Goal: Information Seeking & Learning: Compare options

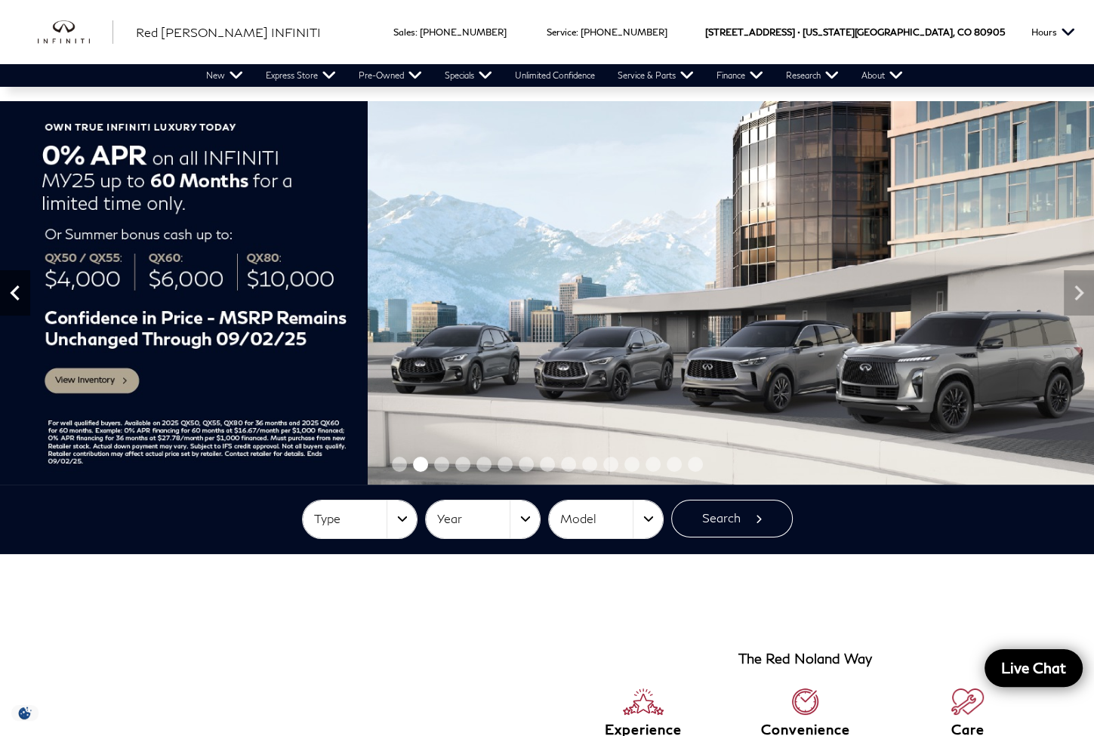
click at [20, 291] on icon "Previous" at bounding box center [15, 293] width 30 height 30
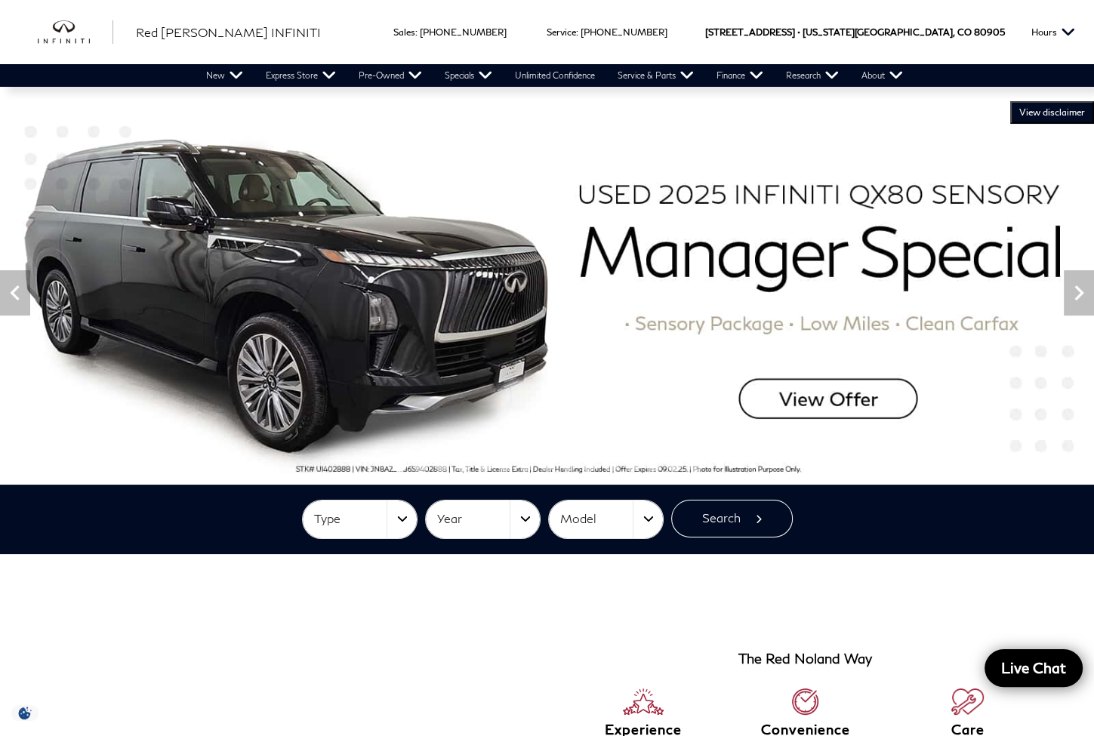
click at [783, 387] on img at bounding box center [547, 292] width 1094 height 383
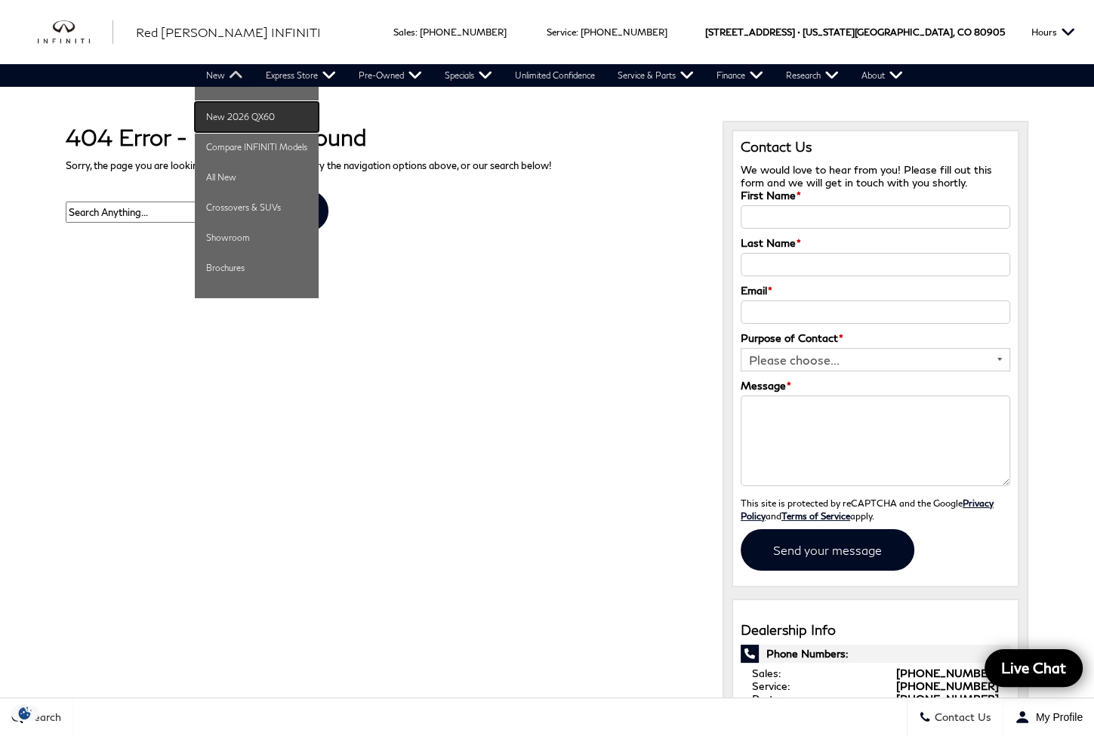
click at [239, 122] on link "New 2026 QX60" at bounding box center [257, 117] width 124 height 30
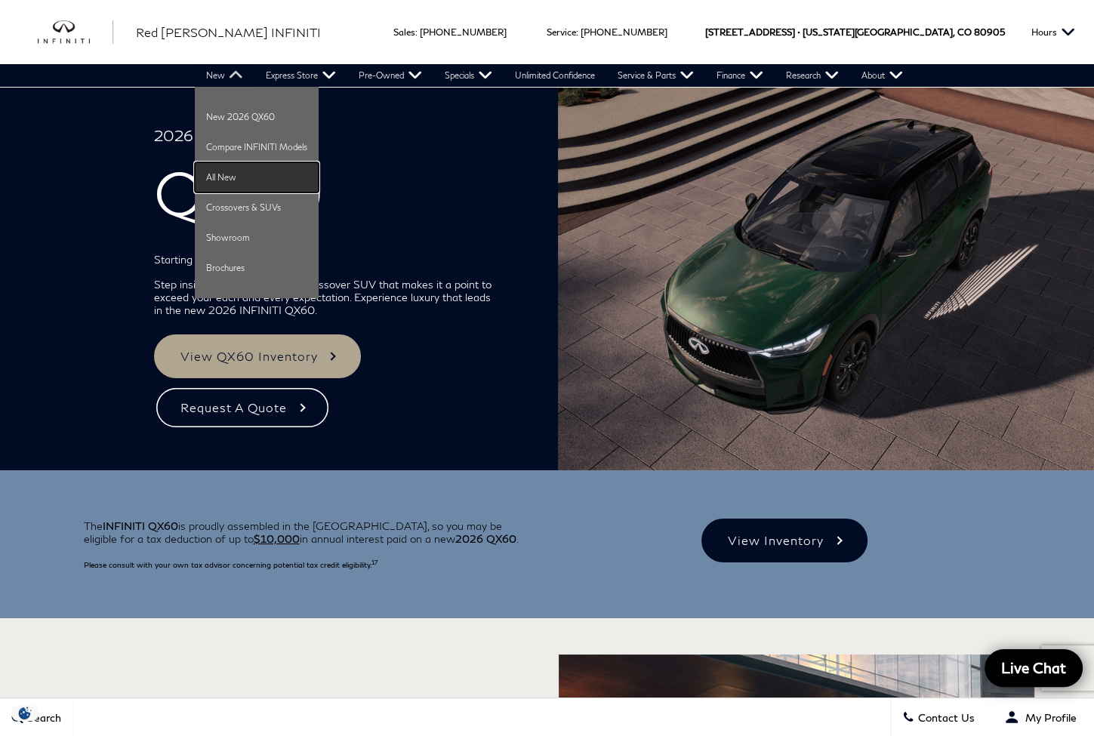
click at [223, 173] on link "All New" at bounding box center [257, 177] width 124 height 30
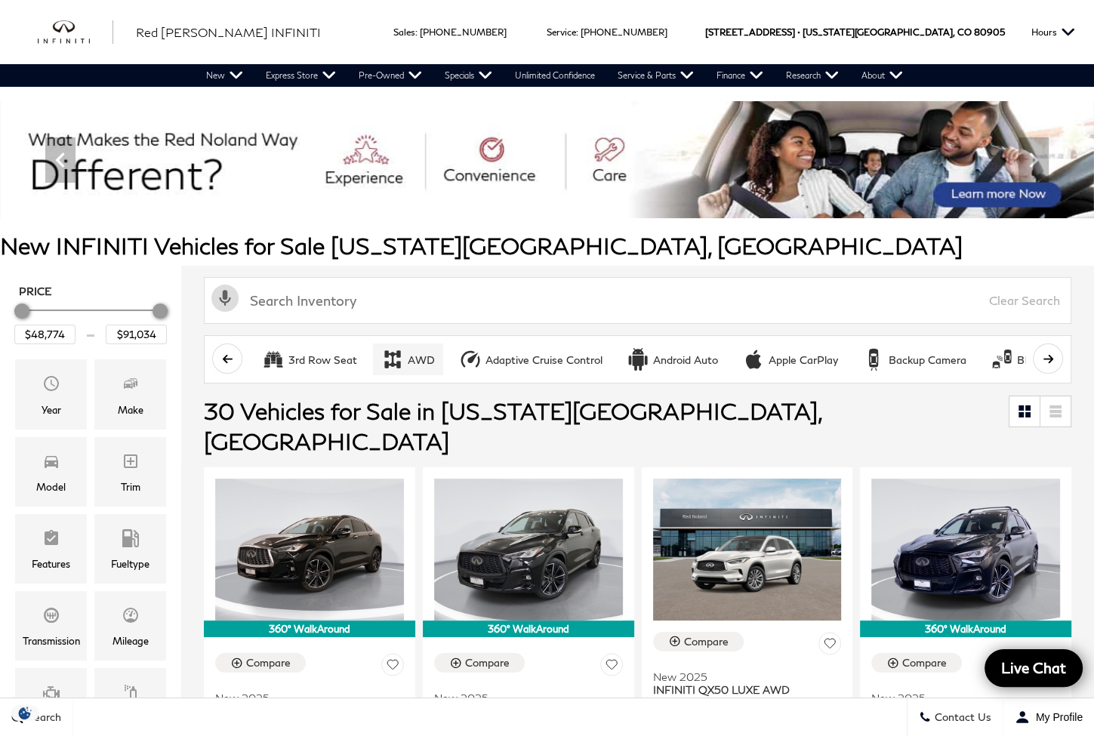
click at [416, 343] on button "AWD" at bounding box center [408, 359] width 70 height 32
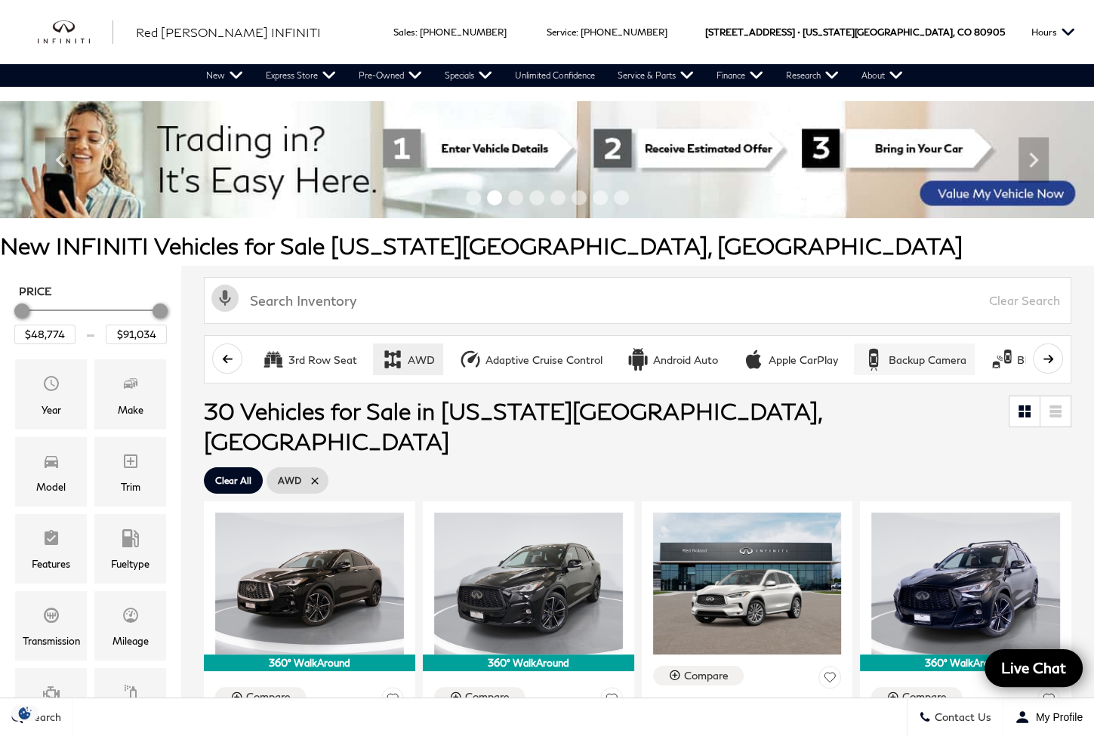
click at [897, 354] on div "Backup Camera" at bounding box center [927, 360] width 78 height 14
click at [1054, 353] on icon "scroll right" at bounding box center [1047, 358] width 11 height 11
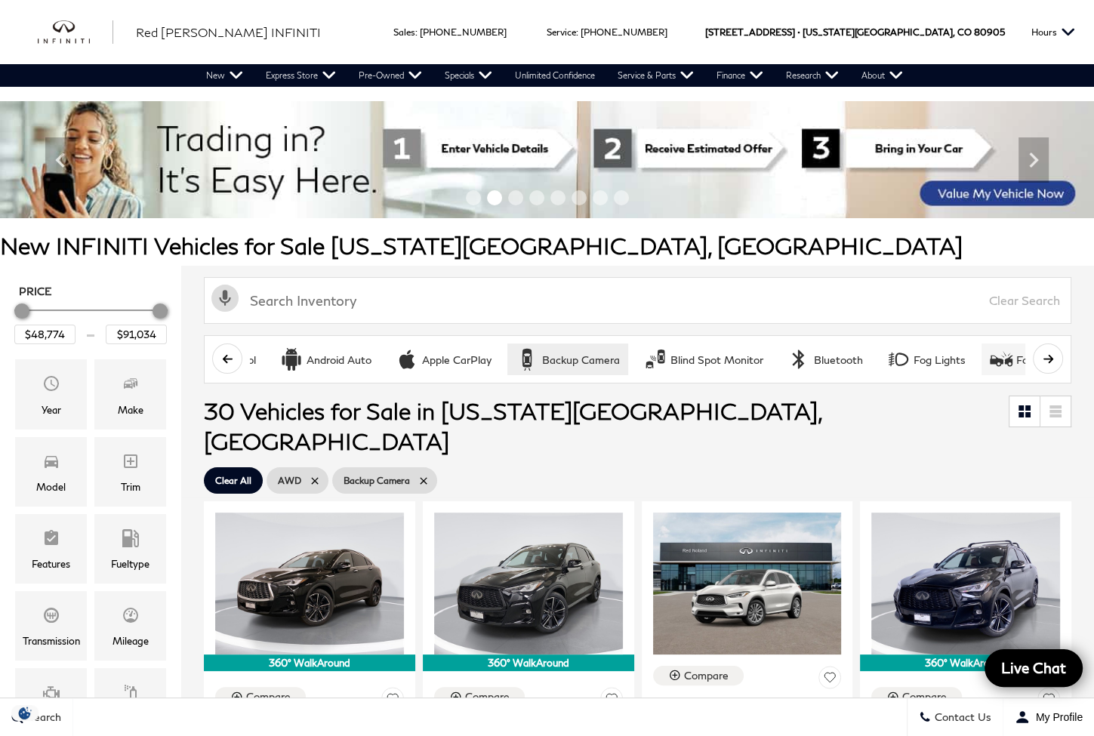
scroll to position [0, 377]
click at [694, 355] on div "Blind Spot Monitor" at bounding box center [685, 360] width 93 height 14
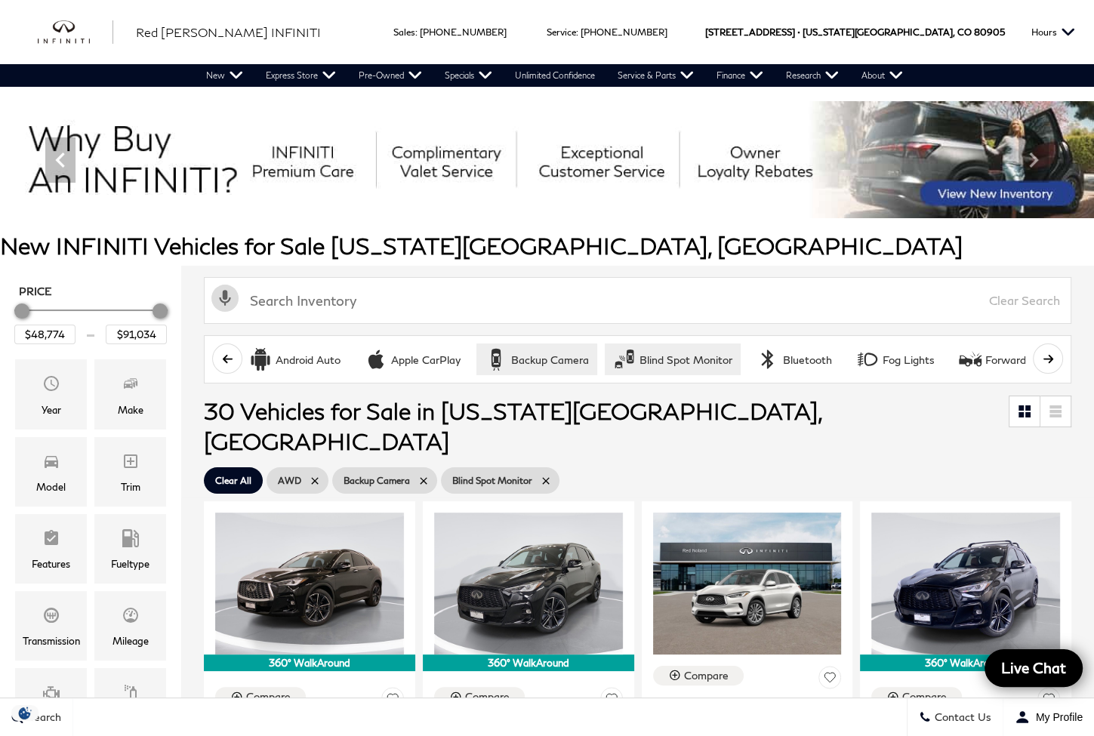
click at [1047, 350] on button "scroll right" at bounding box center [1047, 358] width 30 height 30
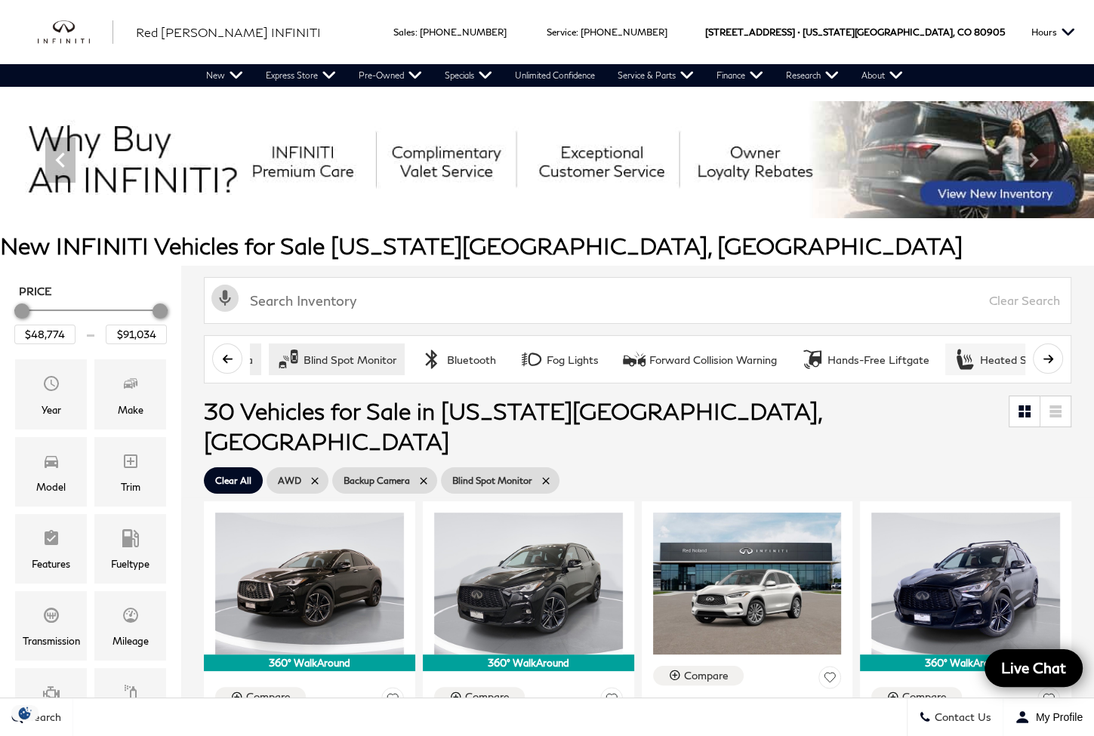
scroll to position [0, 755]
drag, startPoint x: 941, startPoint y: 356, endPoint x: 992, endPoint y: 358, distance: 51.4
click at [942, 355] on div "Heated Seats" at bounding box center [972, 360] width 69 height 14
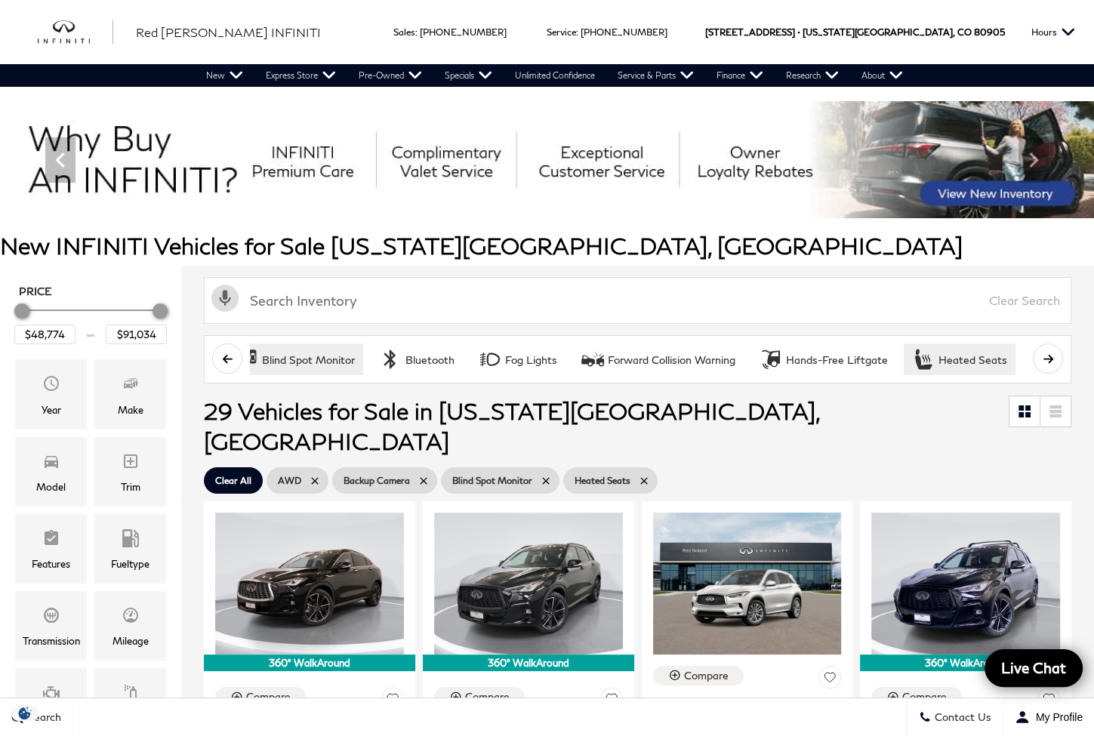
click at [1054, 358] on icon "scroll right" at bounding box center [1047, 358] width 11 height 11
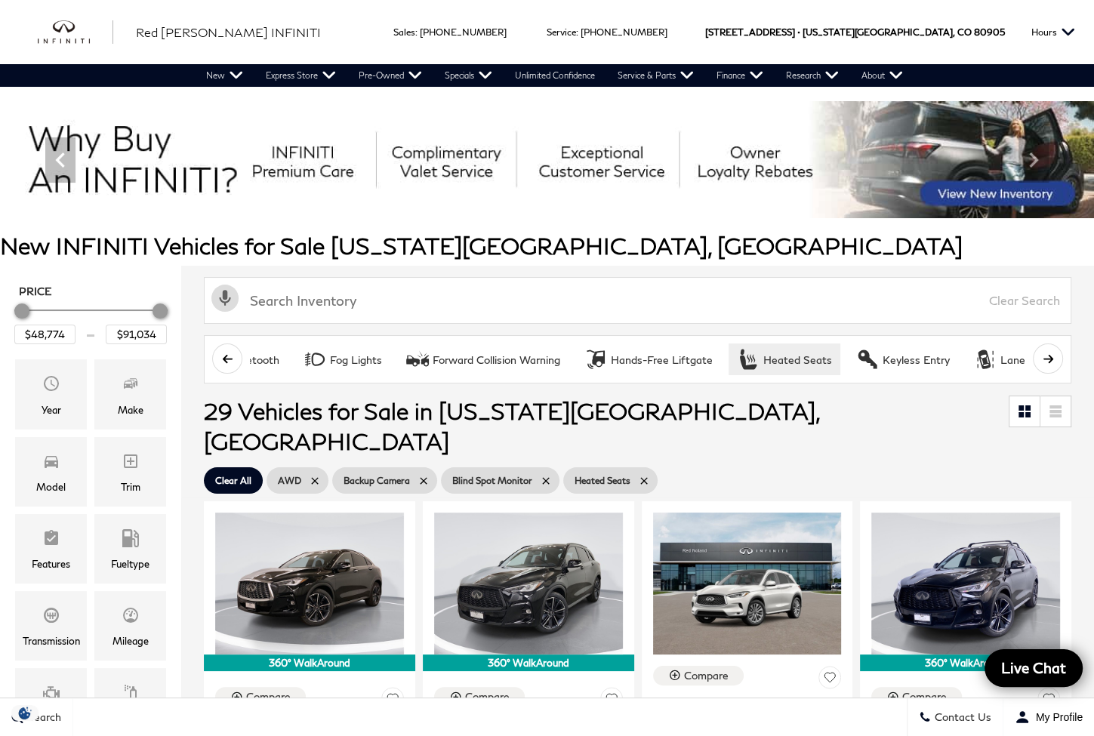
scroll to position [0, 1132]
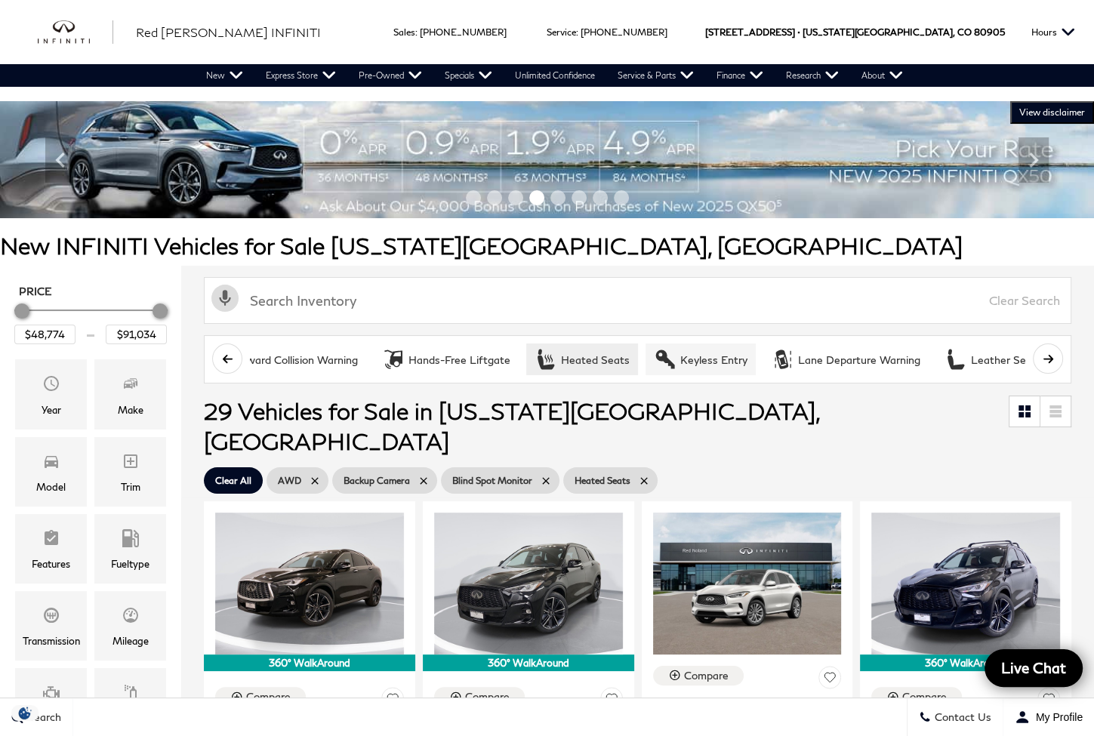
click at [703, 365] on button "Keyless Entry" at bounding box center [700, 359] width 110 height 32
click at [983, 355] on div "Leather Seats" at bounding box center [1006, 360] width 71 height 14
click at [1052, 355] on icon "scroll right" at bounding box center [1047, 359] width 10 height 8
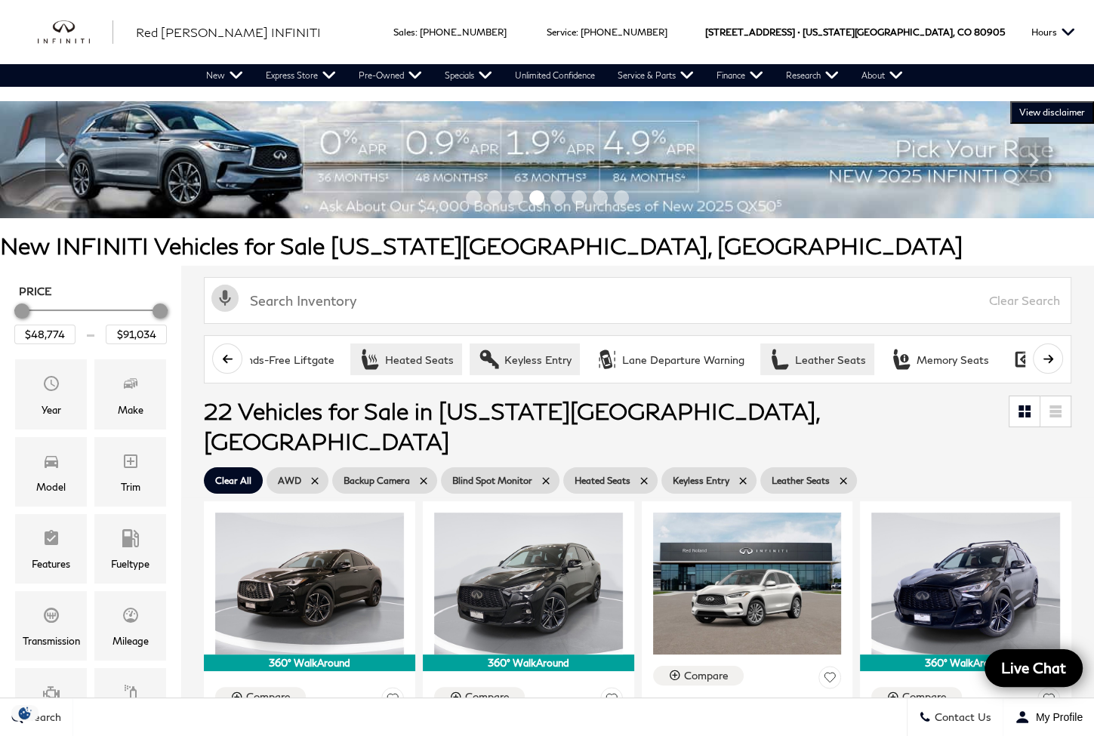
scroll to position [0, 1509]
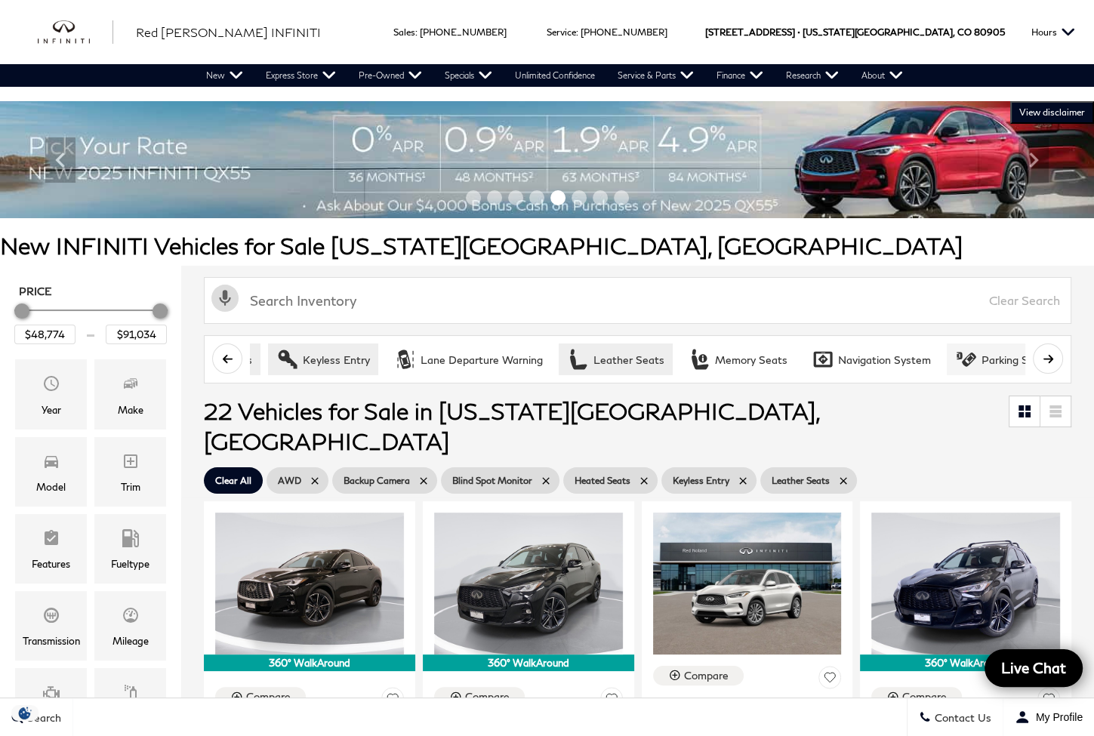
click at [990, 357] on div "Parking Sensors / Assist" at bounding box center [1042, 360] width 122 height 14
click at [1054, 353] on icon "scroll right" at bounding box center [1047, 358] width 11 height 11
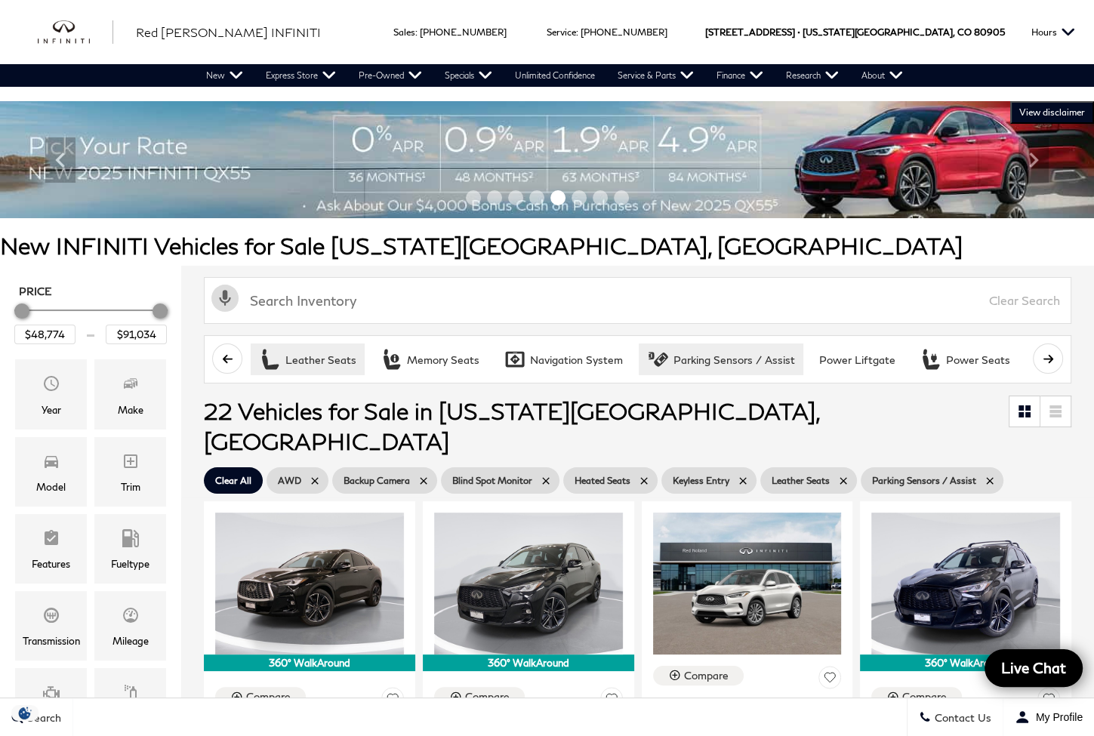
scroll to position [0, 1887]
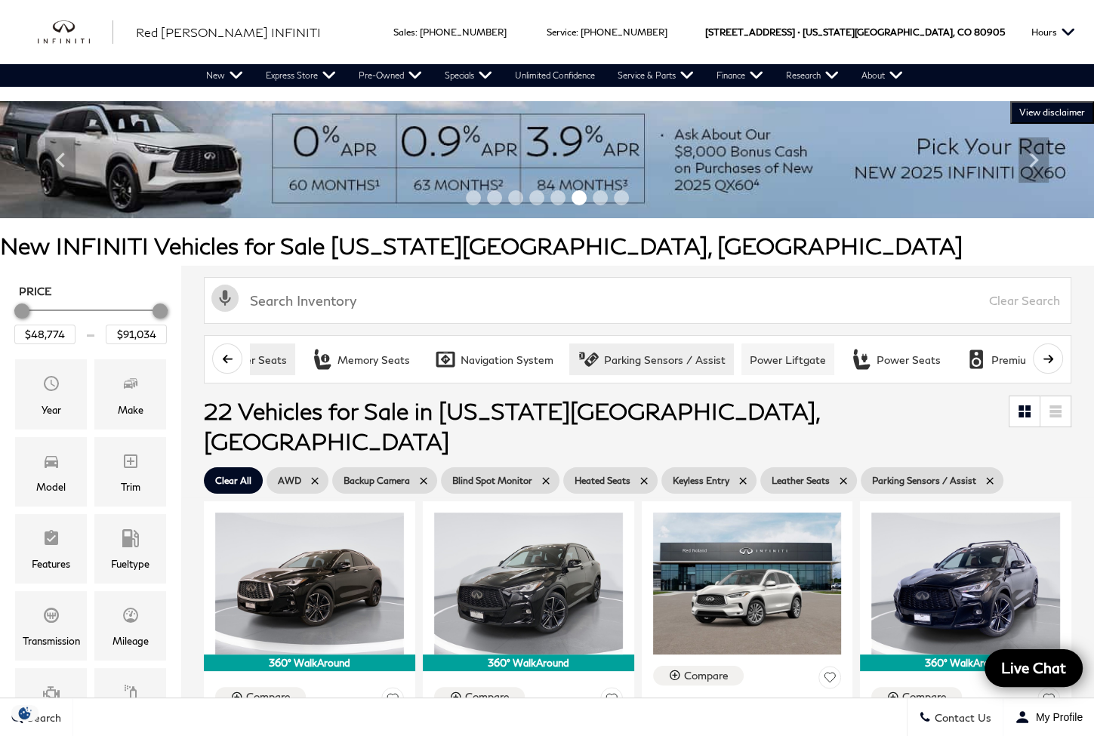
click at [794, 362] on div "Power Liftgate" at bounding box center [787, 360] width 76 height 14
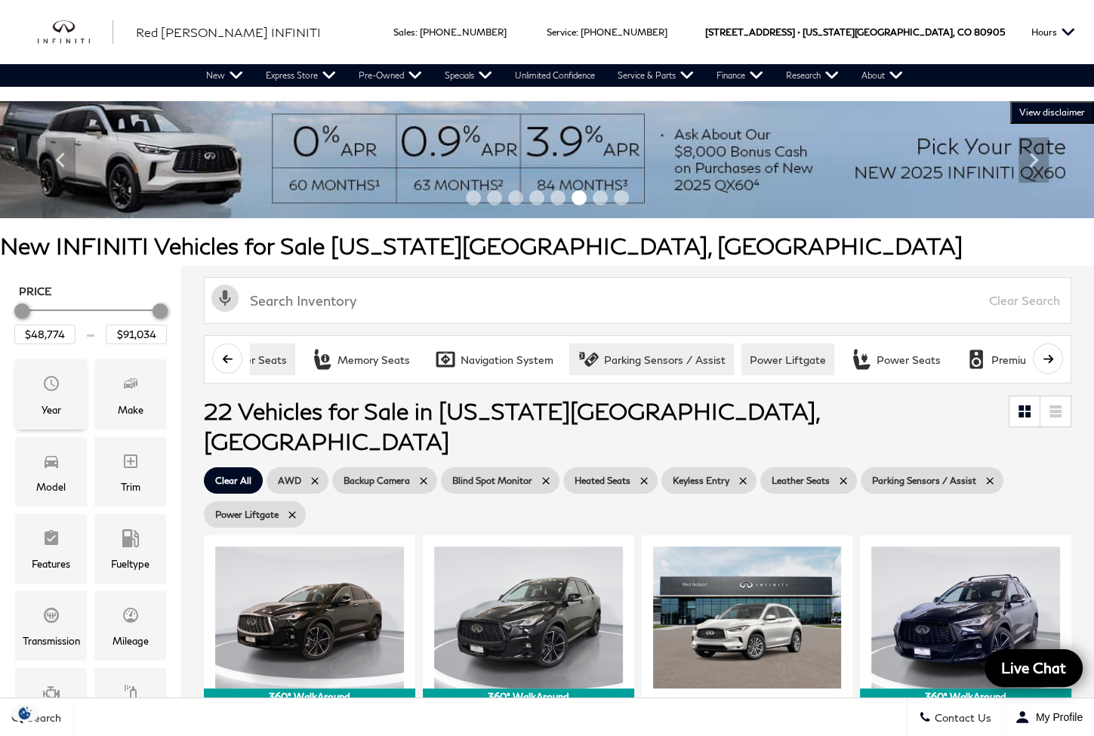
click at [58, 403] on div "Year" at bounding box center [52, 409] width 20 height 17
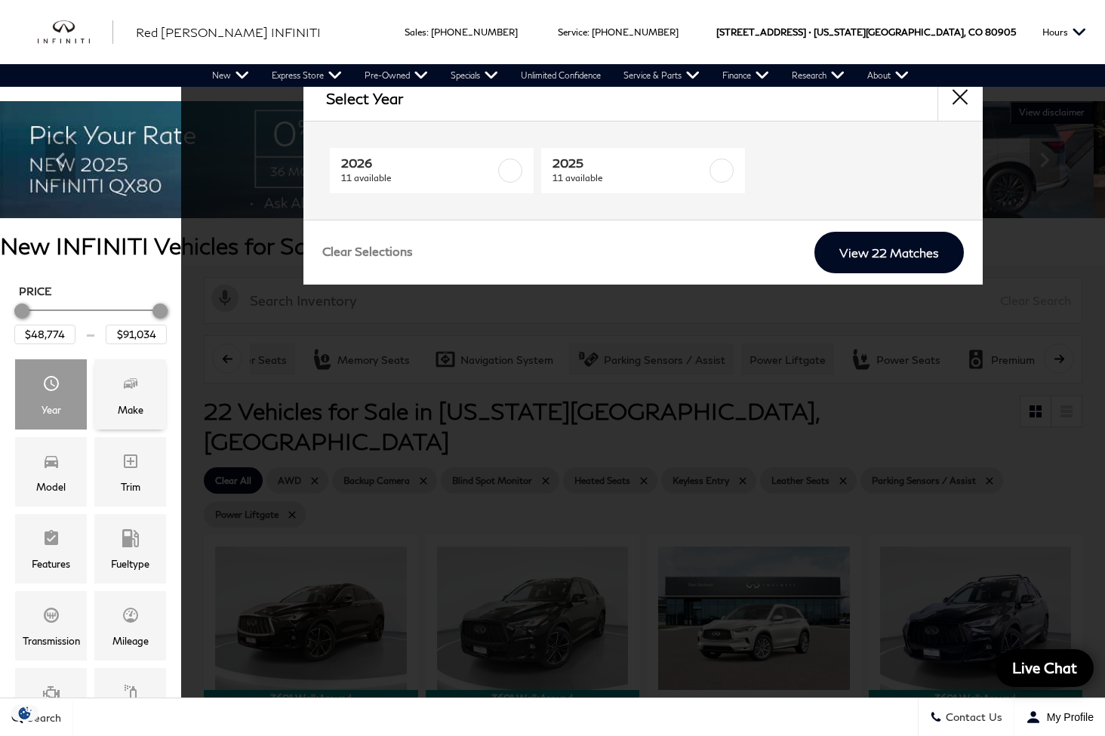
click at [97, 395] on div "Make" at bounding box center [130, 393] width 72 height 69
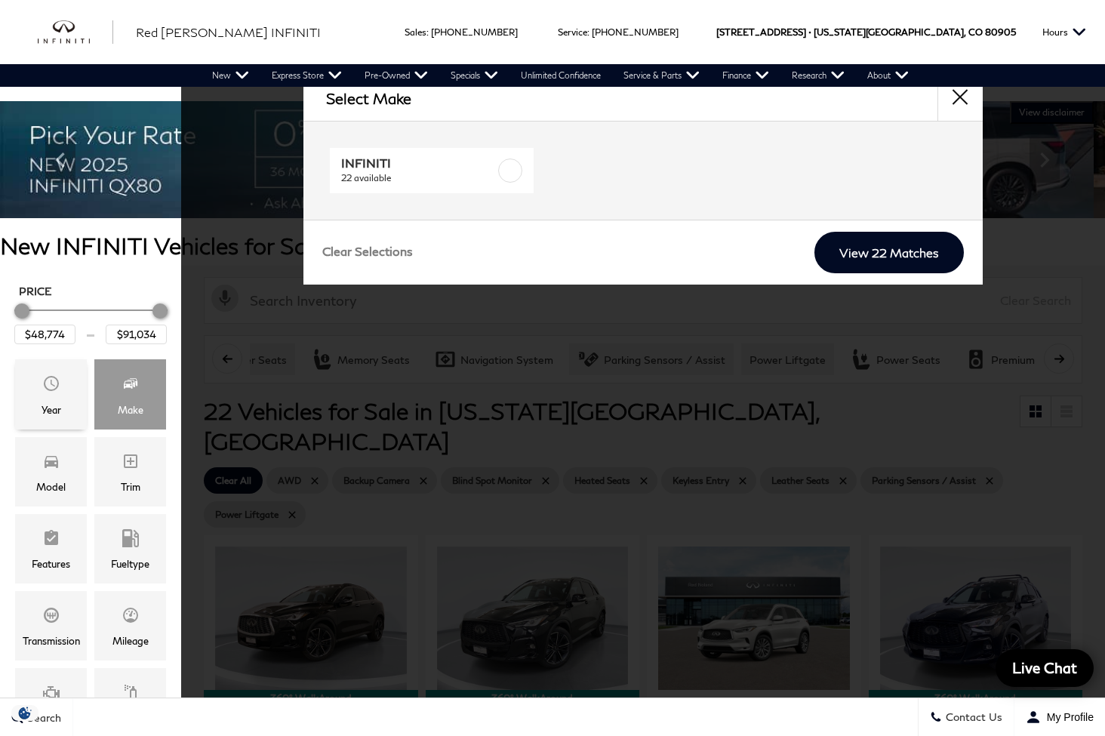
click at [32, 395] on div "Year" at bounding box center [51, 393] width 72 height 69
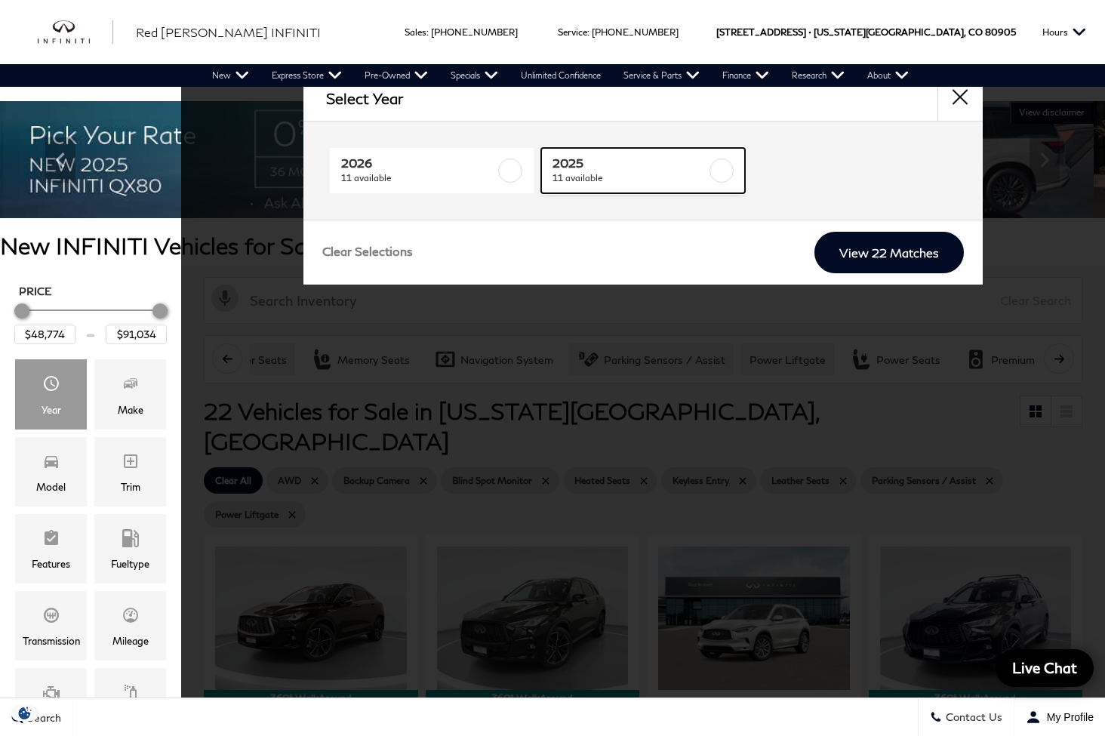
click at [653, 168] on span "2025" at bounding box center [629, 162] width 154 height 15
checkbox input "true"
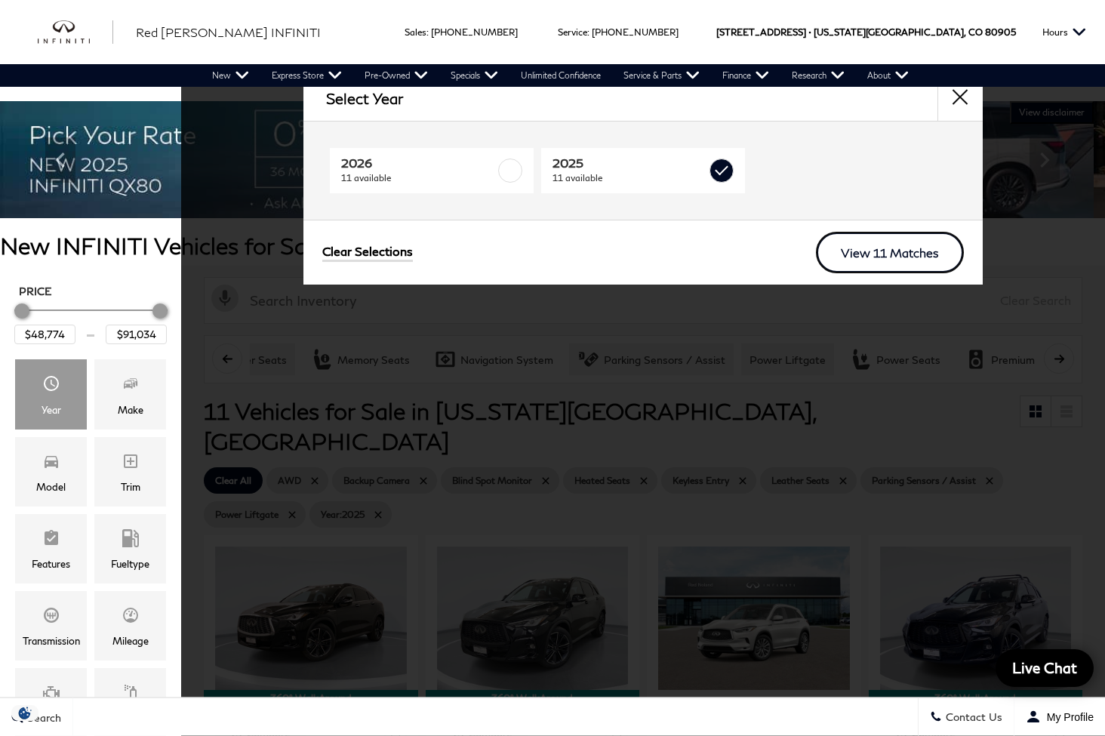
click at [922, 260] on link "View 11 Matches" at bounding box center [890, 253] width 148 height 42
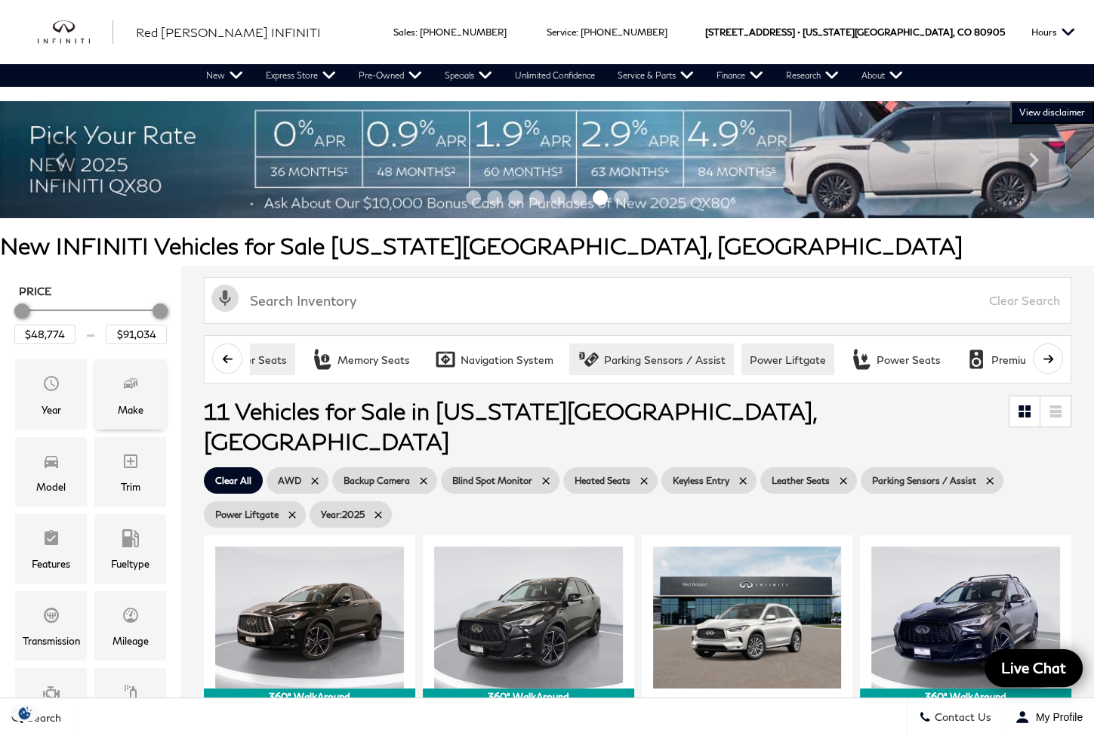
click at [134, 407] on div "Make" at bounding box center [131, 409] width 26 height 17
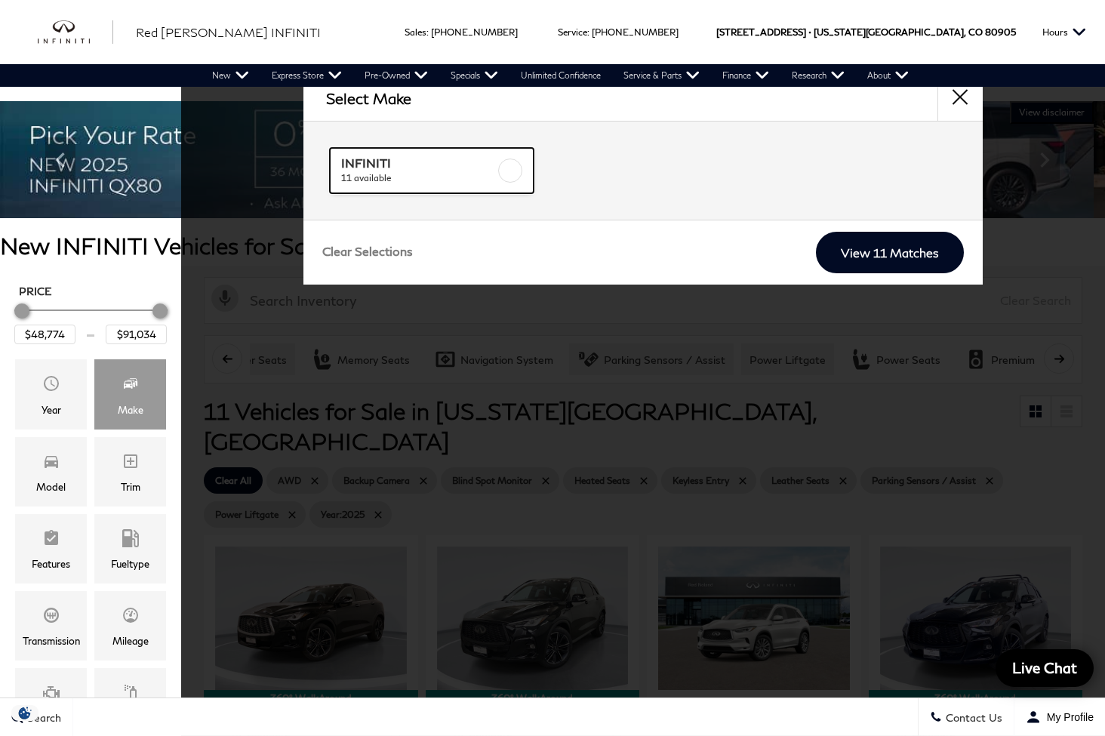
click at [466, 180] on span "11 available" at bounding box center [418, 178] width 154 height 15
checkbox input "true"
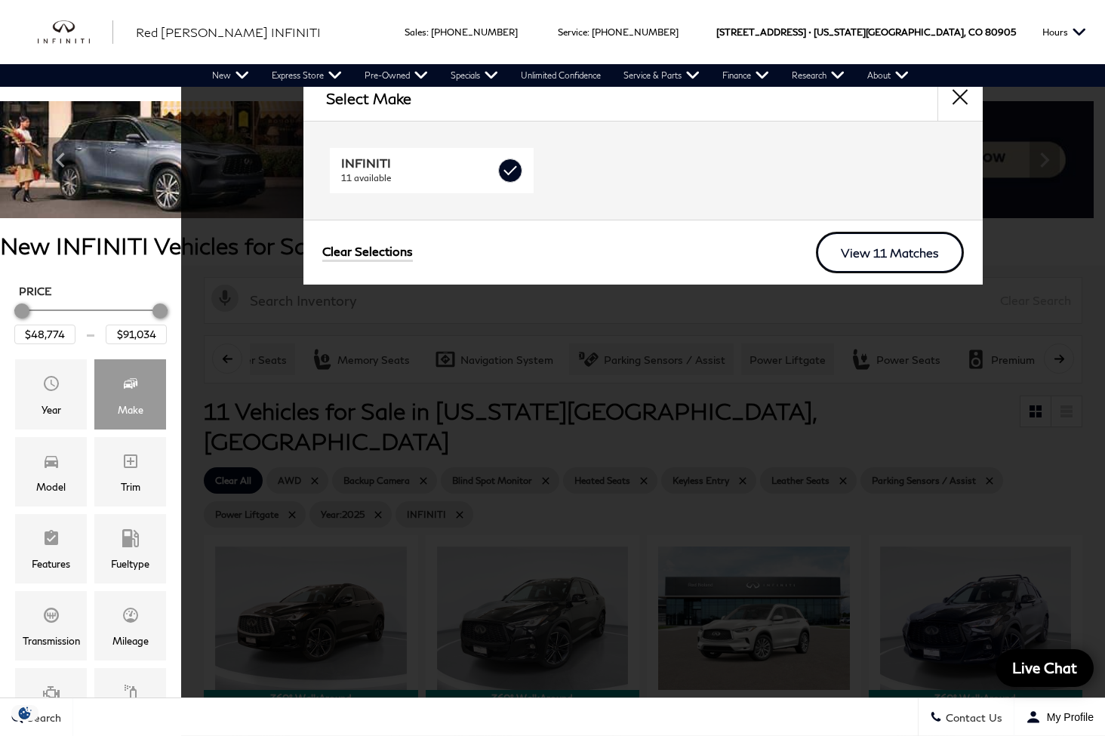
click at [891, 248] on link "View 11 Matches" at bounding box center [890, 253] width 148 height 42
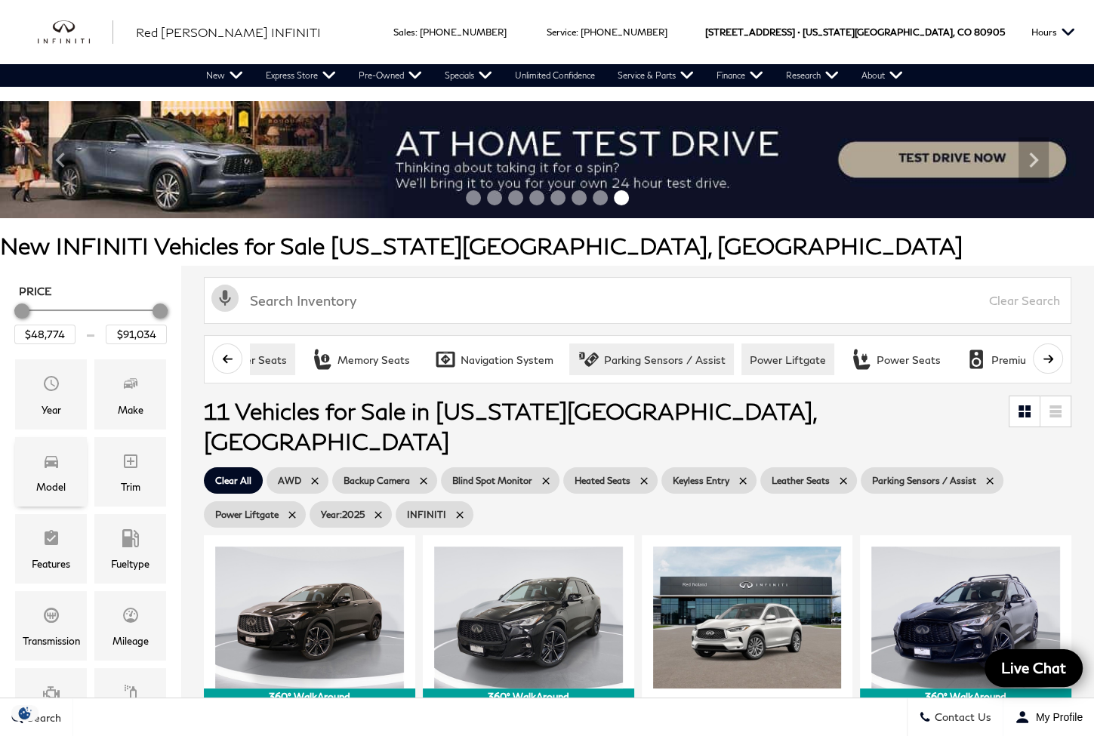
click at [52, 461] on icon "Model" at bounding box center [52, 462] width 14 height 12
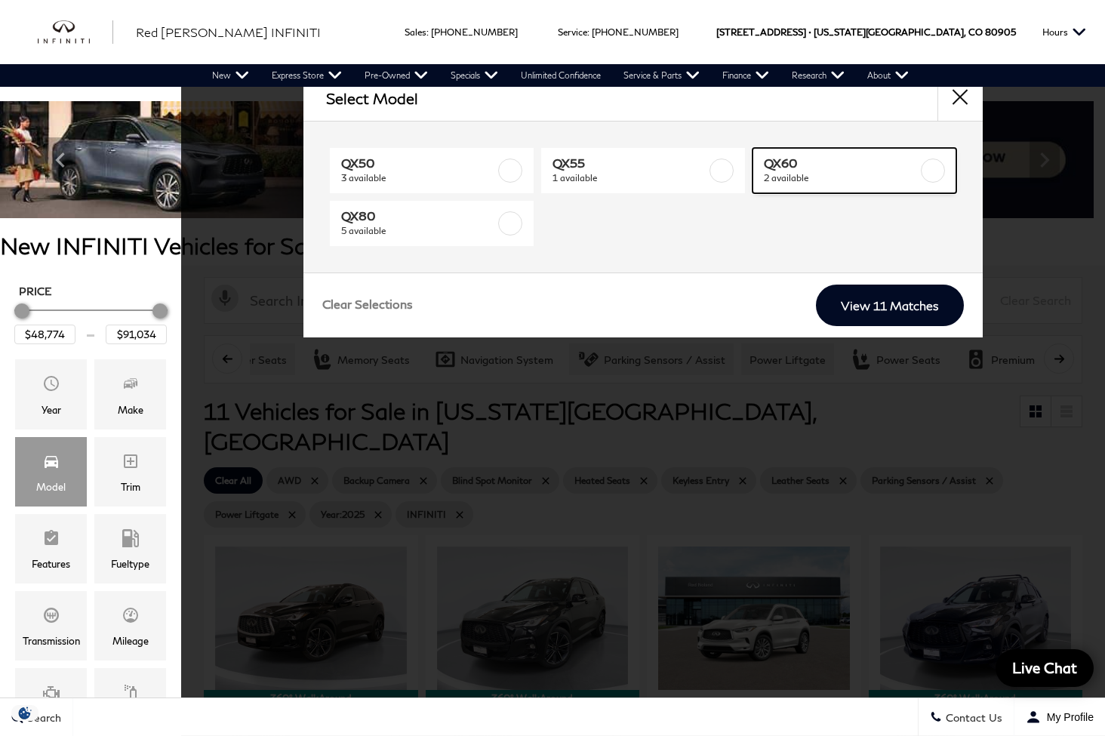
click at [838, 166] on span "QX60" at bounding box center [841, 162] width 154 height 15
type input "$64,239"
checkbox input "true"
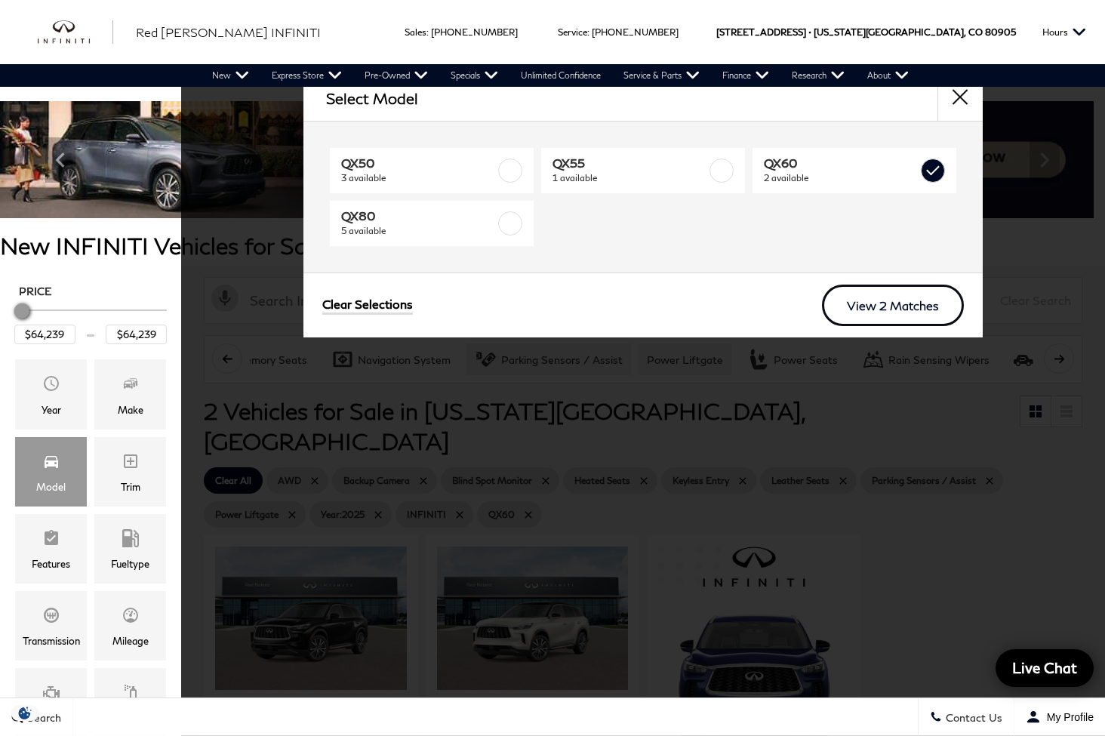
click at [930, 311] on link "View 2 Matches" at bounding box center [893, 306] width 142 height 42
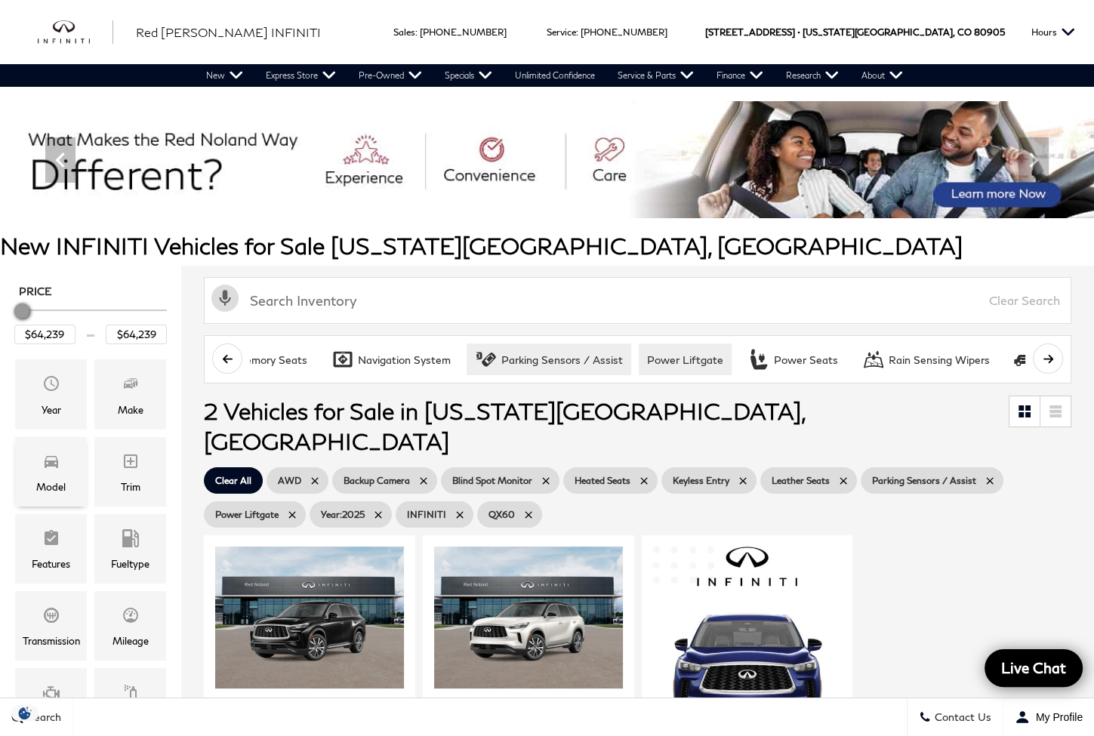
click at [38, 482] on div "Model" at bounding box center [50, 486] width 29 height 17
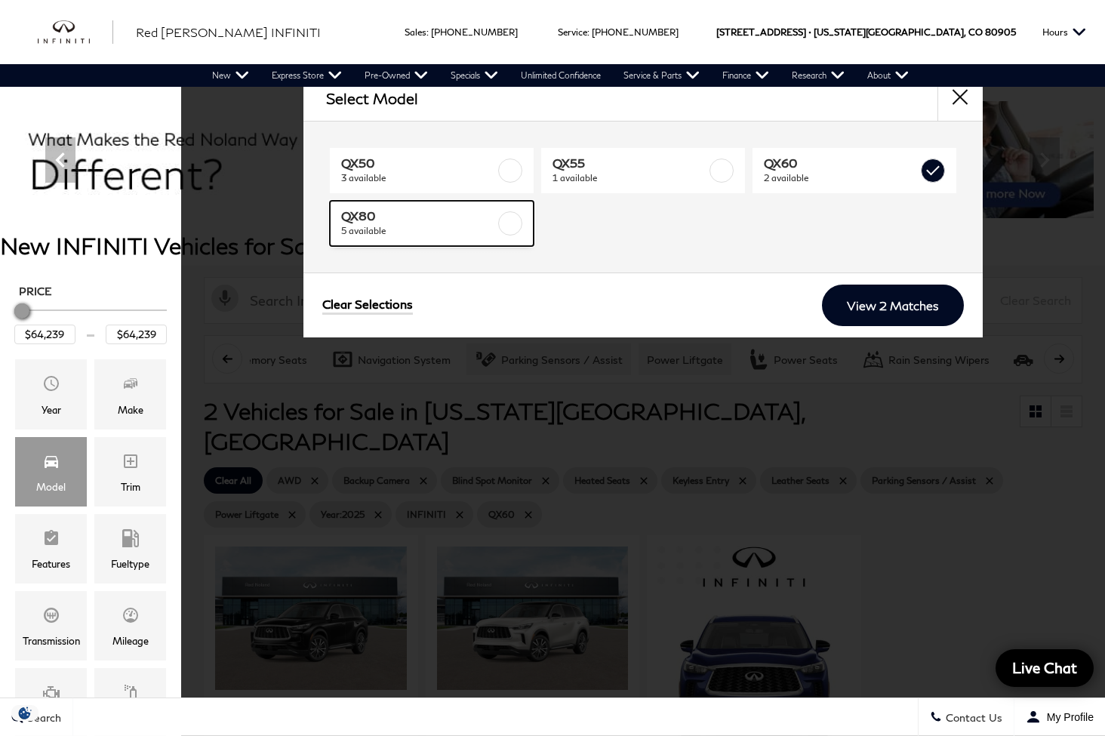
click at [454, 228] on span "5 available" at bounding box center [418, 230] width 154 height 15
type input "$91,034"
checkbox input "true"
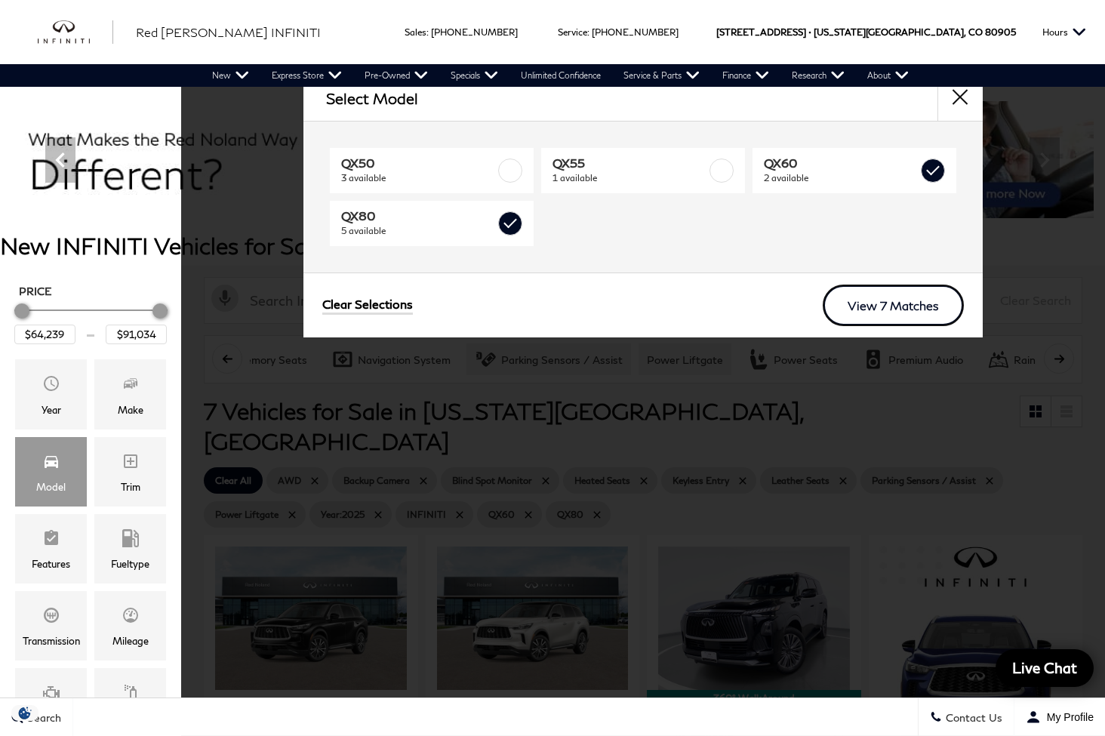
click at [891, 295] on link "View 7 Matches" at bounding box center [893, 306] width 141 height 42
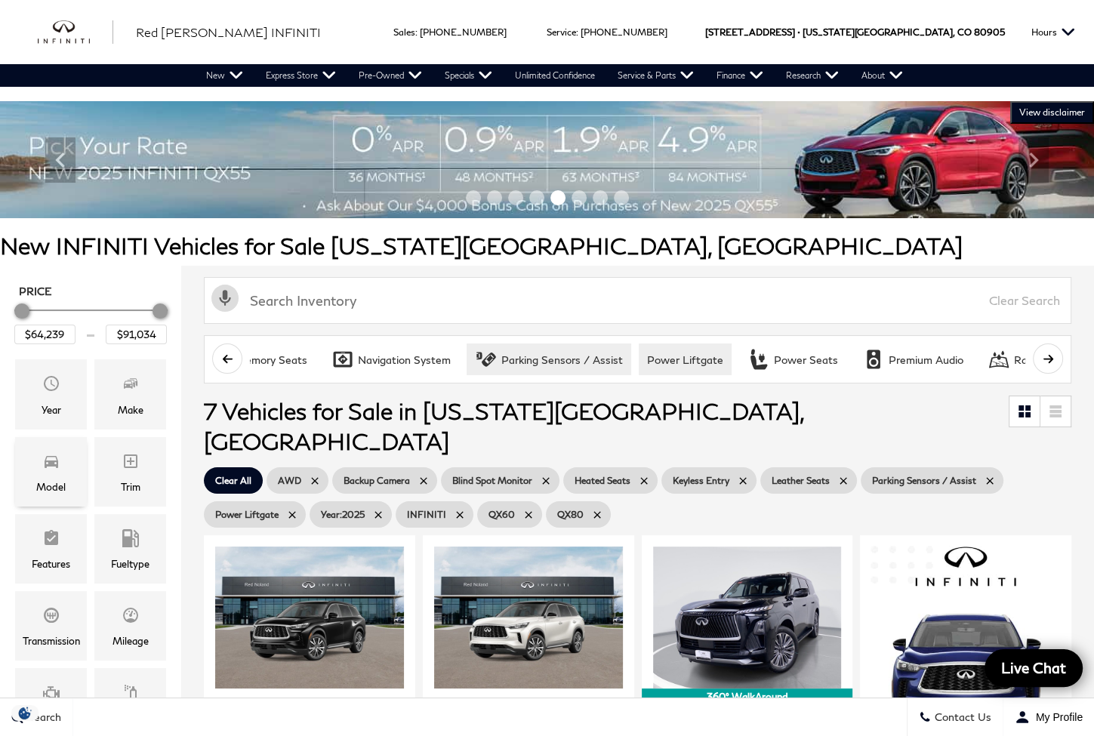
click at [51, 467] on icon "Model" at bounding box center [51, 461] width 18 height 18
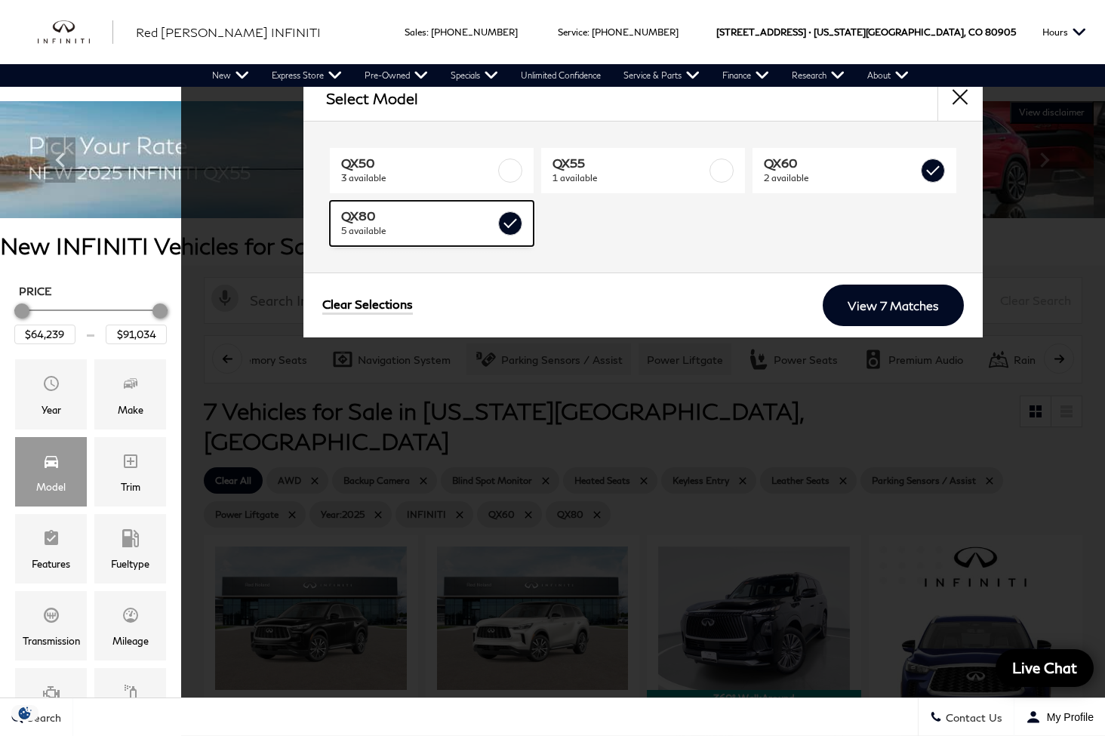
click at [512, 228] on label at bounding box center [510, 223] width 24 height 24
type input "$64,239"
checkbox input "false"
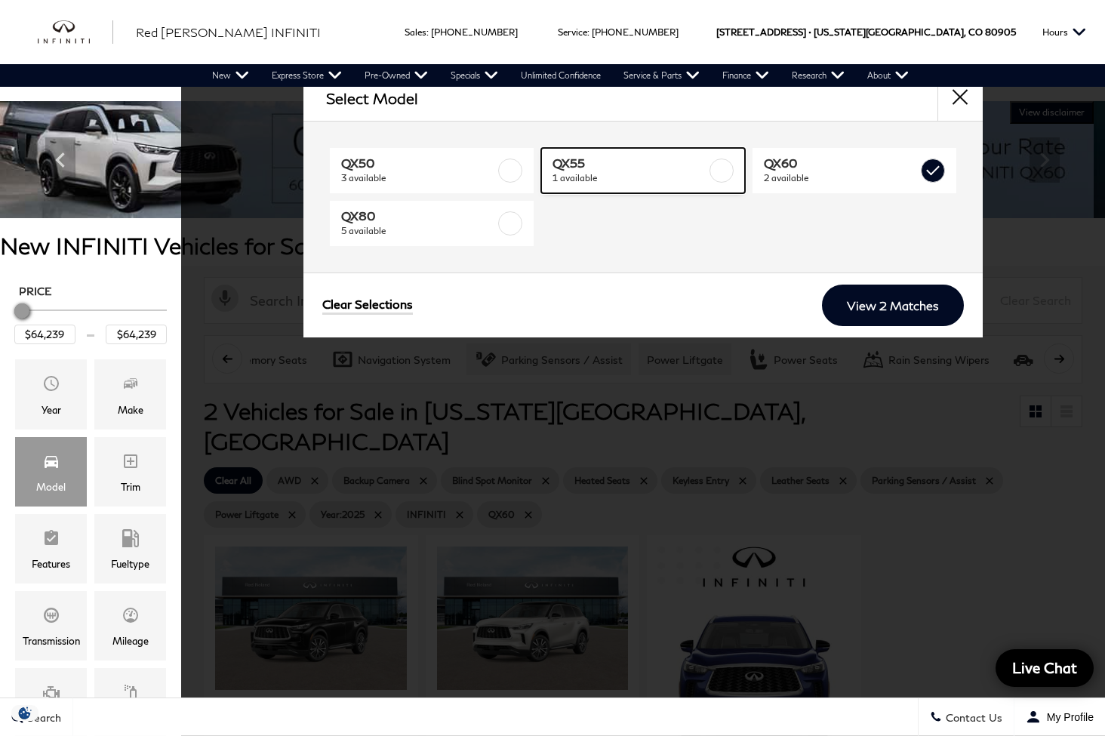
click at [733, 162] on div at bounding box center [721, 170] width 24 height 24
type input "$48,774"
checkbox input "true"
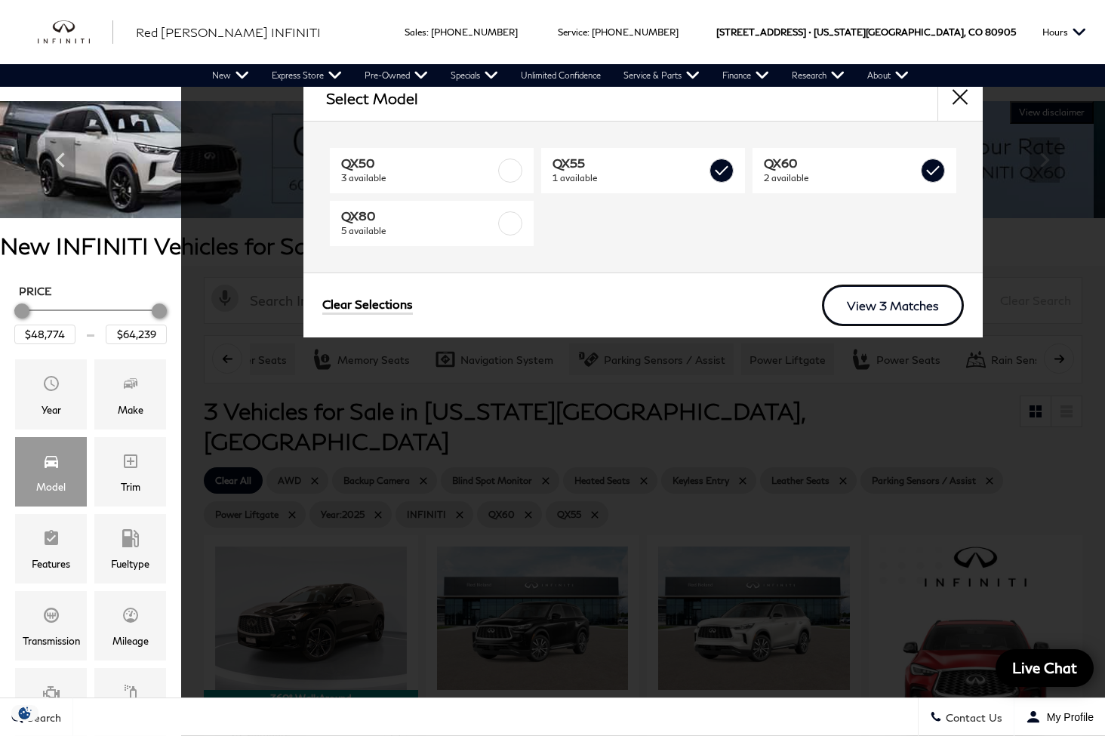
click at [900, 319] on link "View 3 Matches" at bounding box center [893, 306] width 142 height 42
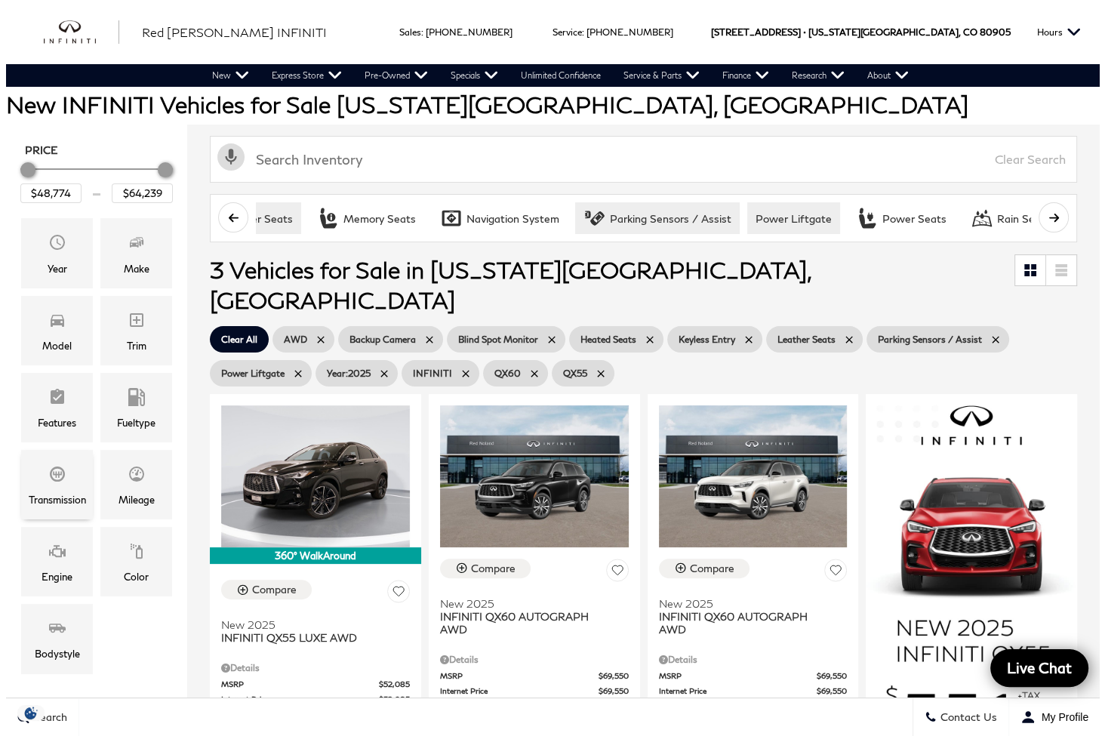
scroll to position [125, 0]
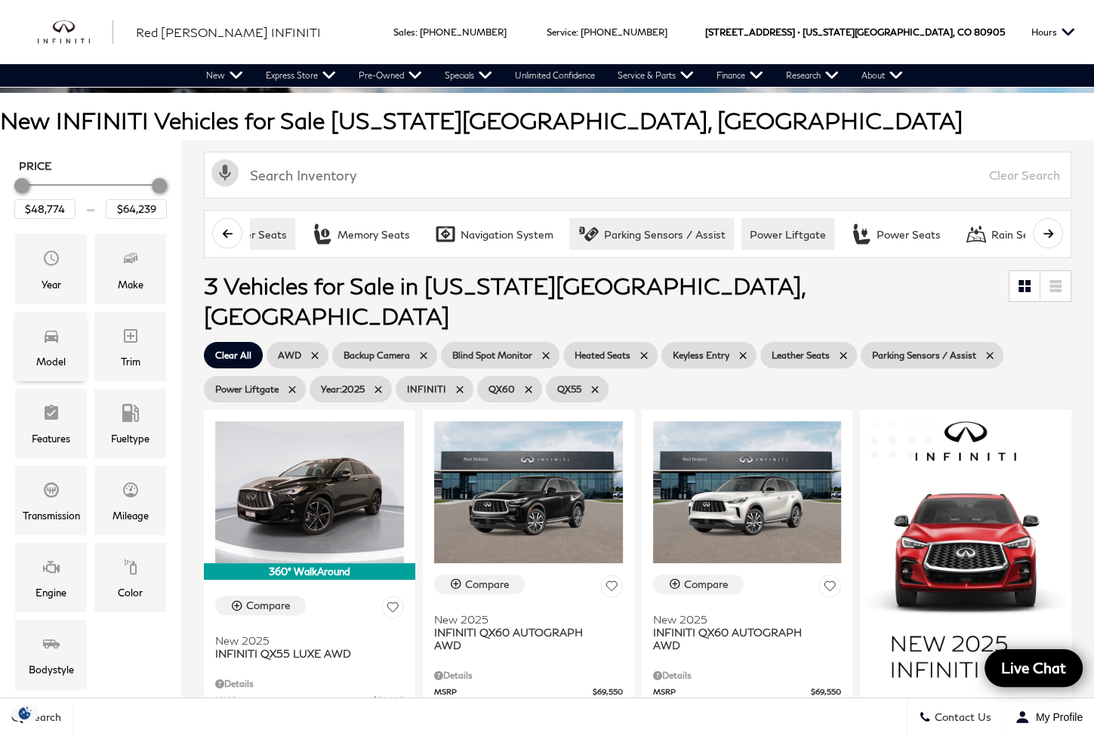
click at [51, 349] on span "Model" at bounding box center [51, 338] width 18 height 30
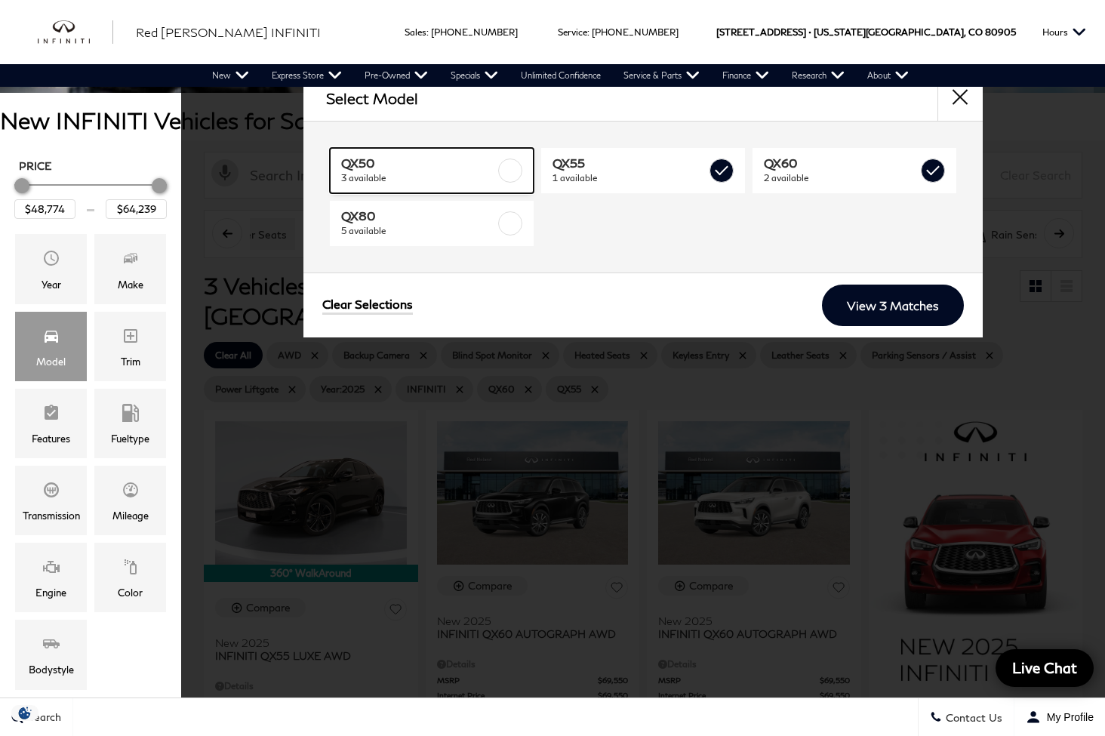
click at [444, 159] on span "QX50" at bounding box center [418, 162] width 154 height 15
checkbox input "true"
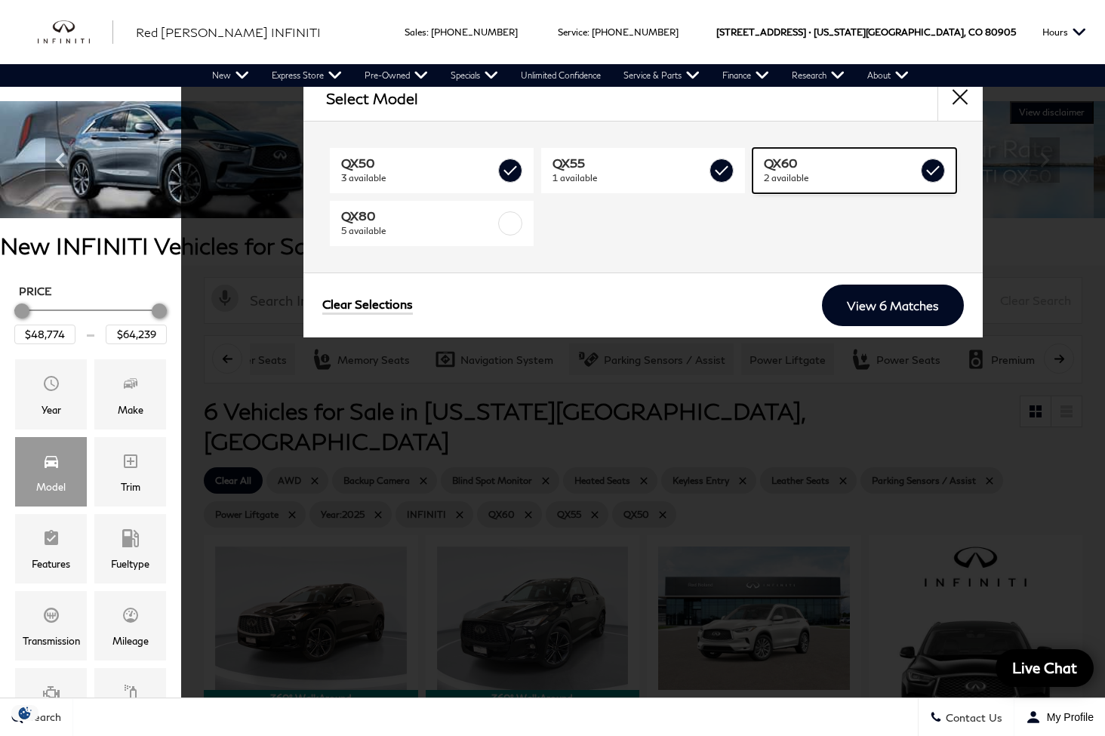
click at [842, 176] on span "2 available" at bounding box center [841, 178] width 154 height 15
type input "$51,024"
checkbox input "false"
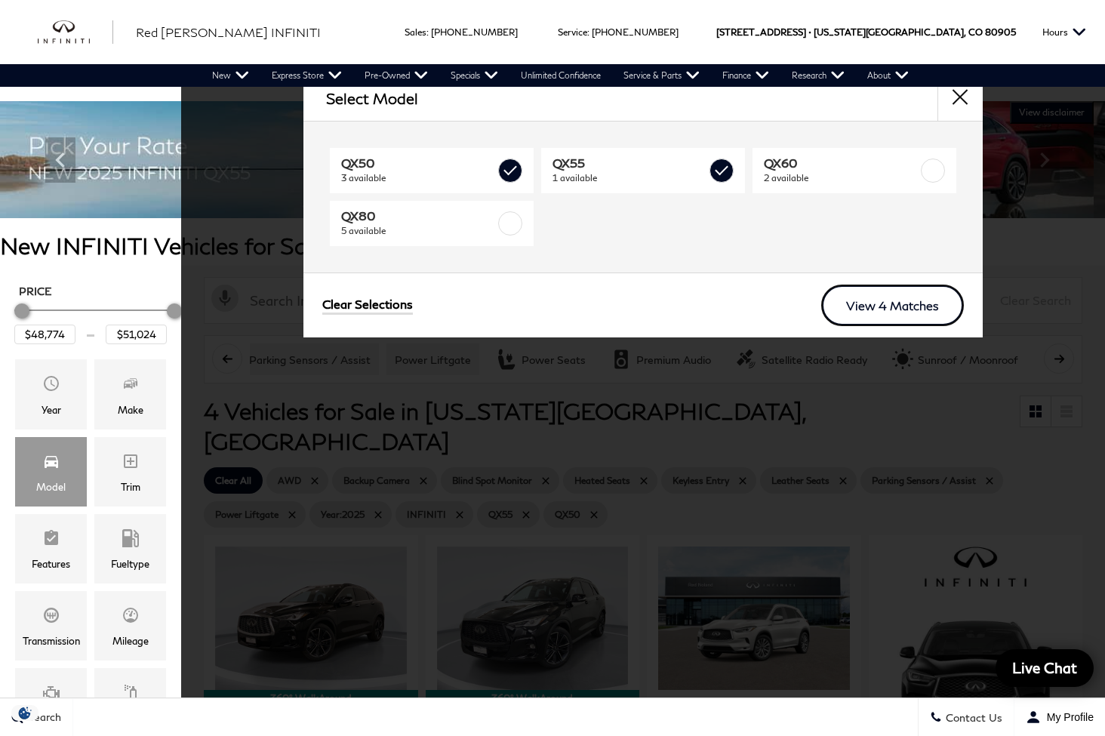
click at [916, 315] on link "View 4 Matches" at bounding box center [892, 306] width 143 height 42
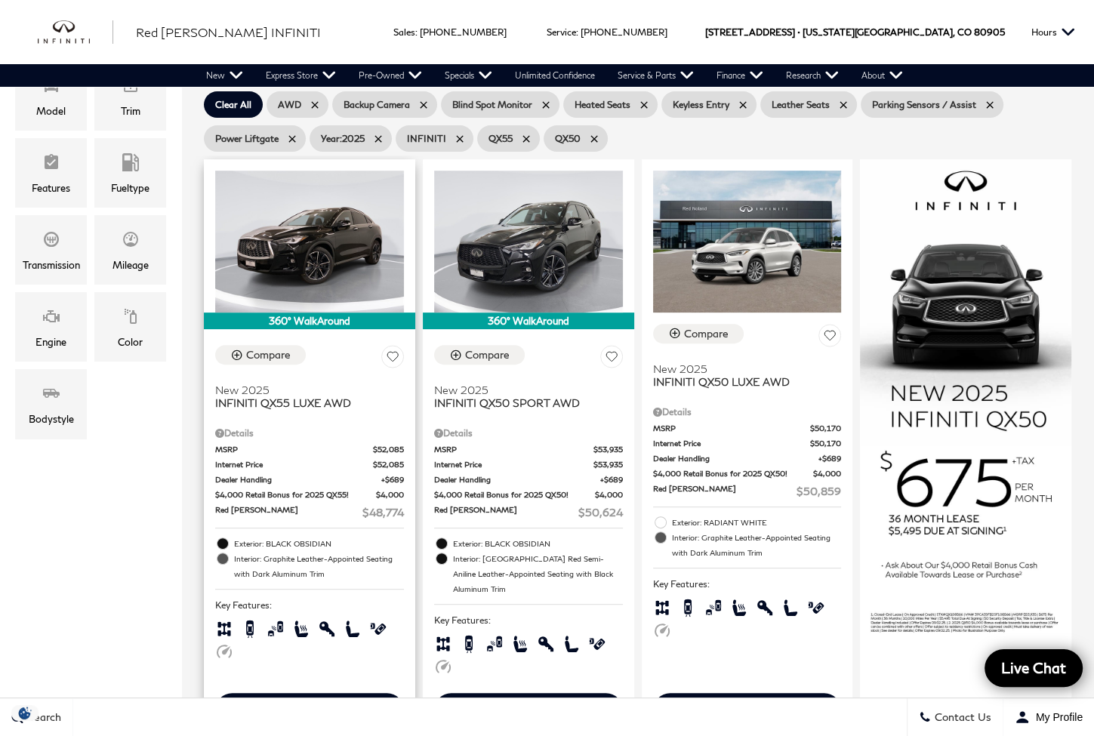
scroll to position [377, 0]
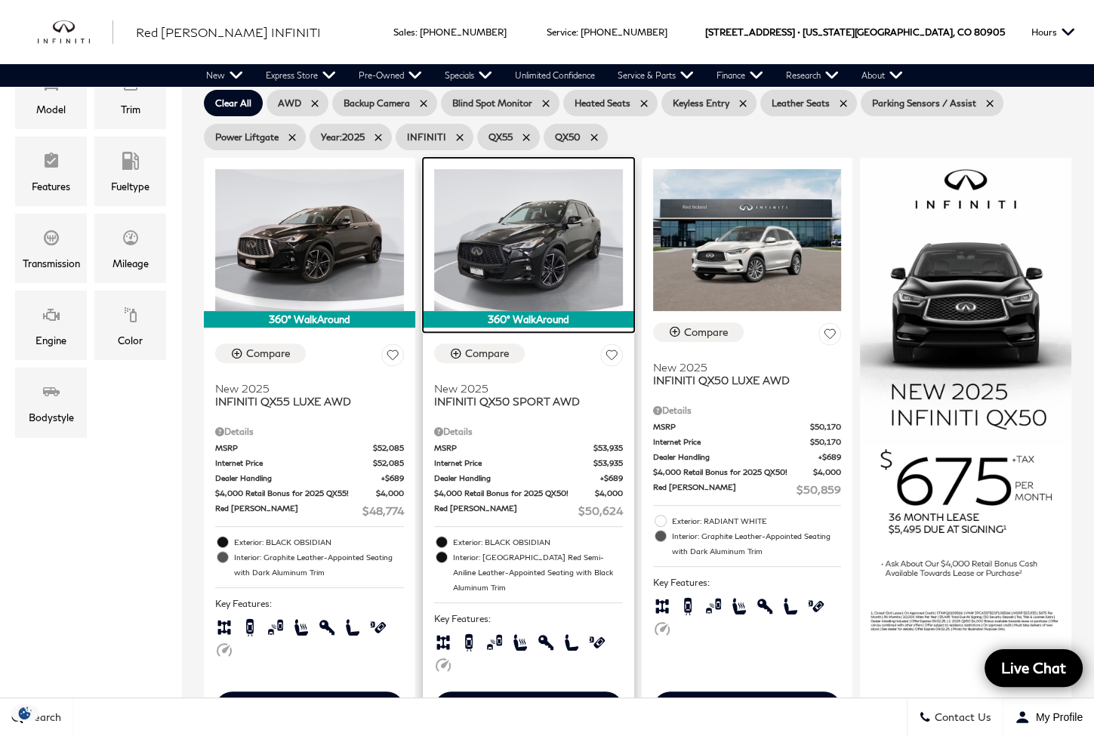
click at [534, 210] on img at bounding box center [528, 239] width 189 height 141
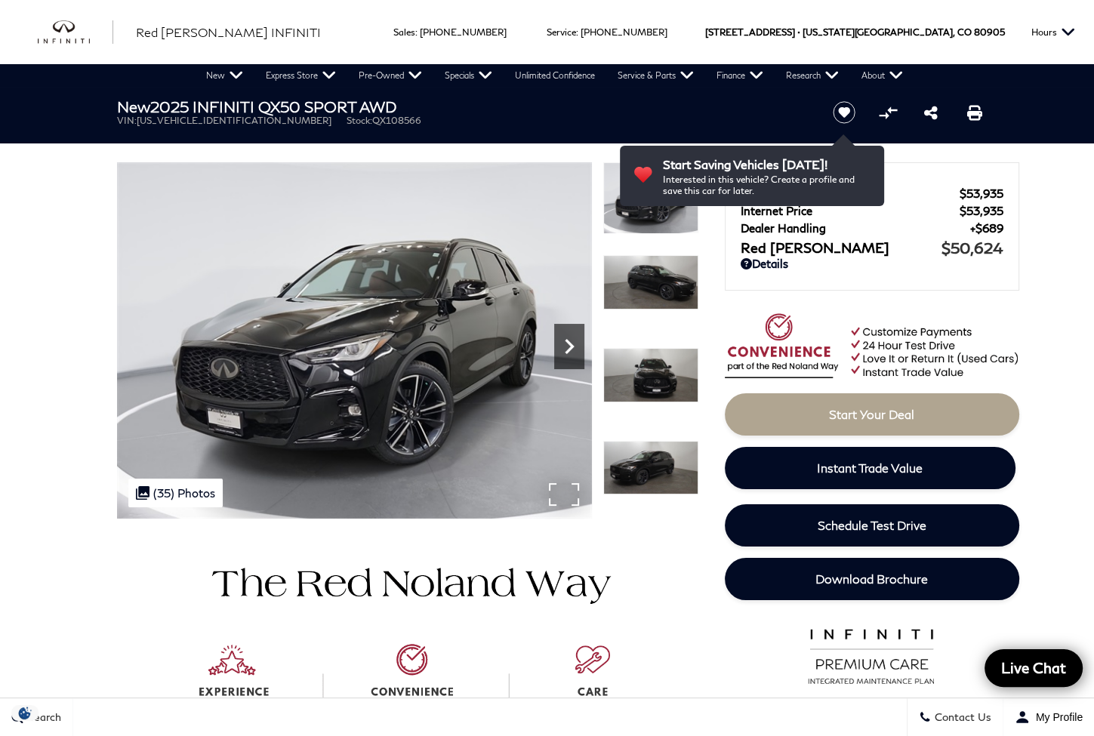
click at [561, 340] on icon "Next" at bounding box center [569, 346] width 30 height 30
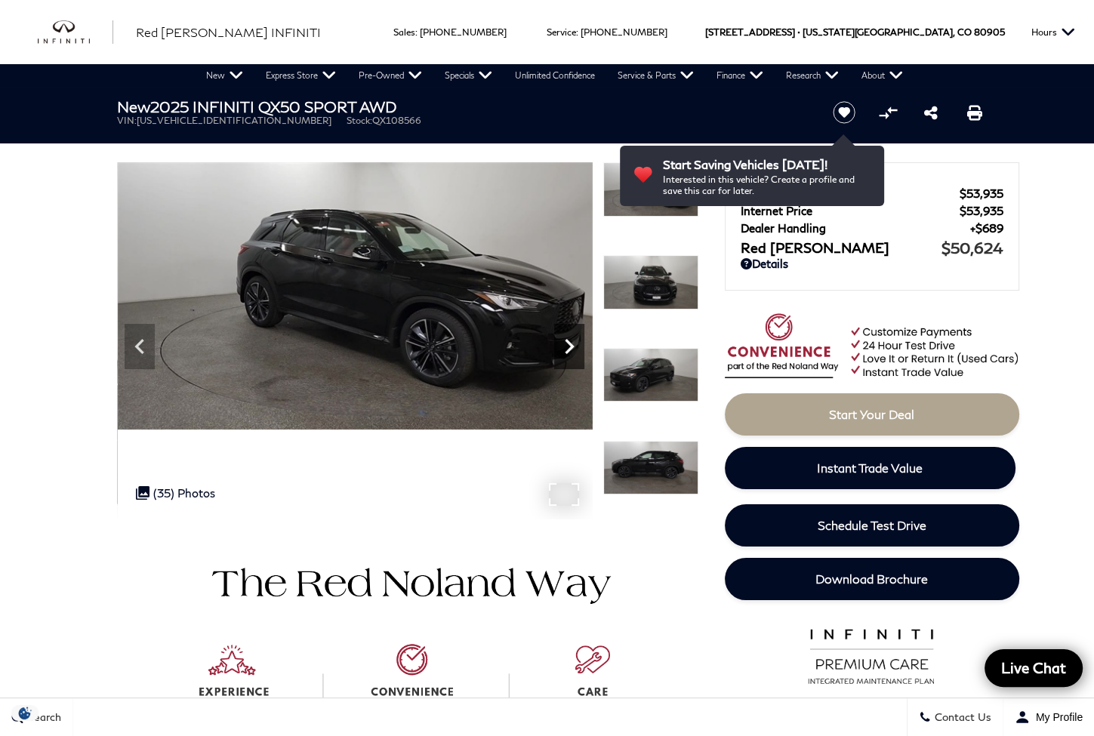
click at [561, 340] on icon "Next" at bounding box center [569, 346] width 30 height 30
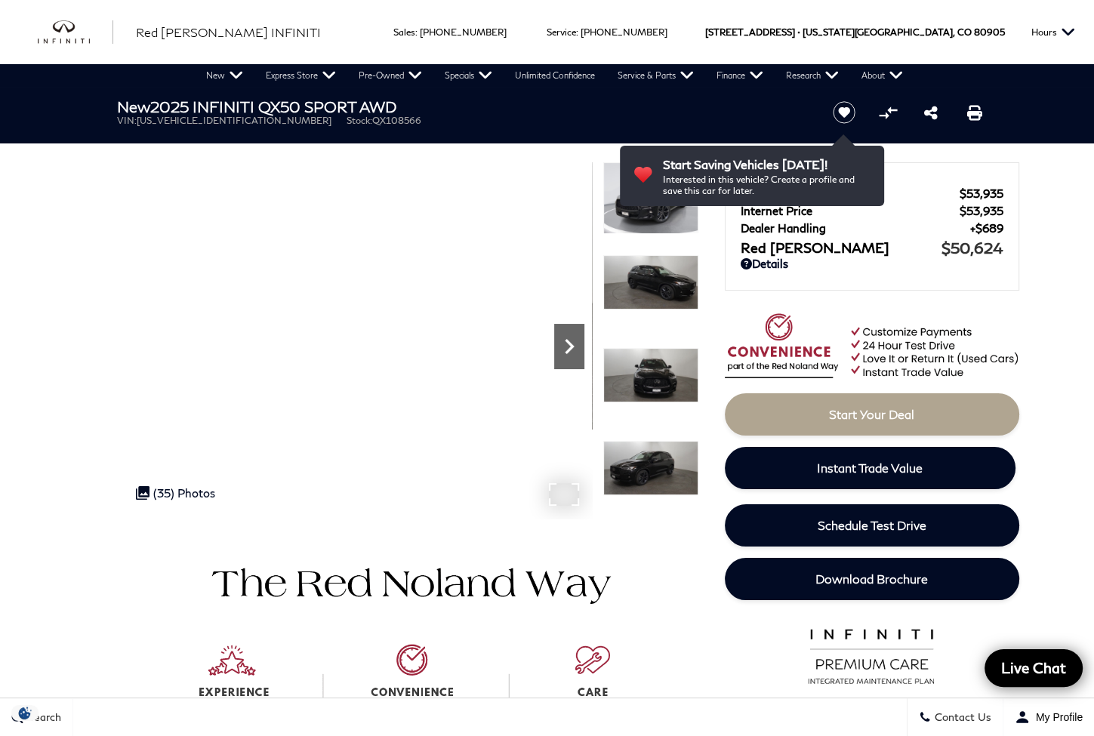
click at [563, 346] on icon "Next" at bounding box center [569, 346] width 30 height 30
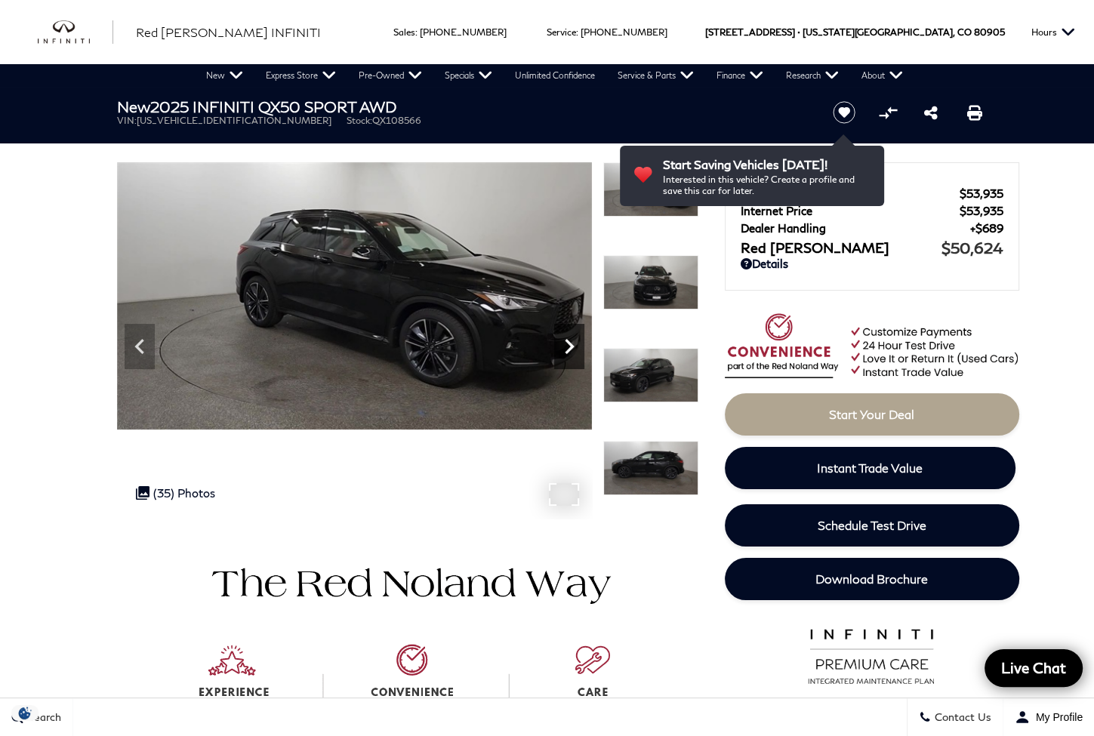
click at [564, 347] on icon "Next" at bounding box center [569, 346] width 30 height 30
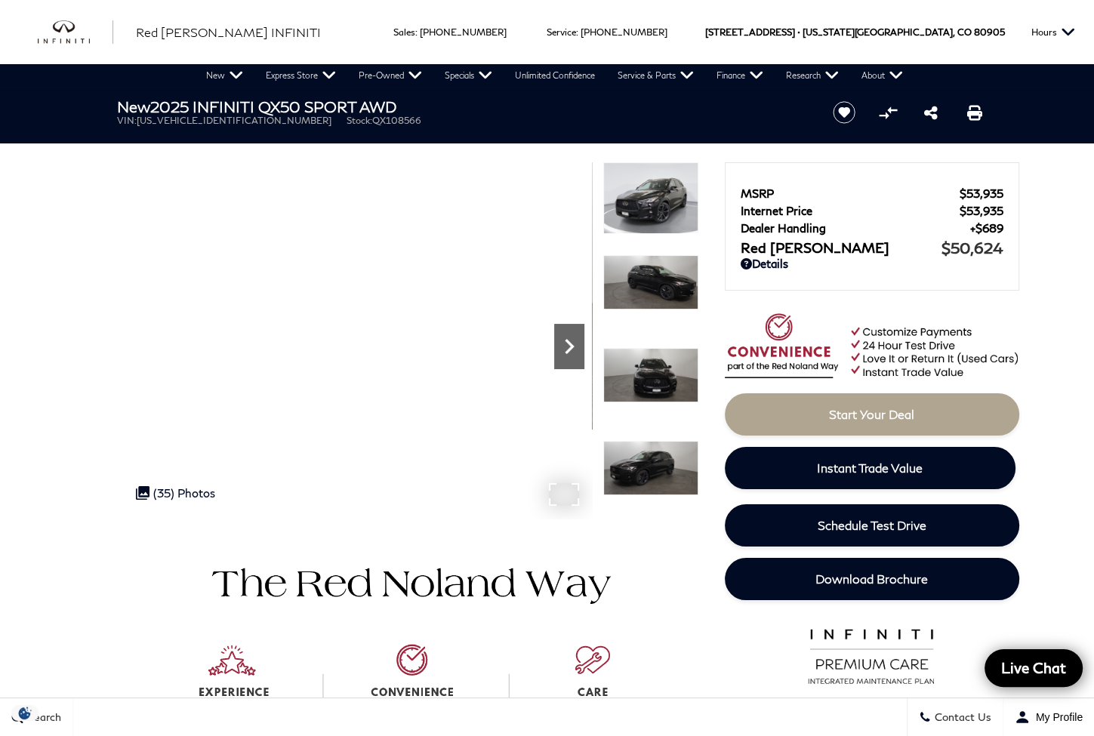
click at [564, 348] on icon "Next" at bounding box center [569, 346] width 30 height 30
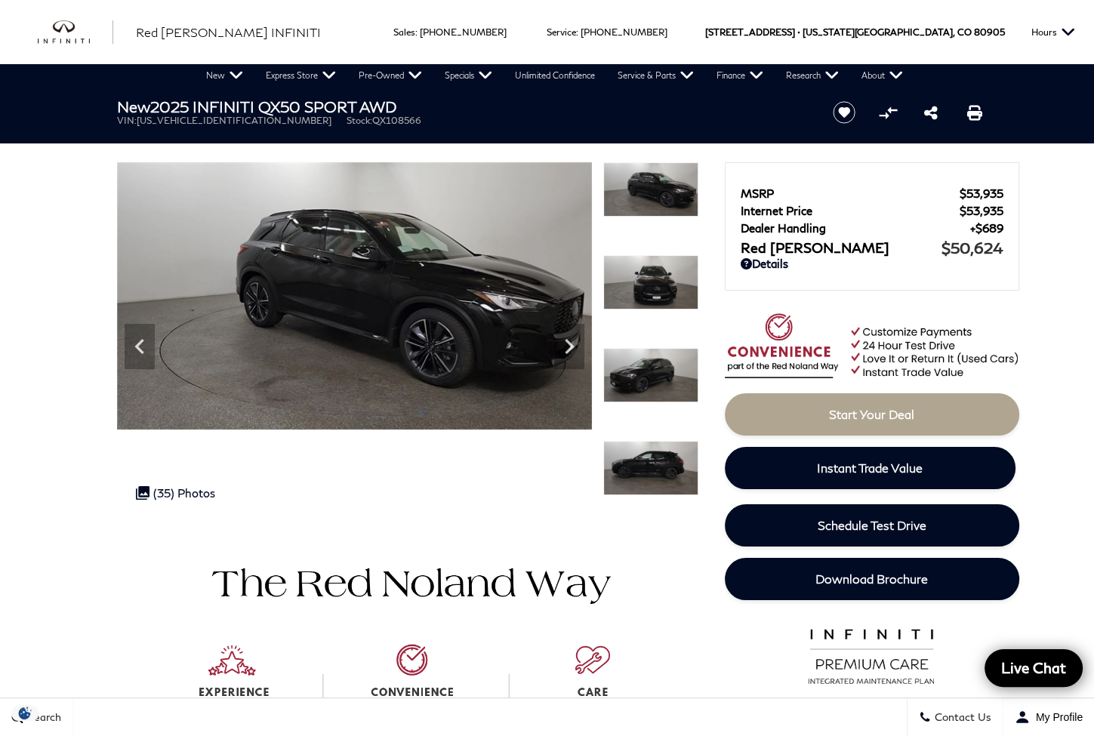
click at [626, 368] on img at bounding box center [650, 375] width 95 height 54
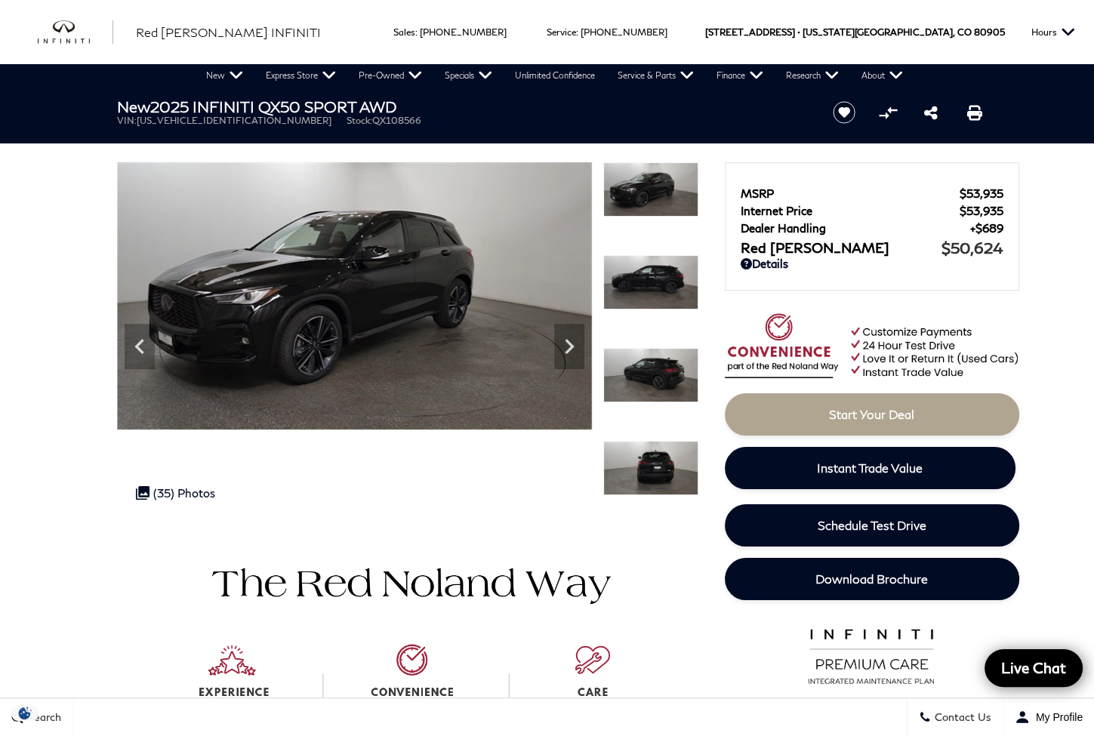
click at [644, 294] on img at bounding box center [650, 282] width 95 height 54
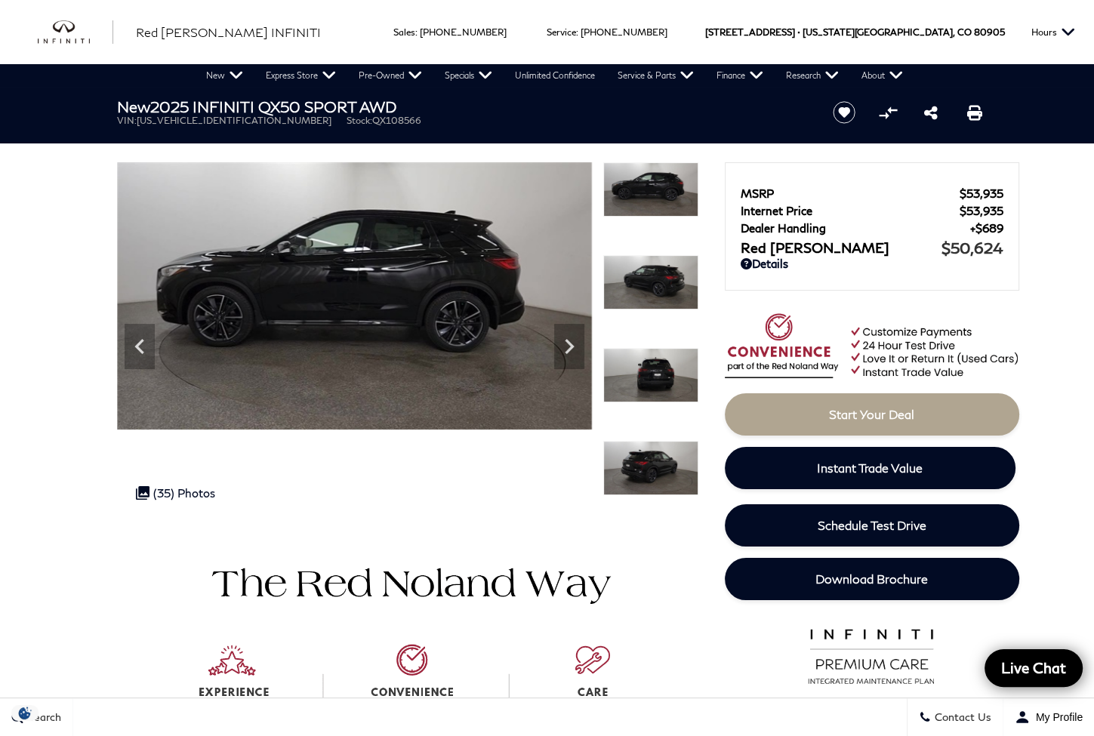
click at [644, 281] on img at bounding box center [650, 282] width 95 height 54
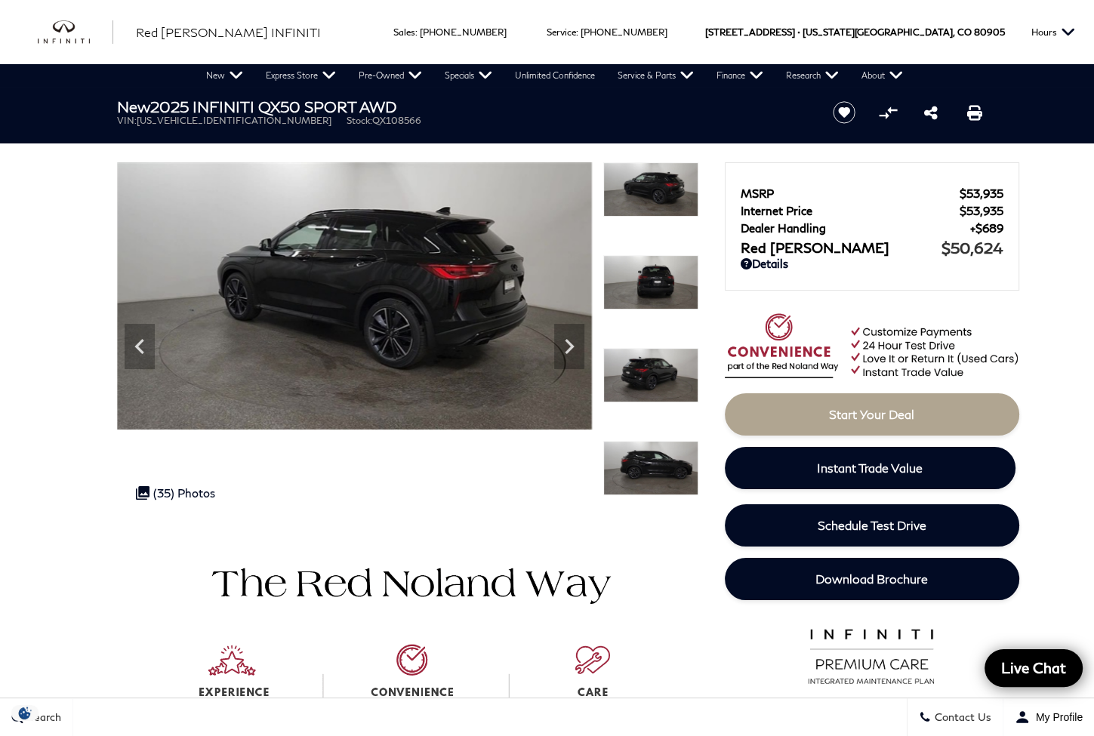
click at [658, 352] on img at bounding box center [650, 375] width 95 height 54
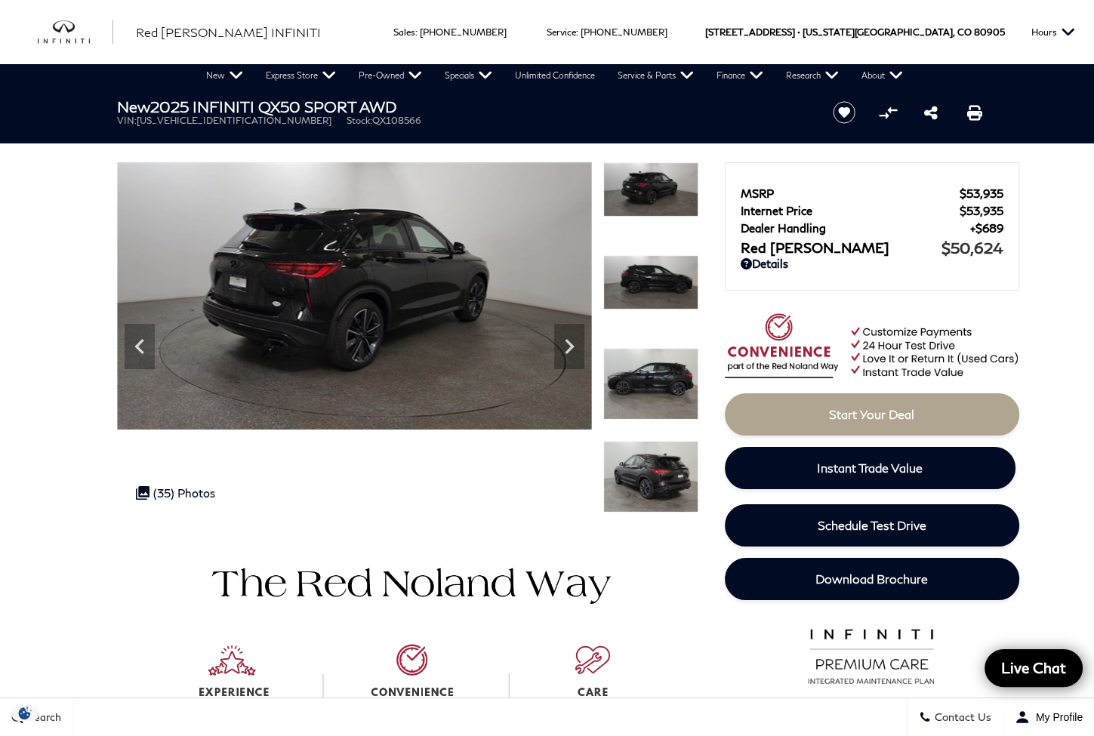
click at [644, 287] on img at bounding box center [650, 282] width 95 height 54
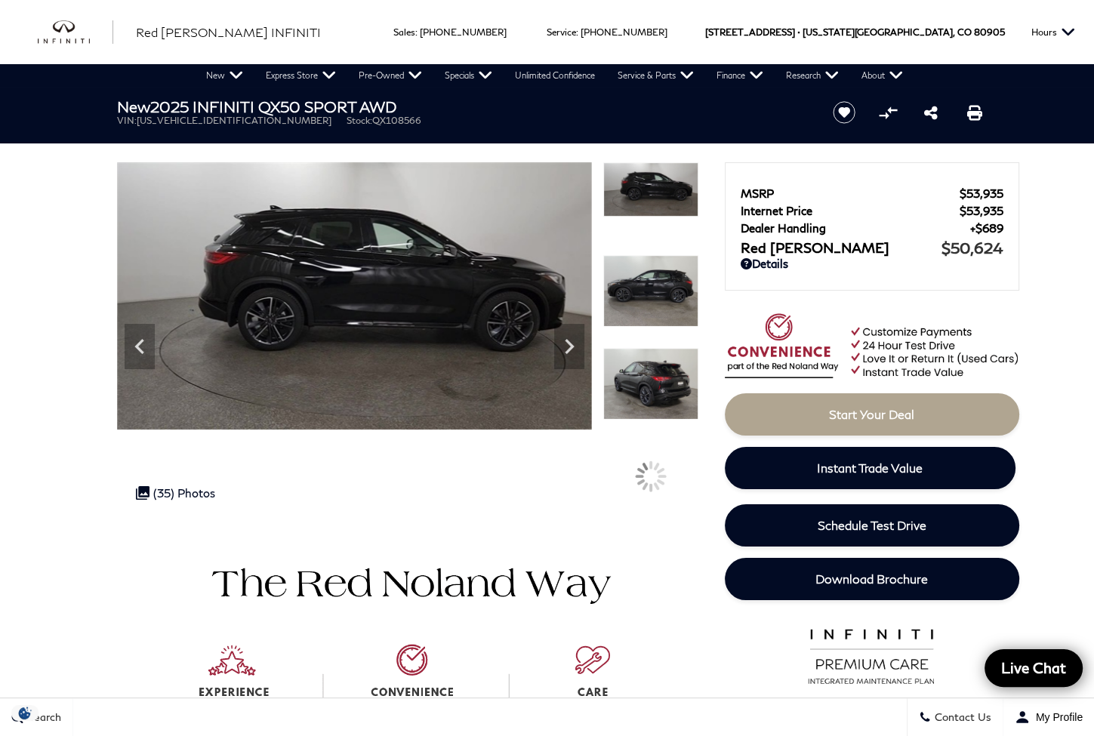
click at [644, 287] on img at bounding box center [650, 291] width 95 height 72
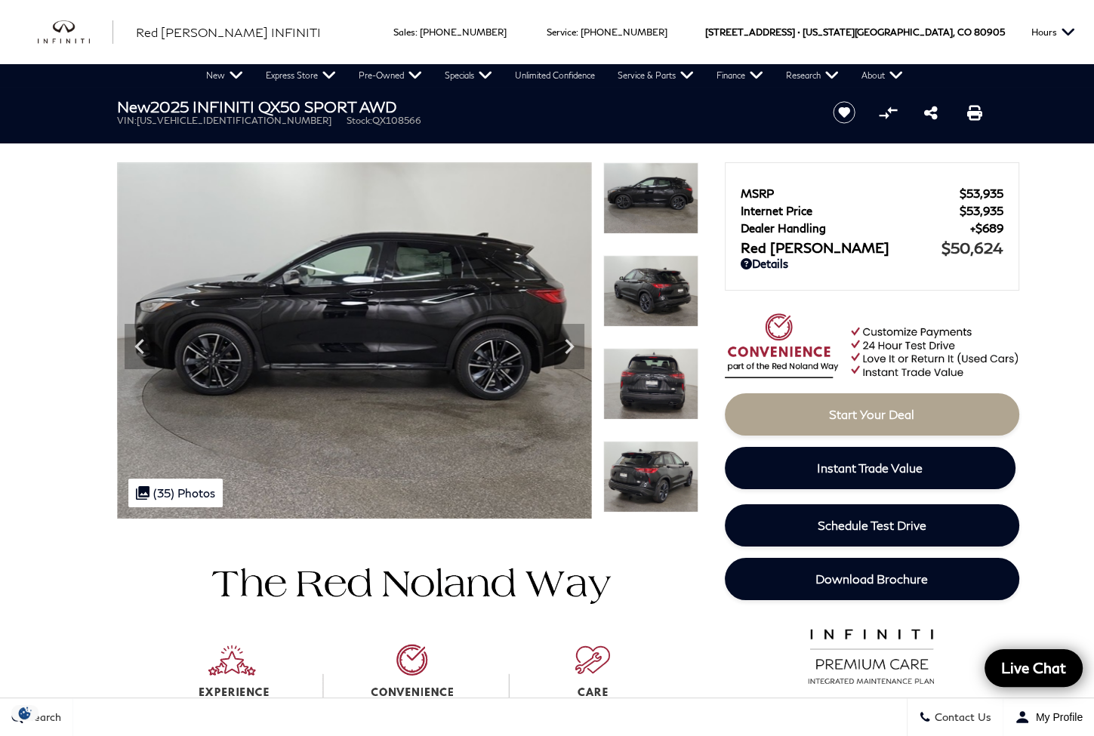
click at [644, 287] on img at bounding box center [650, 291] width 95 height 72
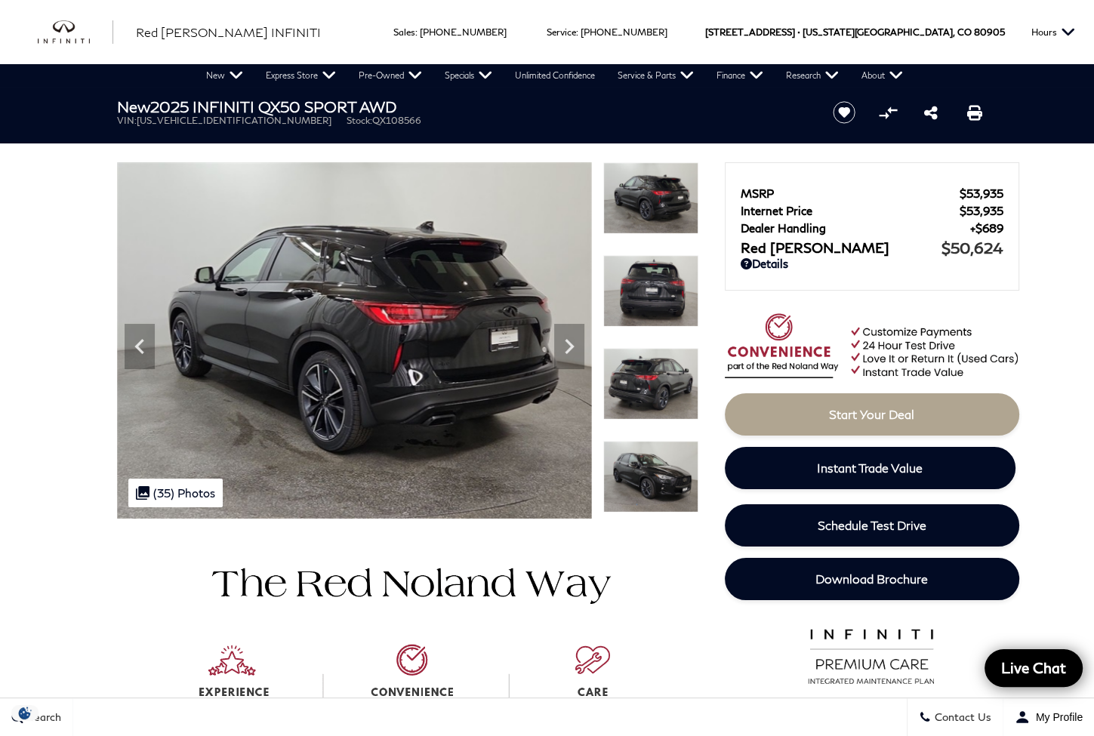
click at [644, 287] on img at bounding box center [650, 291] width 95 height 72
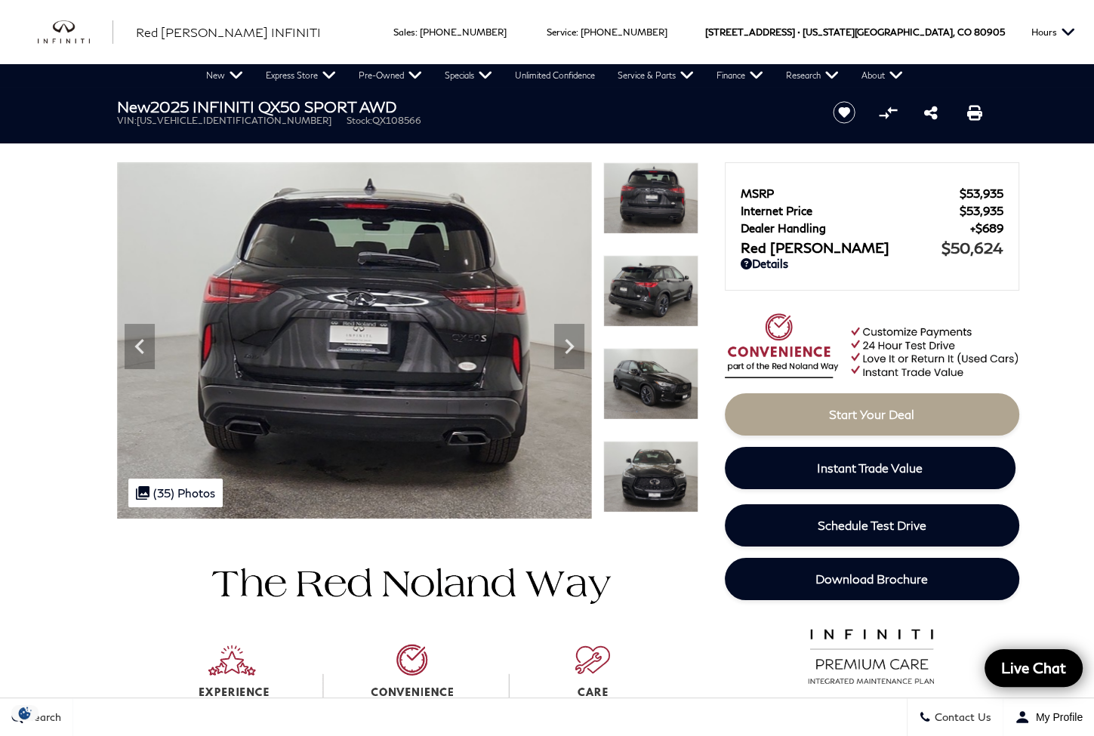
click at [644, 287] on img at bounding box center [650, 291] width 95 height 72
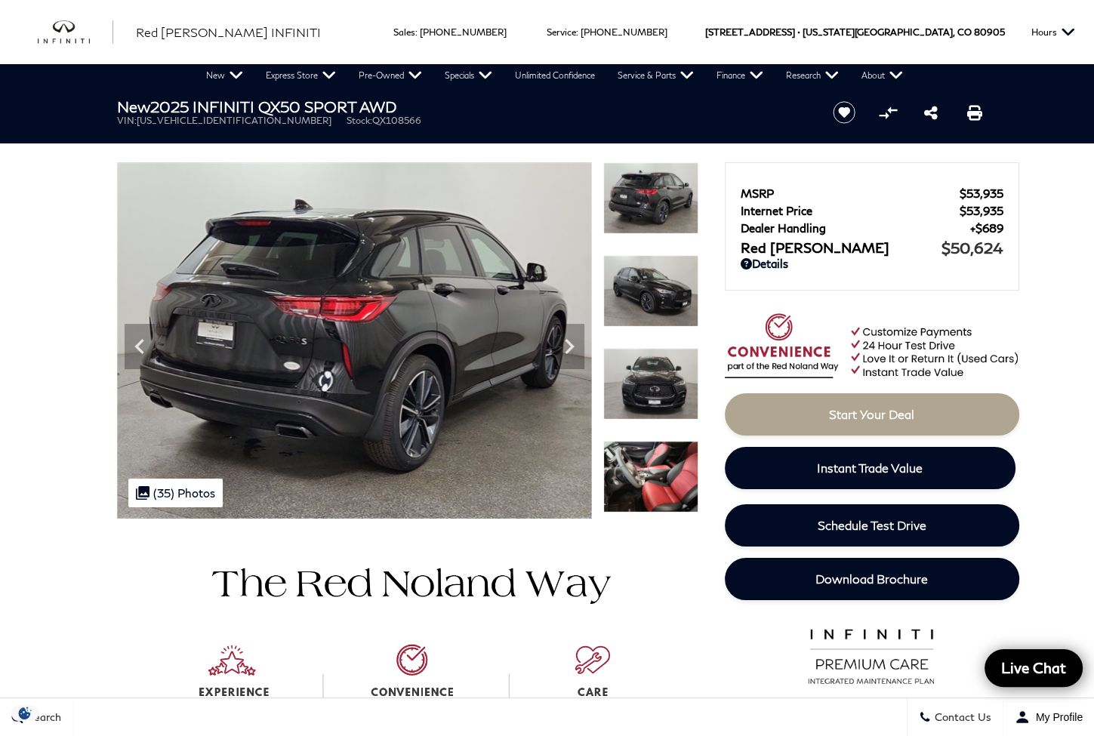
click at [644, 287] on img at bounding box center [650, 291] width 95 height 72
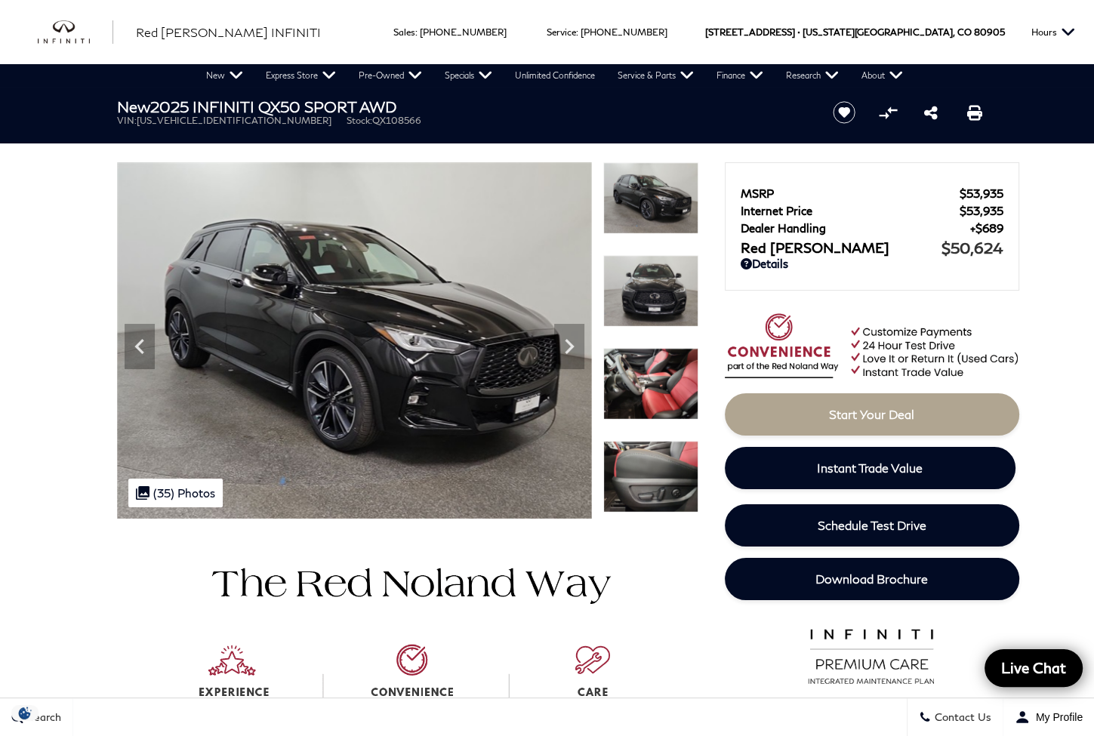
click at [644, 287] on img at bounding box center [650, 291] width 95 height 72
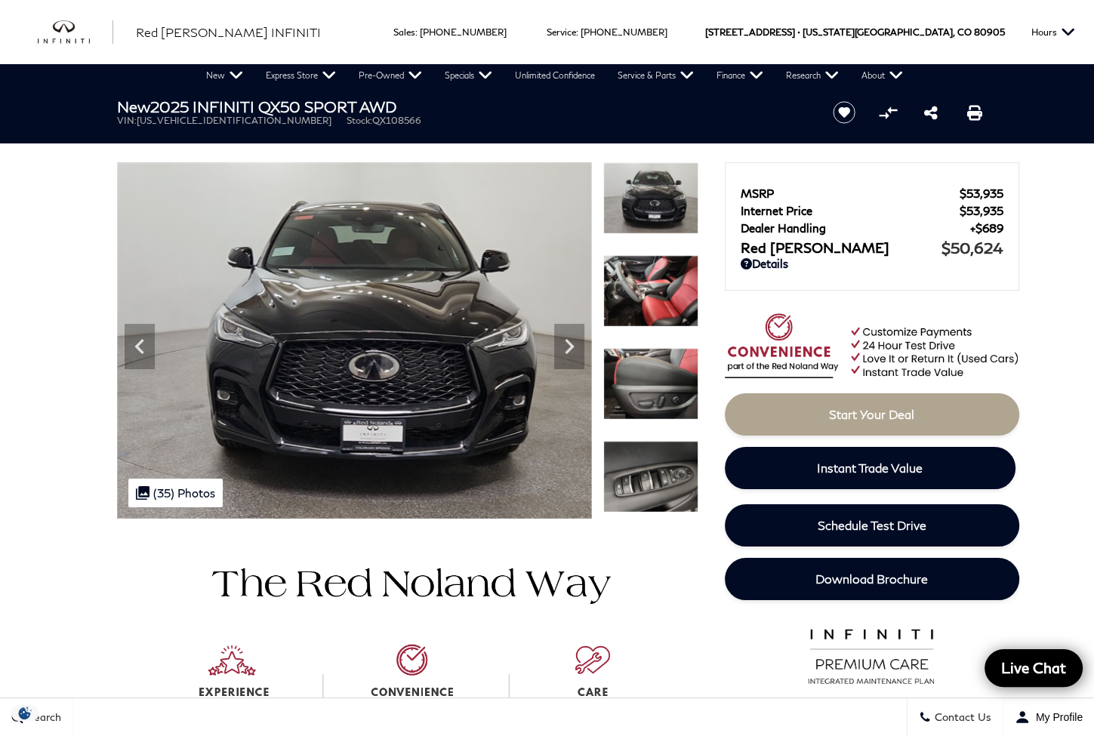
click at [644, 287] on img at bounding box center [650, 291] width 95 height 72
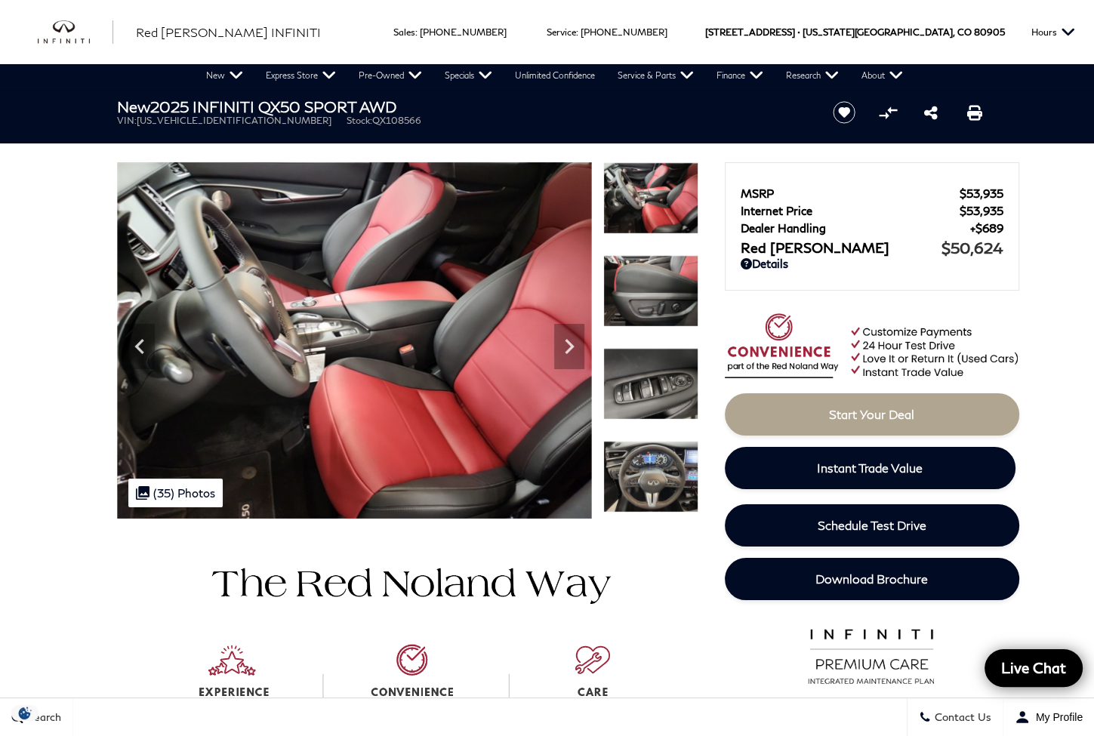
click at [644, 287] on img at bounding box center [650, 291] width 95 height 72
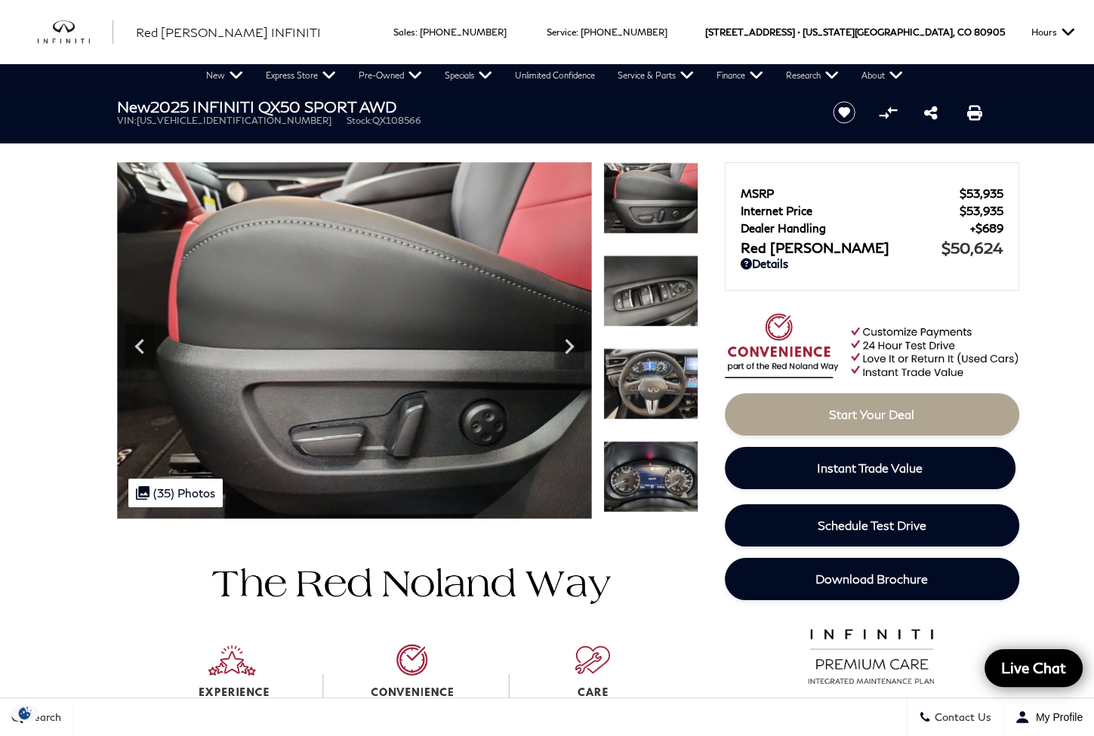
click at [644, 287] on img at bounding box center [650, 291] width 95 height 72
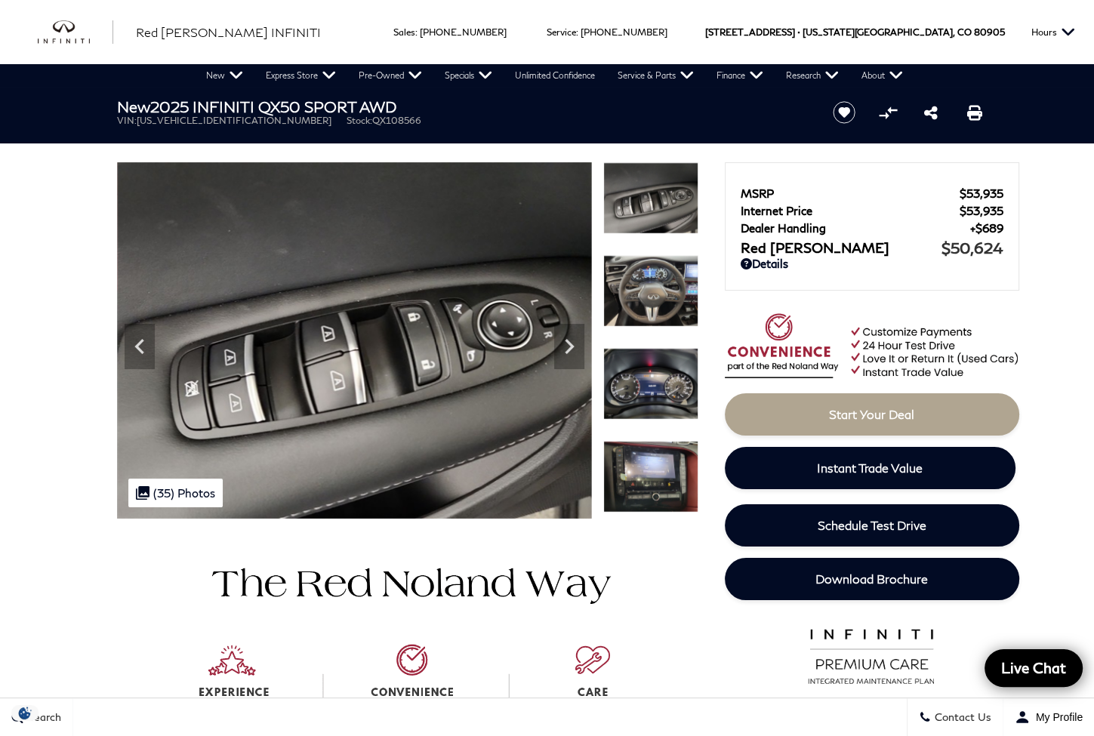
click at [644, 287] on img at bounding box center [650, 291] width 95 height 72
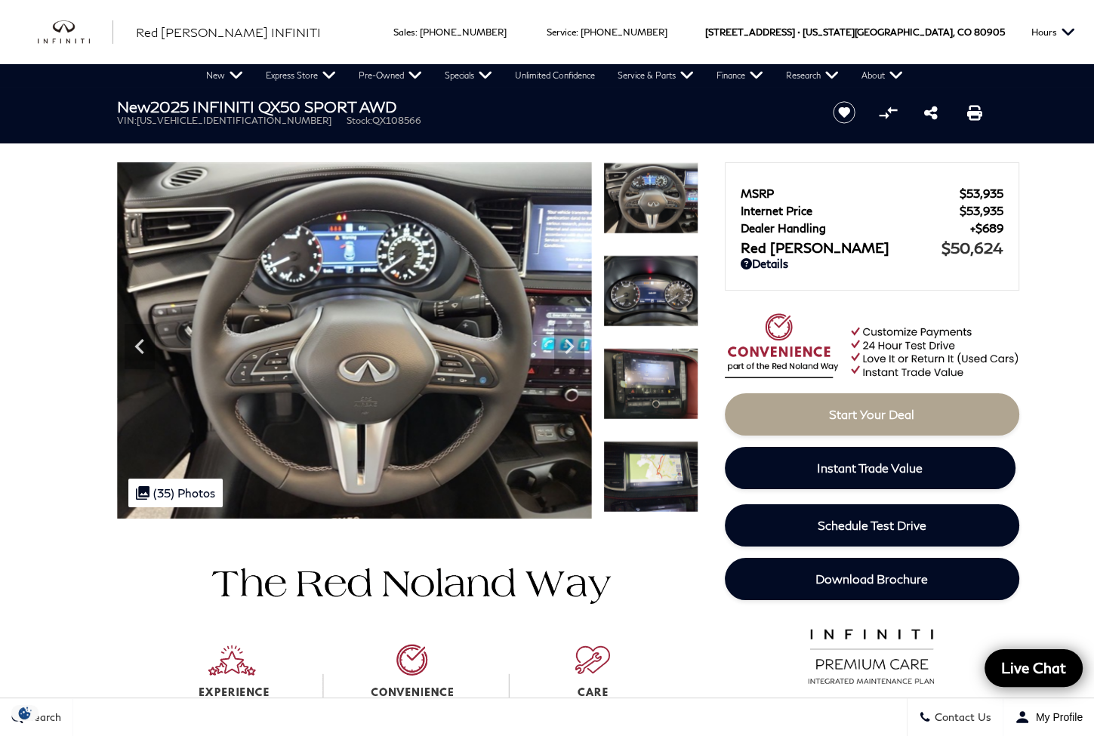
click at [643, 289] on img at bounding box center [650, 291] width 95 height 72
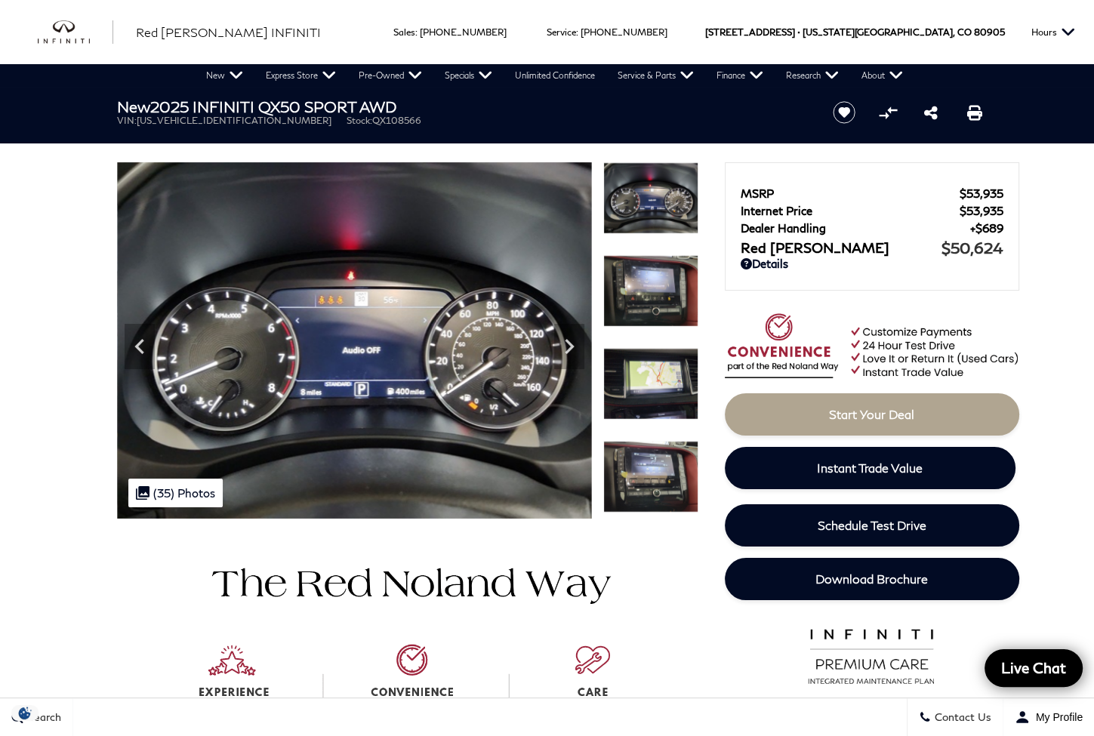
click at [643, 289] on img at bounding box center [650, 291] width 95 height 72
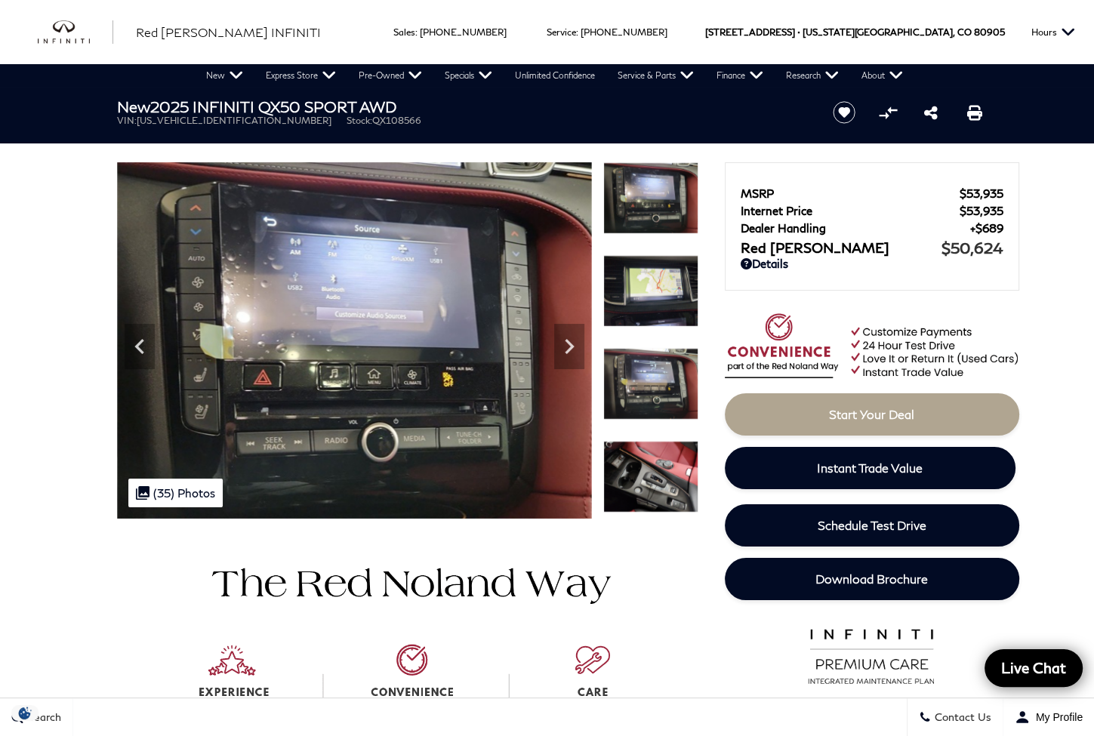
click at [643, 288] on img at bounding box center [650, 291] width 95 height 72
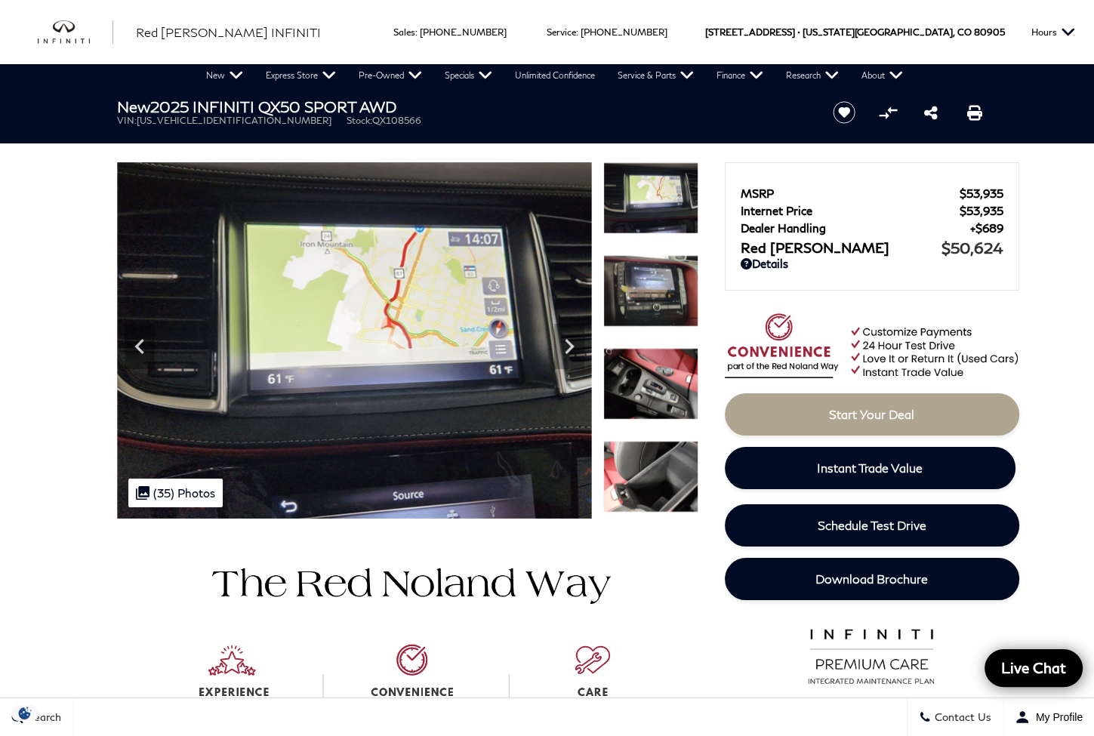
click at [657, 374] on img at bounding box center [650, 384] width 95 height 72
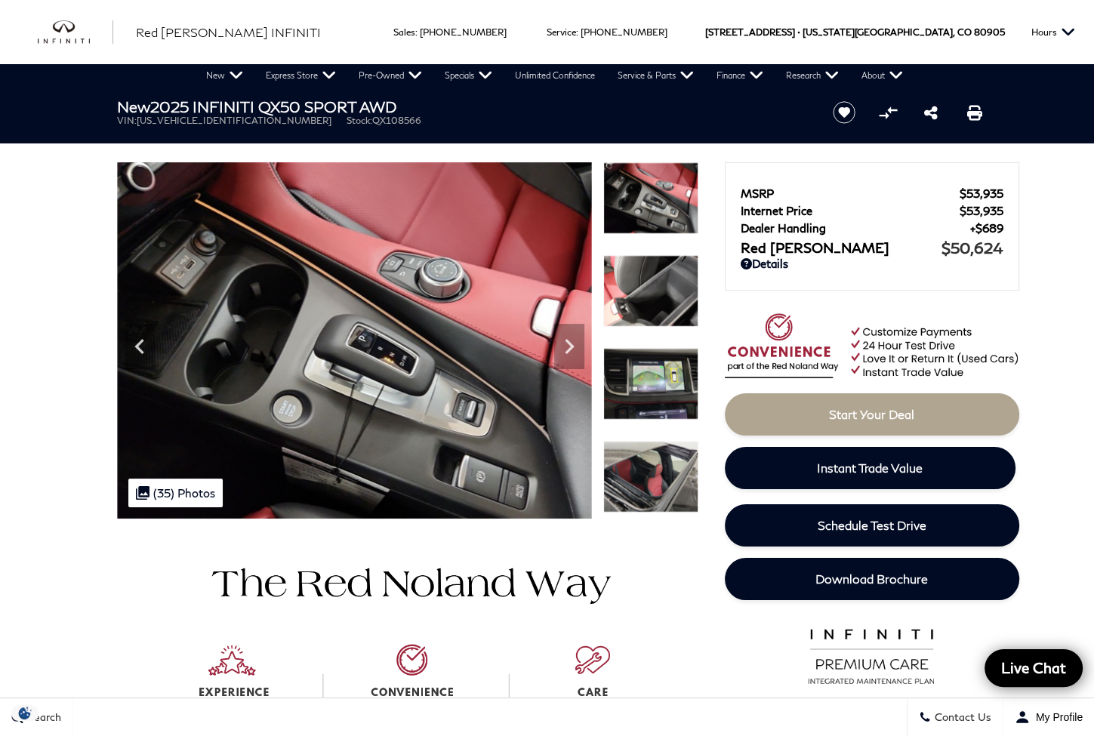
click at [661, 384] on img at bounding box center [650, 384] width 95 height 72
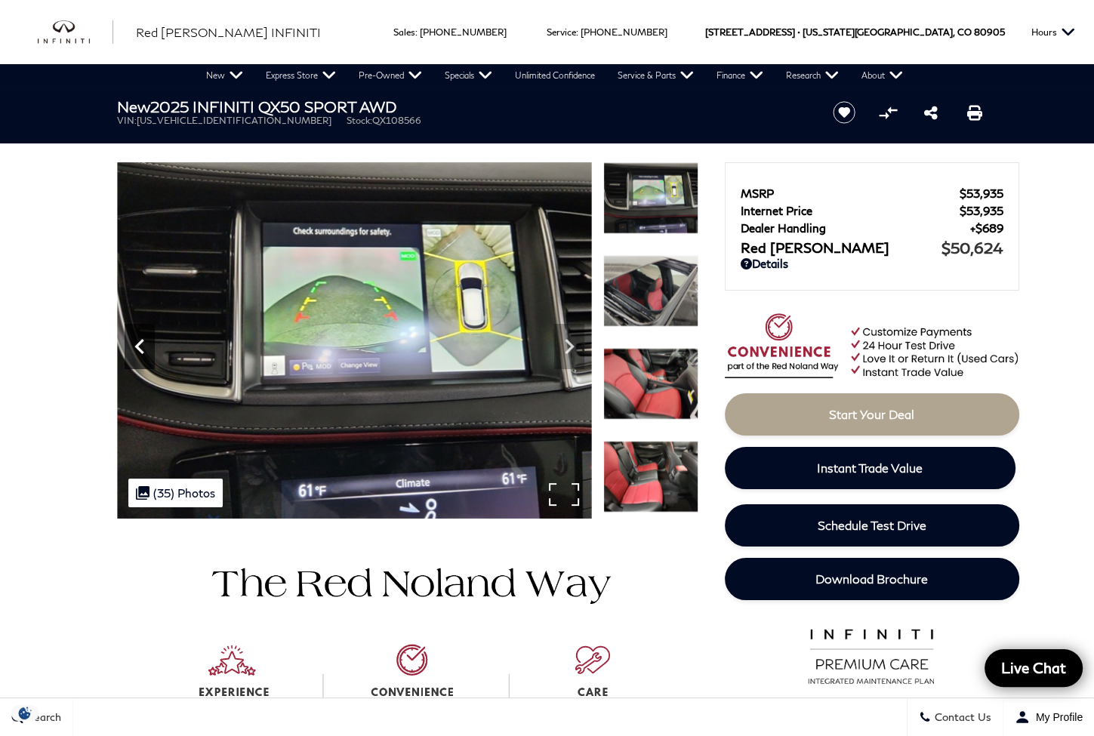
click at [139, 346] on icon "Previous" at bounding box center [140, 346] width 30 height 30
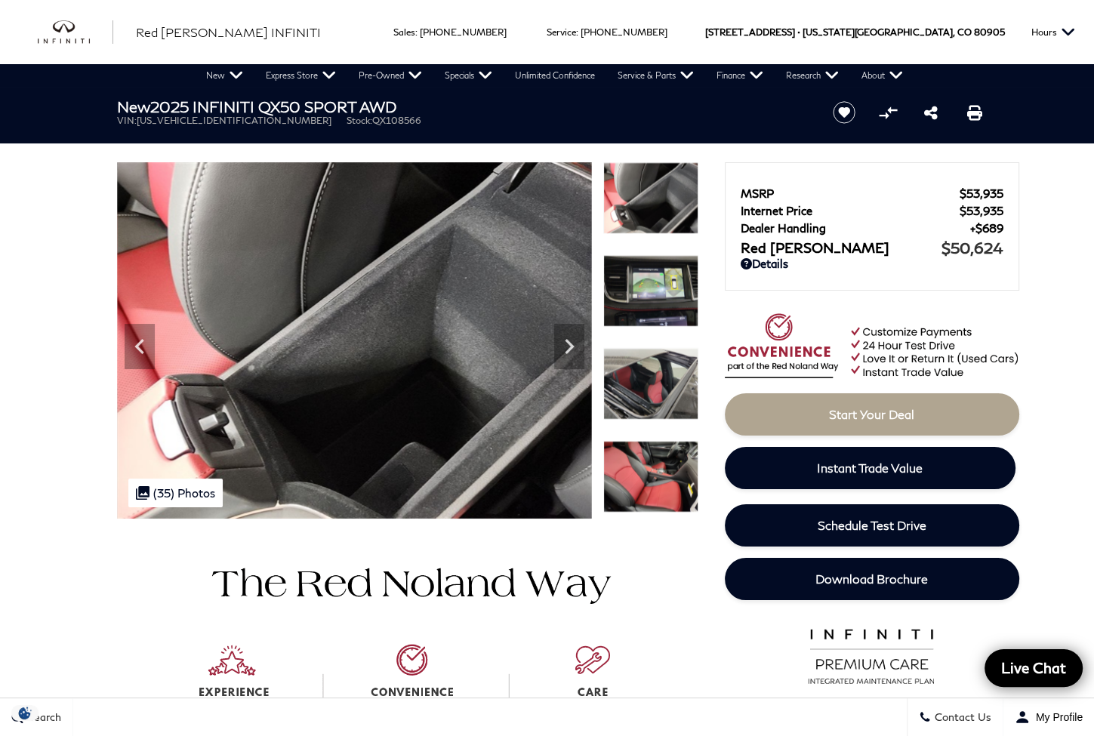
click at [651, 207] on img at bounding box center [650, 198] width 95 height 72
click at [642, 398] on img at bounding box center [650, 384] width 95 height 72
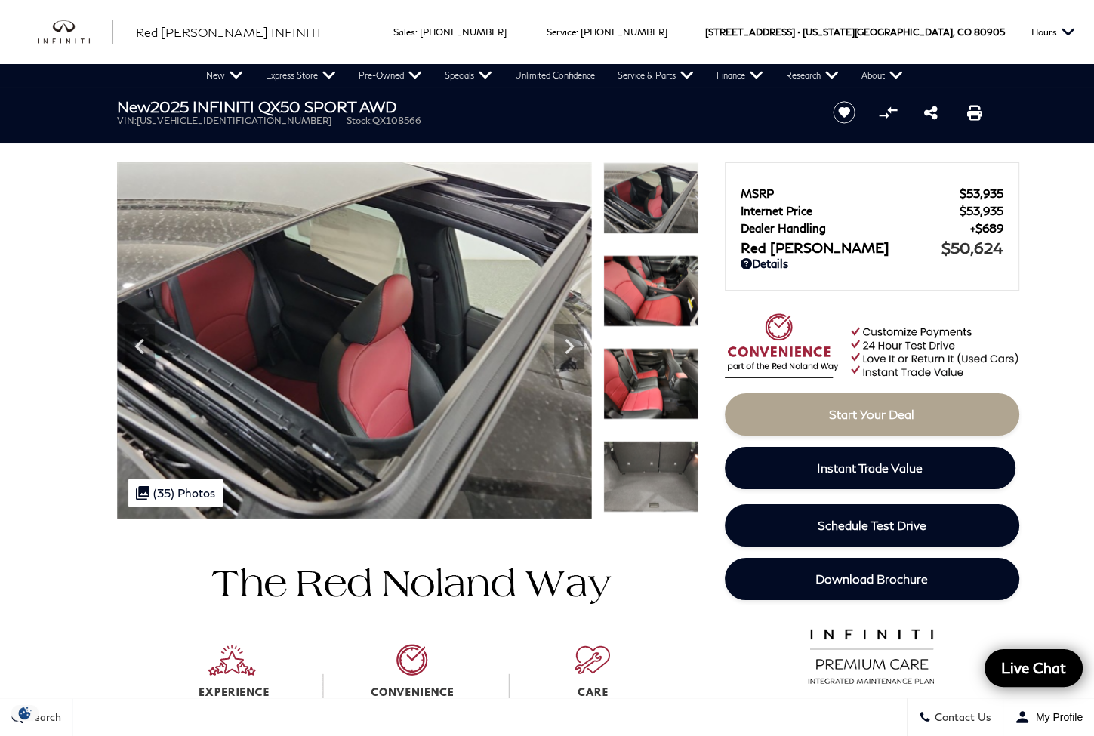
click at [644, 289] on img at bounding box center [650, 291] width 95 height 72
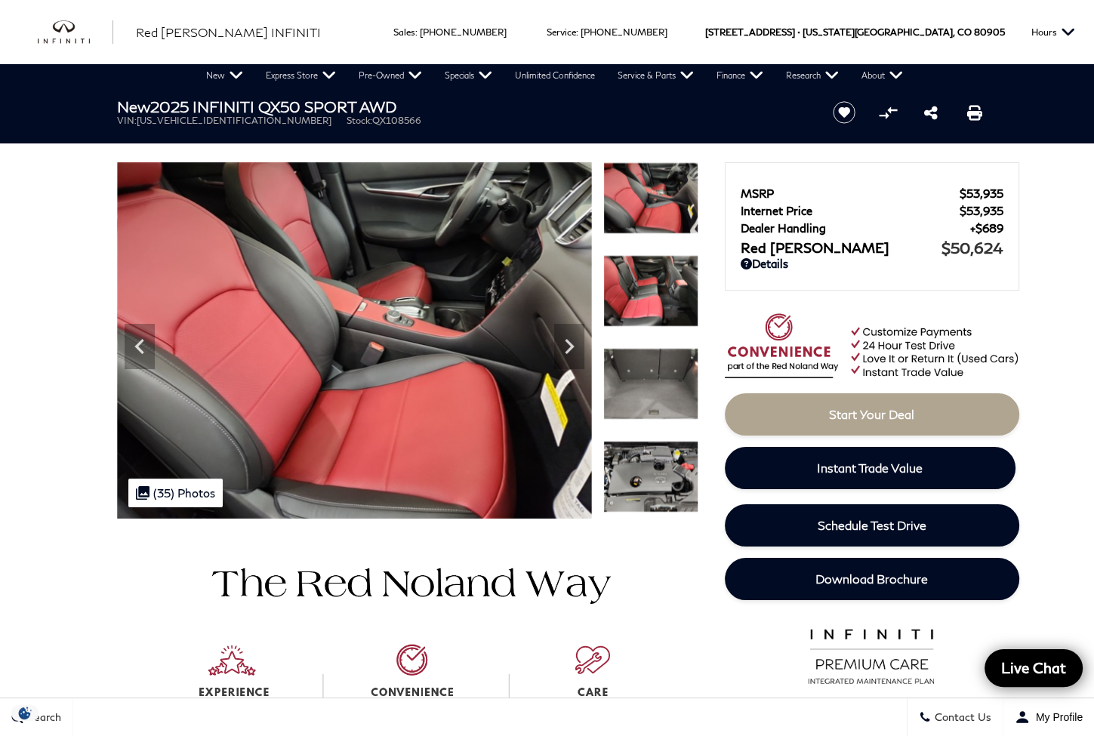
click at [644, 289] on img at bounding box center [650, 291] width 95 height 72
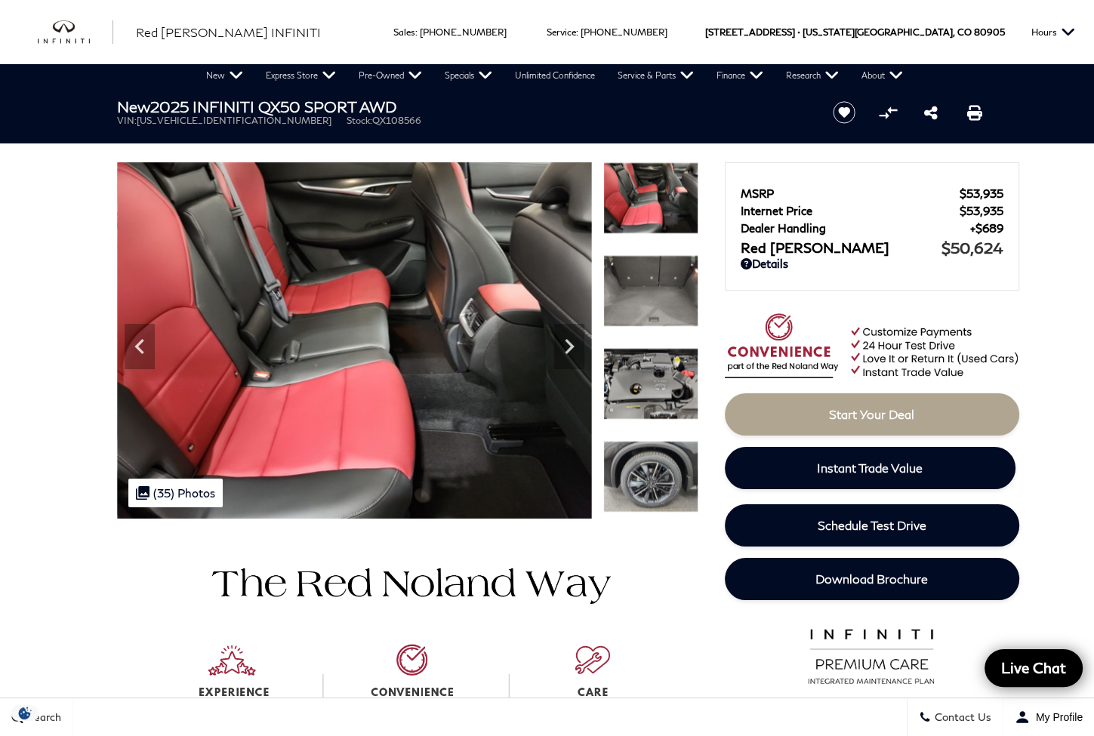
click at [644, 289] on img at bounding box center [650, 291] width 95 height 72
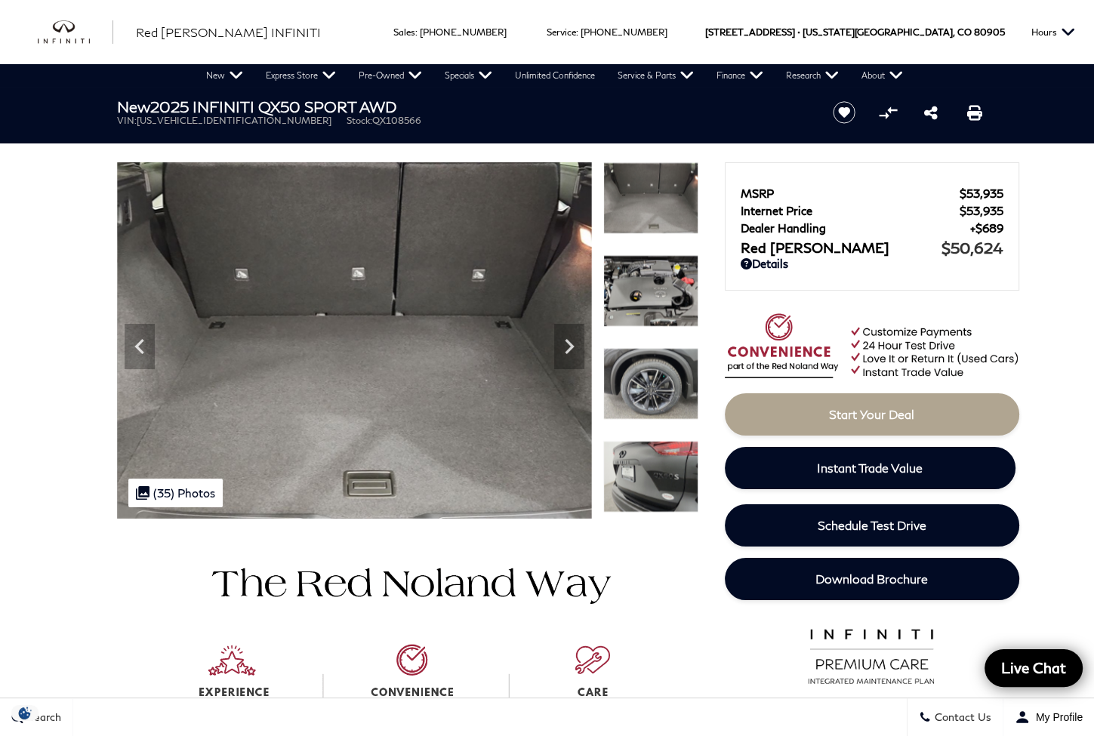
click at [644, 289] on img at bounding box center [650, 291] width 95 height 72
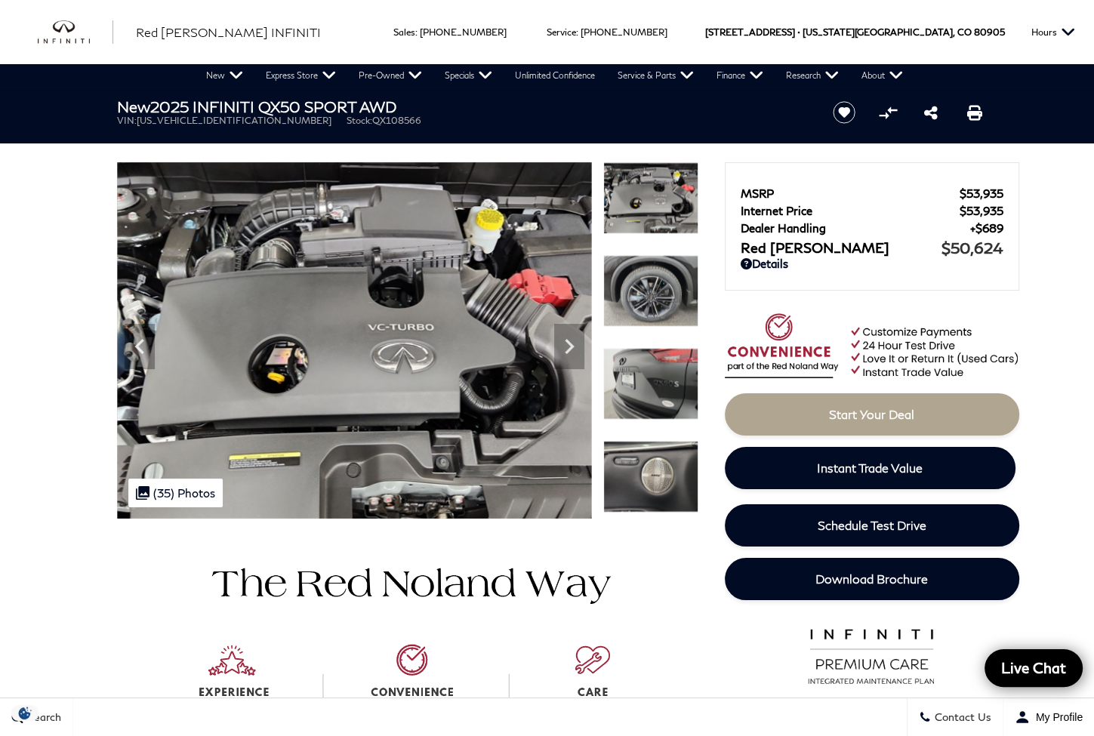
click at [644, 289] on img at bounding box center [650, 291] width 95 height 72
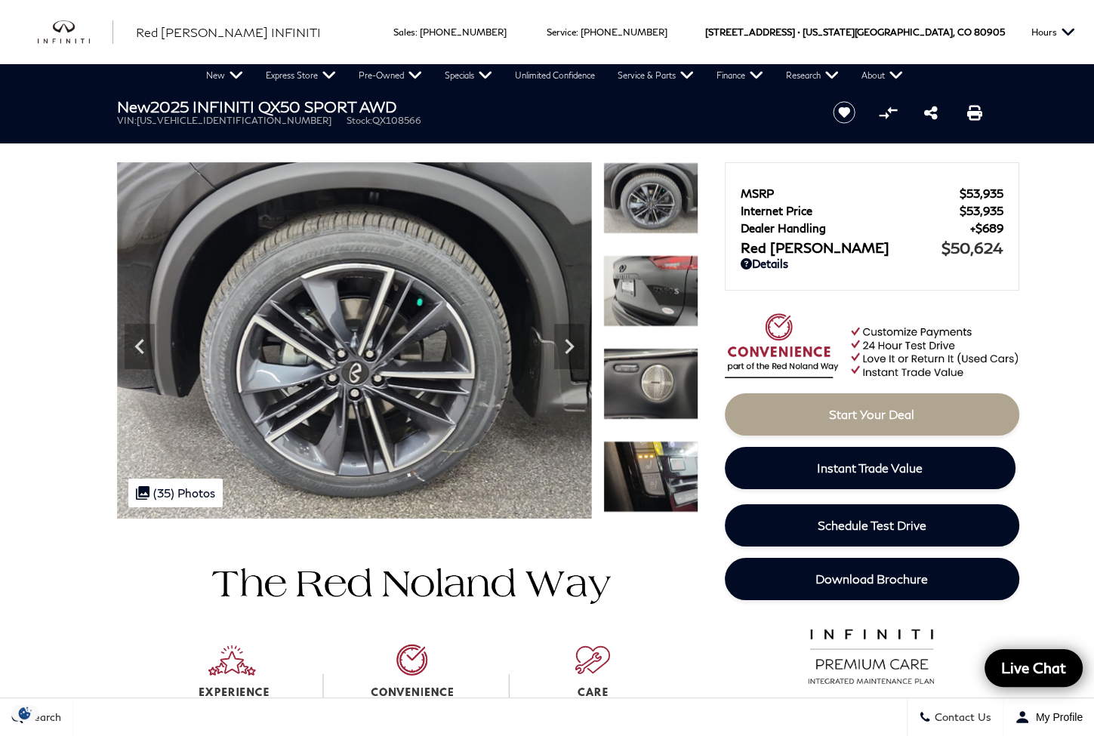
click at [644, 289] on img at bounding box center [650, 291] width 95 height 72
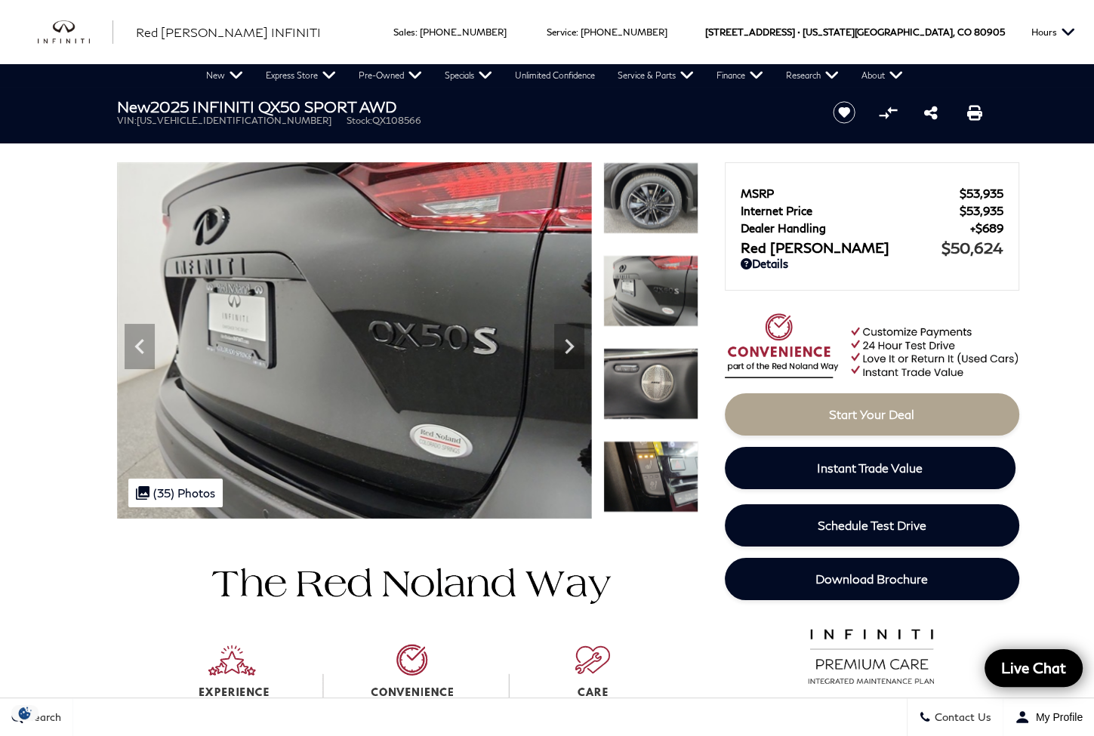
click at [653, 377] on img at bounding box center [650, 384] width 95 height 72
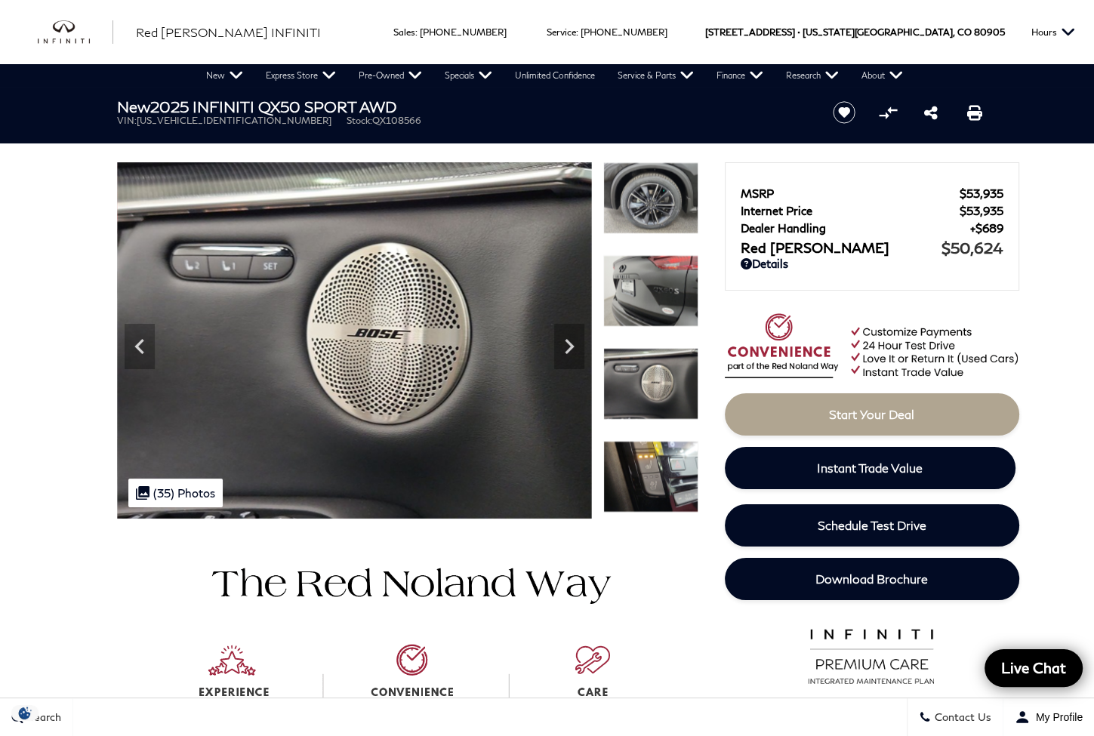
click at [651, 464] on img at bounding box center [650, 477] width 95 height 72
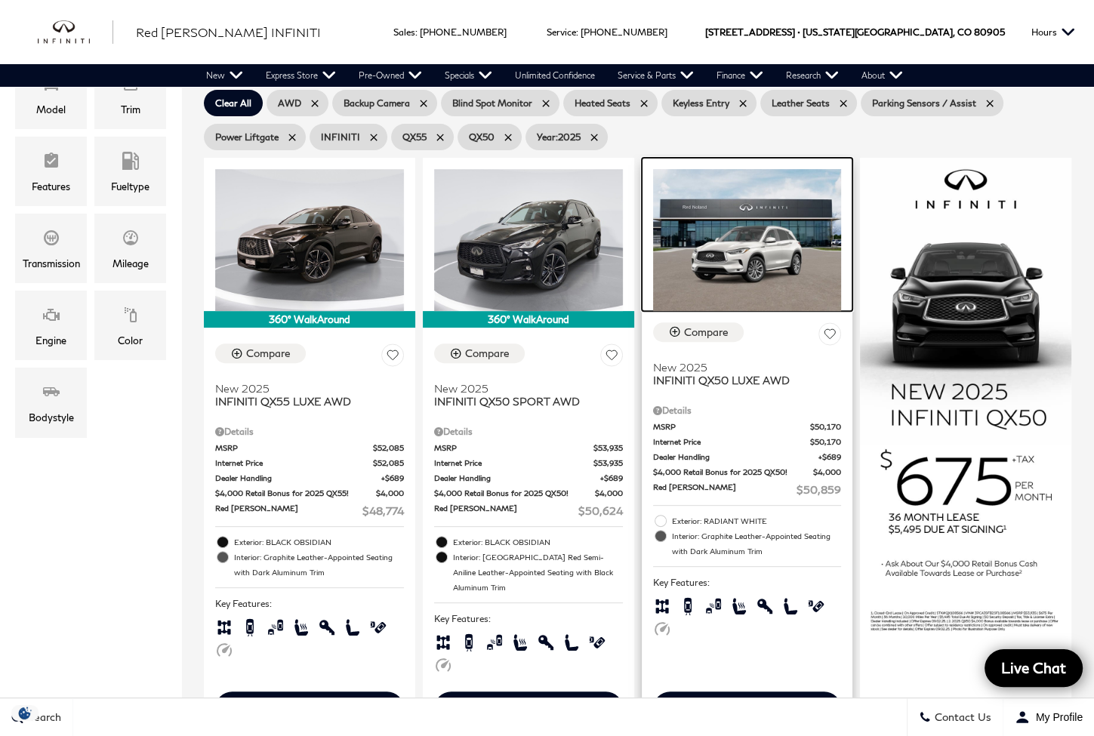
click at [769, 208] on img at bounding box center [747, 239] width 189 height 141
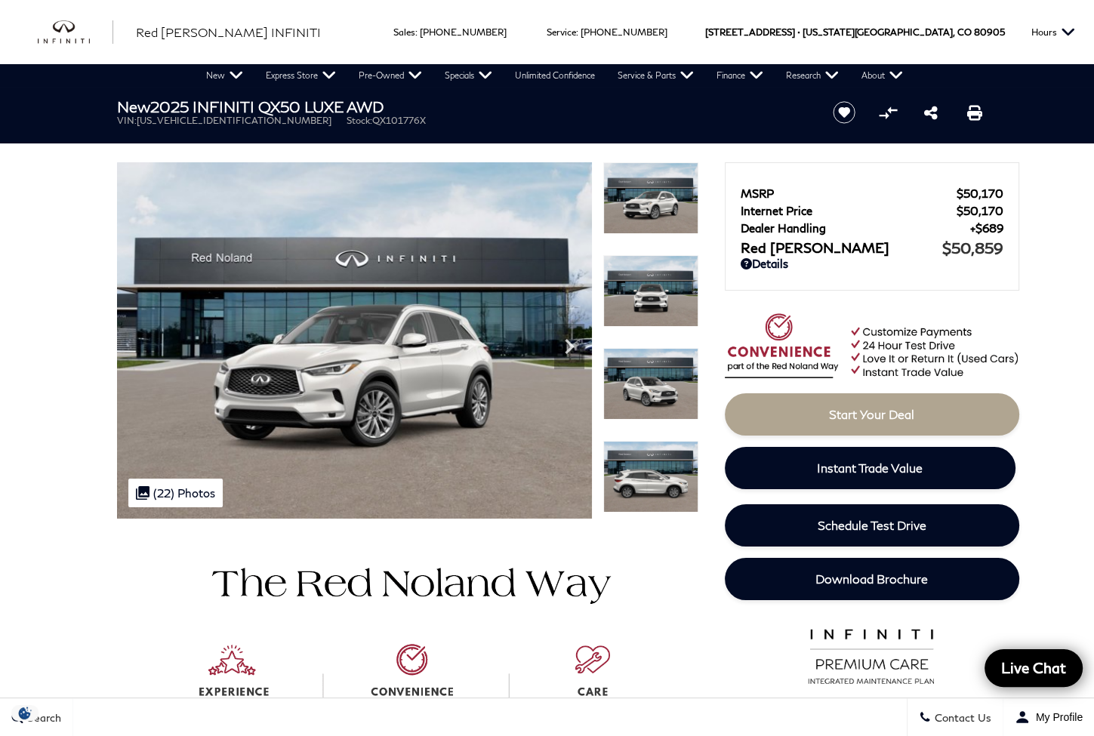
click at [660, 380] on img at bounding box center [650, 384] width 95 height 72
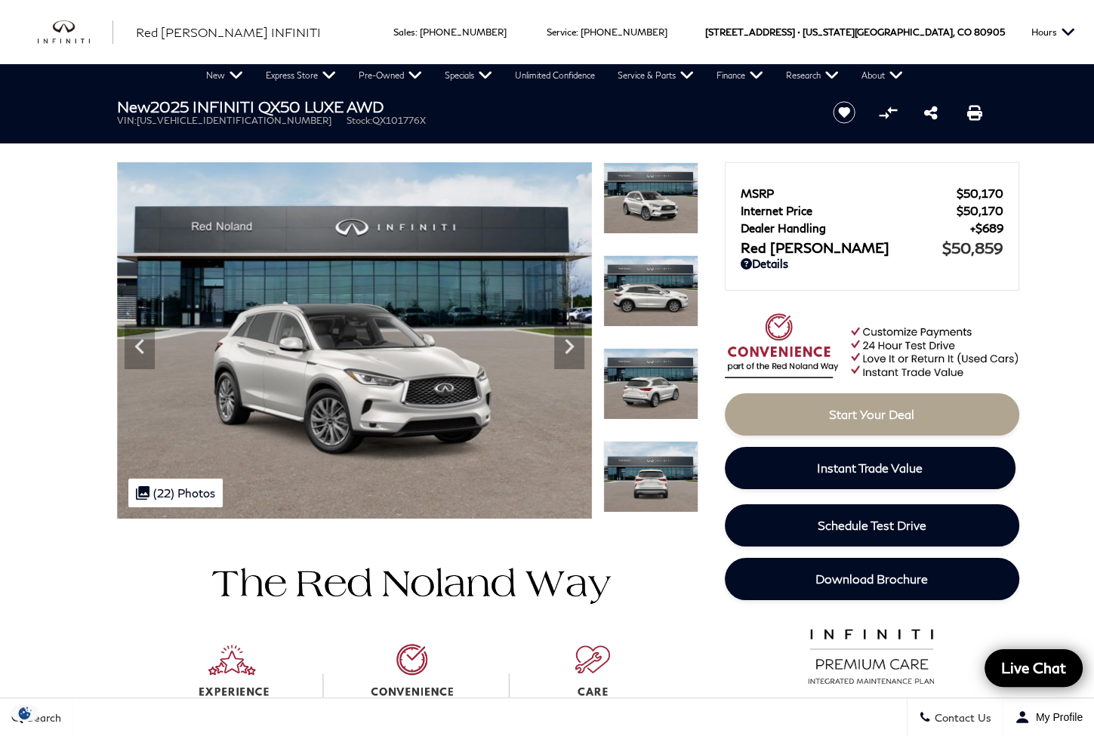
click at [663, 377] on img at bounding box center [650, 384] width 95 height 72
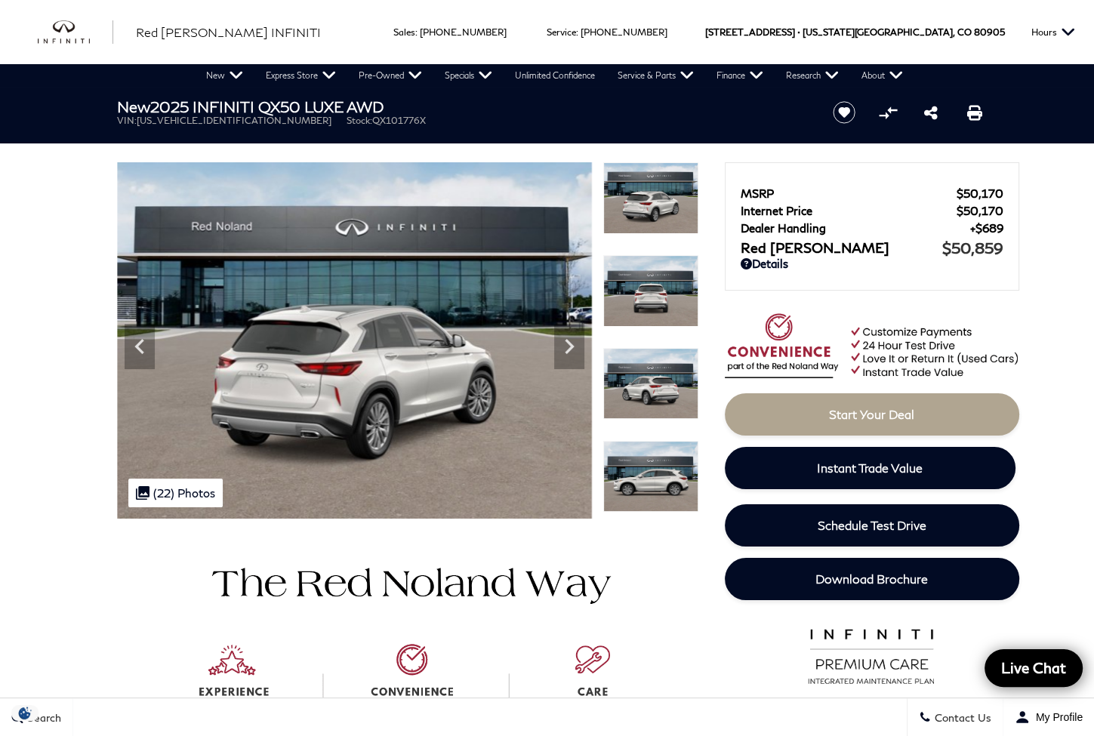
click at [654, 300] on img at bounding box center [650, 291] width 95 height 72
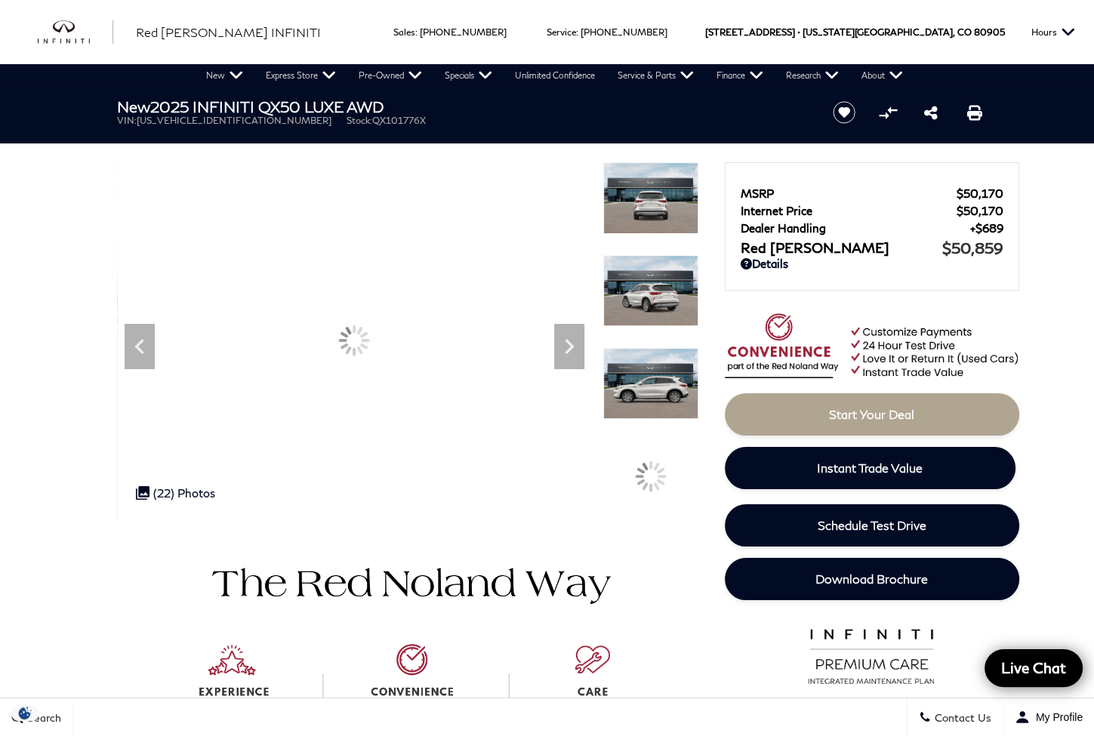
click at [654, 308] on img at bounding box center [650, 291] width 95 height 72
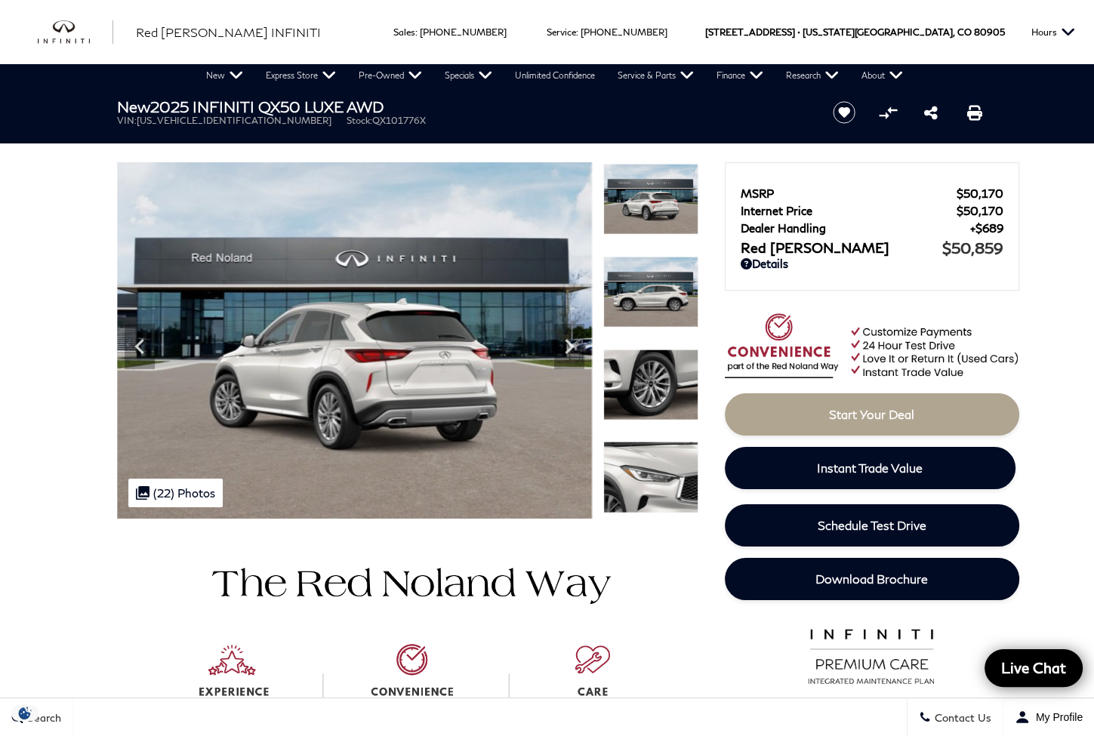
click at [652, 365] on img at bounding box center [650, 385] width 95 height 72
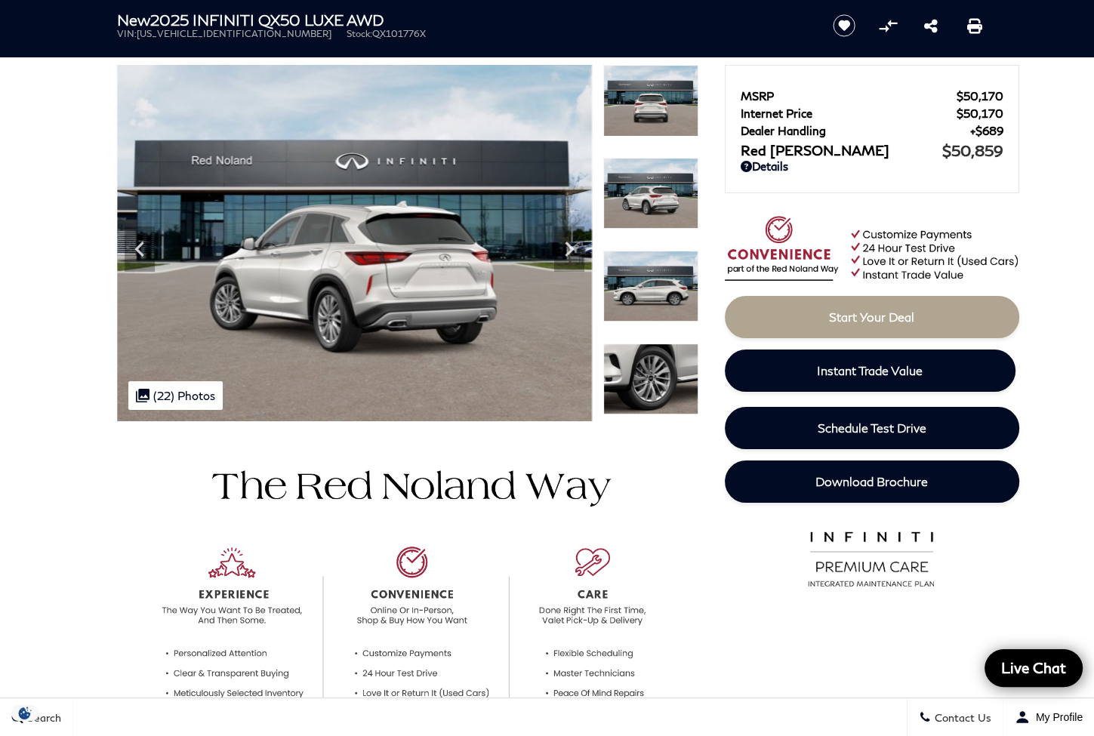
scroll to position [251, 0]
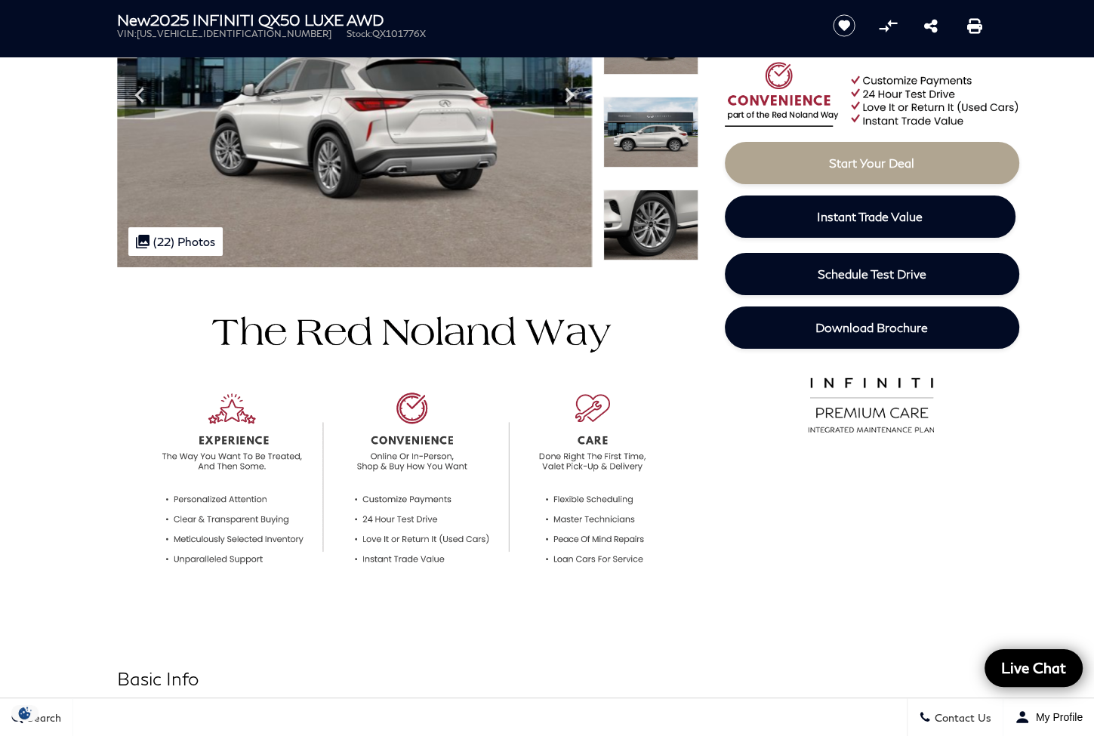
click at [646, 226] on img at bounding box center [650, 225] width 95 height 72
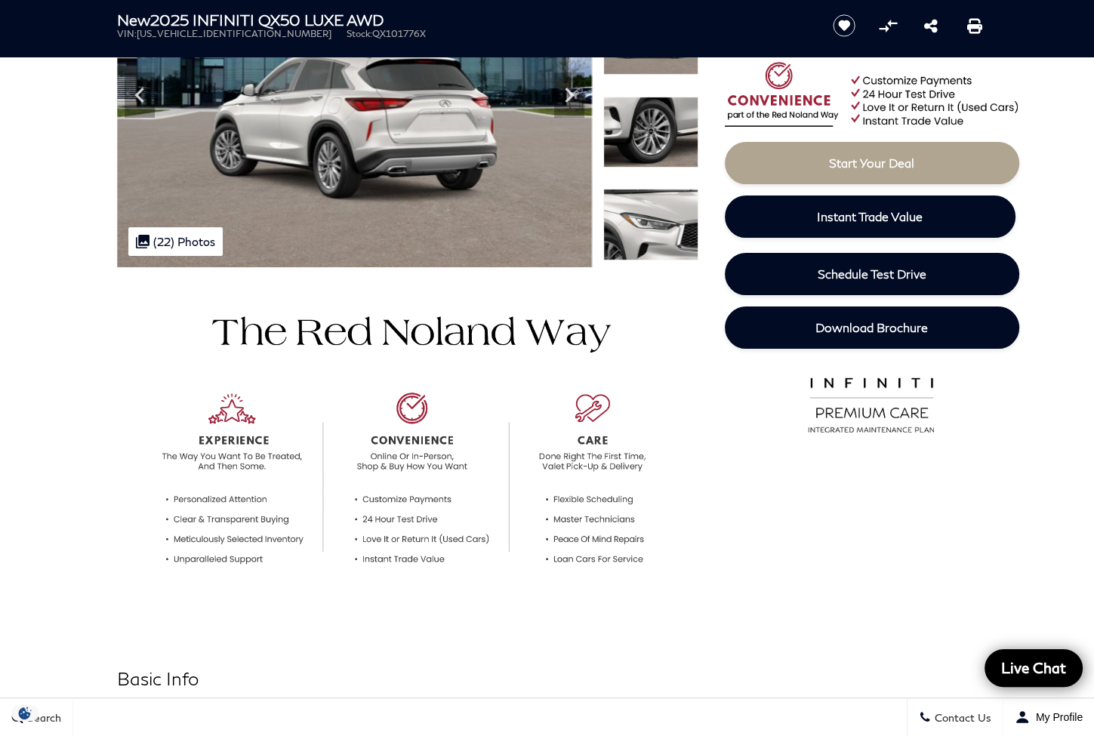
click at [646, 229] on img at bounding box center [650, 225] width 95 height 72
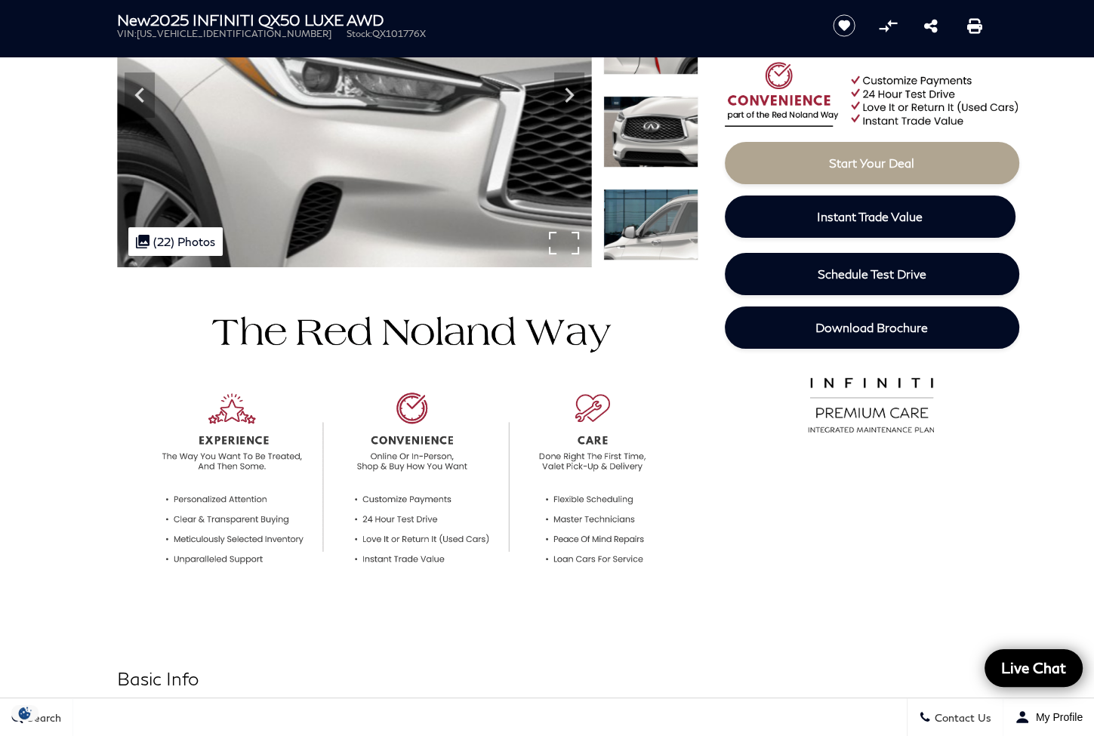
click at [184, 236] on div ".cls-1, .cls-3 { fill: #c50033; } .cls-1 { clip-rule: evenodd; } .cls-2 { clip-…" at bounding box center [175, 241] width 94 height 29
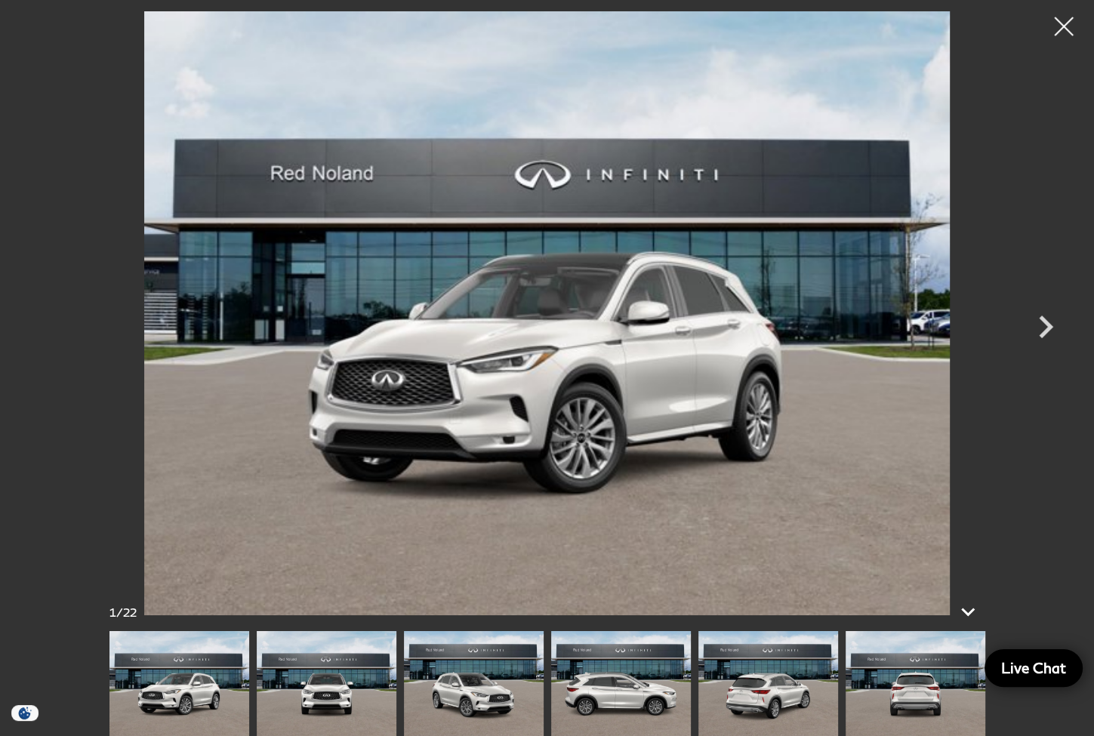
scroll to position [1006, 0]
click at [962, 611] on icon at bounding box center [968, 612] width 14 height 8
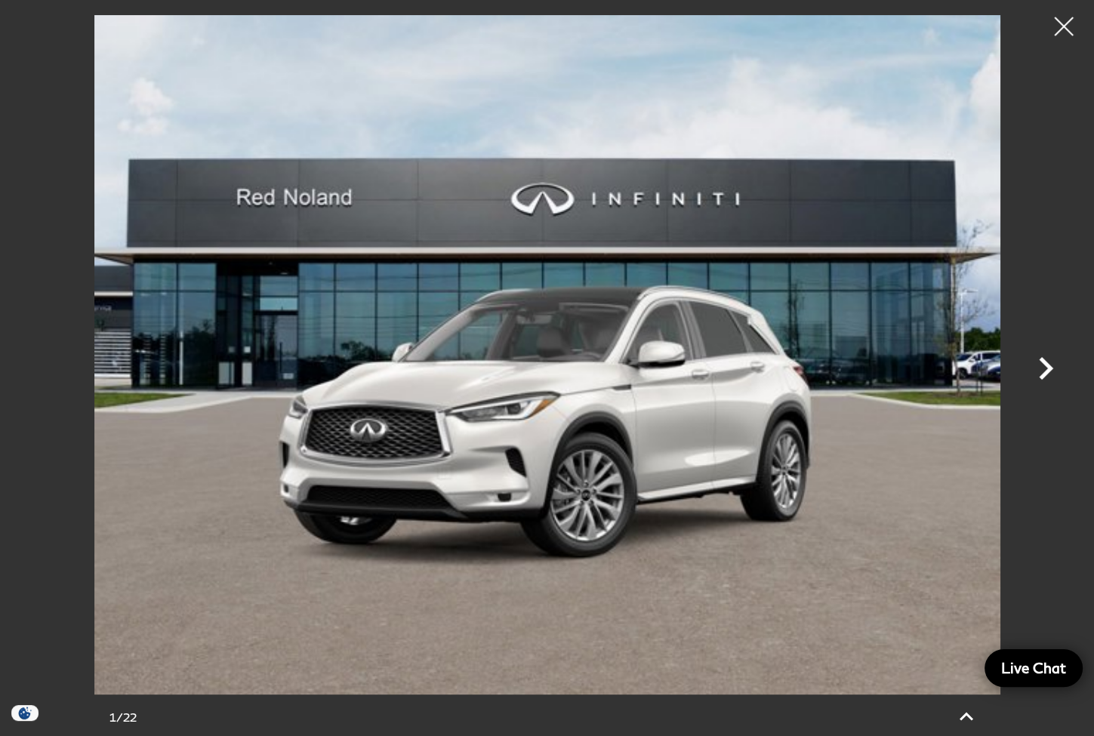
click at [1047, 364] on icon "Next" at bounding box center [1045, 368] width 45 height 45
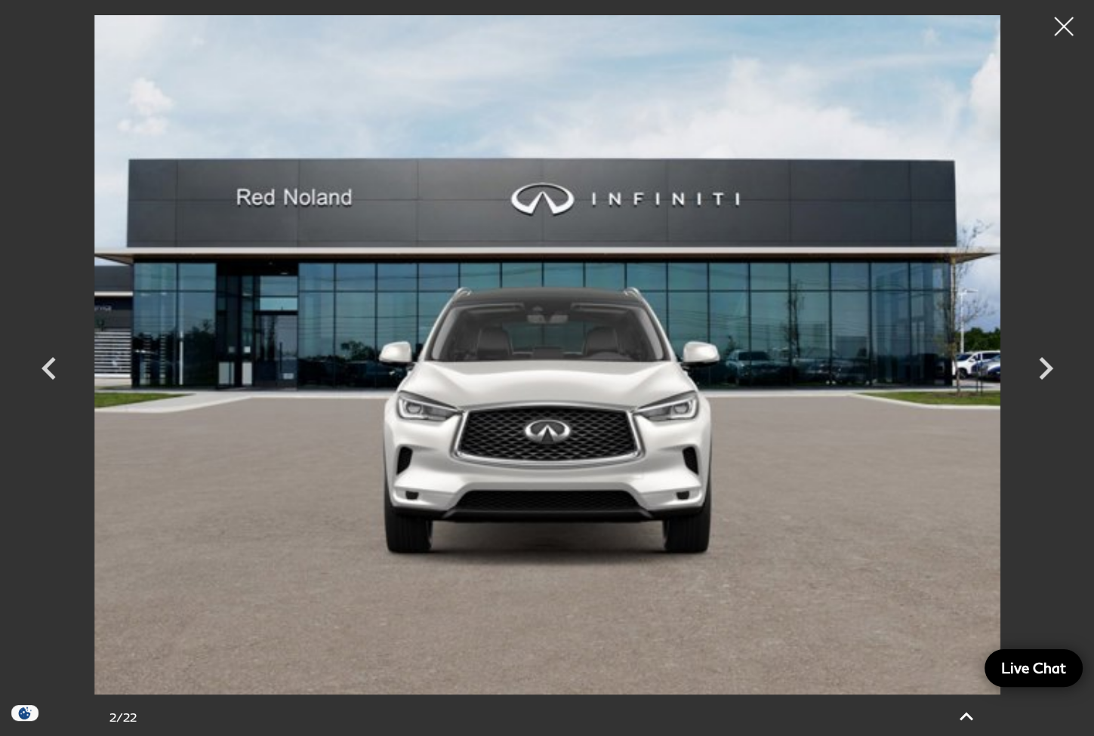
scroll to position [1509, 0]
click at [1045, 365] on icon "Next" at bounding box center [1045, 368] width 14 height 23
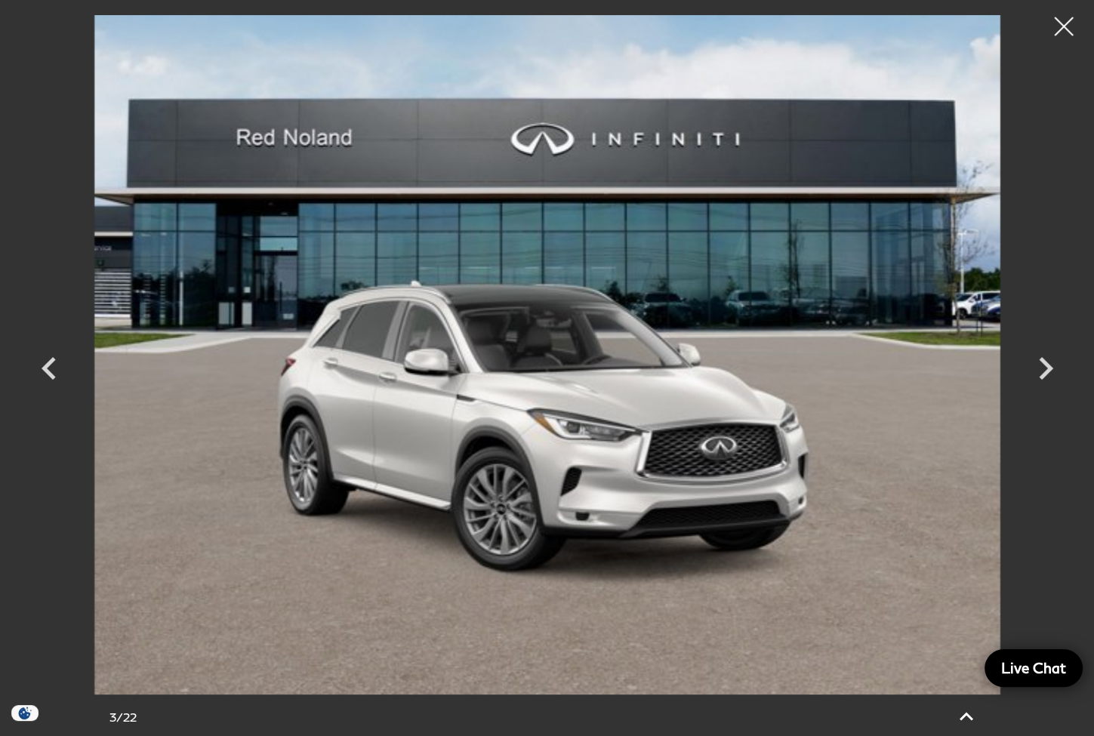
drag, startPoint x: 962, startPoint y: 712, endPoint x: 956, endPoint y: 695, distance: 17.7
click at [962, 712] on icon at bounding box center [965, 716] width 27 height 27
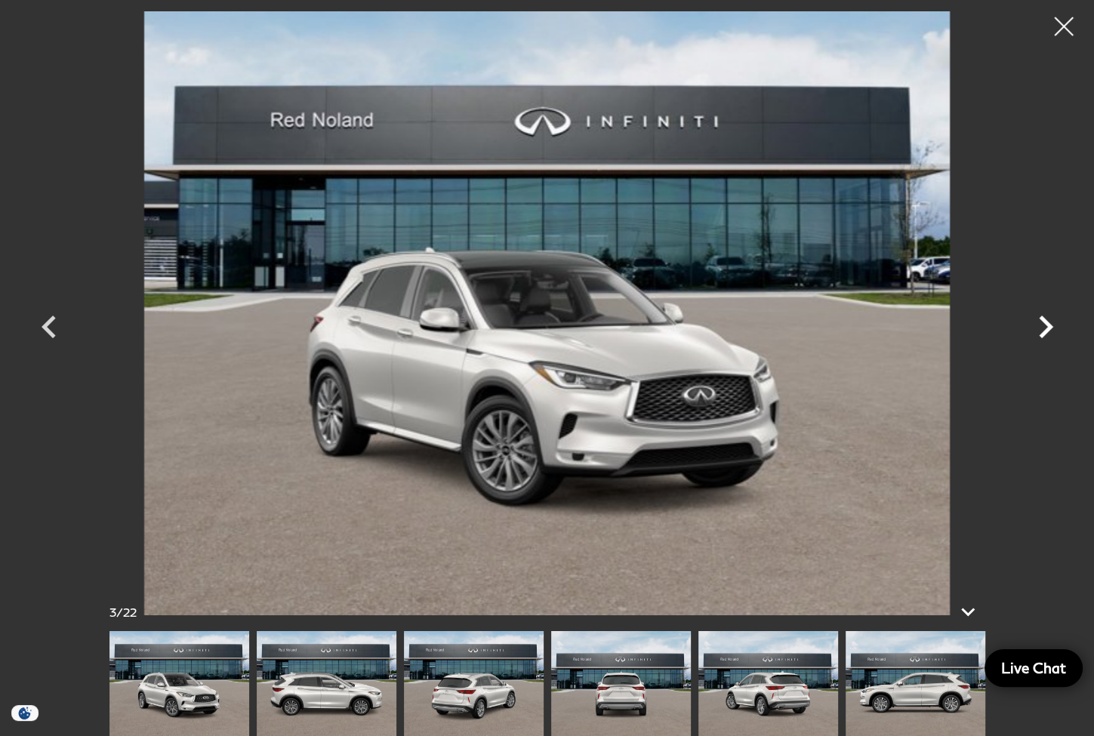
click at [1052, 325] on icon "Next" at bounding box center [1045, 326] width 45 height 45
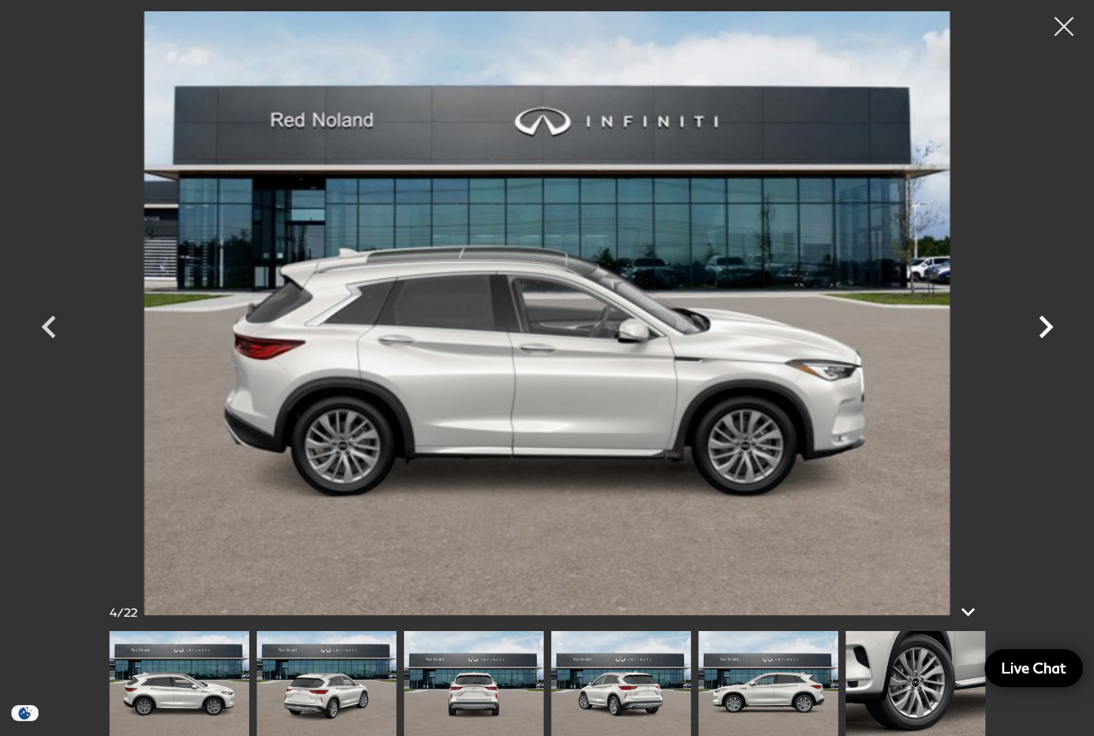
click at [1052, 325] on icon "Next" at bounding box center [1045, 326] width 45 height 45
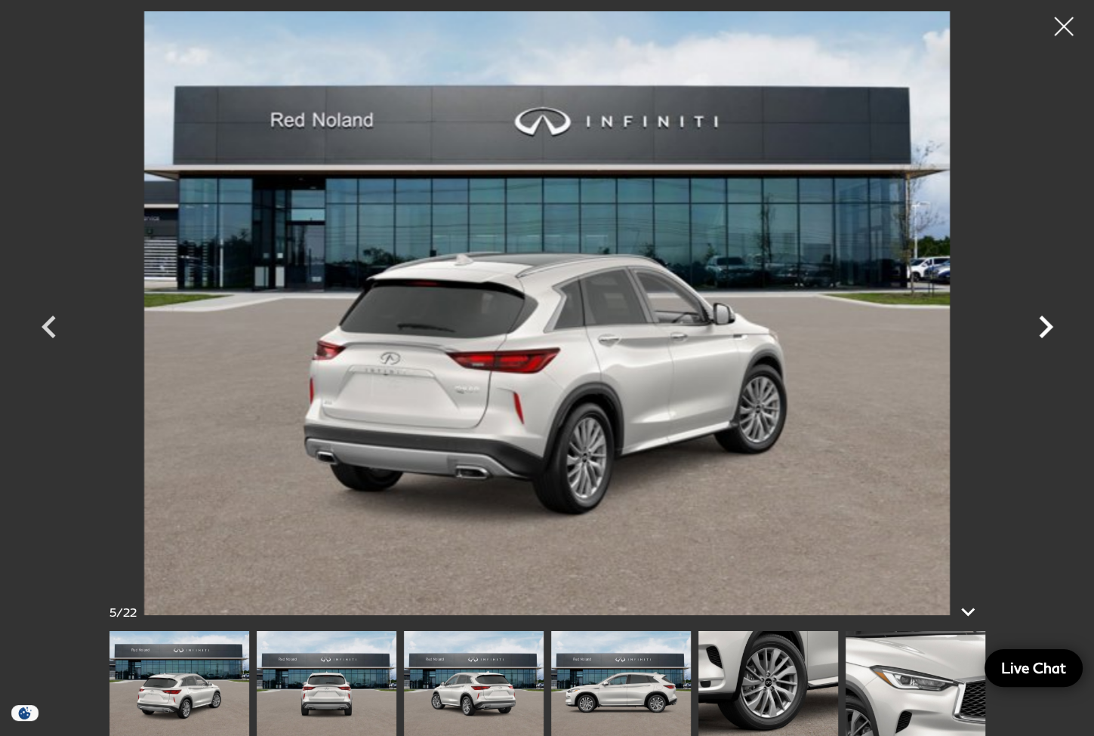
click at [1052, 325] on icon "Next" at bounding box center [1045, 326] width 45 height 45
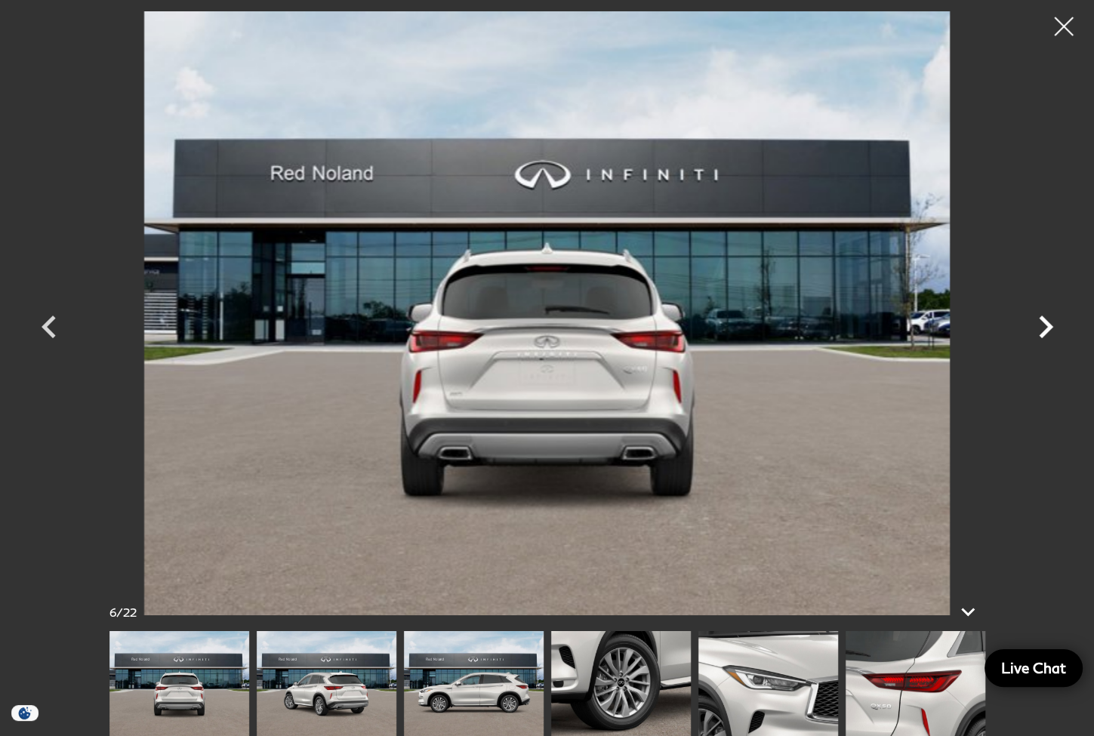
click at [1052, 325] on icon "Next" at bounding box center [1045, 326] width 45 height 45
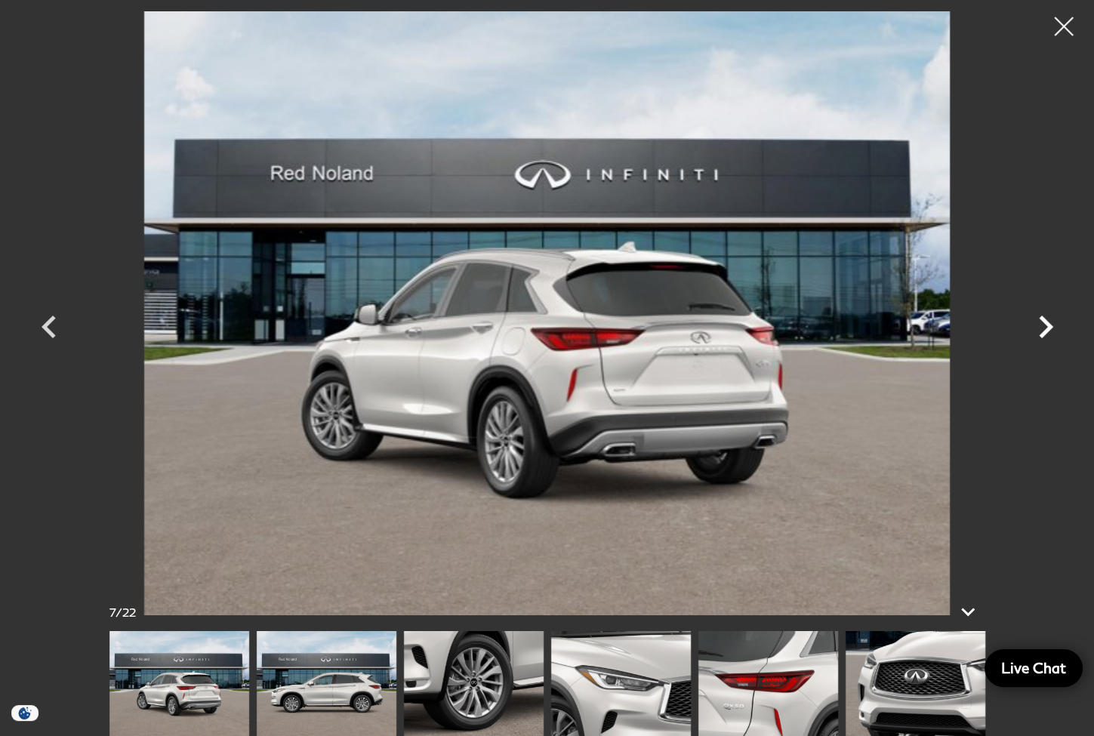
click at [1052, 325] on icon "Next" at bounding box center [1045, 326] width 45 height 45
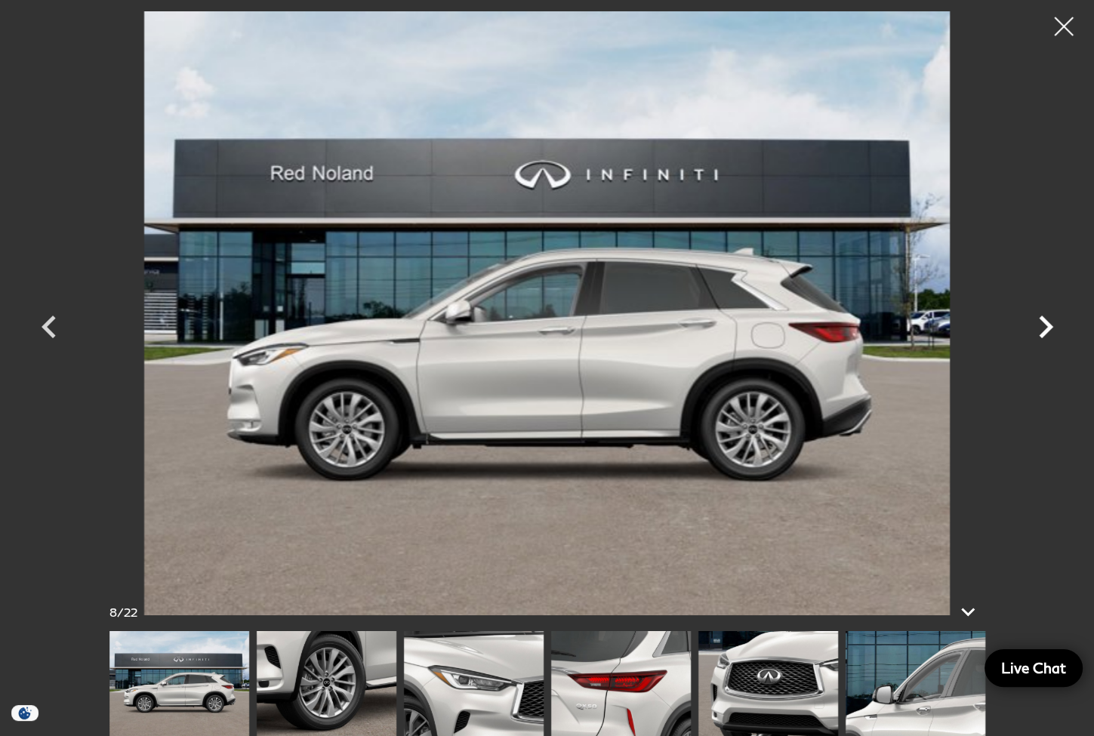
click at [1052, 325] on icon "Next" at bounding box center [1045, 326] width 45 height 45
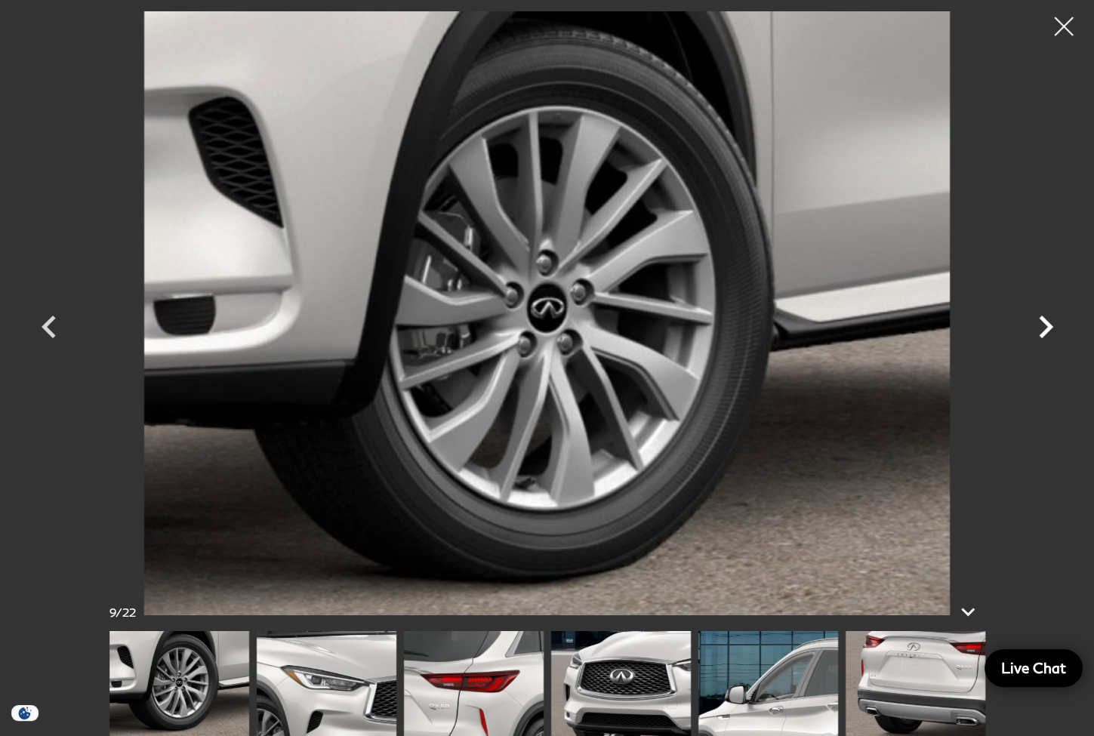
click at [1052, 325] on icon "Next" at bounding box center [1045, 326] width 45 height 45
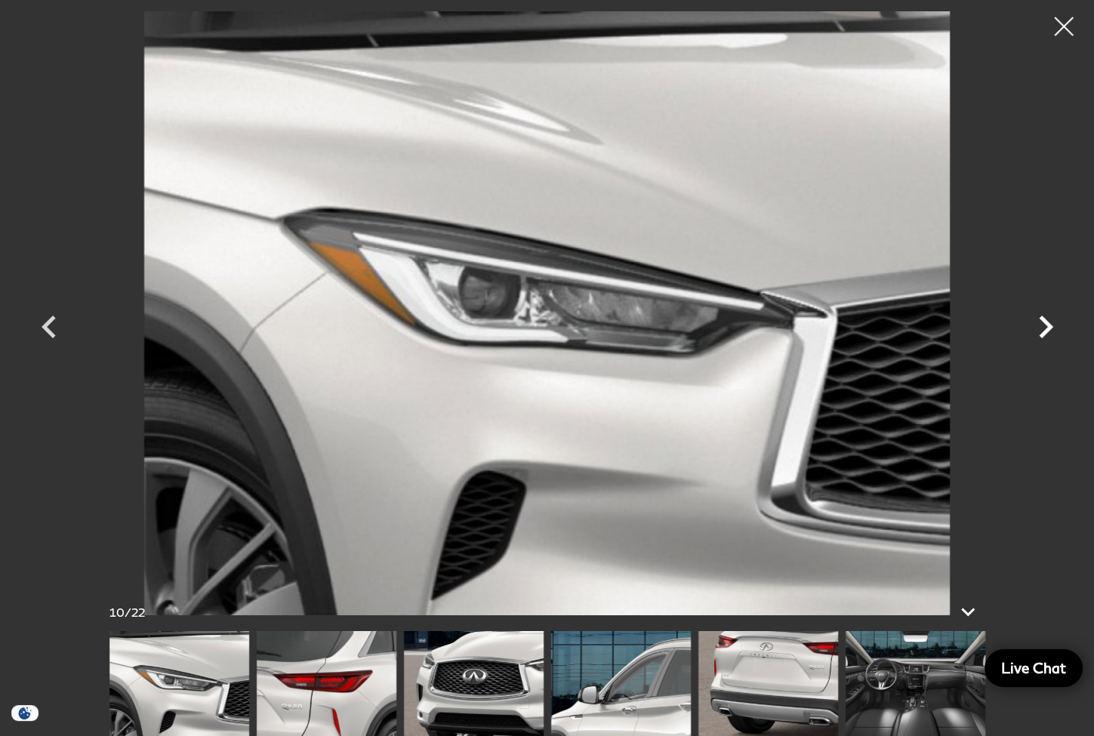
click at [1052, 325] on icon "Next" at bounding box center [1045, 326] width 45 height 45
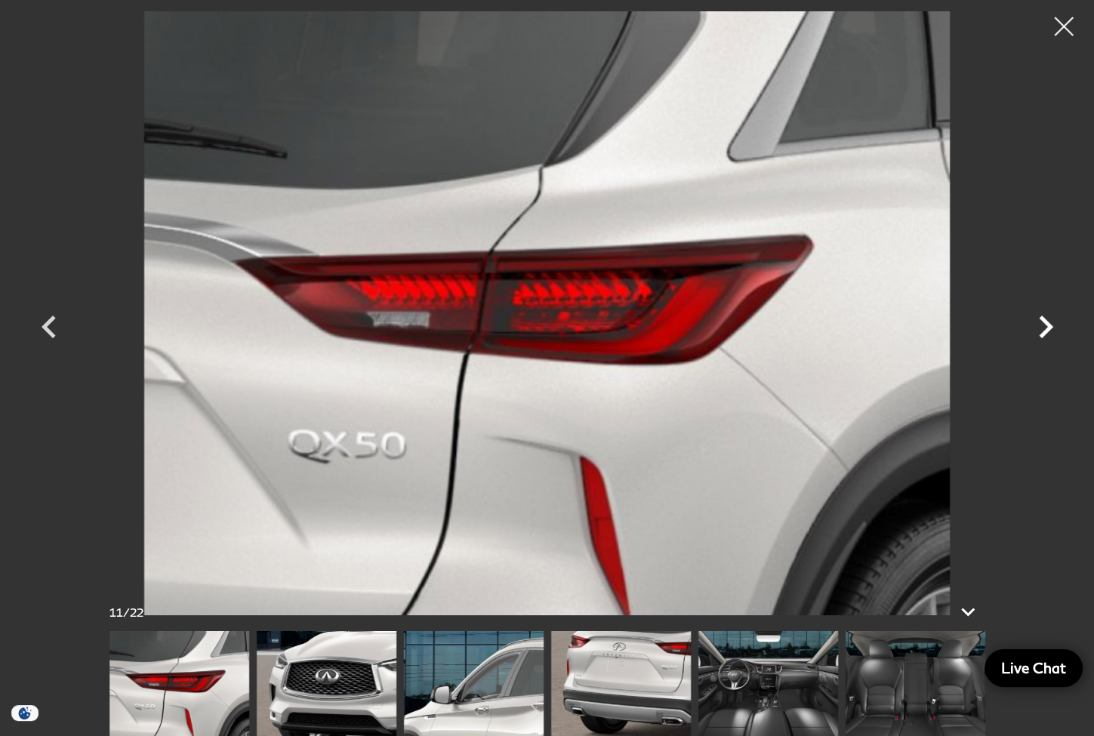
click at [1052, 325] on icon "Next" at bounding box center [1045, 326] width 45 height 45
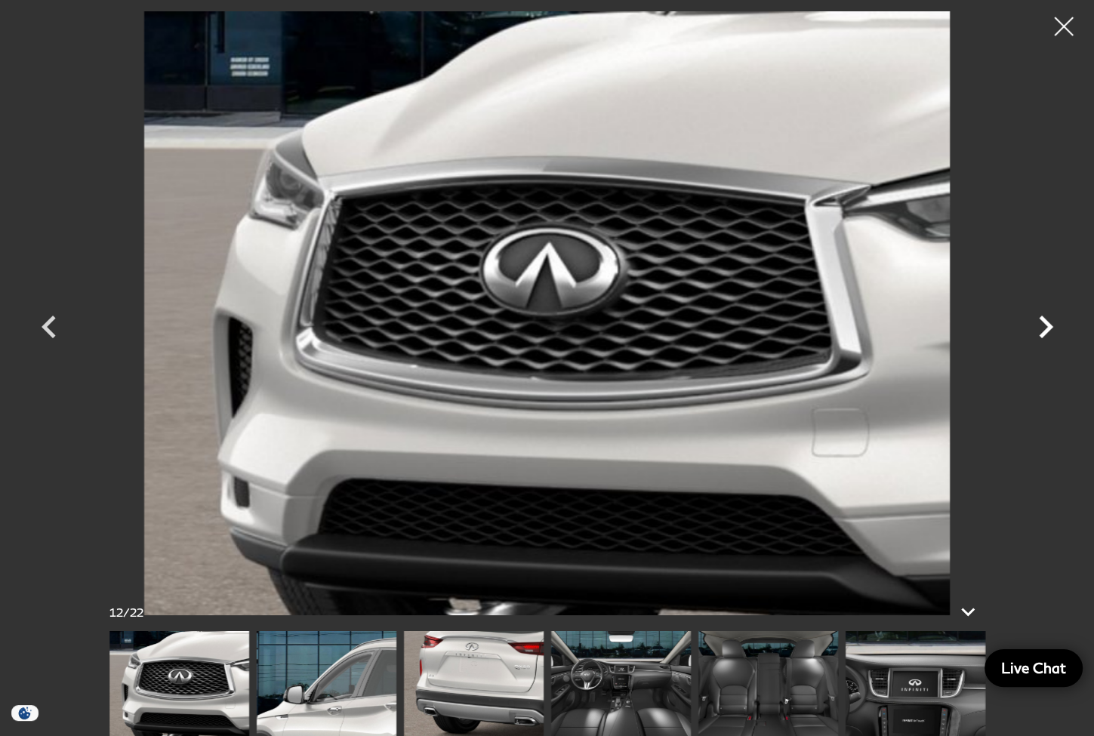
click at [1052, 325] on icon "Next" at bounding box center [1045, 326] width 45 height 45
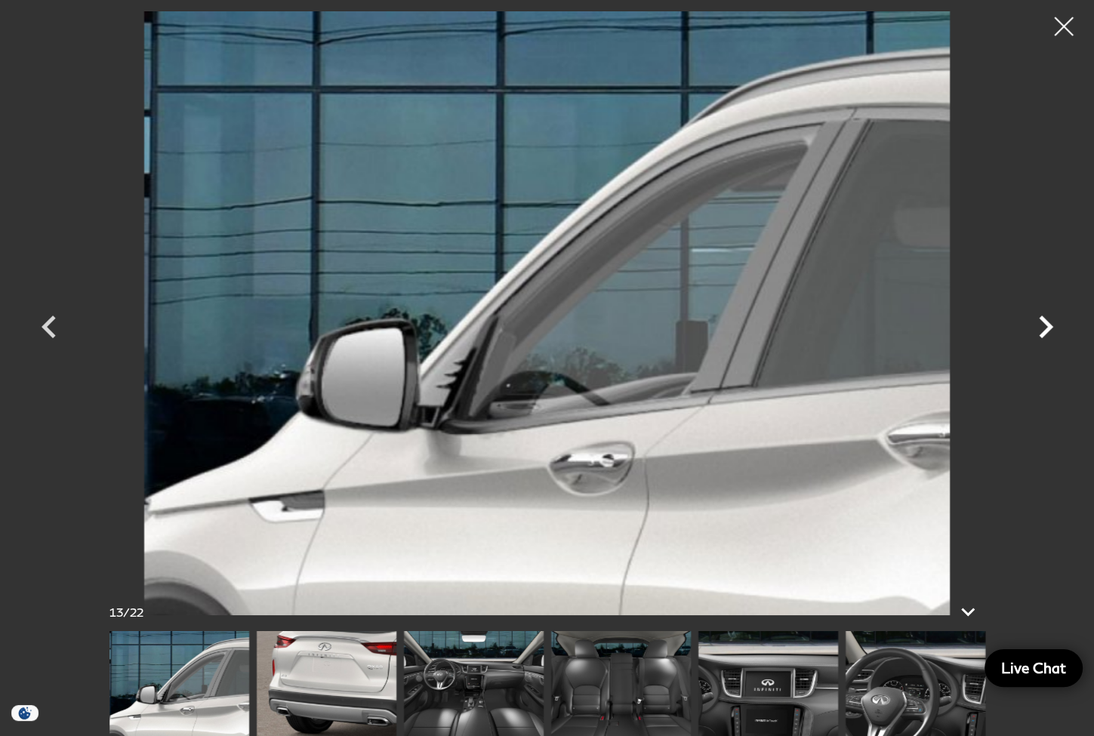
click at [1052, 325] on icon "Next" at bounding box center [1045, 326] width 45 height 45
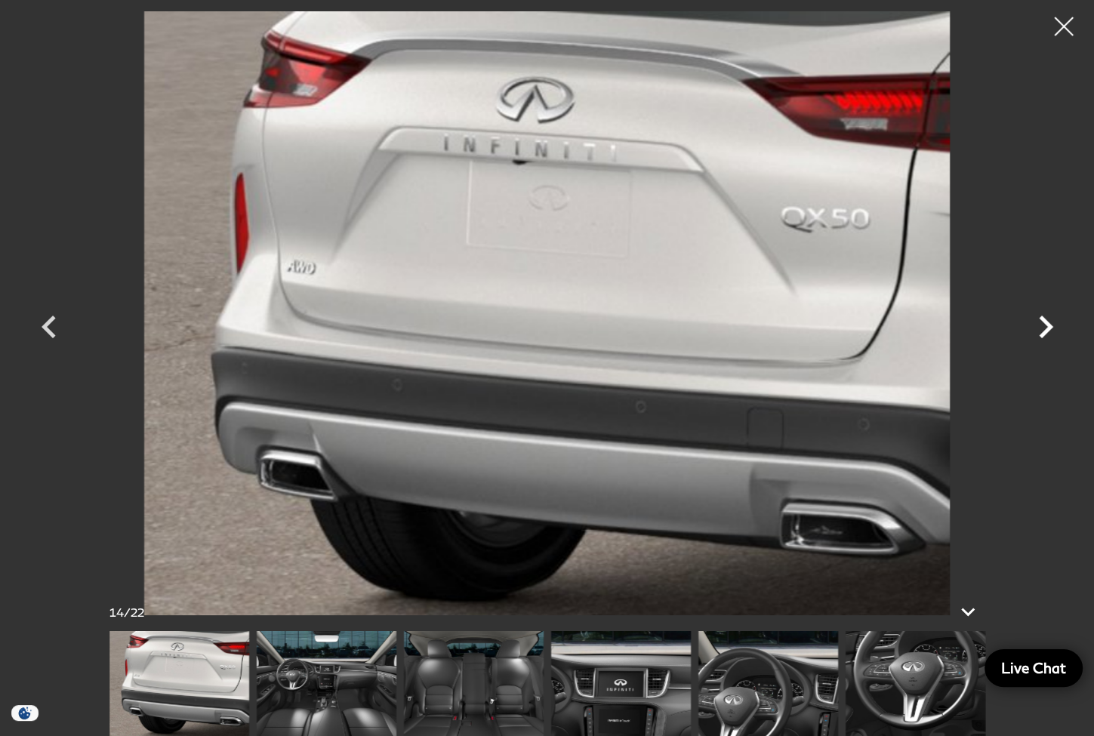
click at [1052, 325] on icon "Next" at bounding box center [1045, 326] width 45 height 45
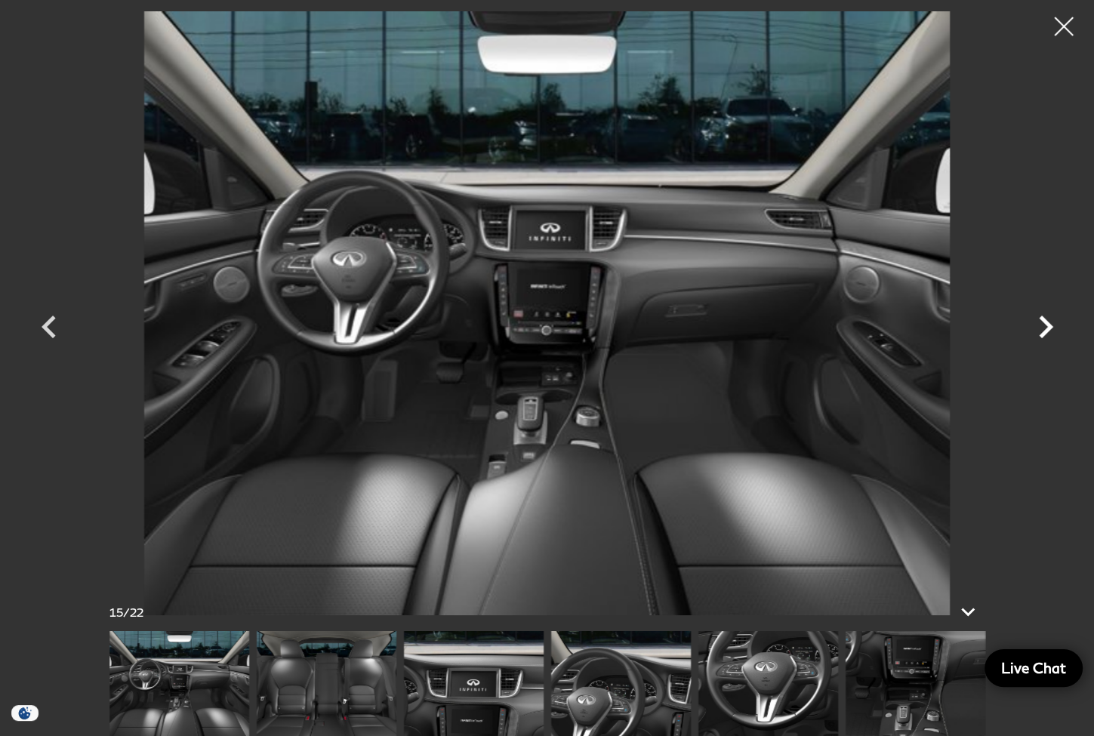
click at [1052, 325] on icon "Next" at bounding box center [1045, 326] width 45 height 45
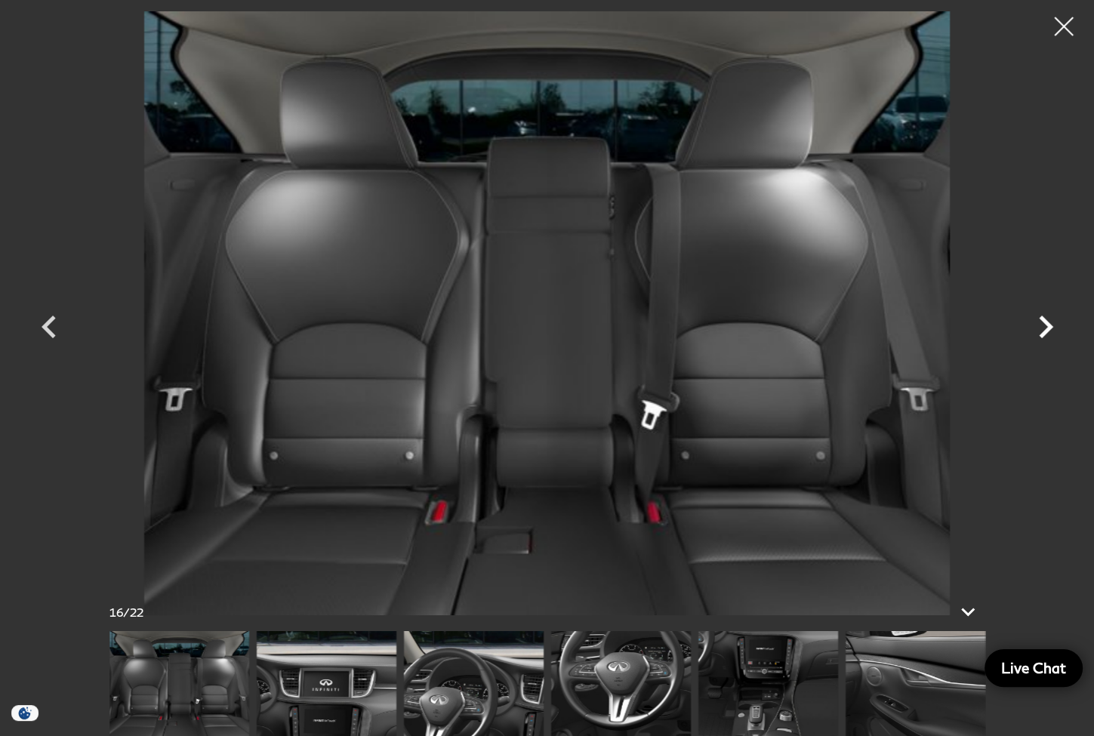
click at [1052, 325] on icon "Next" at bounding box center [1045, 326] width 45 height 45
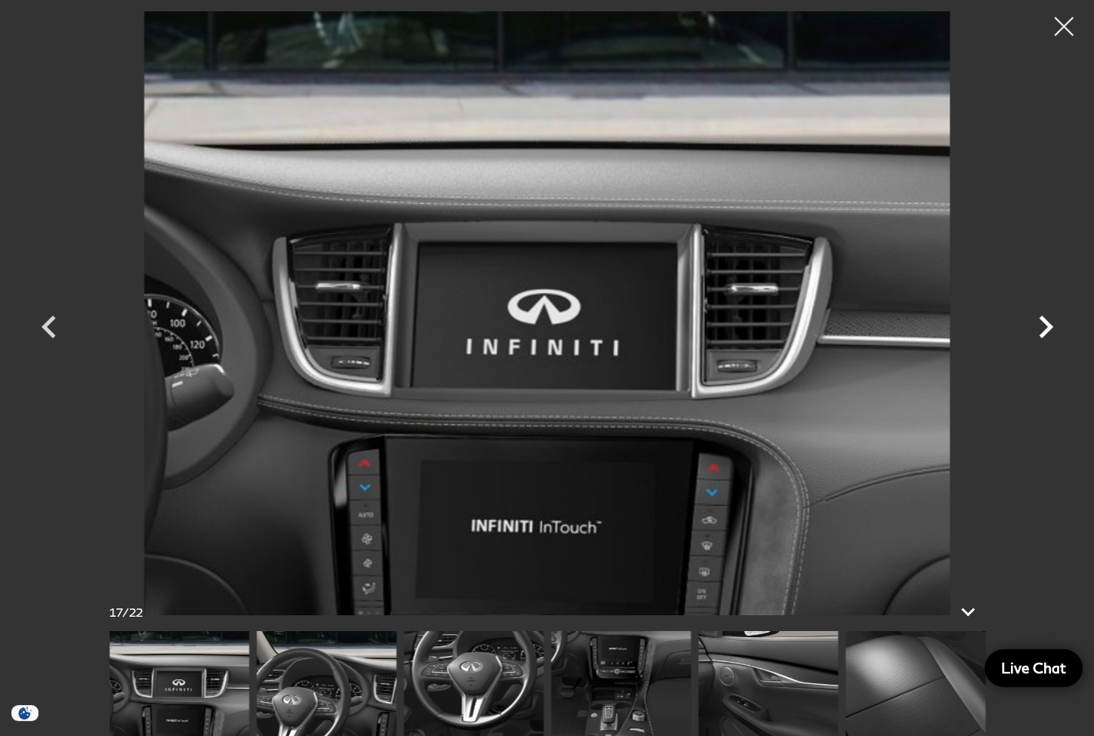
click at [1052, 325] on icon "Next" at bounding box center [1045, 326] width 45 height 45
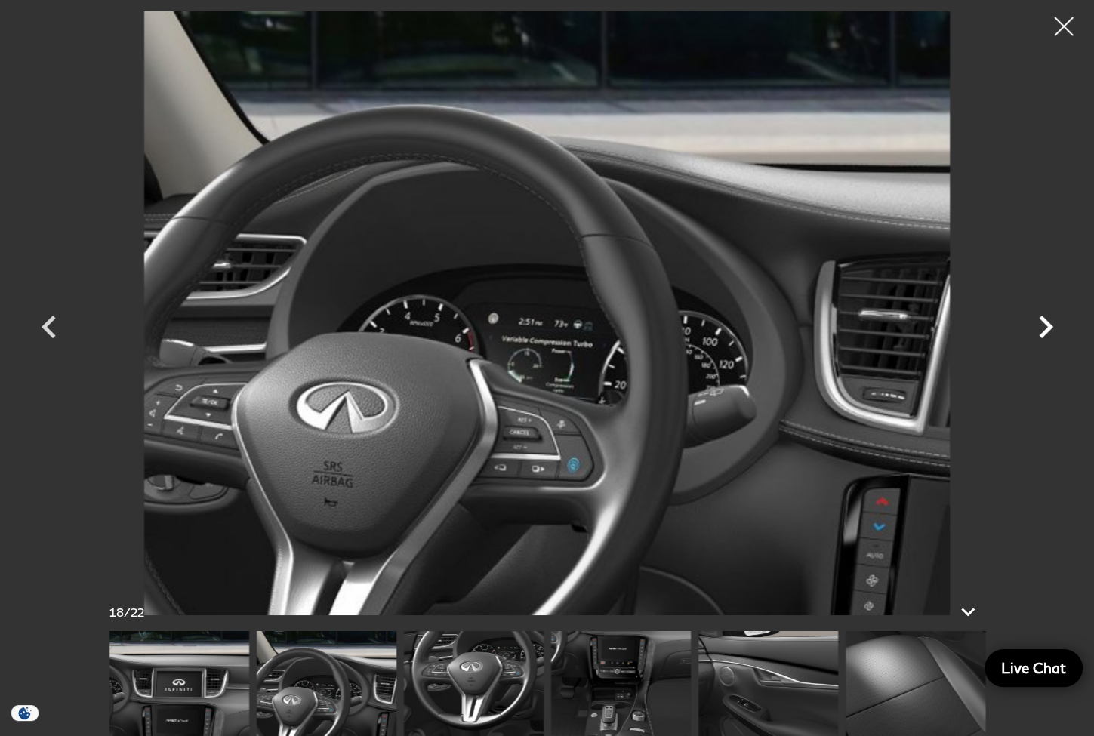
click at [1052, 325] on icon "Next" at bounding box center [1045, 326] width 45 height 45
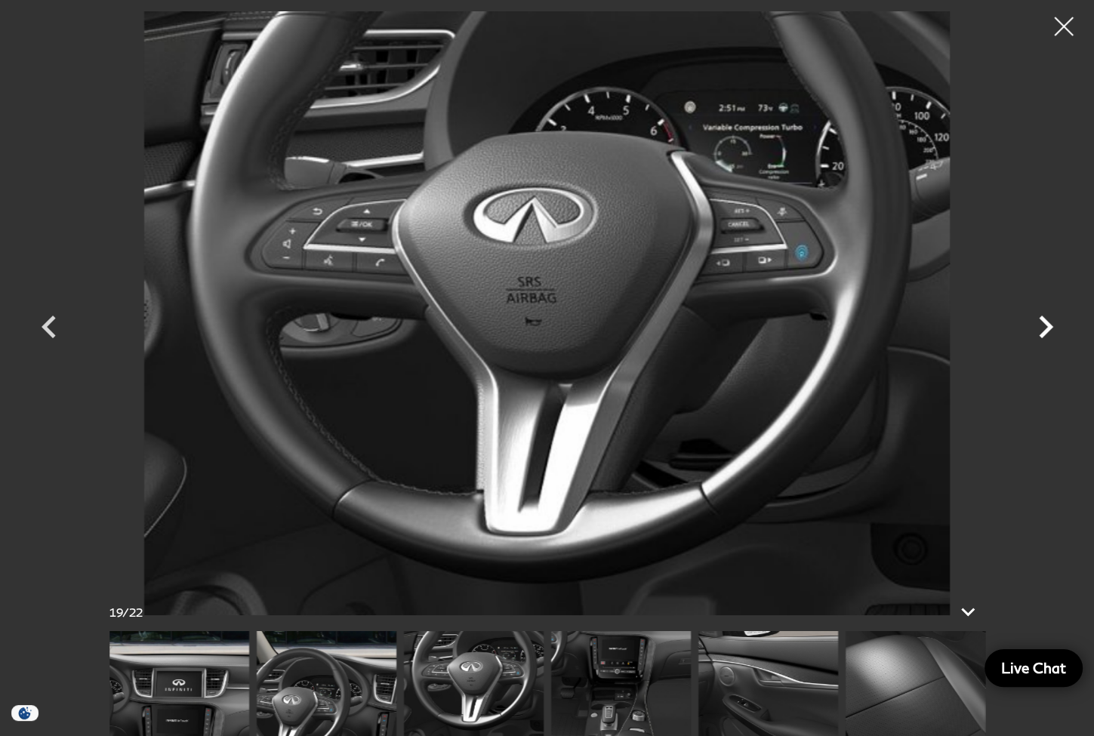
click at [1052, 325] on icon "Next" at bounding box center [1045, 326] width 45 height 45
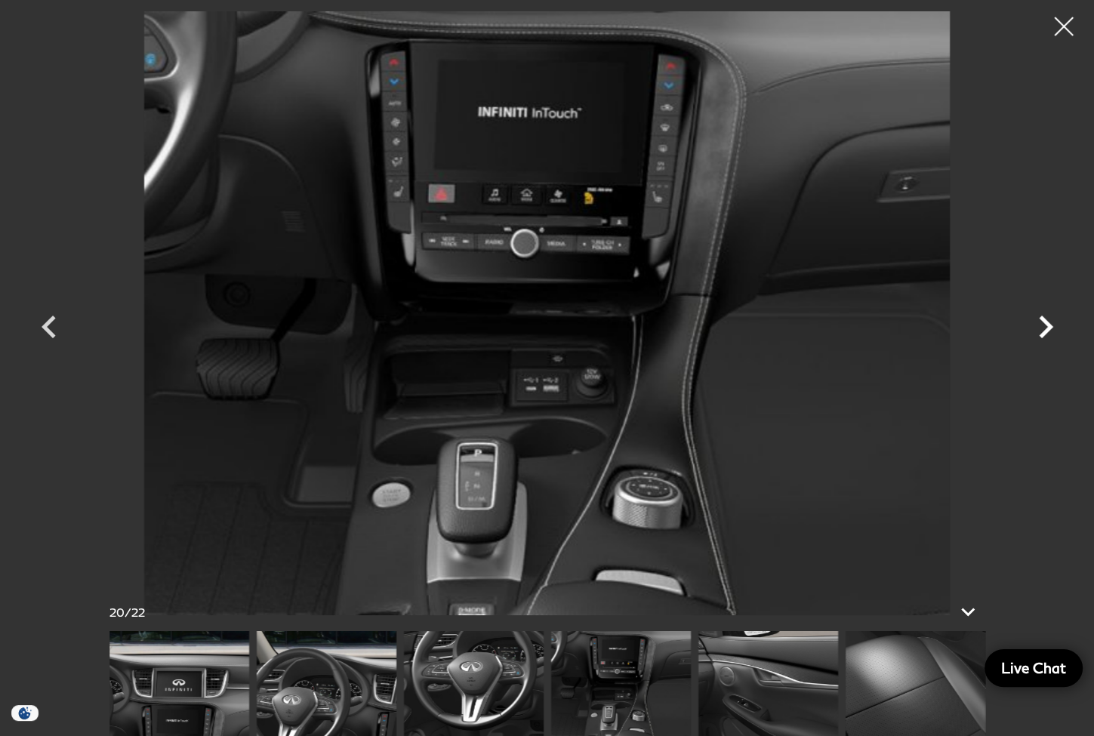
click at [1052, 325] on icon "Next" at bounding box center [1045, 326] width 45 height 45
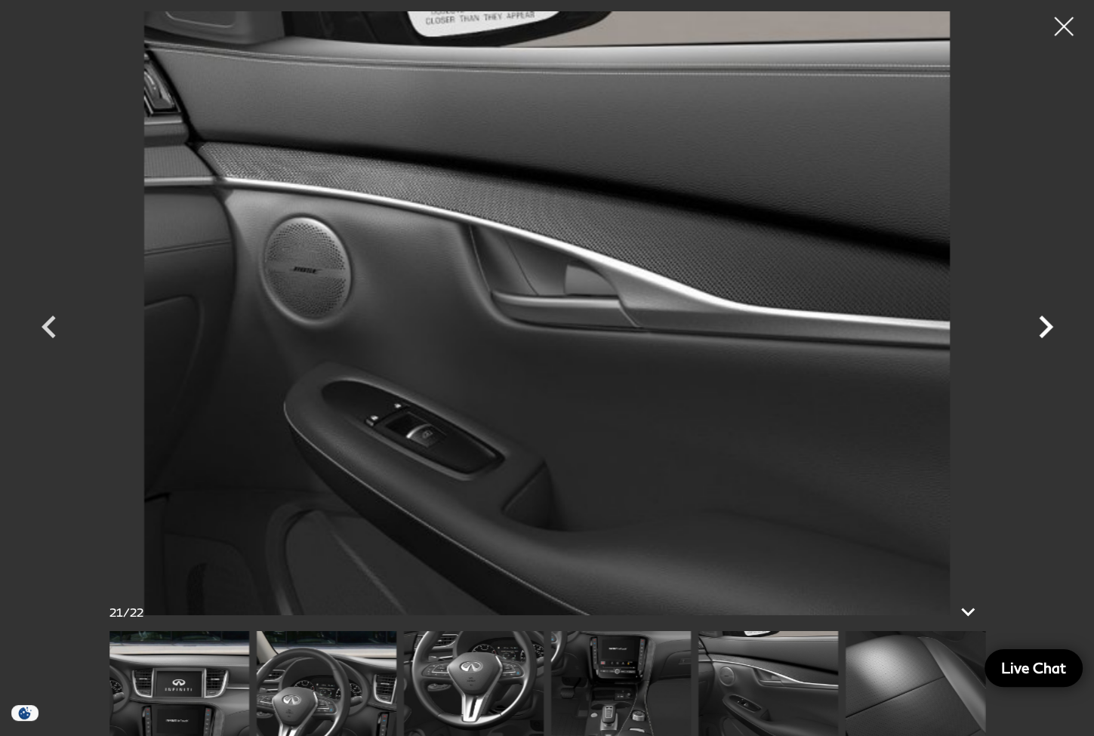
click at [1052, 325] on icon "Next" at bounding box center [1045, 326] width 45 height 45
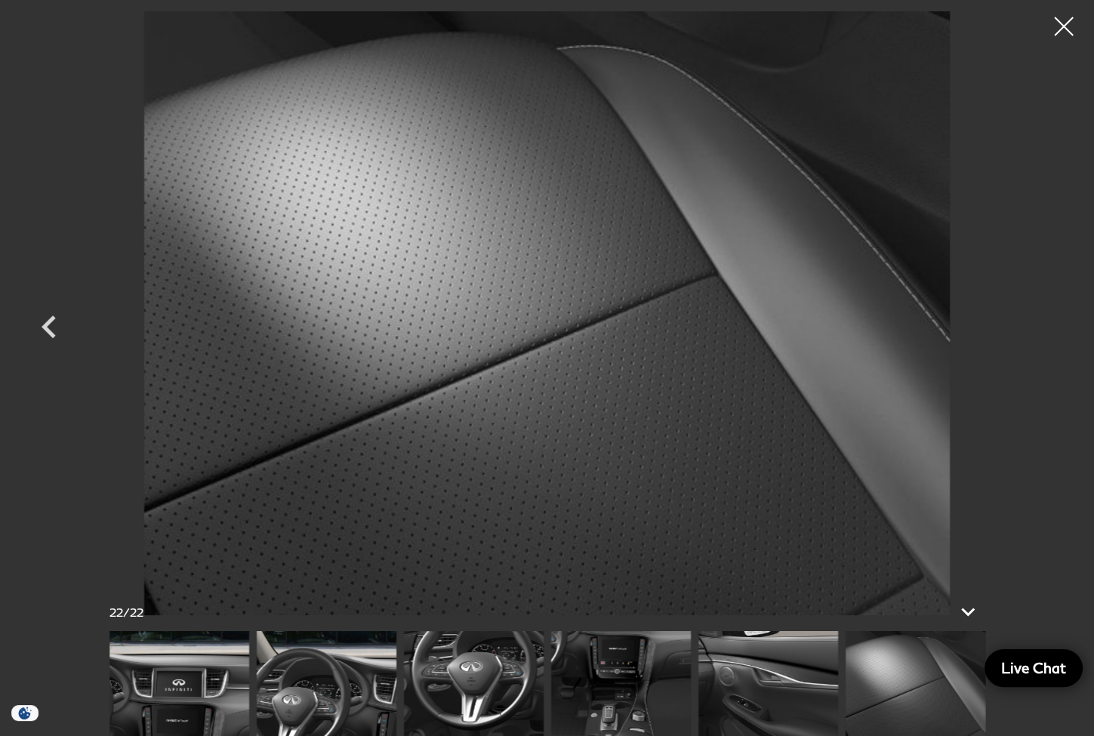
click at [1052, 325] on div at bounding box center [547, 313] width 1057 height 604
click at [786, 691] on img at bounding box center [768, 683] width 140 height 105
click at [861, 676] on img at bounding box center [915, 683] width 140 height 105
click at [1044, 23] on div at bounding box center [547, 368] width 1057 height 736
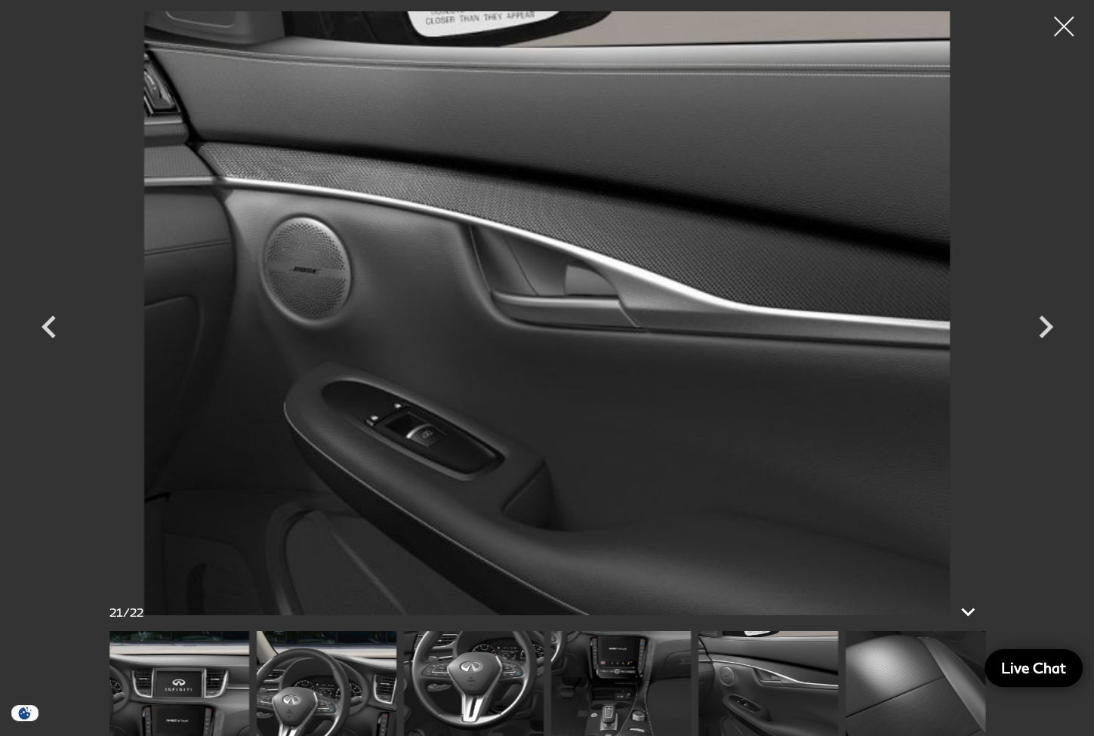
click at [1066, 23] on div at bounding box center [1064, 27] width 40 height 40
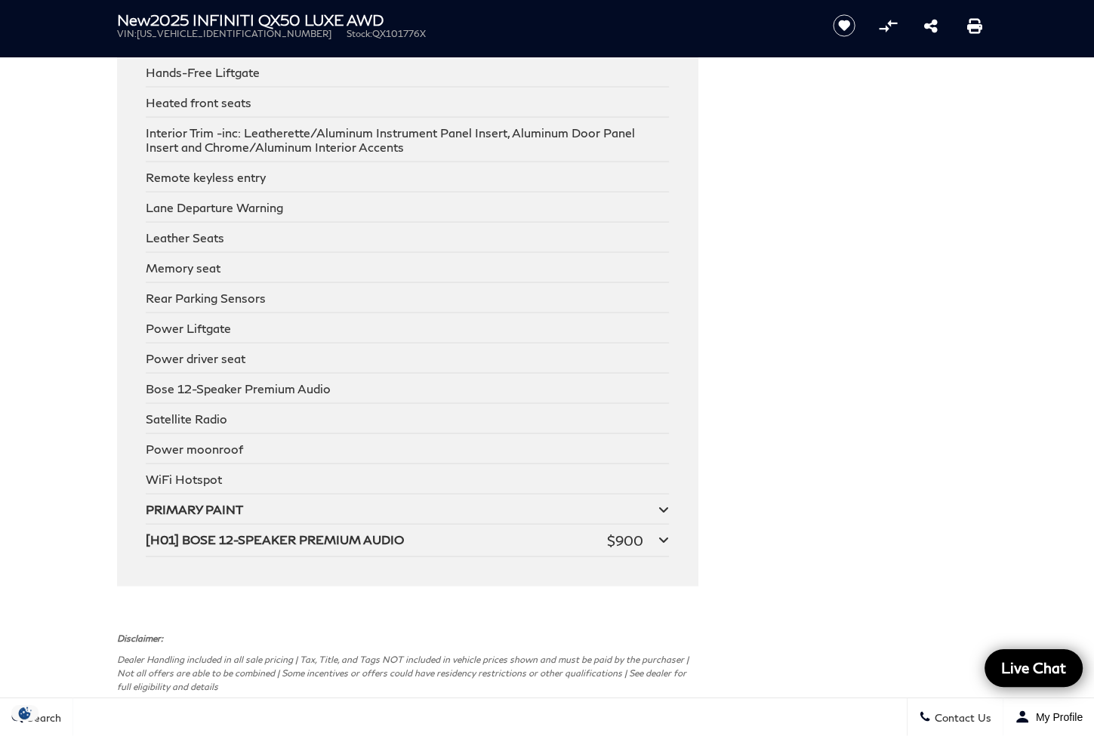
scroll to position [2767, 0]
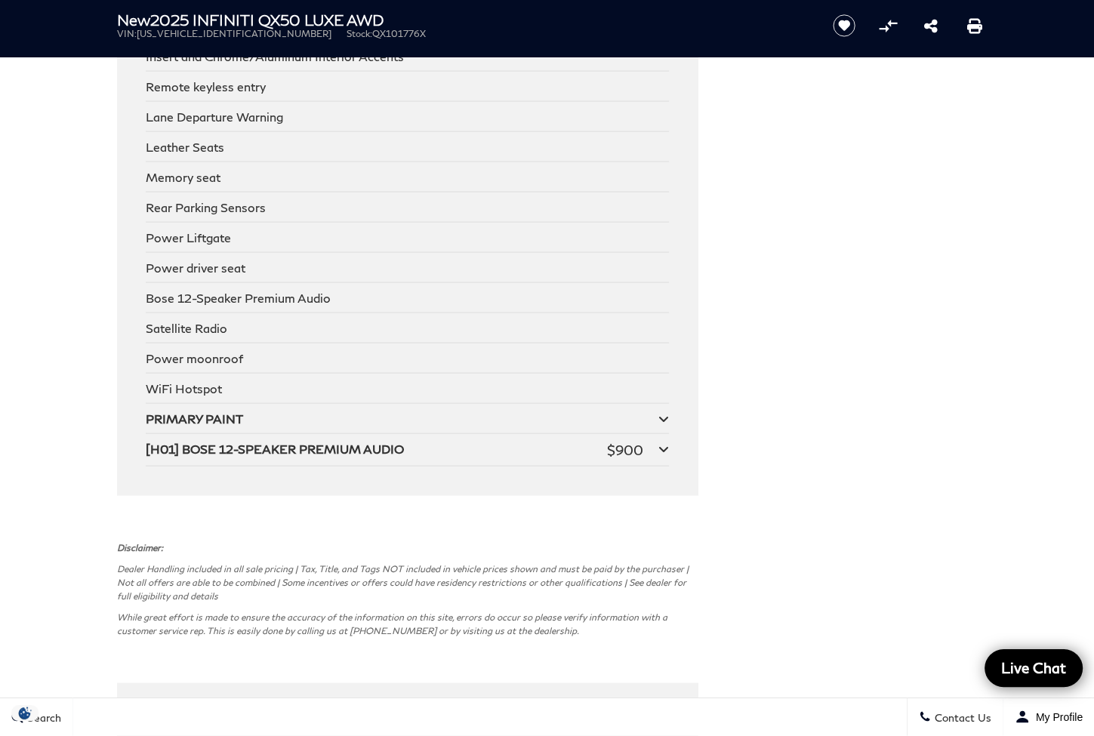
click at [220, 457] on div "[H01] BOSE 12-SPEAKER PREMIUM AUDIO" at bounding box center [376, 449] width 461 height 17
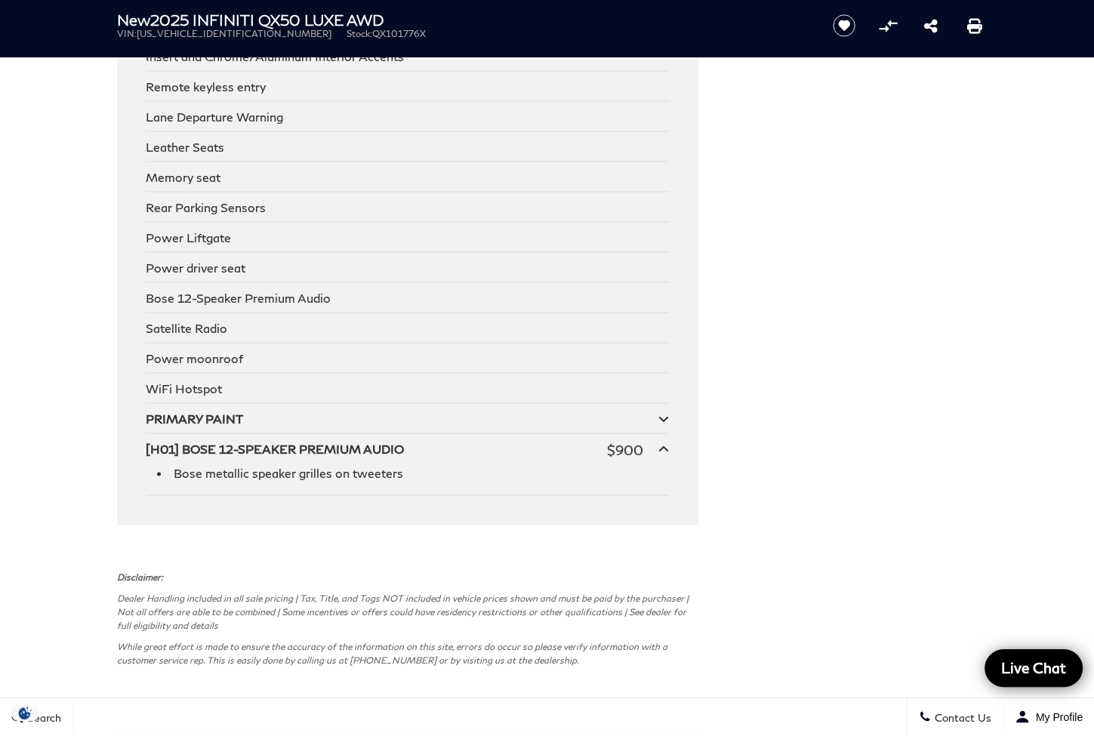
click at [221, 457] on div "[H01] BOSE 12-SPEAKER PREMIUM AUDIO" at bounding box center [376, 449] width 461 height 17
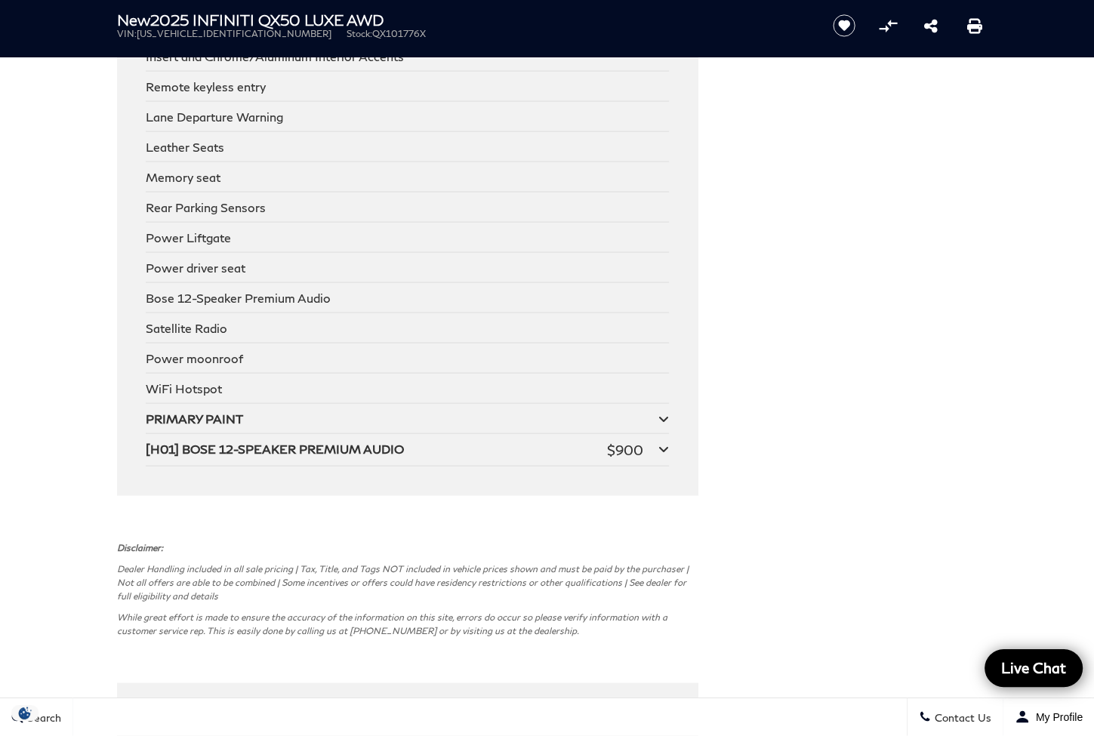
click at [235, 424] on div "PRIMARY PAINT" at bounding box center [402, 418] width 512 height 14
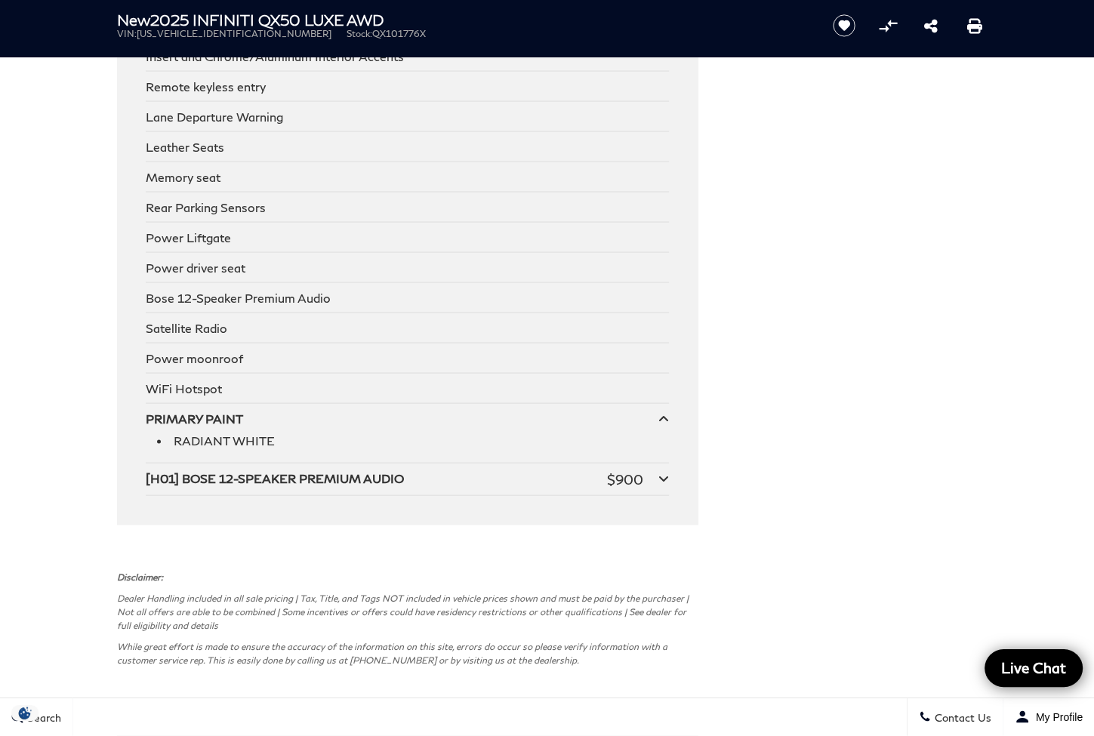
click at [235, 424] on div "PRIMARY PAINT" at bounding box center [402, 418] width 512 height 14
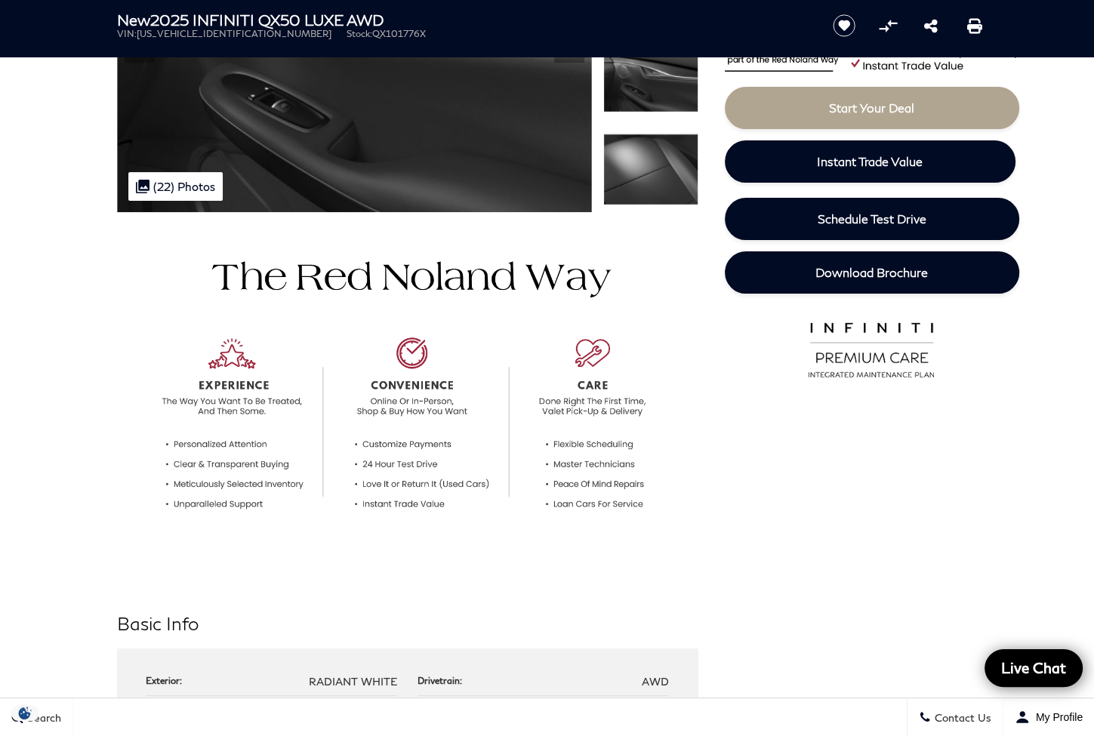
scroll to position [0, 0]
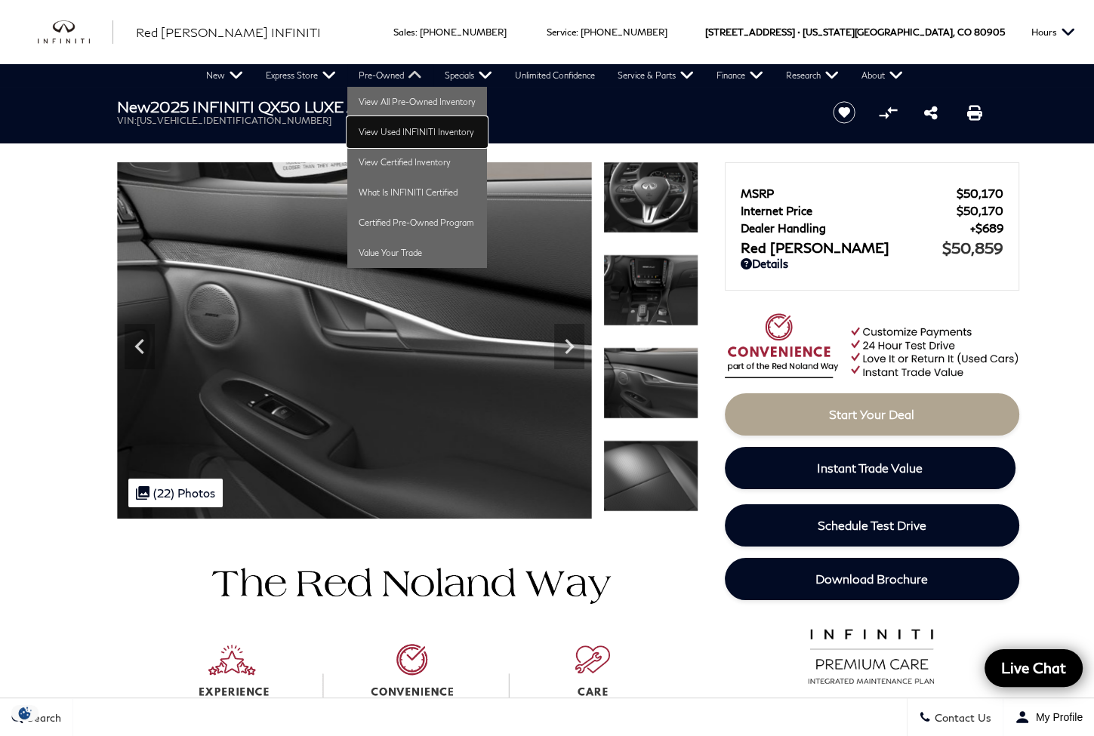
click at [370, 133] on link "View Used INFINITI Inventory" at bounding box center [417, 132] width 140 height 30
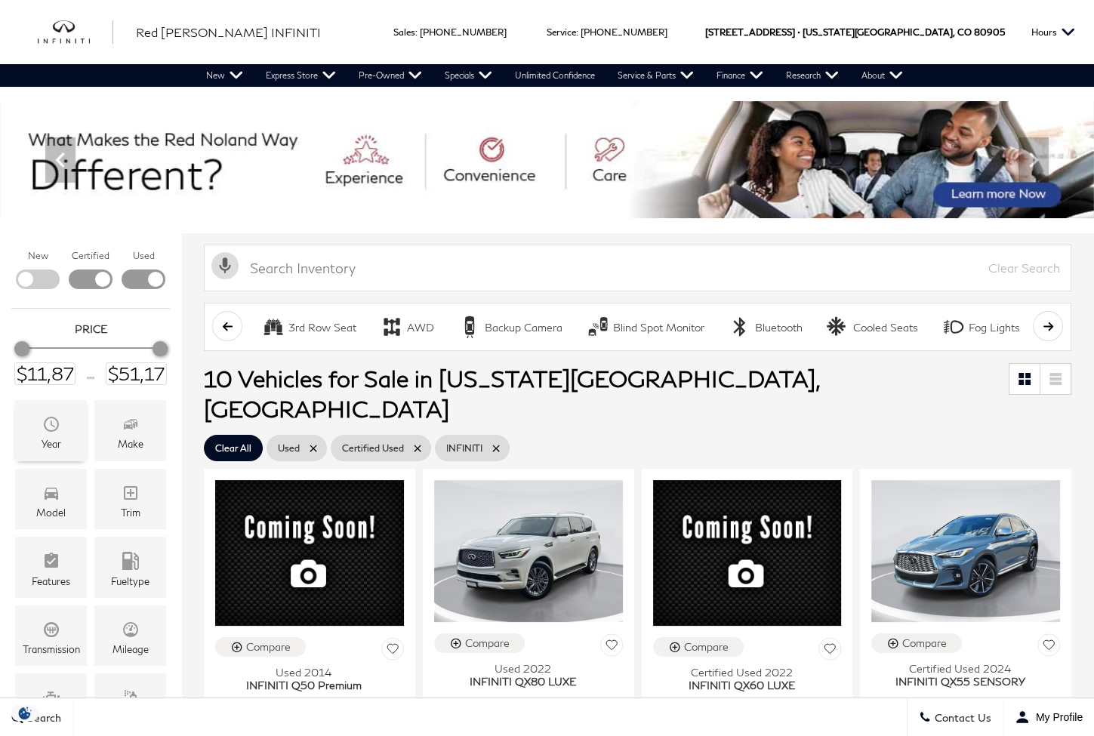
click at [58, 417] on icon "Year" at bounding box center [51, 424] width 18 height 18
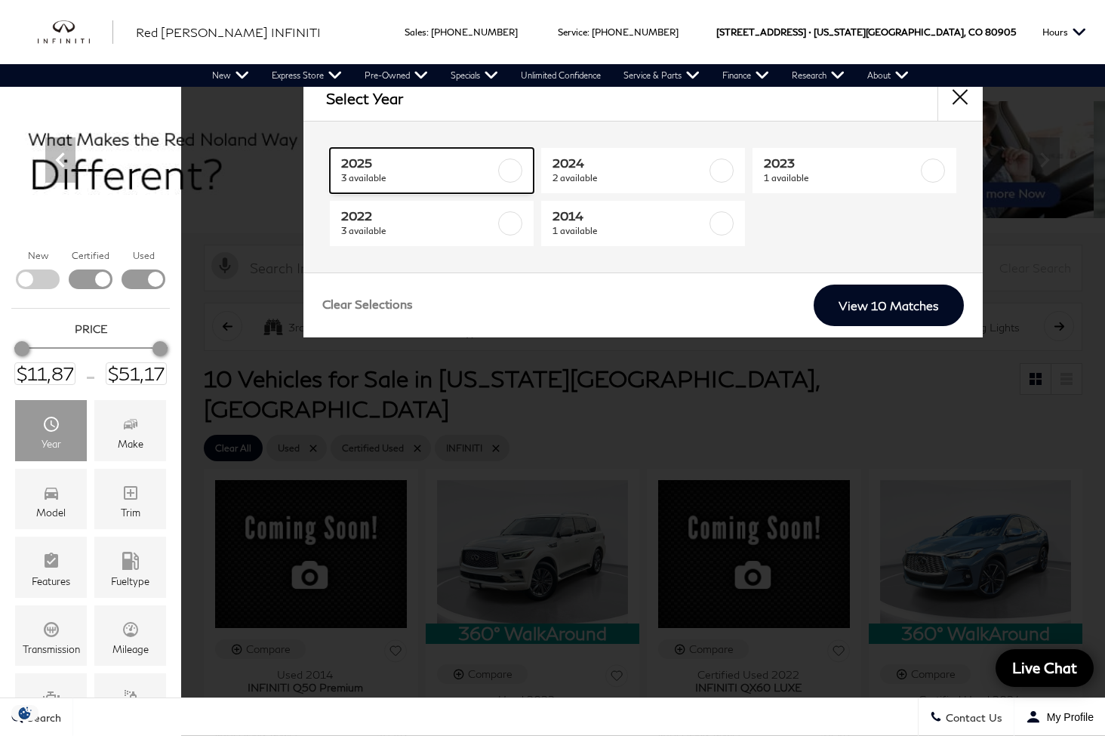
click at [431, 158] on span "2025" at bounding box center [418, 162] width 154 height 15
type input "$45,378"
checkbox input "true"
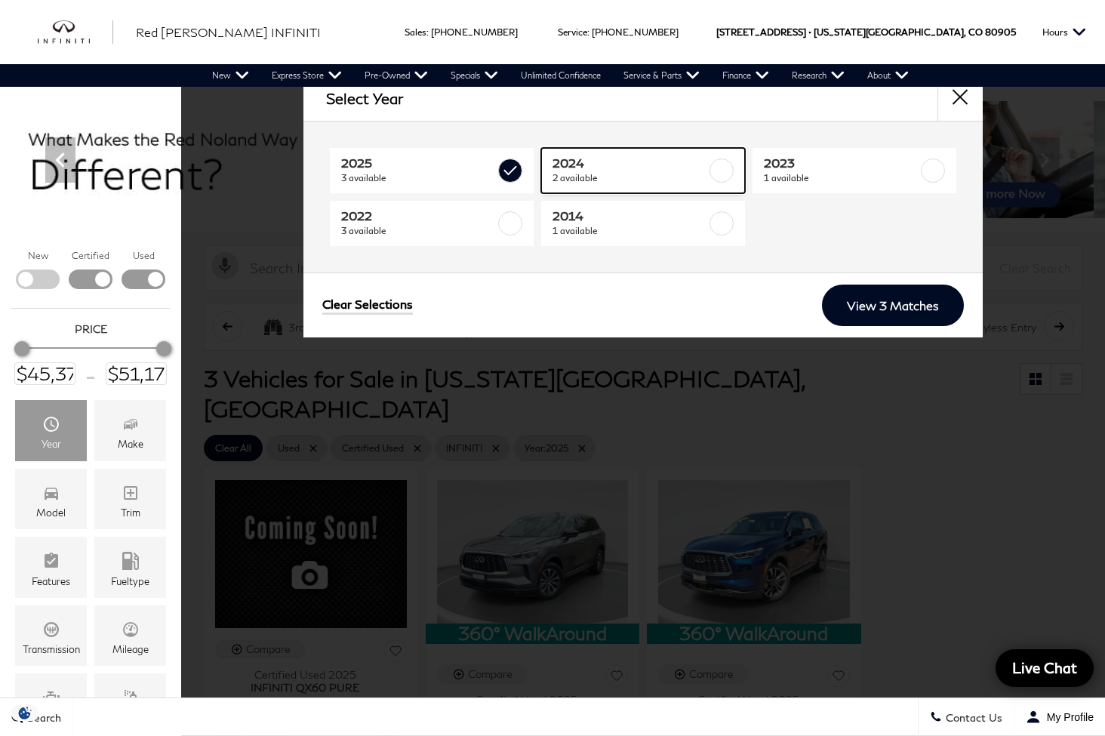
click at [588, 162] on span "2024" at bounding box center [629, 162] width 154 height 15
type input "$43,378"
checkbox input "true"
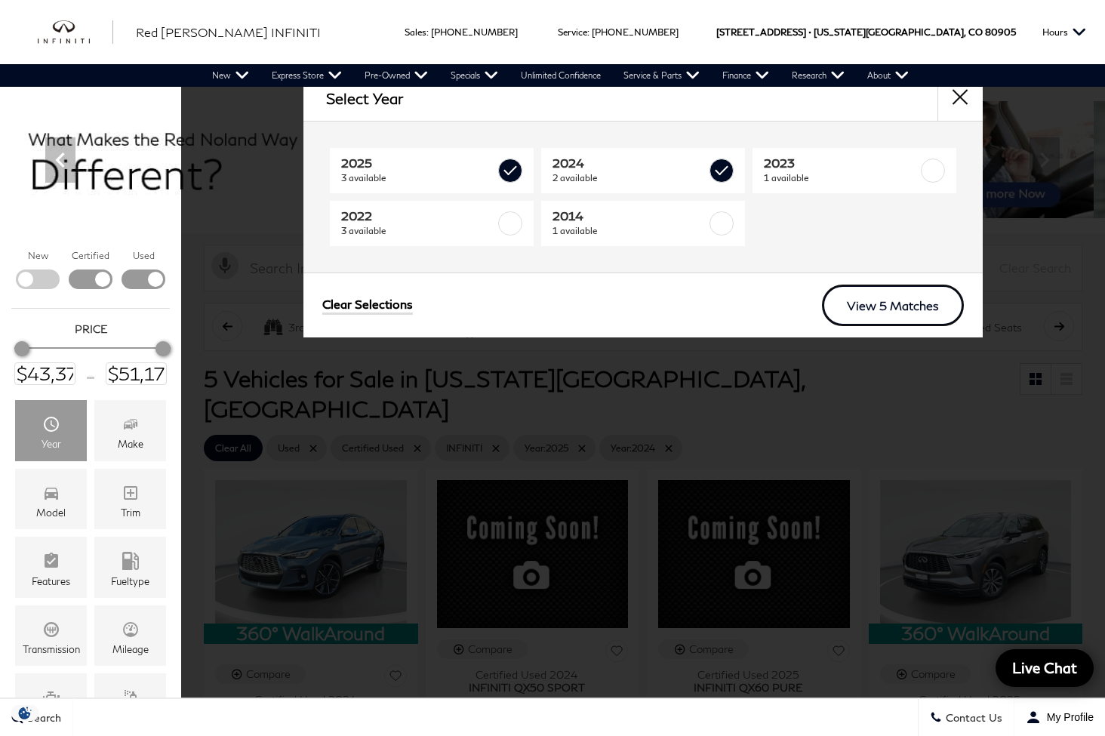
click at [921, 312] on link "View 5 Matches" at bounding box center [893, 306] width 142 height 42
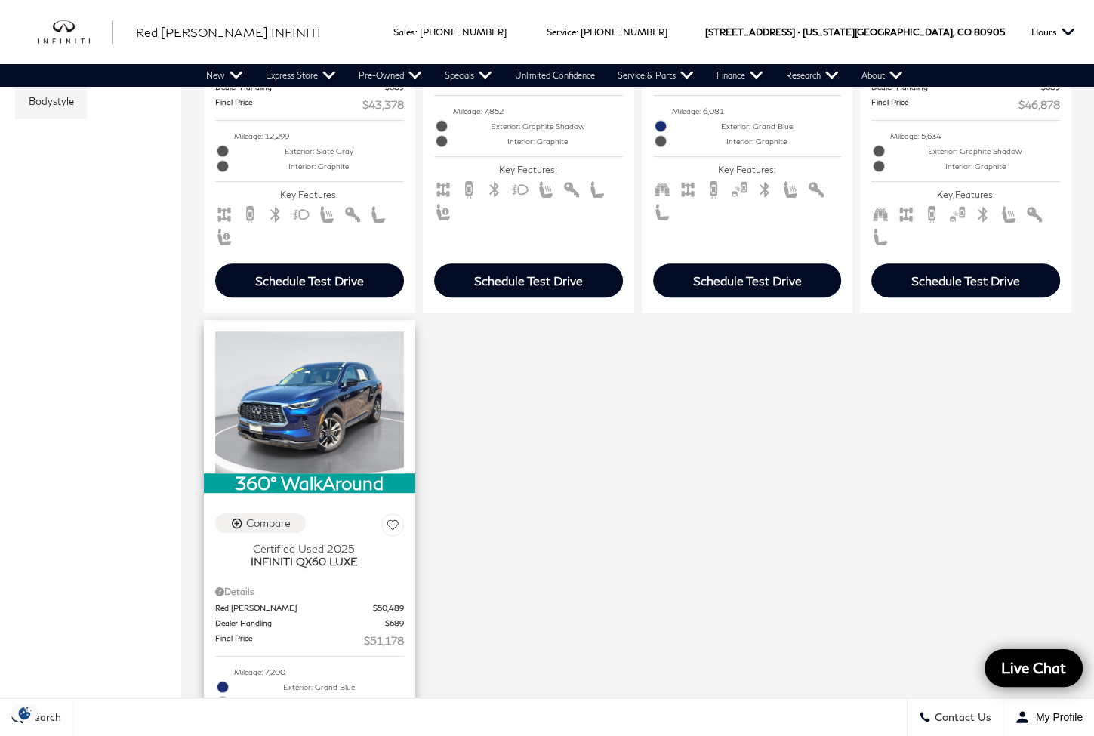
scroll to position [629, 0]
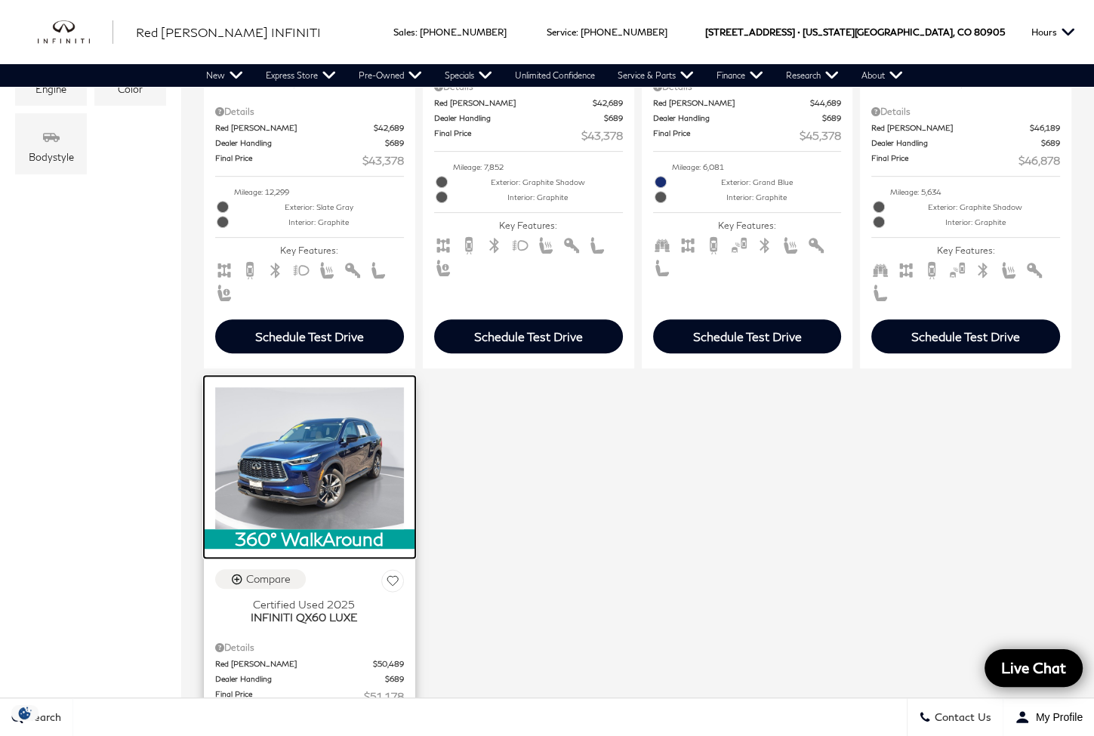
click at [341, 438] on img at bounding box center [309, 457] width 189 height 141
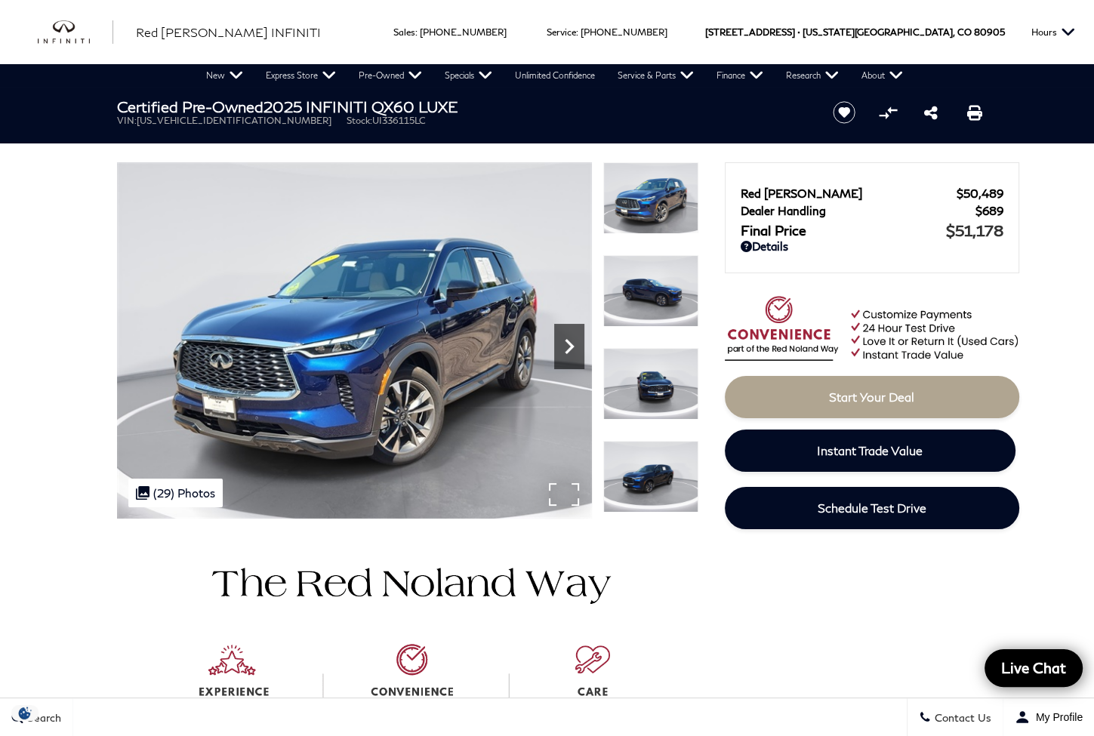
click at [558, 344] on icon "Next" at bounding box center [569, 346] width 30 height 30
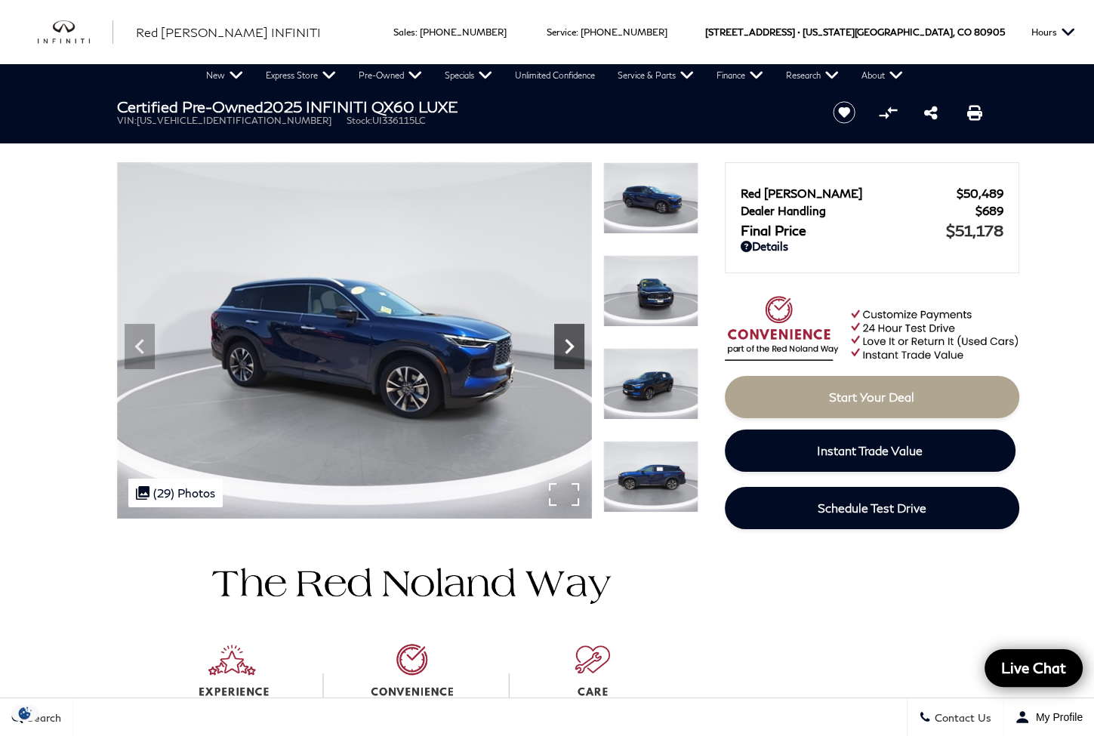
click at [558, 343] on icon "Next" at bounding box center [569, 346] width 30 height 30
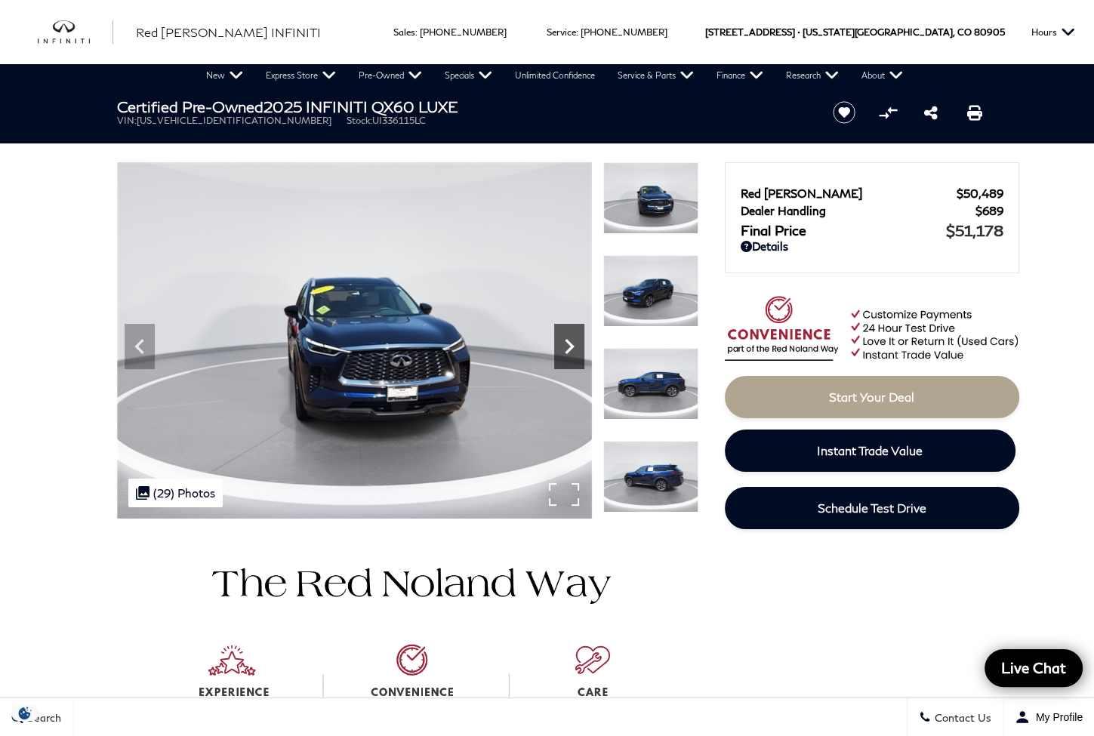
click at [558, 343] on icon "Next" at bounding box center [569, 346] width 30 height 30
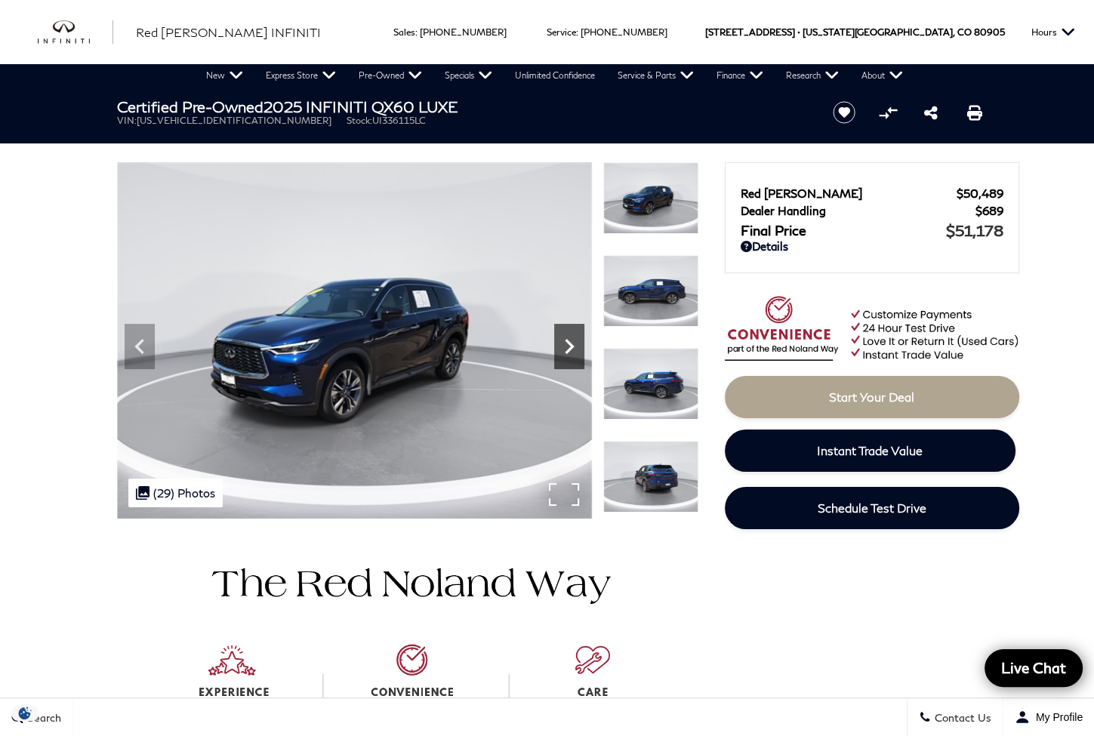
click at [558, 343] on icon "Next" at bounding box center [569, 346] width 30 height 30
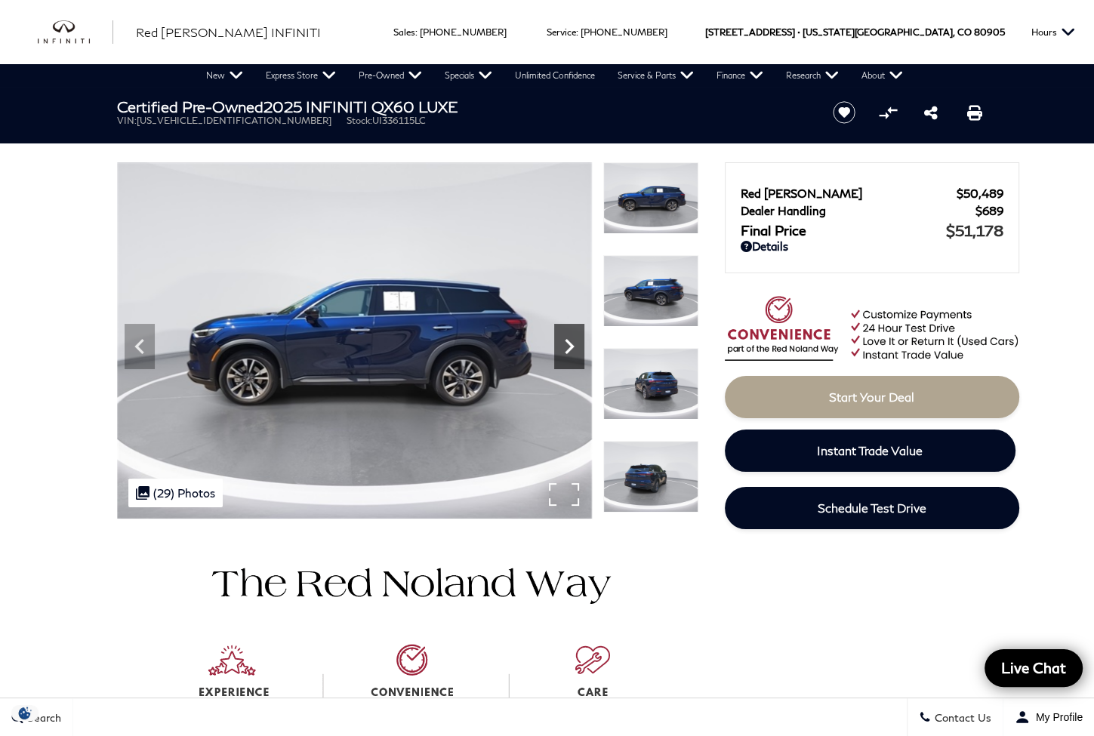
click at [558, 343] on icon "Next" at bounding box center [569, 346] width 30 height 30
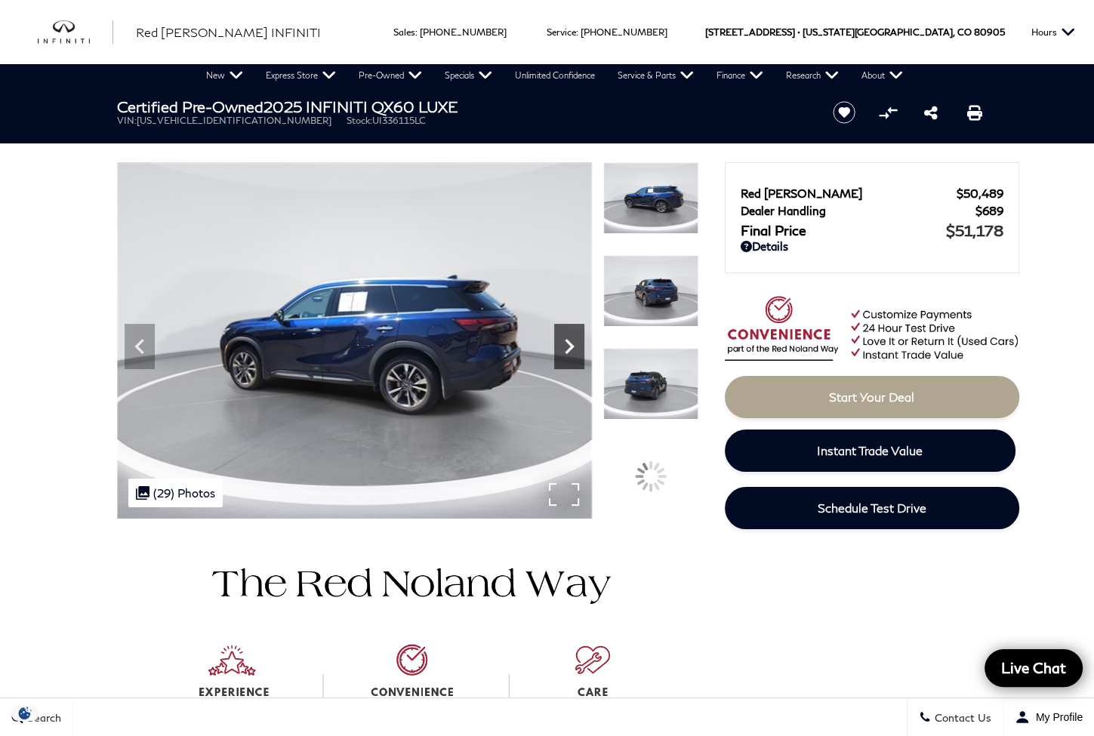
click at [558, 343] on icon "Next" at bounding box center [569, 346] width 30 height 30
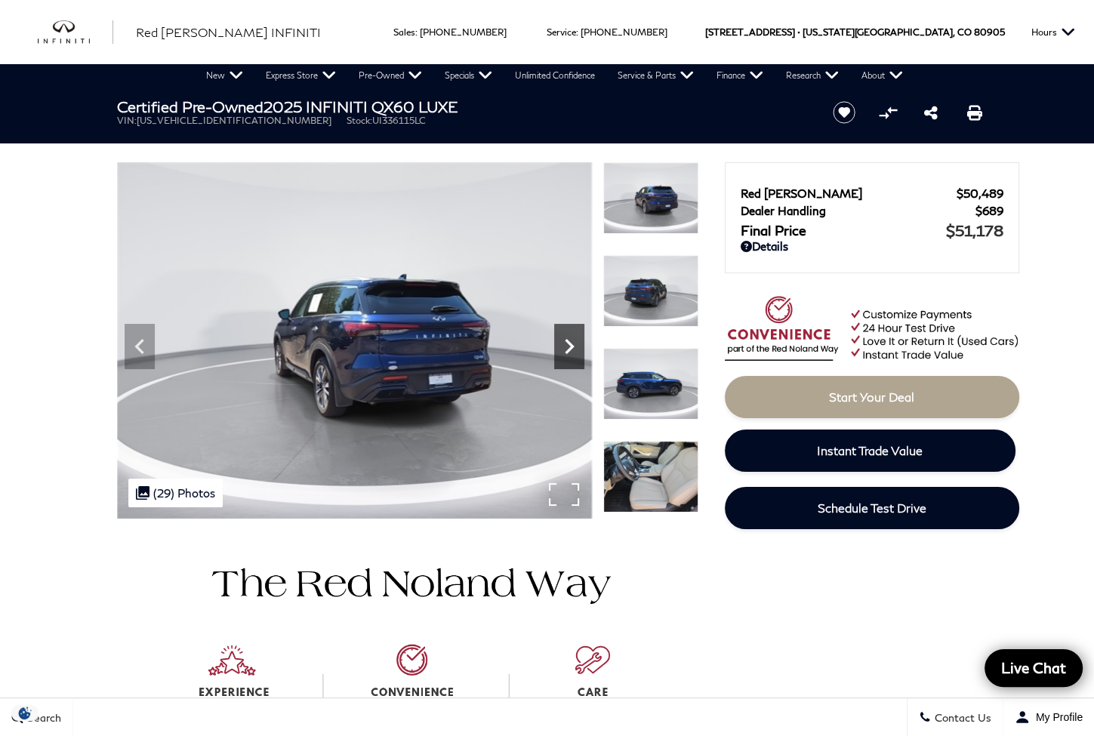
click at [558, 343] on icon "Next" at bounding box center [569, 346] width 30 height 30
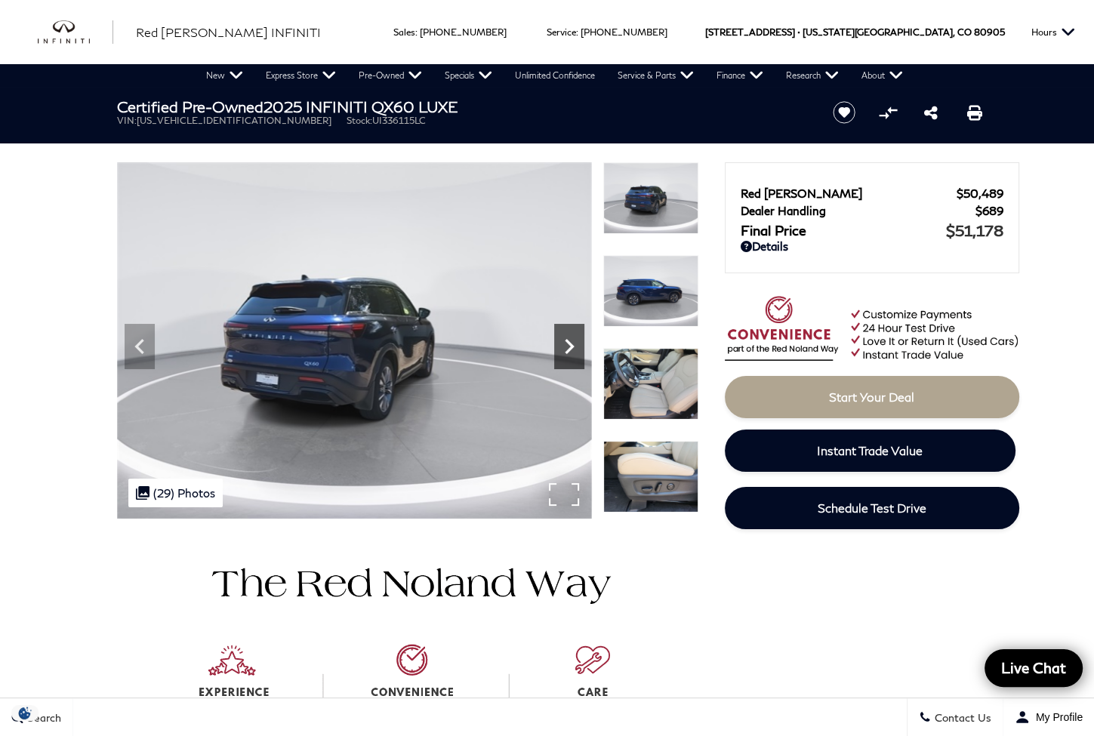
click at [558, 343] on icon "Next" at bounding box center [569, 346] width 30 height 30
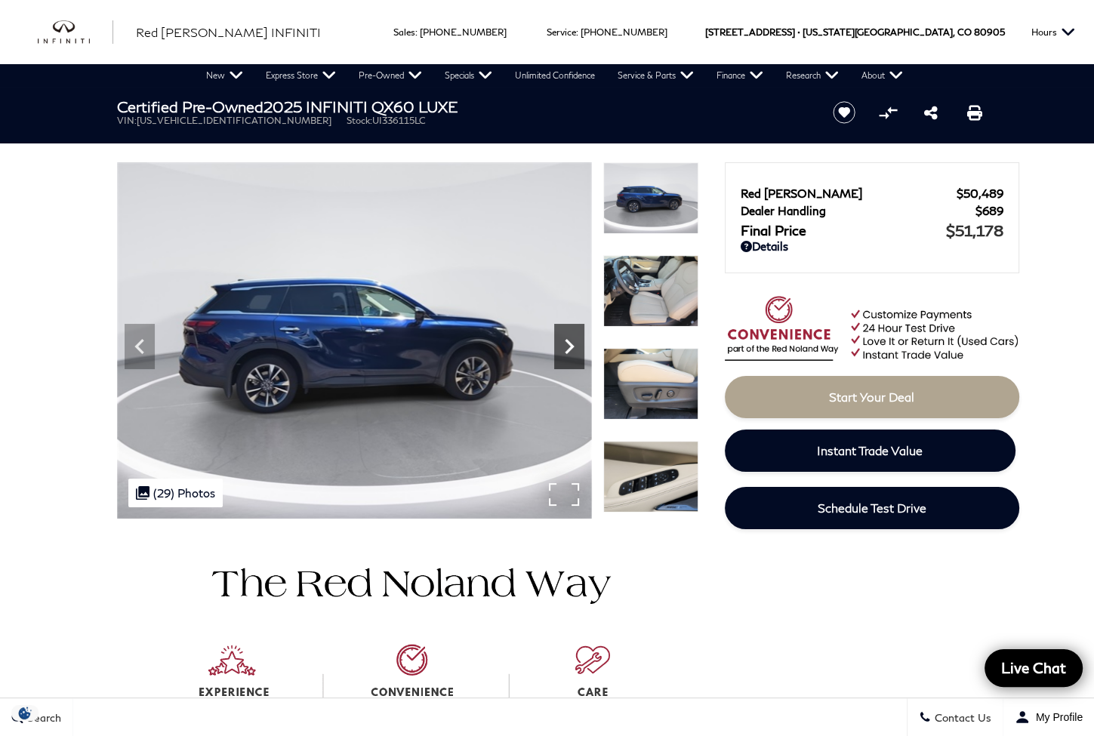
click at [558, 343] on icon "Next" at bounding box center [569, 346] width 30 height 30
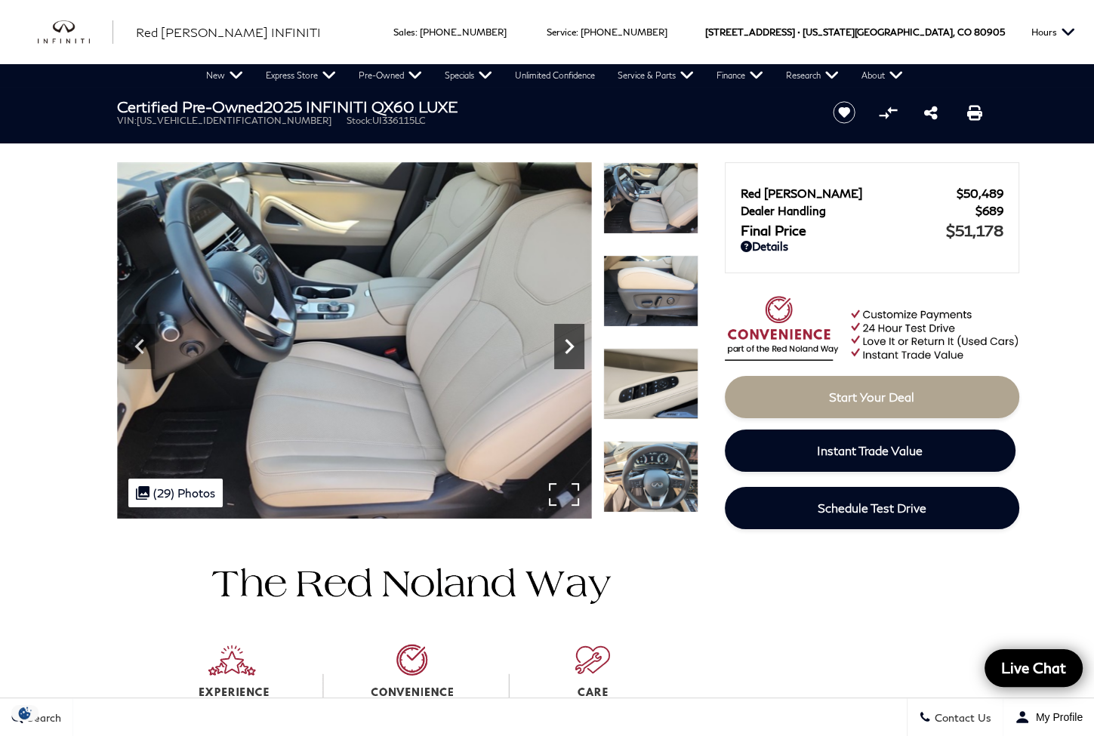
click at [565, 343] on icon "Next" at bounding box center [569, 346] width 30 height 30
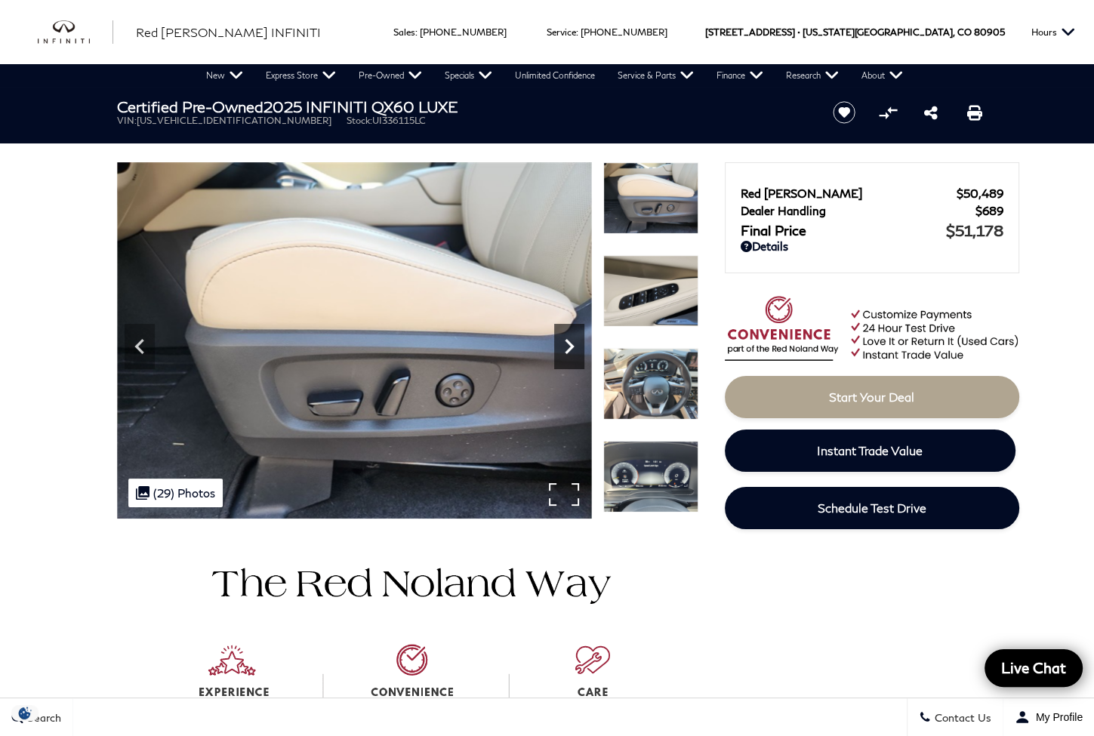
click at [565, 343] on icon "Next" at bounding box center [569, 346] width 30 height 30
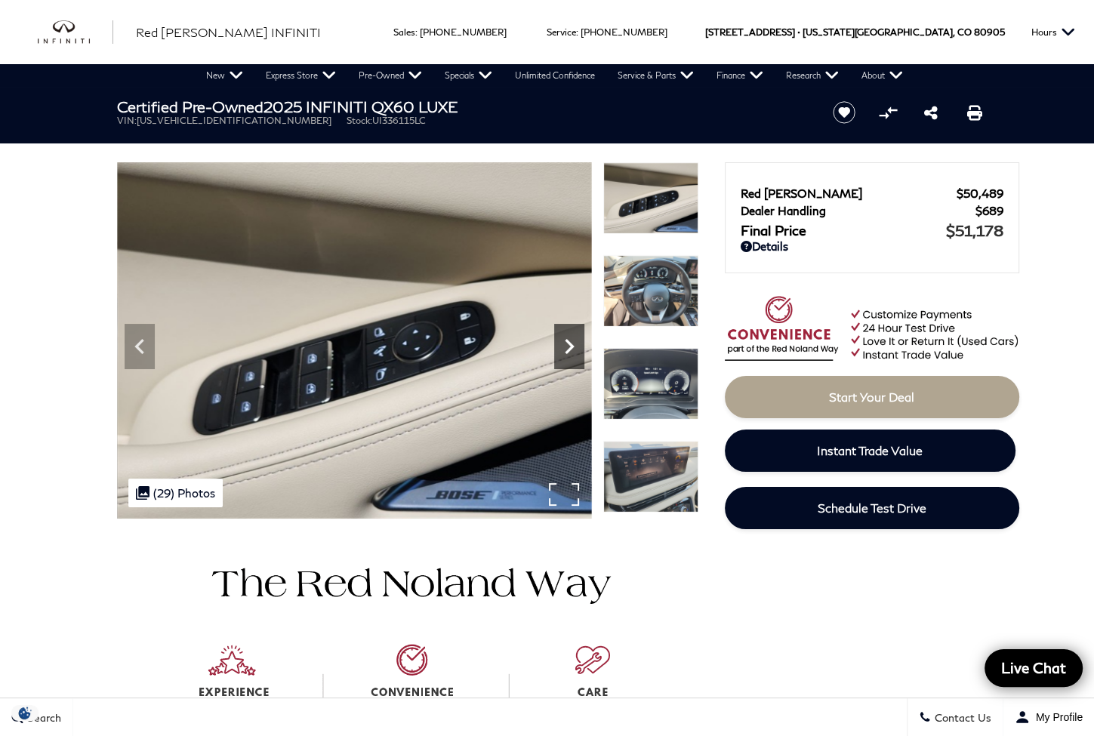
click at [565, 344] on icon "Next" at bounding box center [569, 346] width 30 height 30
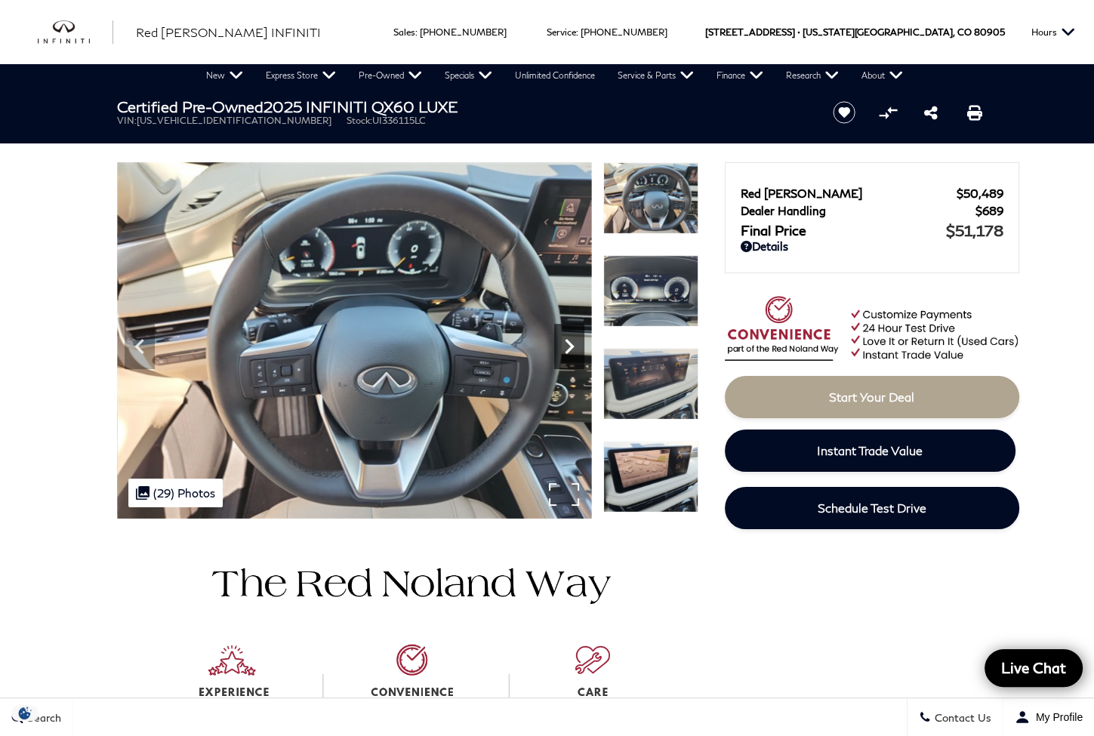
click at [565, 344] on icon "Next" at bounding box center [569, 346] width 30 height 30
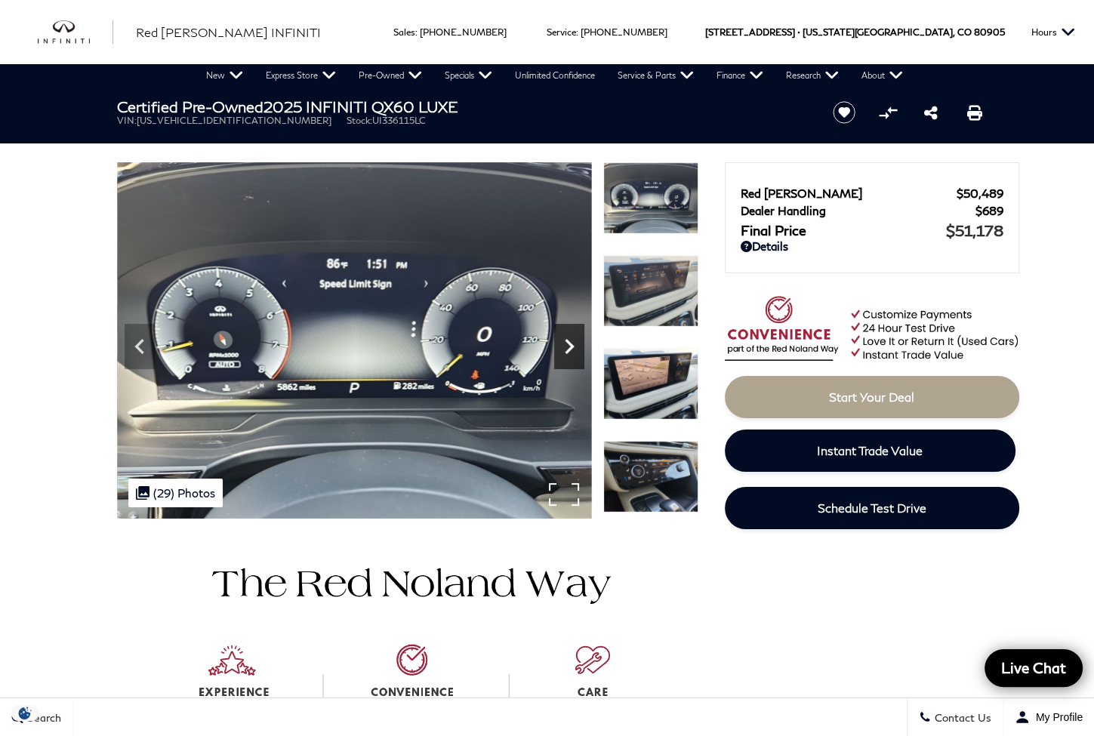
click at [565, 344] on icon "Next" at bounding box center [569, 346] width 30 height 30
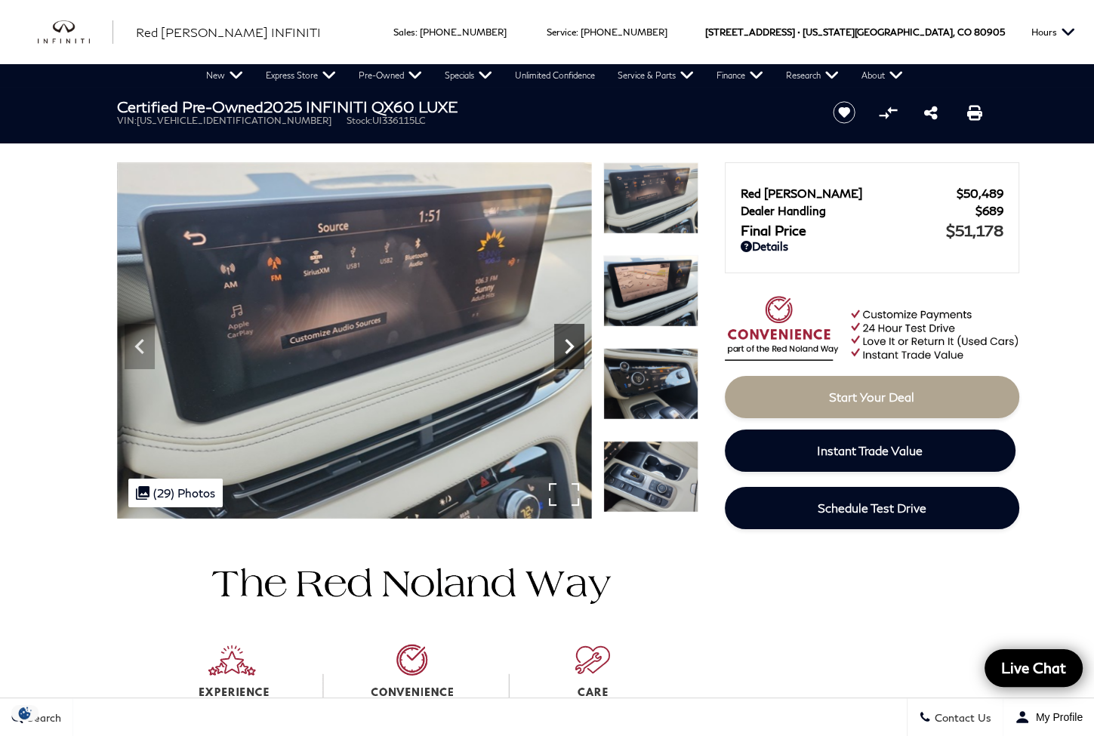
click at [565, 344] on icon "Next" at bounding box center [569, 346] width 30 height 30
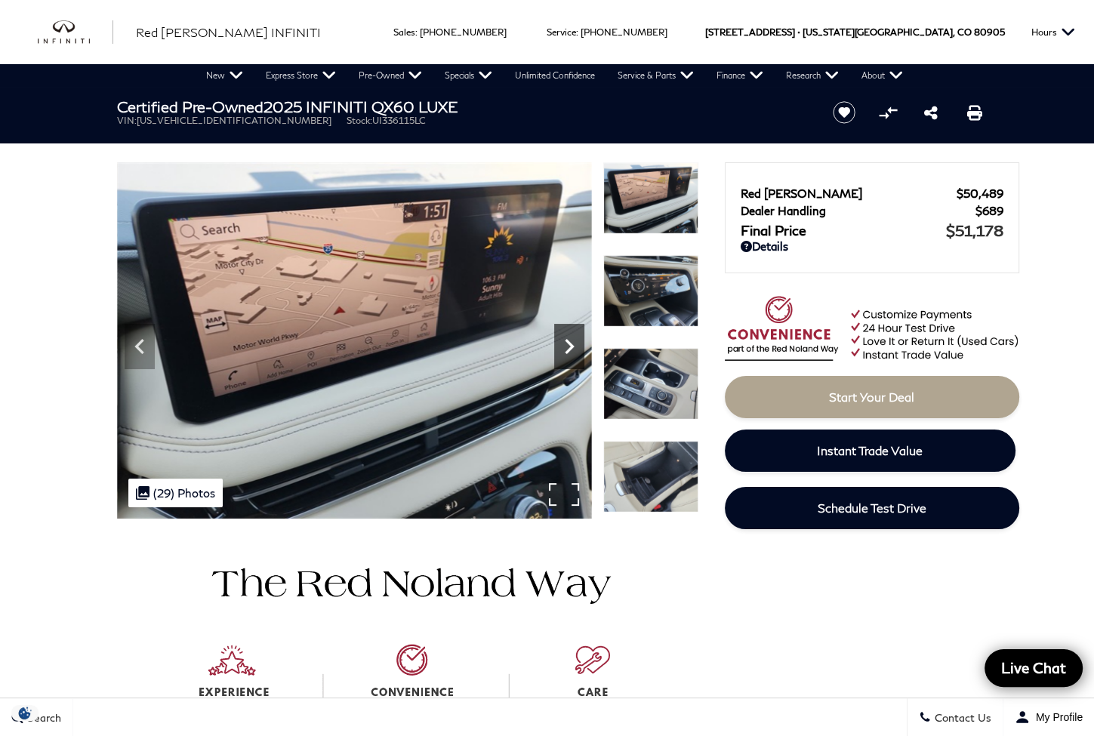
click at [565, 344] on icon "Next" at bounding box center [569, 346] width 30 height 30
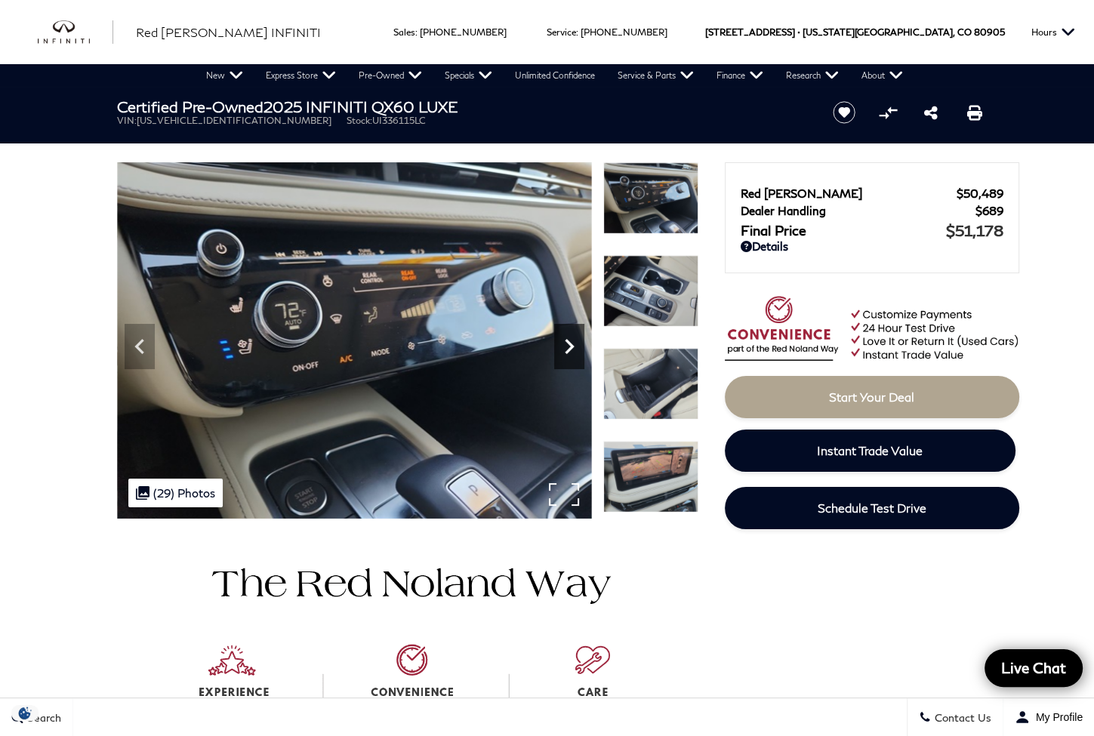
click at [565, 344] on icon "Next" at bounding box center [569, 346] width 30 height 30
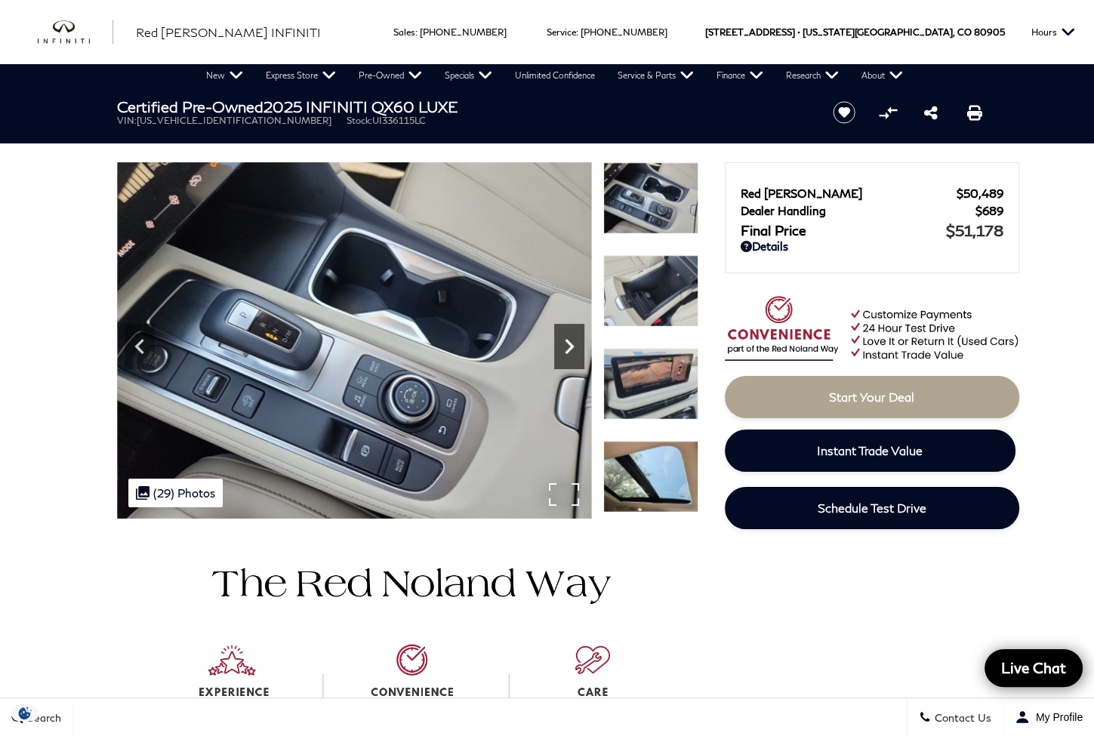
click at [565, 344] on icon "Next" at bounding box center [569, 346] width 30 height 30
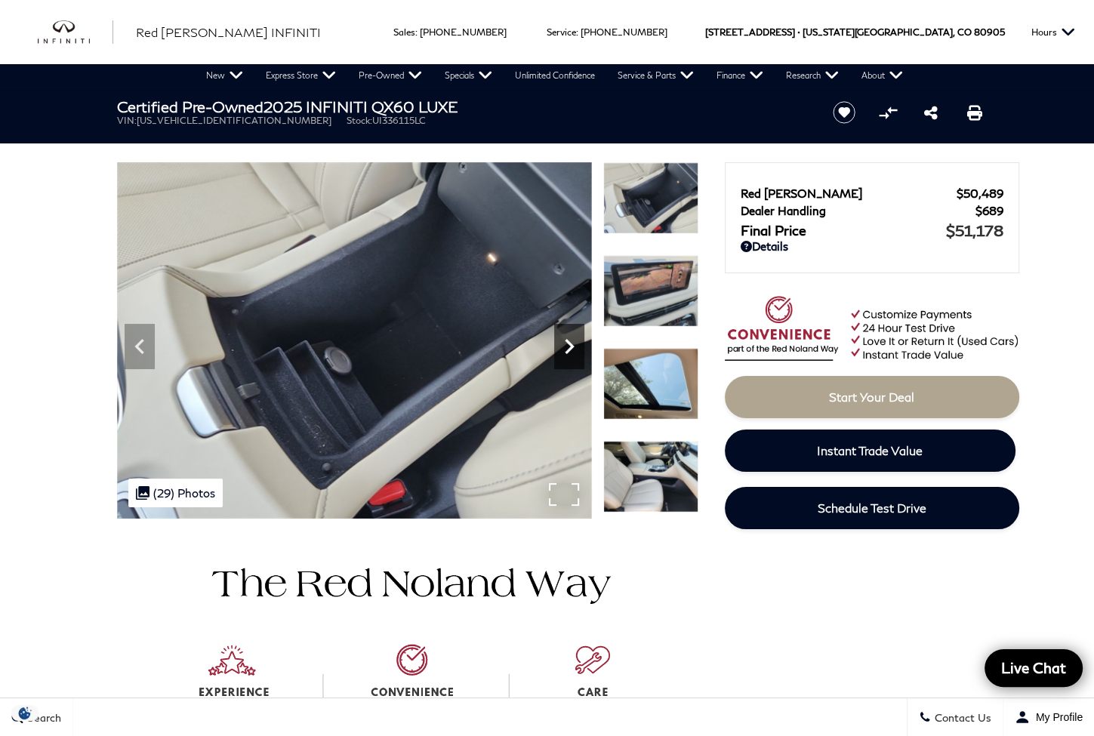
click at [565, 344] on icon "Next" at bounding box center [569, 346] width 30 height 30
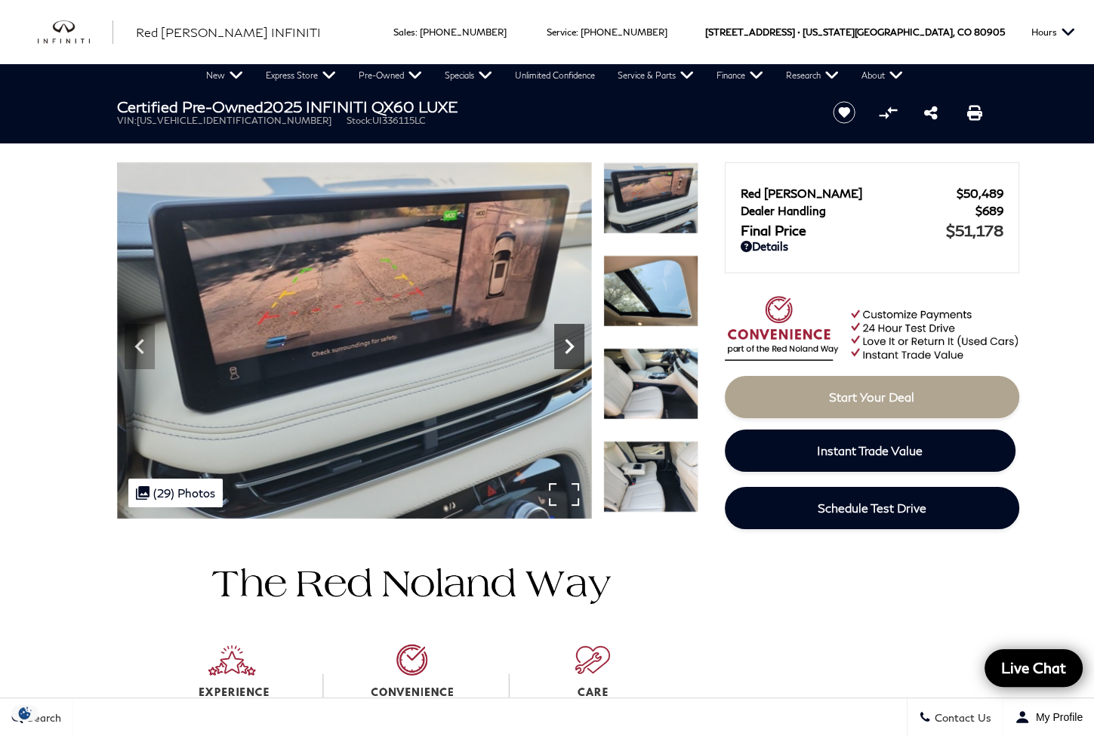
click at [565, 344] on icon "Next" at bounding box center [569, 346] width 30 height 30
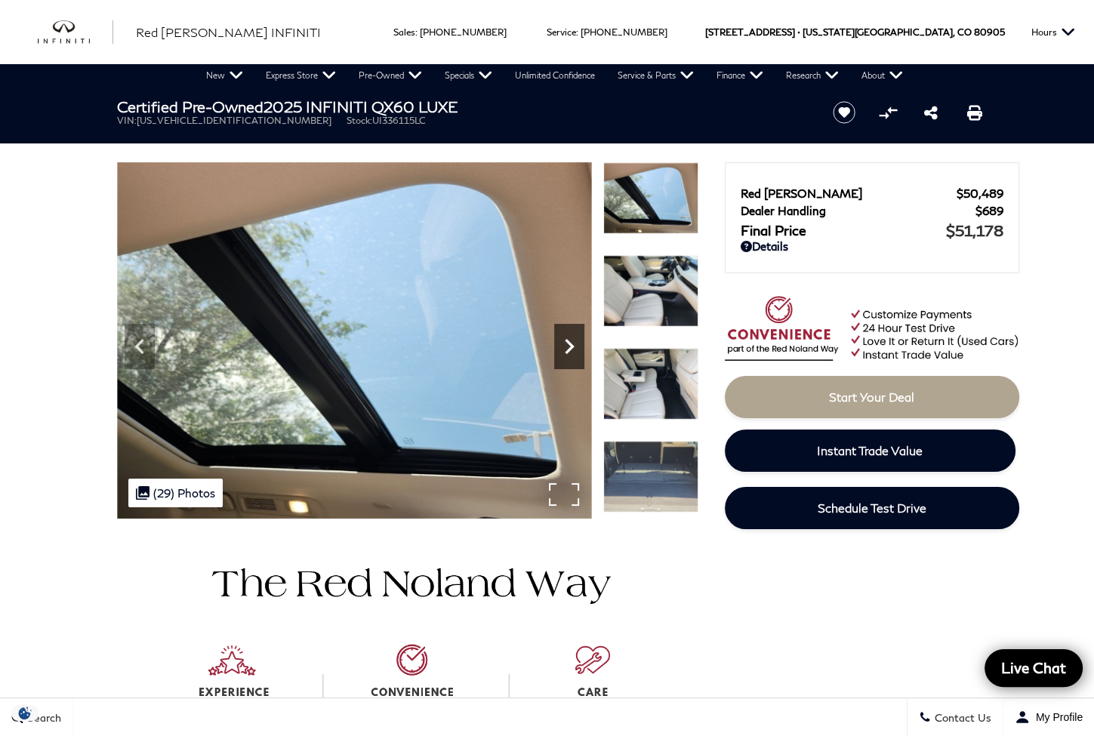
click at [565, 344] on icon "Next" at bounding box center [569, 346] width 30 height 30
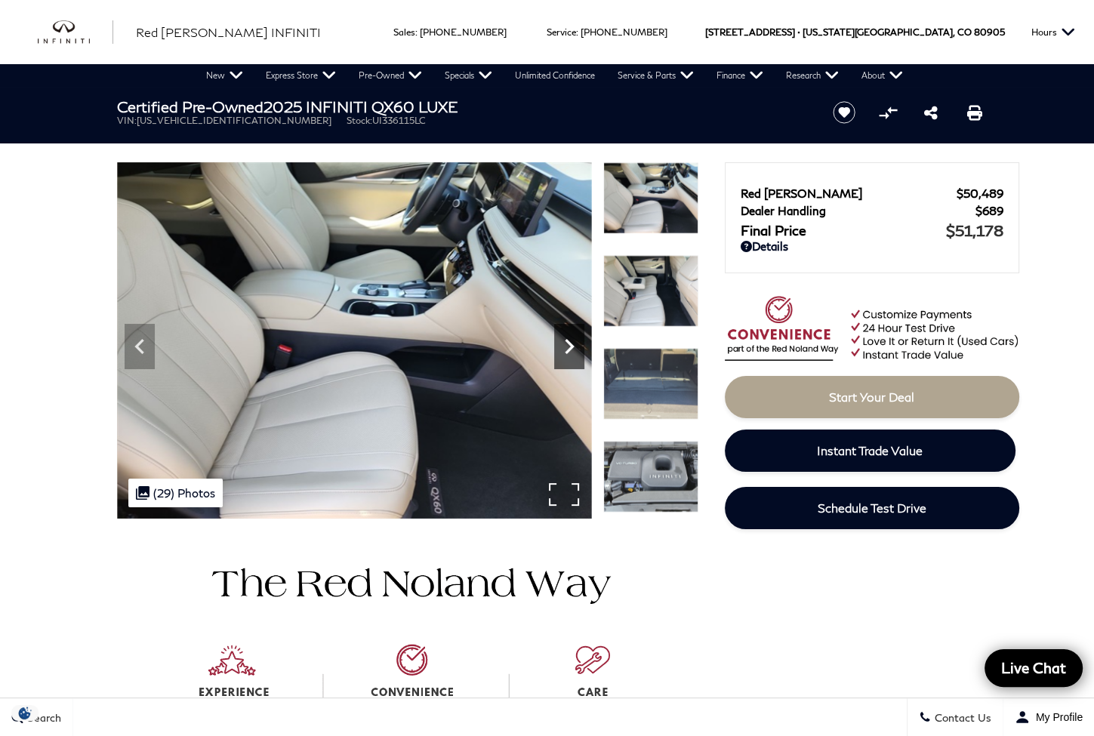
click at [565, 344] on icon "Next" at bounding box center [569, 346] width 30 height 30
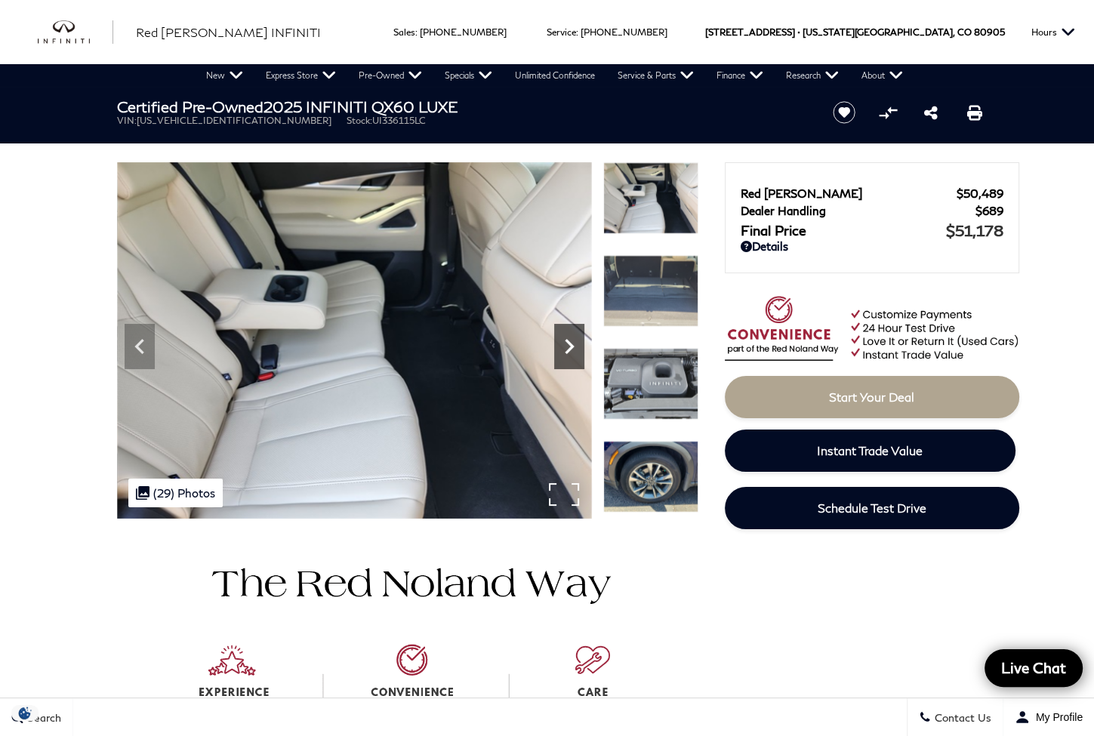
click at [565, 344] on icon "Next" at bounding box center [569, 346] width 30 height 30
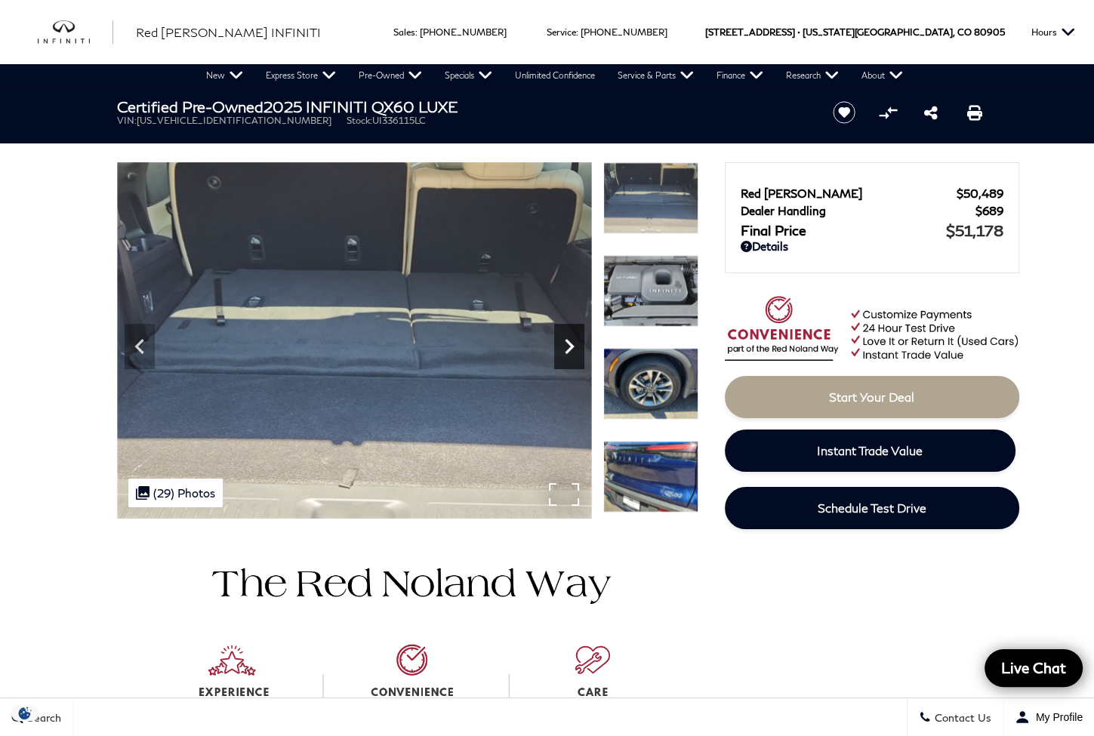
click at [565, 344] on icon "Next" at bounding box center [569, 346] width 30 height 30
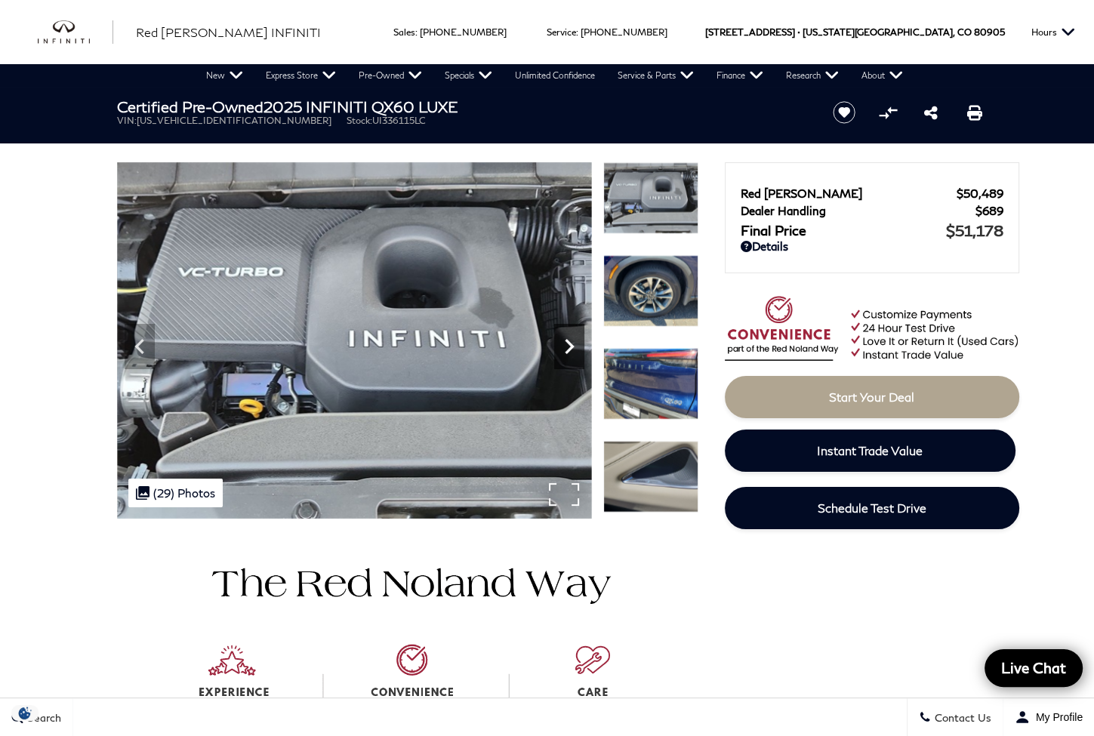
click at [565, 344] on icon "Next" at bounding box center [569, 346] width 30 height 30
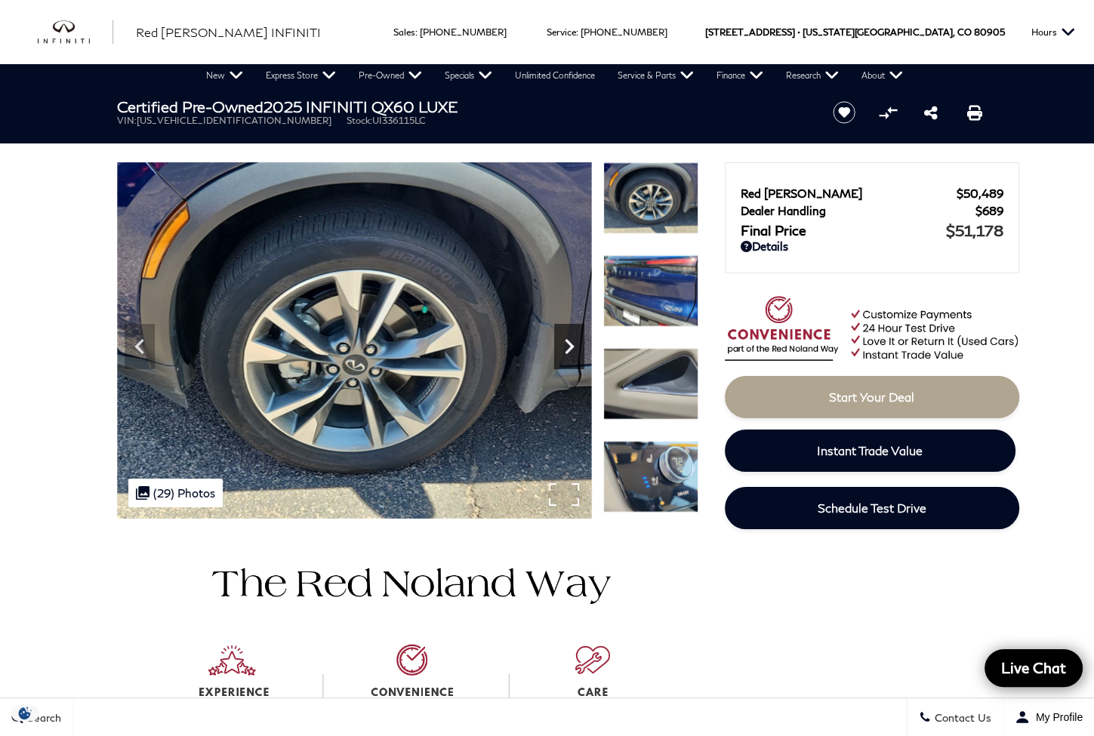
click at [565, 344] on icon "Next" at bounding box center [569, 346] width 30 height 30
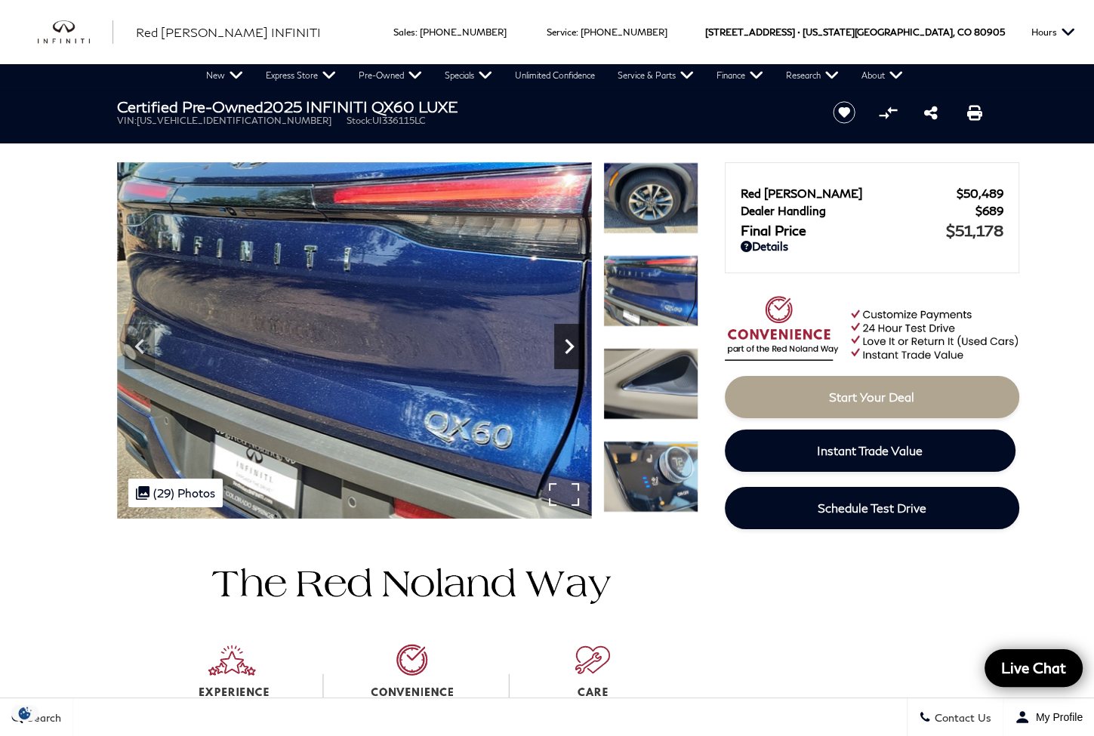
click at [565, 344] on icon "Next" at bounding box center [569, 346] width 30 height 30
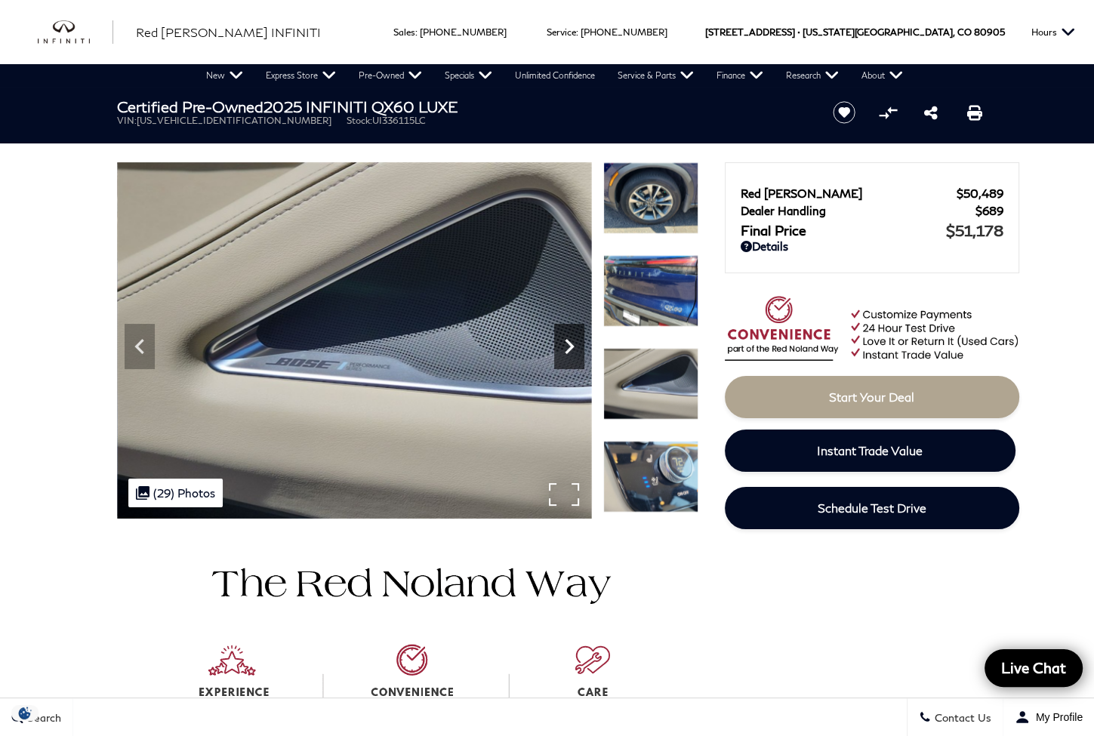
click at [565, 344] on icon "Next" at bounding box center [569, 346] width 30 height 30
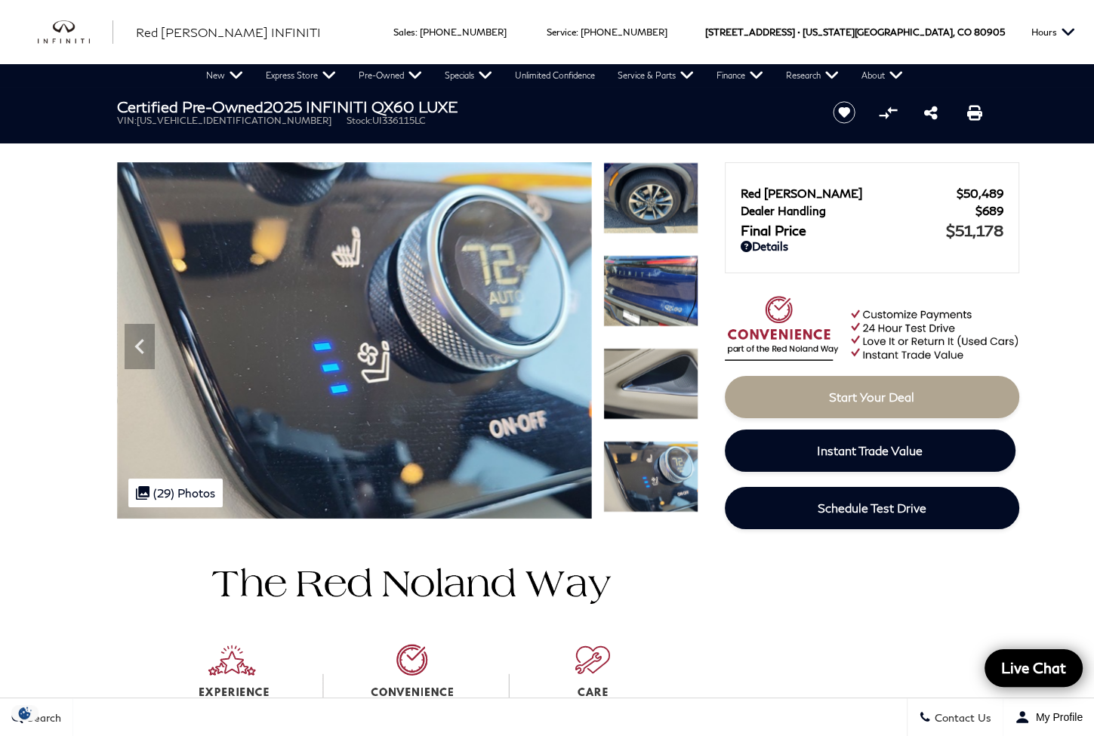
click at [675, 465] on img at bounding box center [650, 477] width 95 height 72
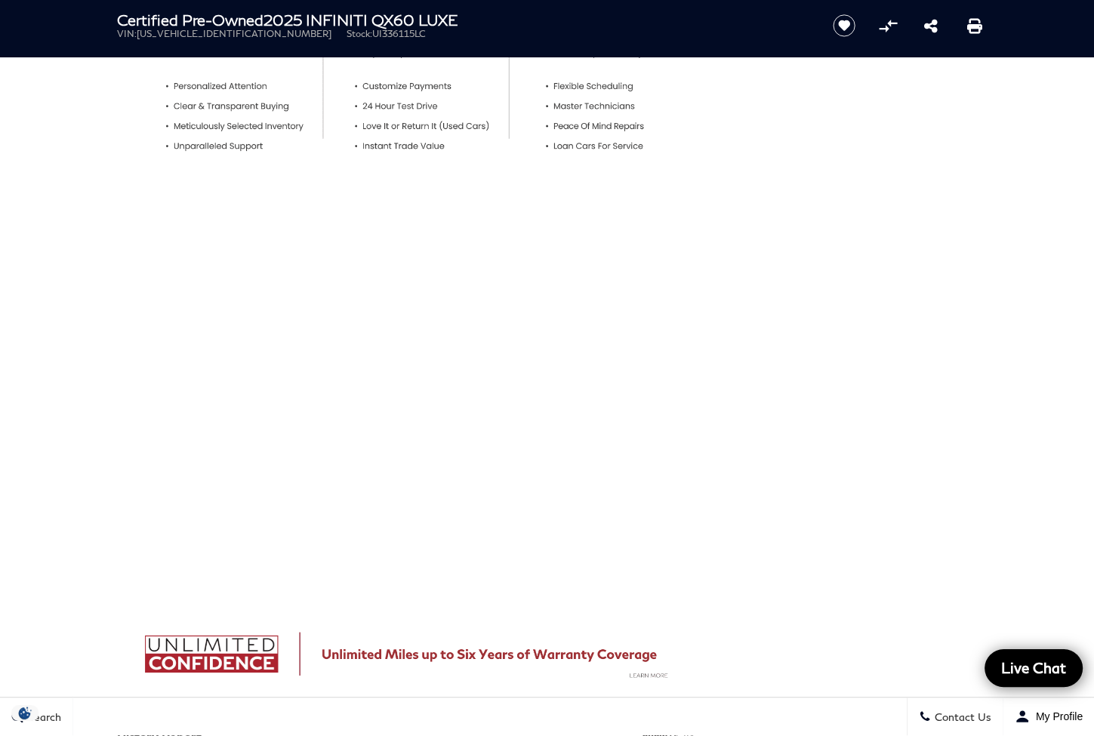
scroll to position [377, 0]
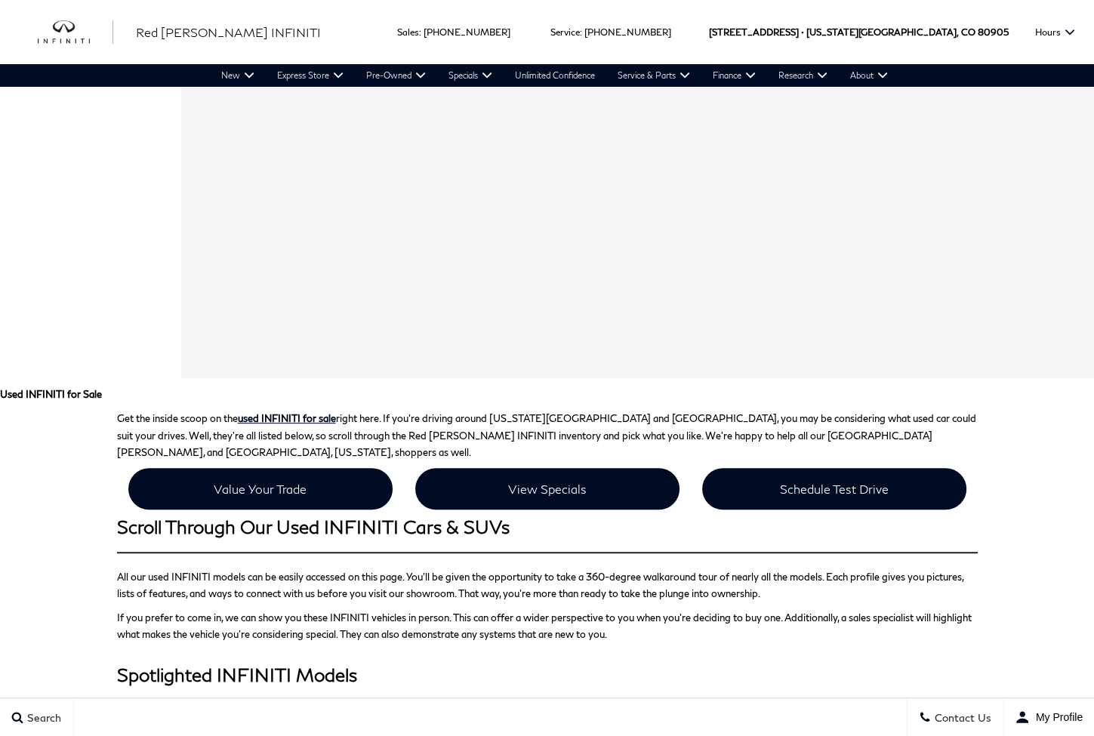
drag, startPoint x: 0, startPoint y: 0, endPoint x: 495, endPoint y: 251, distance: 554.9
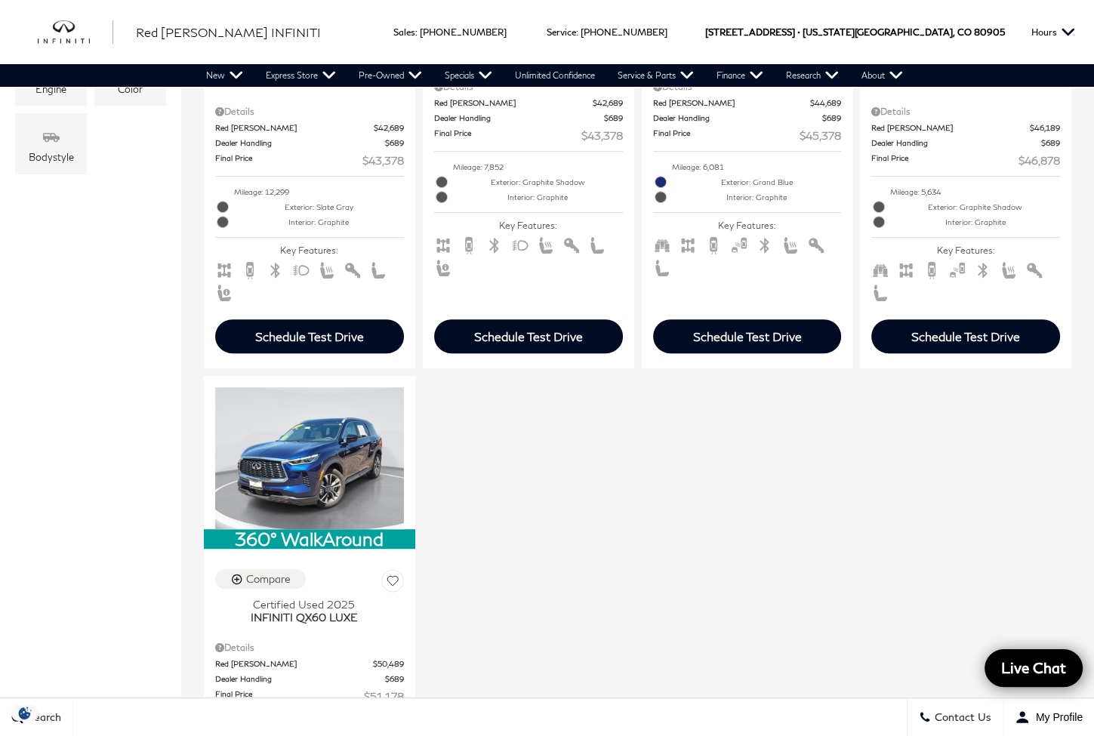
drag, startPoint x: 495, startPoint y: 251, endPoint x: 827, endPoint y: 401, distance: 364.4
click at [827, 401] on div "360° WalkAround Compare Certified Used 2024 INFINITI QX55 SENSORY Details Red N…" at bounding box center [637, 372] width 875 height 1072
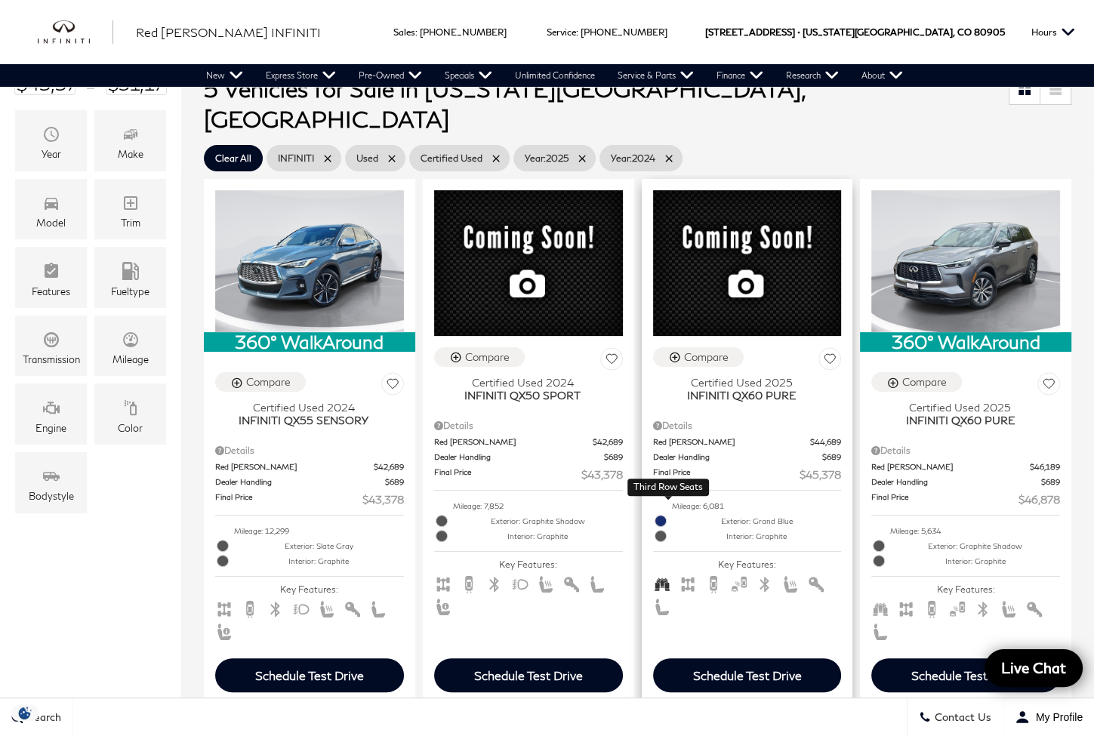
scroll to position [251, 0]
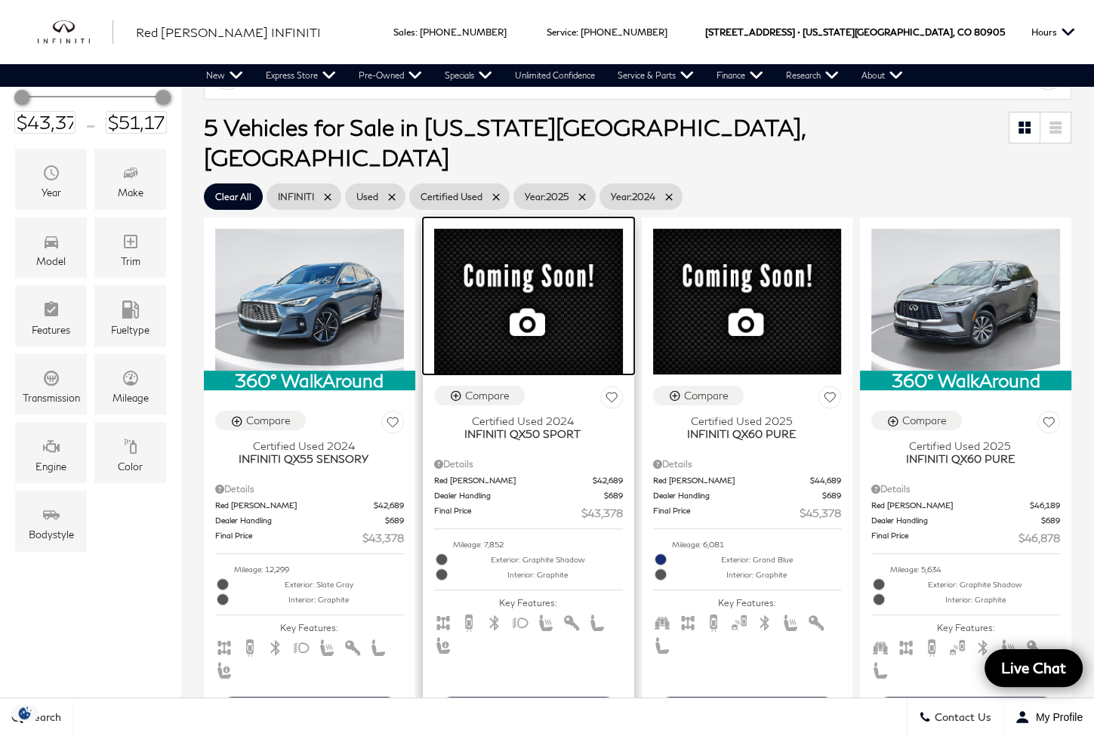
click at [510, 234] on img at bounding box center [528, 302] width 189 height 146
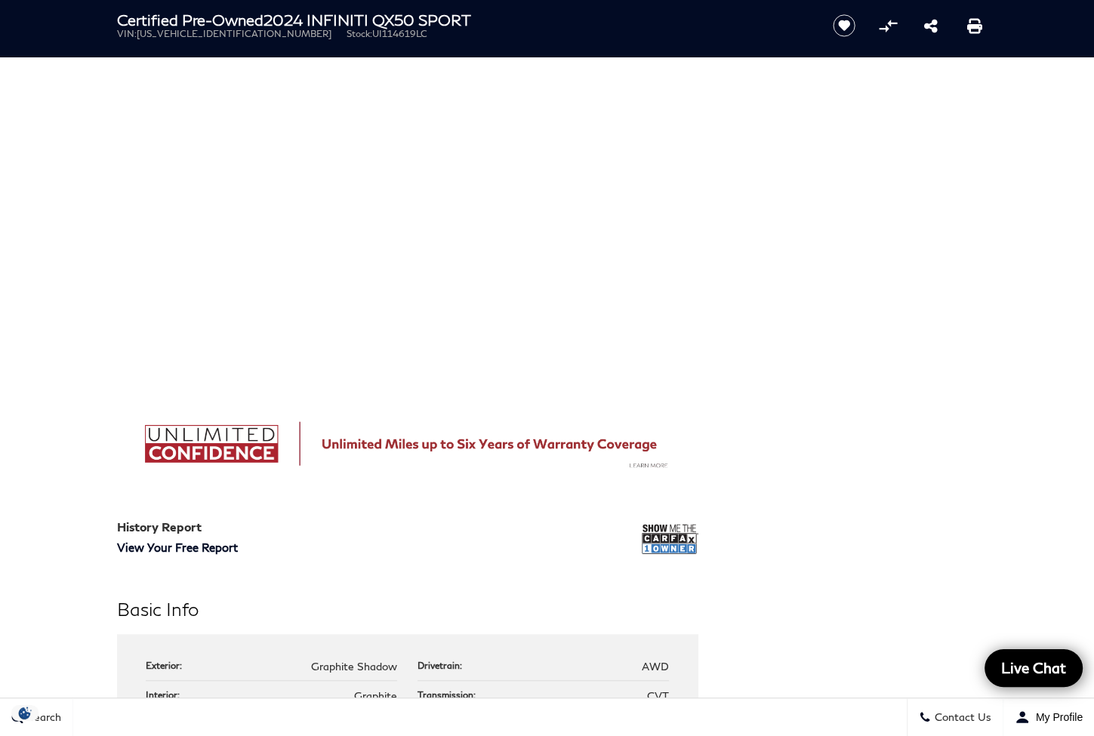
scroll to position [880, 0]
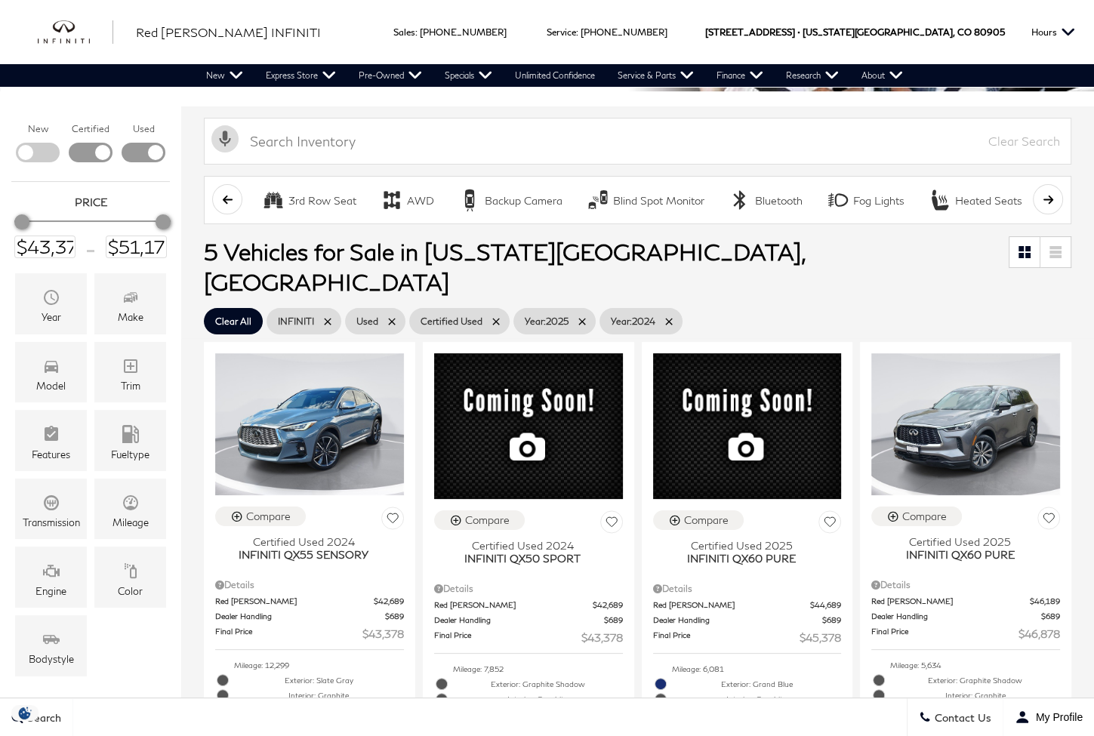
scroll to position [251, 0]
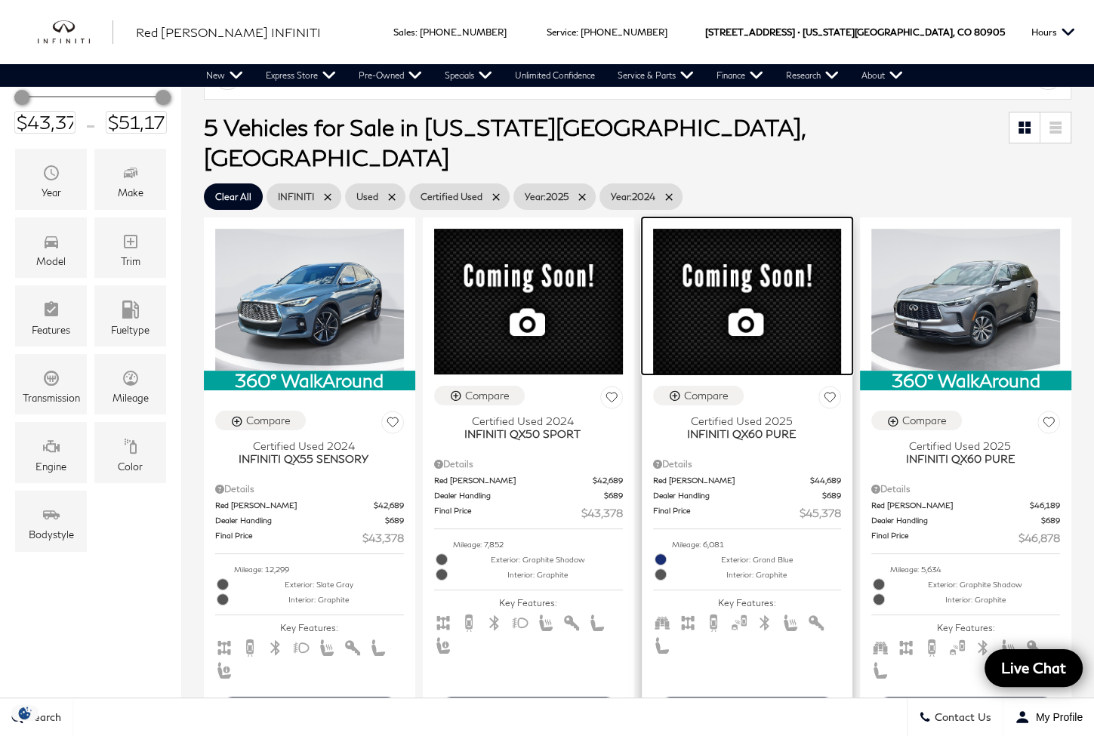
click at [743, 258] on div at bounding box center [746, 295] width 211 height 157
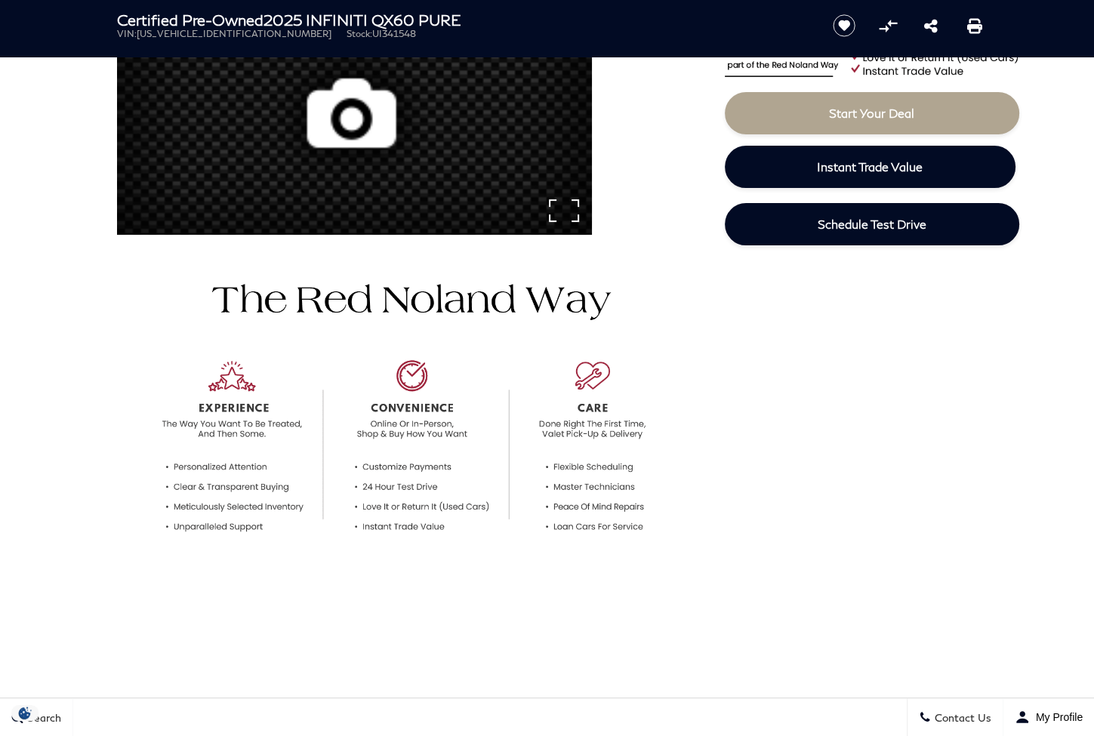
scroll to position [503, 0]
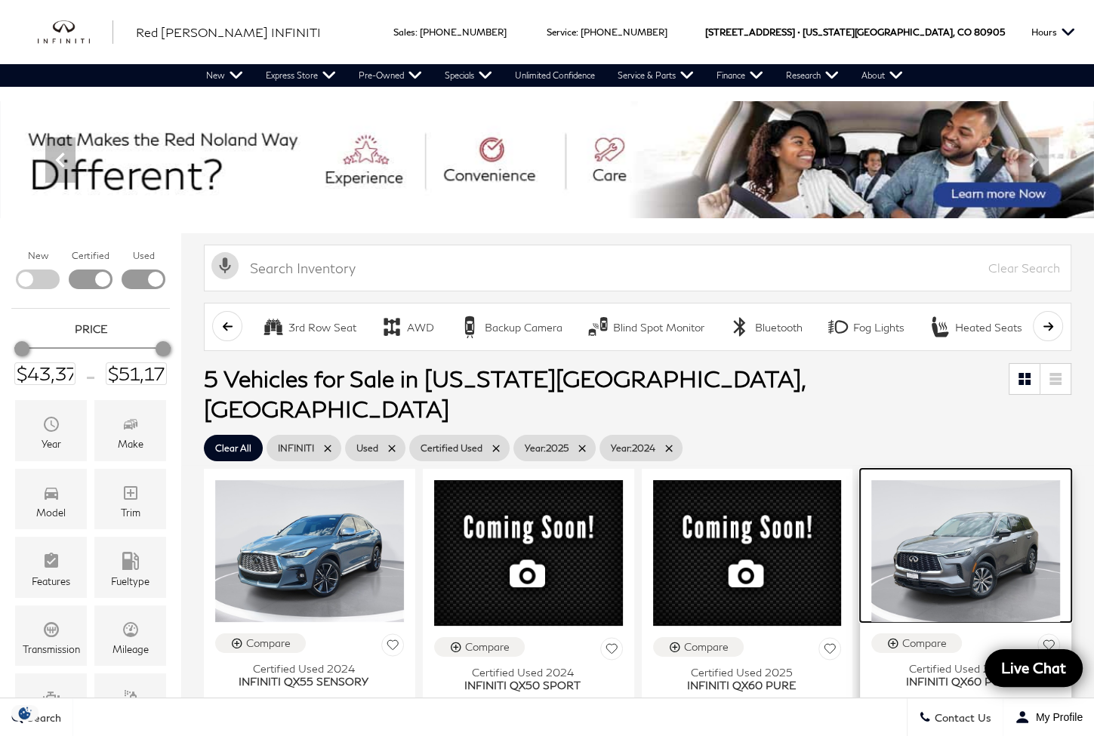
click at [971, 512] on img at bounding box center [965, 550] width 189 height 141
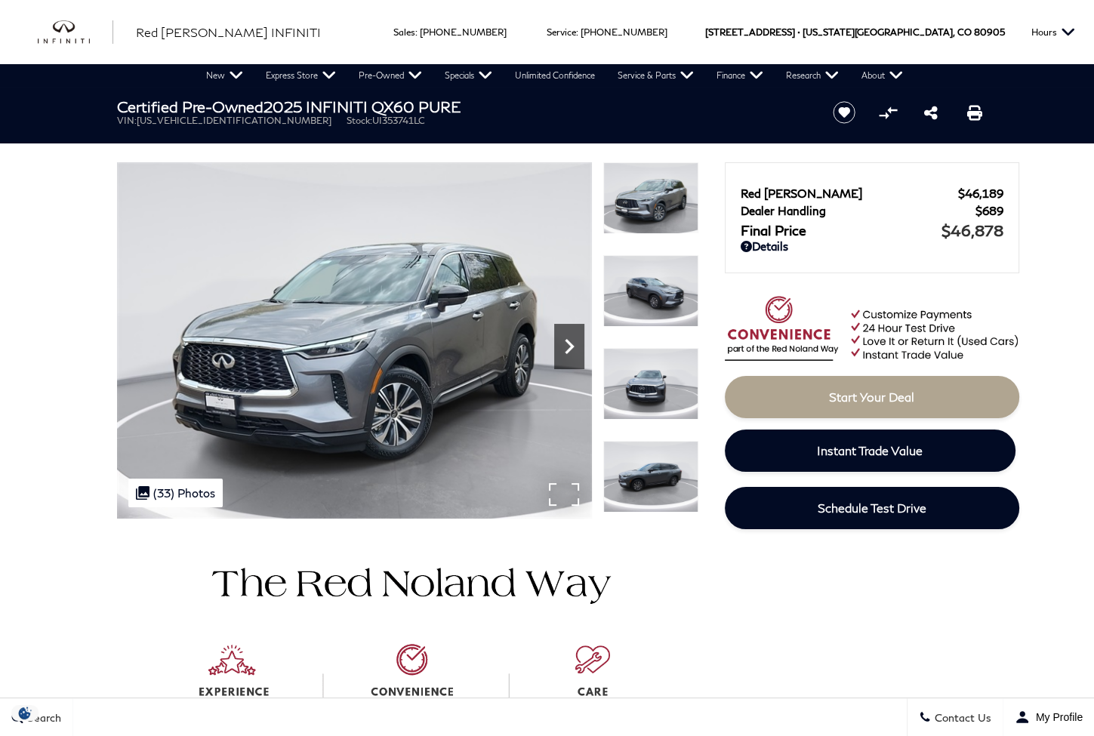
click at [559, 335] on icon "Next" at bounding box center [569, 346] width 30 height 30
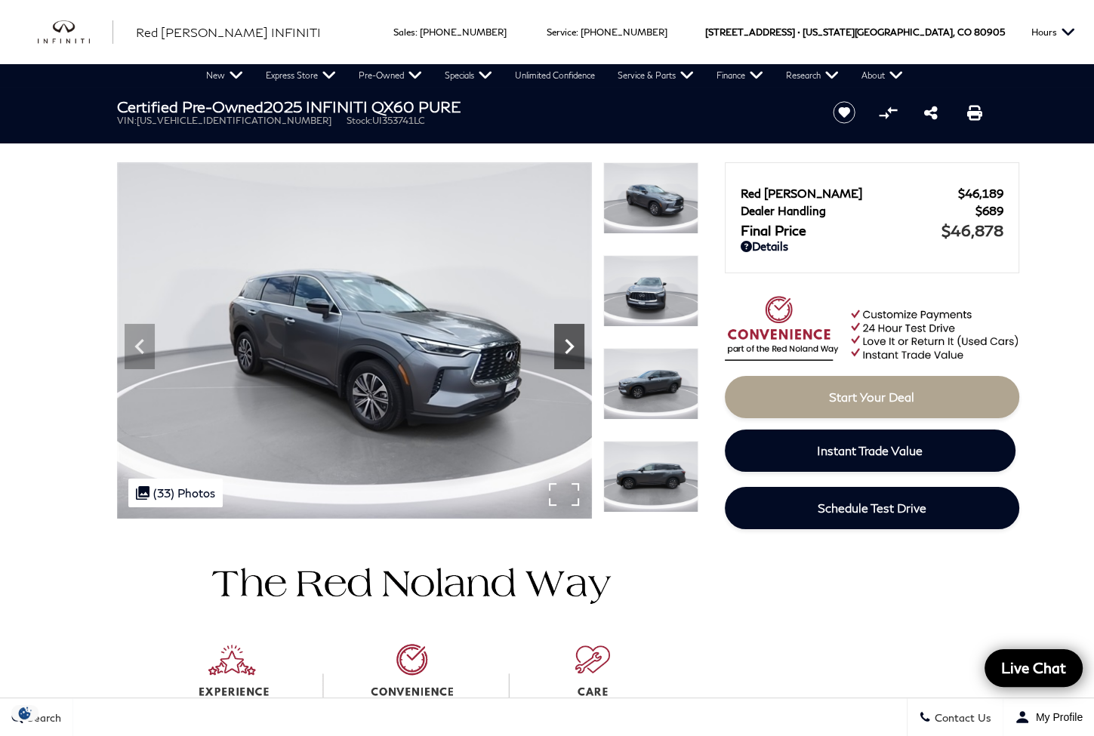
click at [559, 335] on icon "Next" at bounding box center [569, 346] width 30 height 30
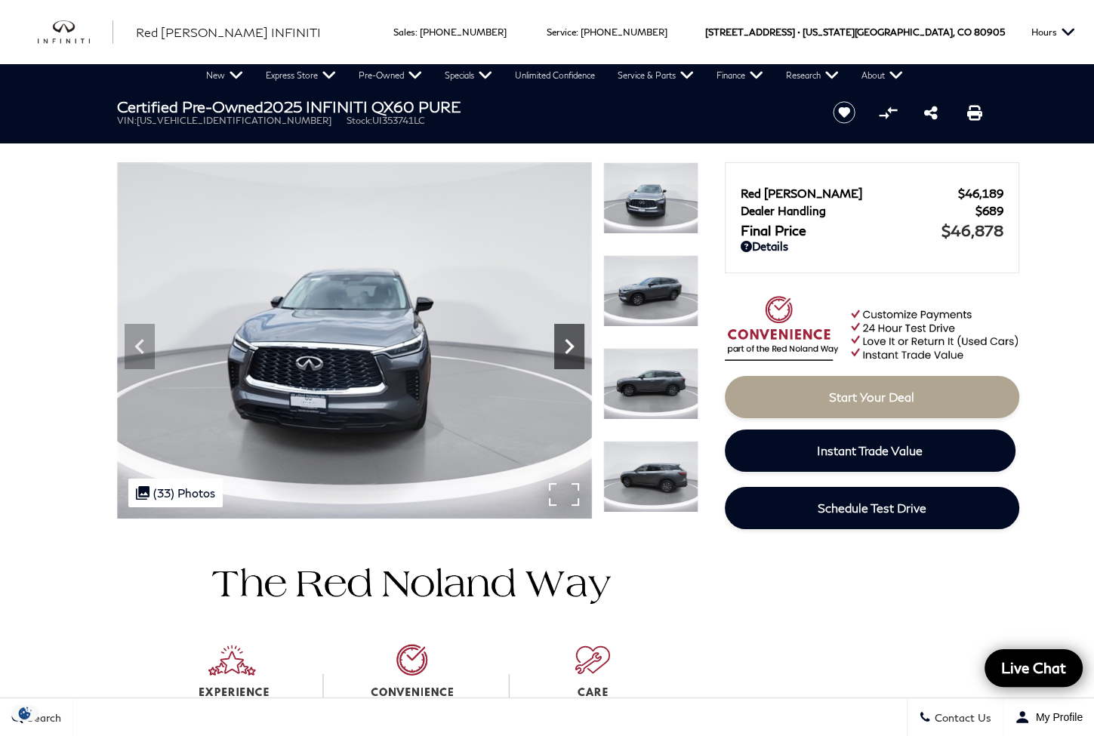
click at [559, 335] on icon "Next" at bounding box center [569, 346] width 30 height 30
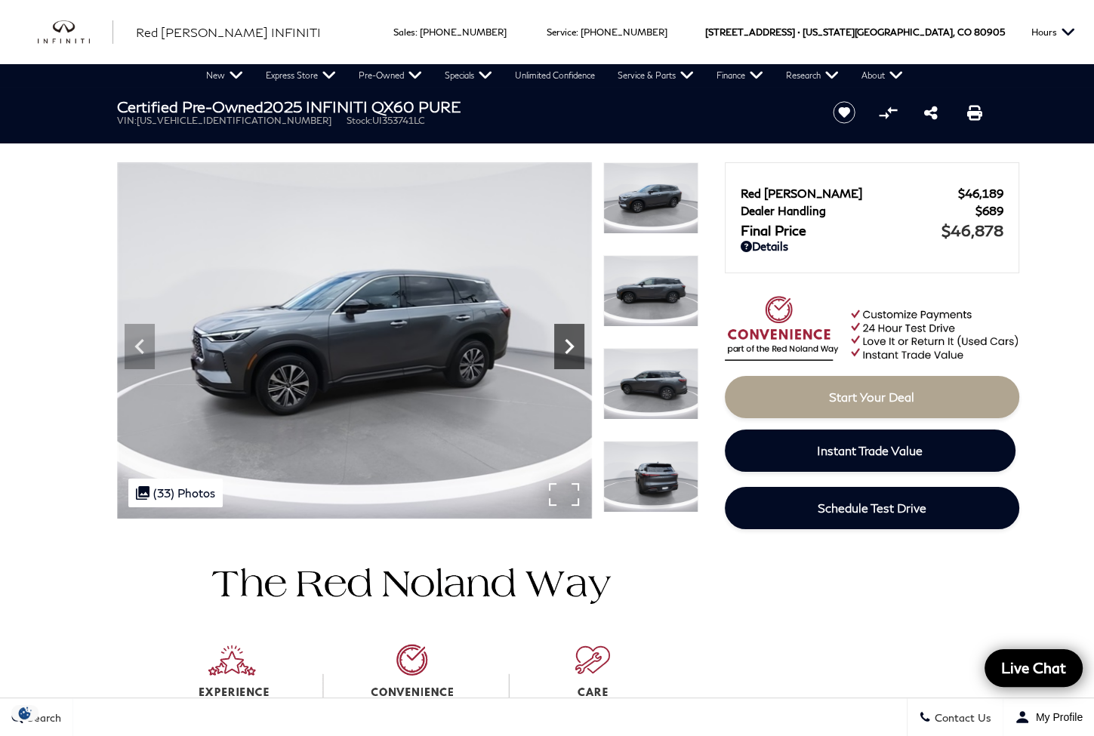
click at [559, 335] on icon "Next" at bounding box center [569, 346] width 30 height 30
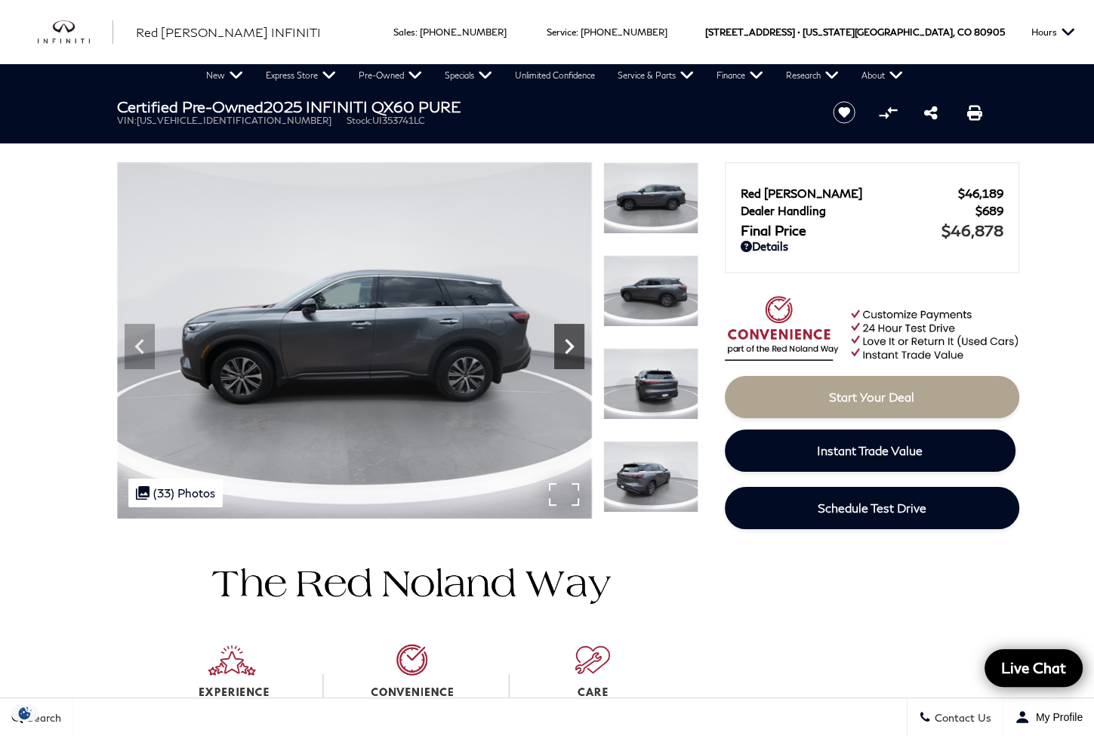
click at [559, 335] on icon "Next" at bounding box center [569, 346] width 30 height 30
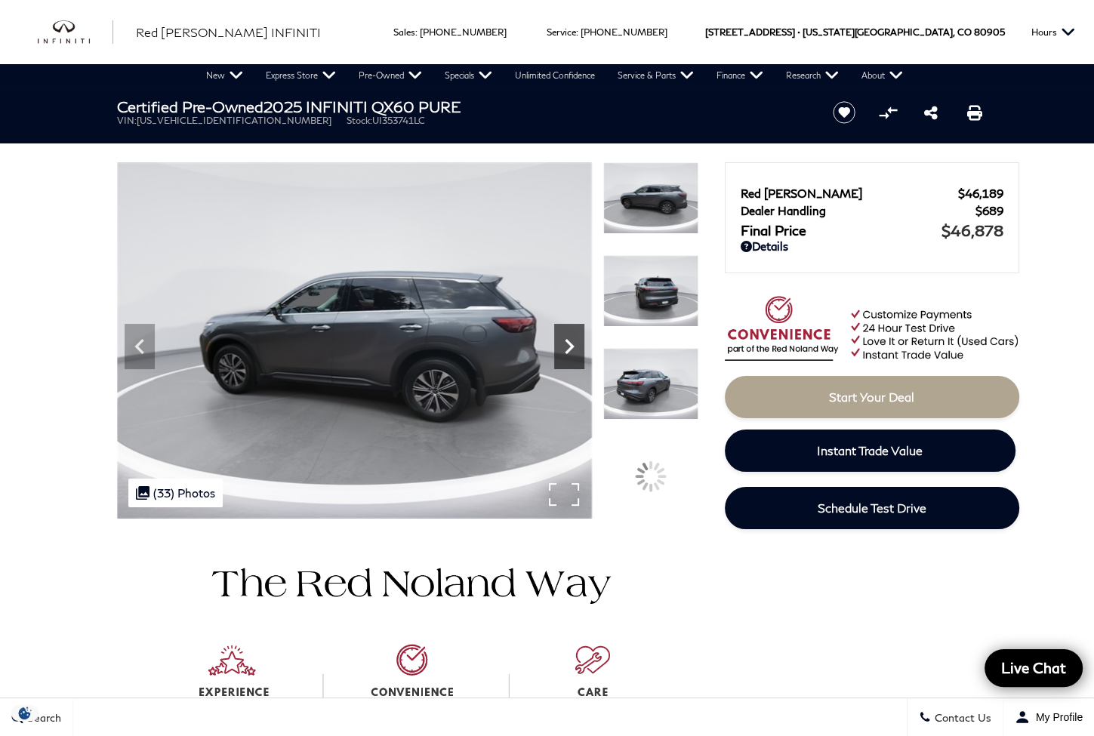
click at [559, 335] on icon "Next" at bounding box center [569, 346] width 30 height 30
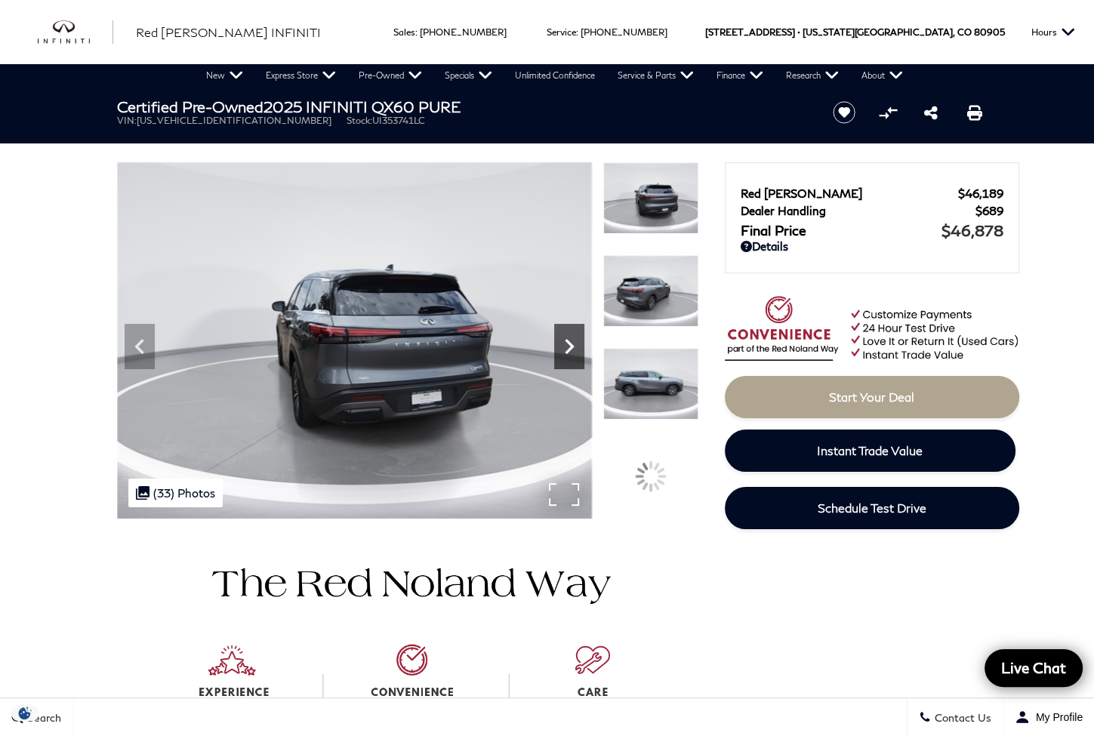
click at [559, 335] on icon "Next" at bounding box center [569, 346] width 30 height 30
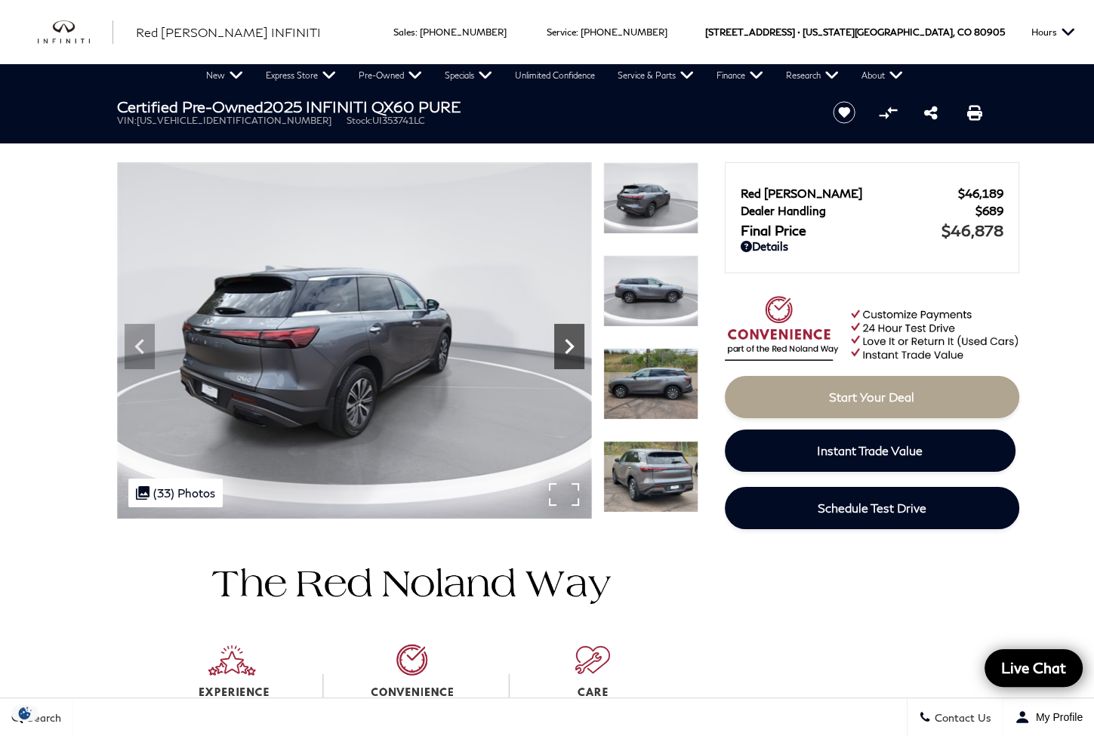
click at [559, 335] on icon "Next" at bounding box center [569, 346] width 30 height 30
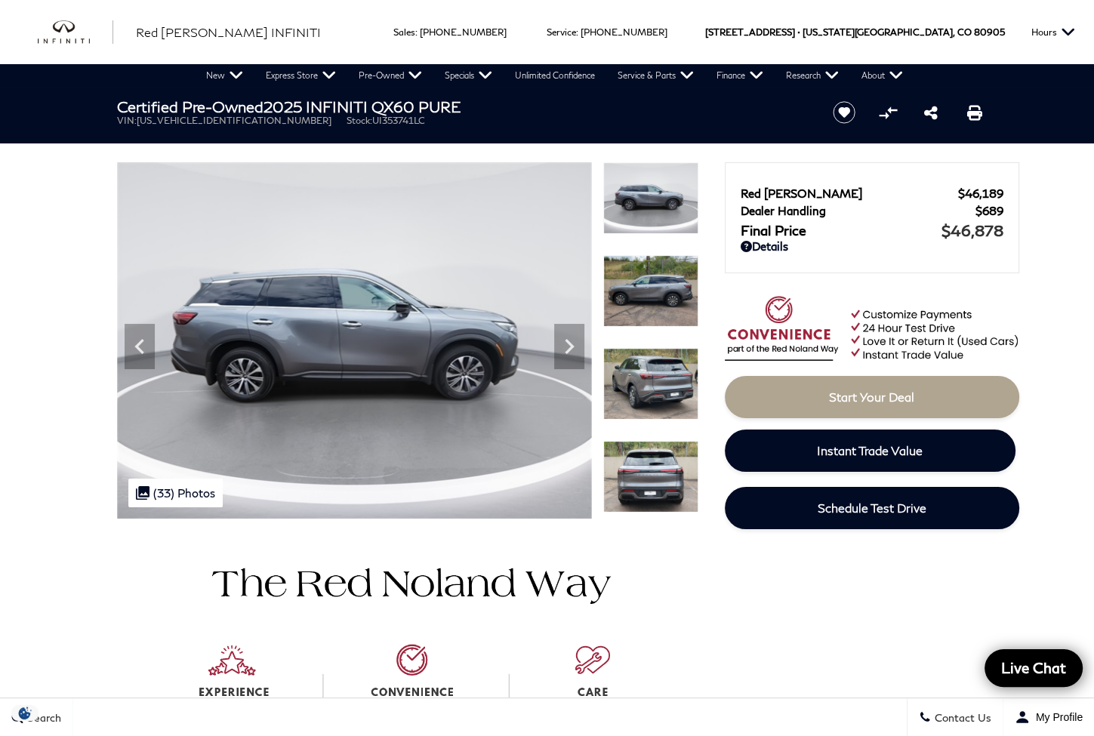
click at [641, 377] on img at bounding box center [650, 384] width 95 height 72
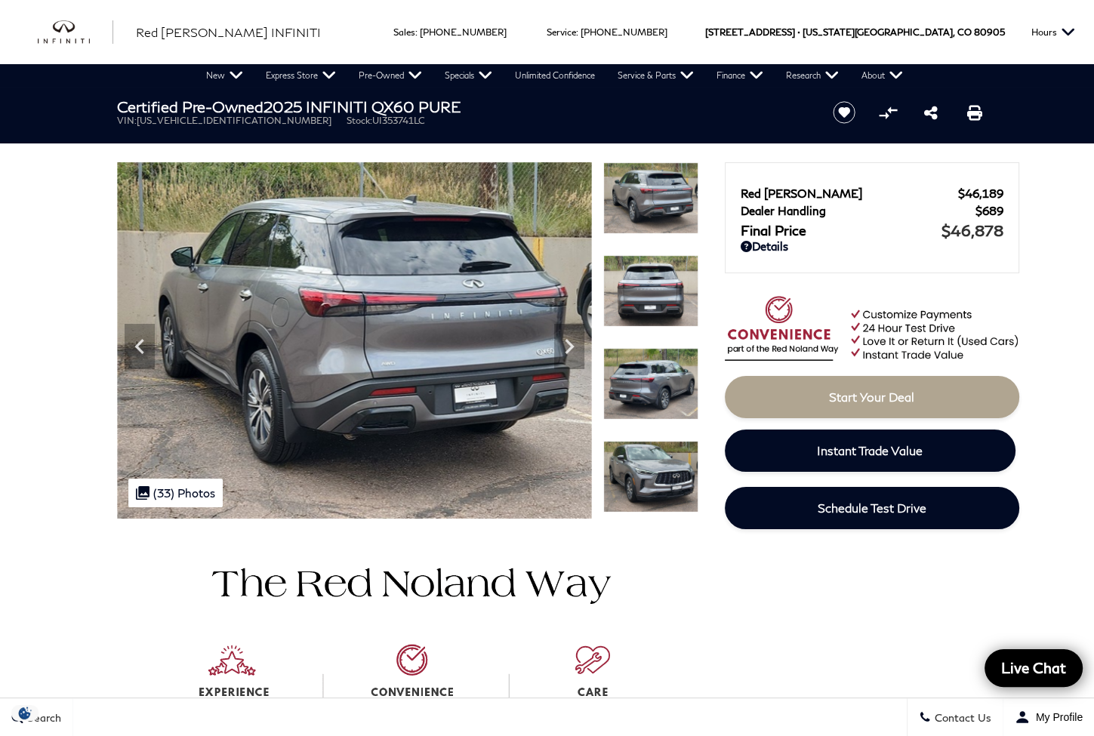
click at [641, 377] on img at bounding box center [650, 384] width 95 height 72
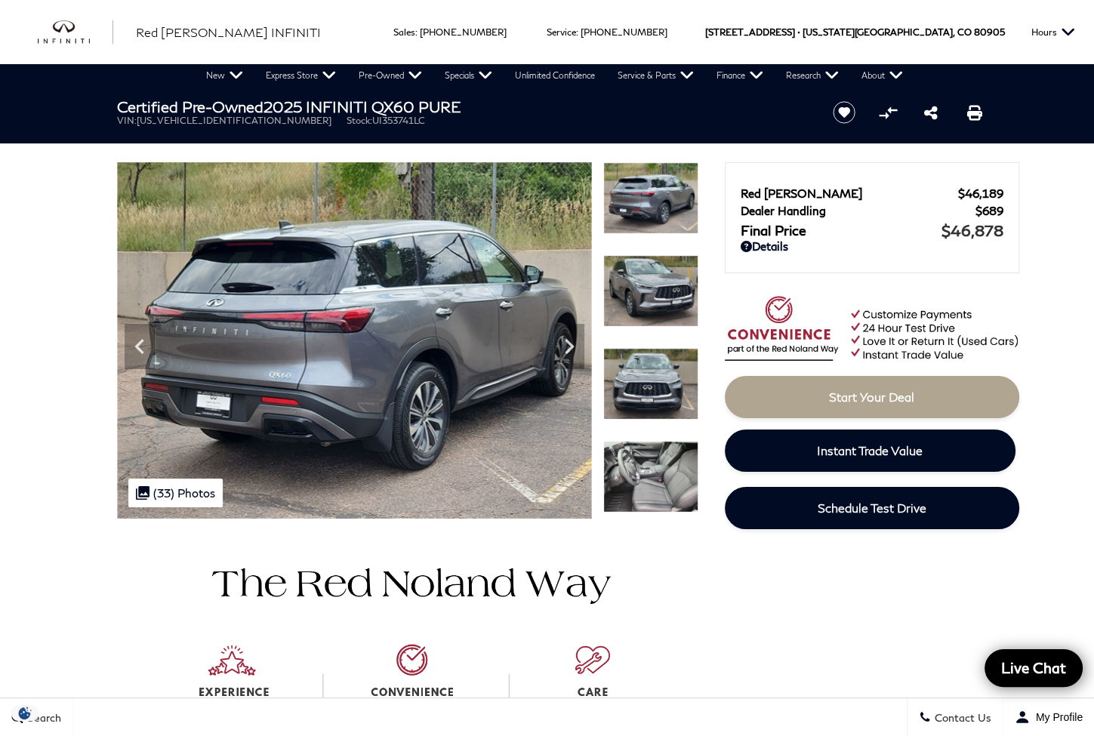
click at [641, 377] on img at bounding box center [650, 384] width 95 height 72
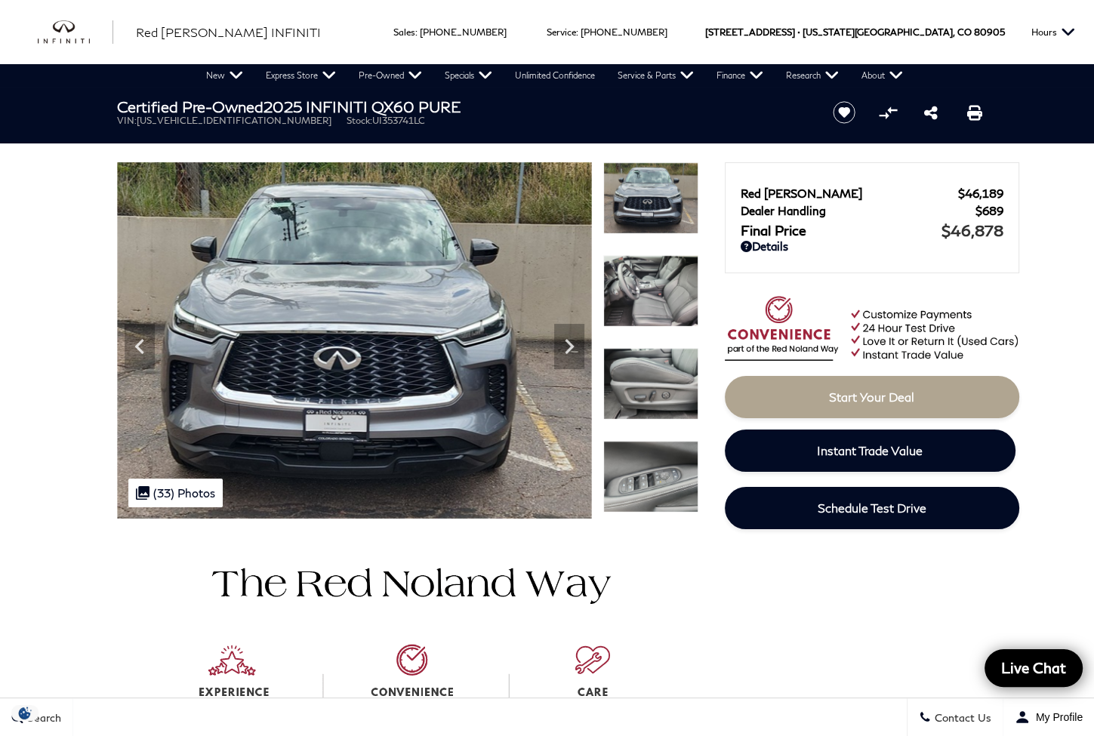
click at [641, 377] on img at bounding box center [650, 384] width 95 height 72
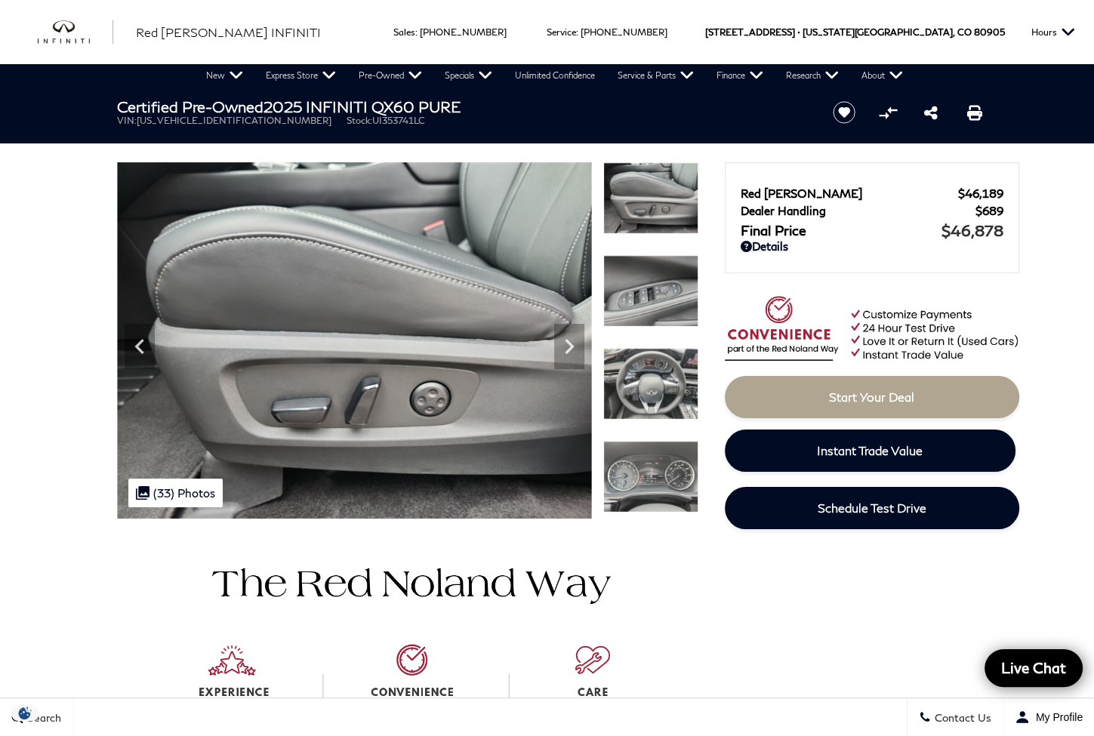
click at [636, 292] on img at bounding box center [650, 291] width 95 height 72
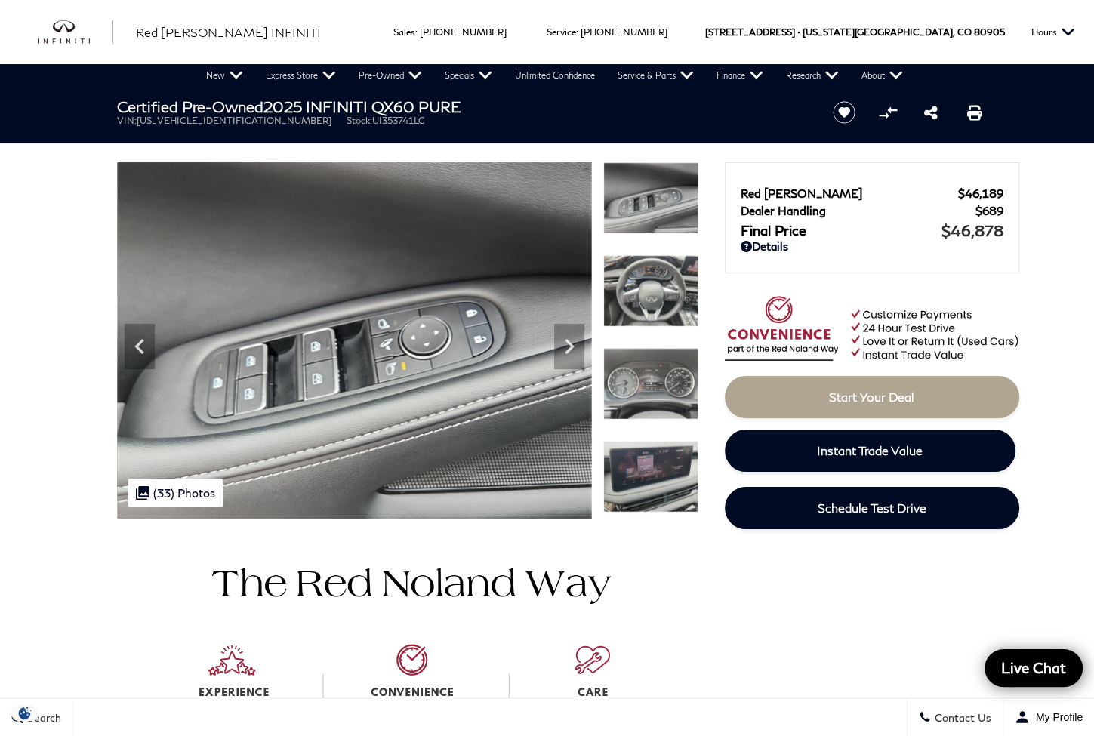
click at [636, 292] on img at bounding box center [650, 291] width 95 height 72
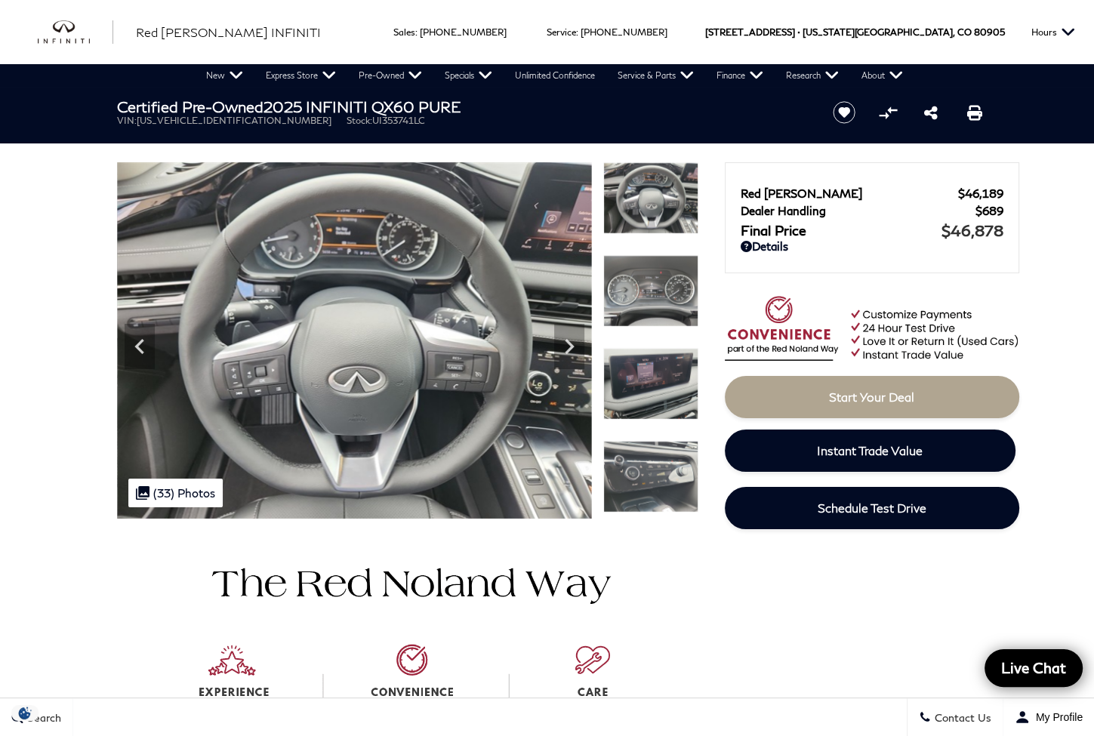
click at [636, 292] on img at bounding box center [650, 291] width 95 height 72
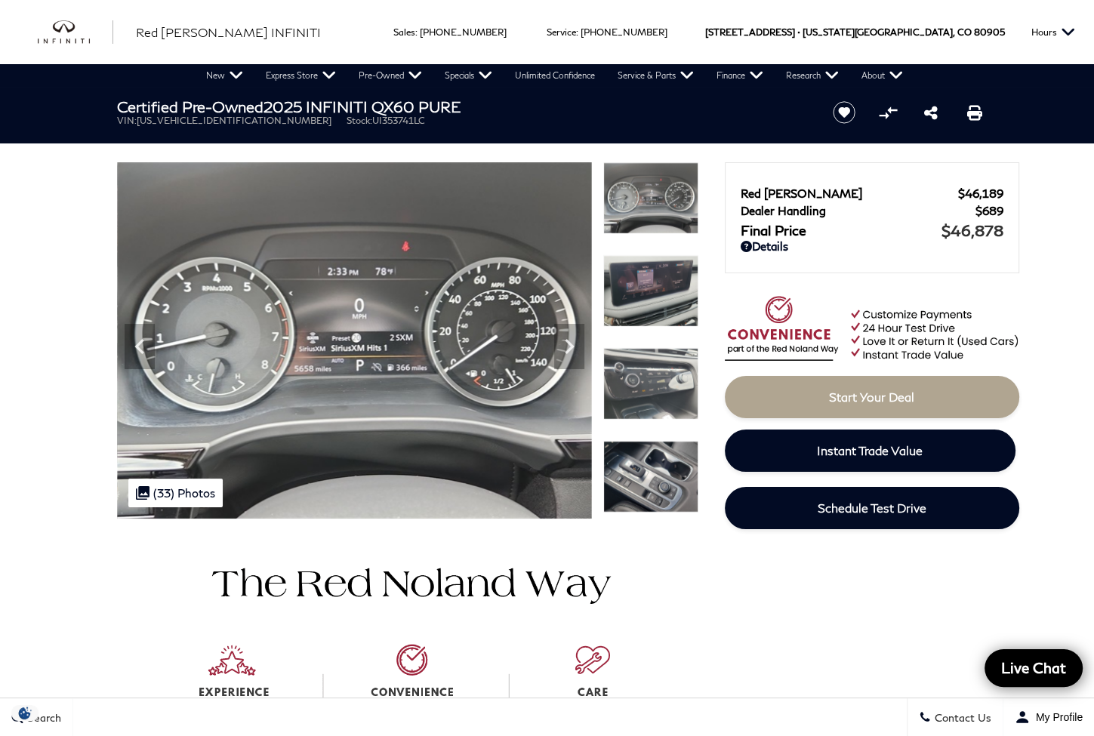
click at [636, 292] on img at bounding box center [650, 291] width 95 height 72
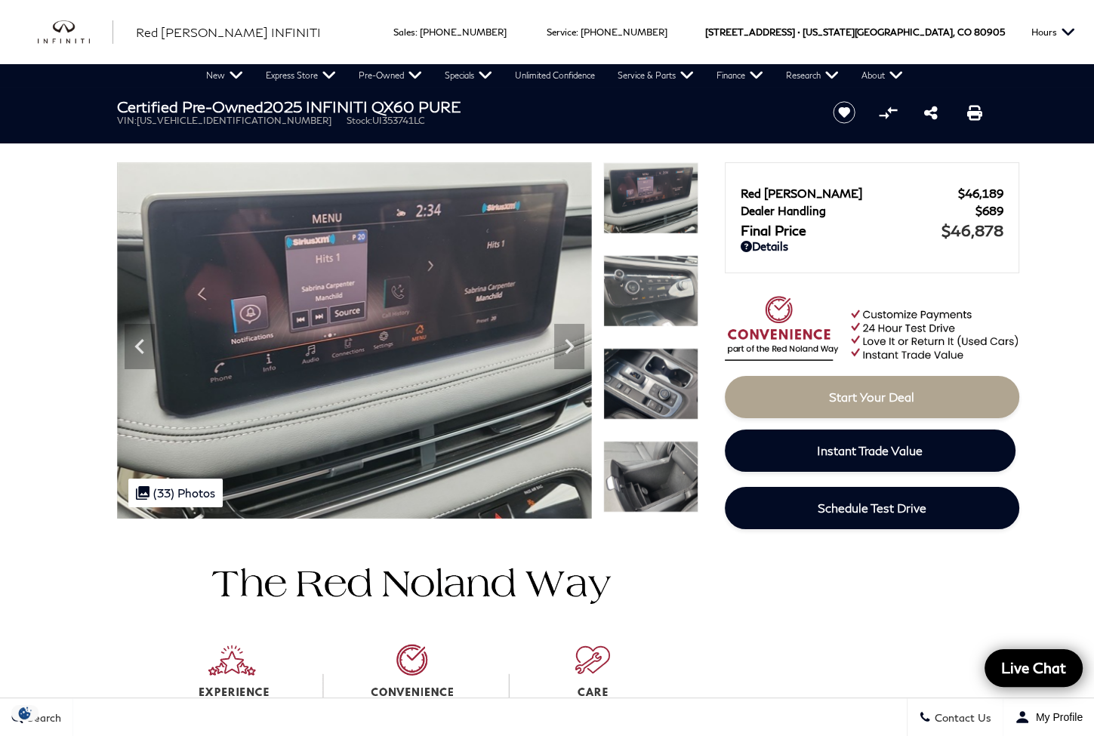
click at [636, 292] on img at bounding box center [650, 291] width 95 height 72
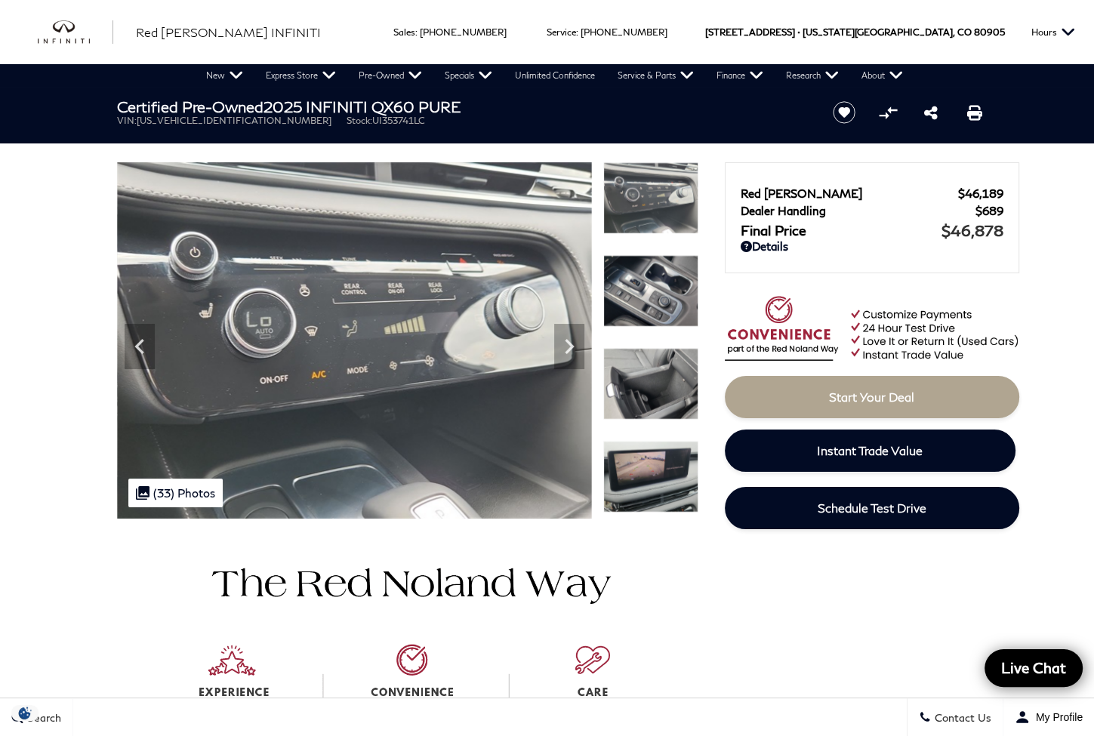
click at [636, 292] on img at bounding box center [650, 291] width 95 height 72
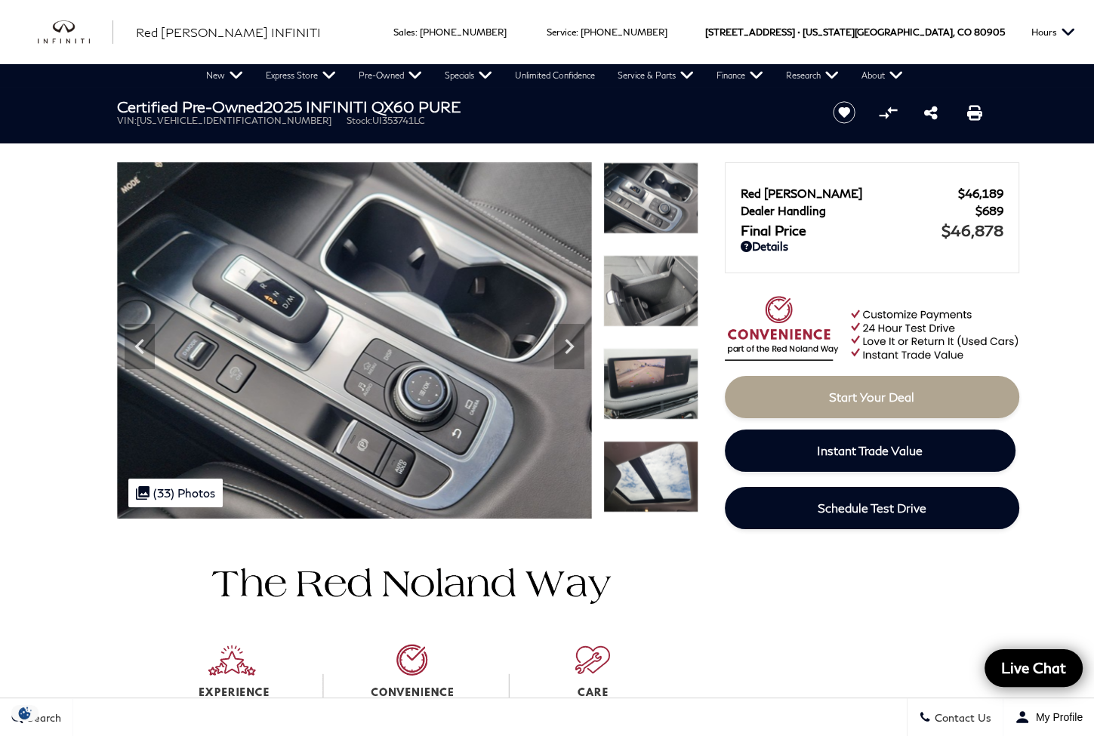
click at [636, 292] on img at bounding box center [650, 291] width 95 height 72
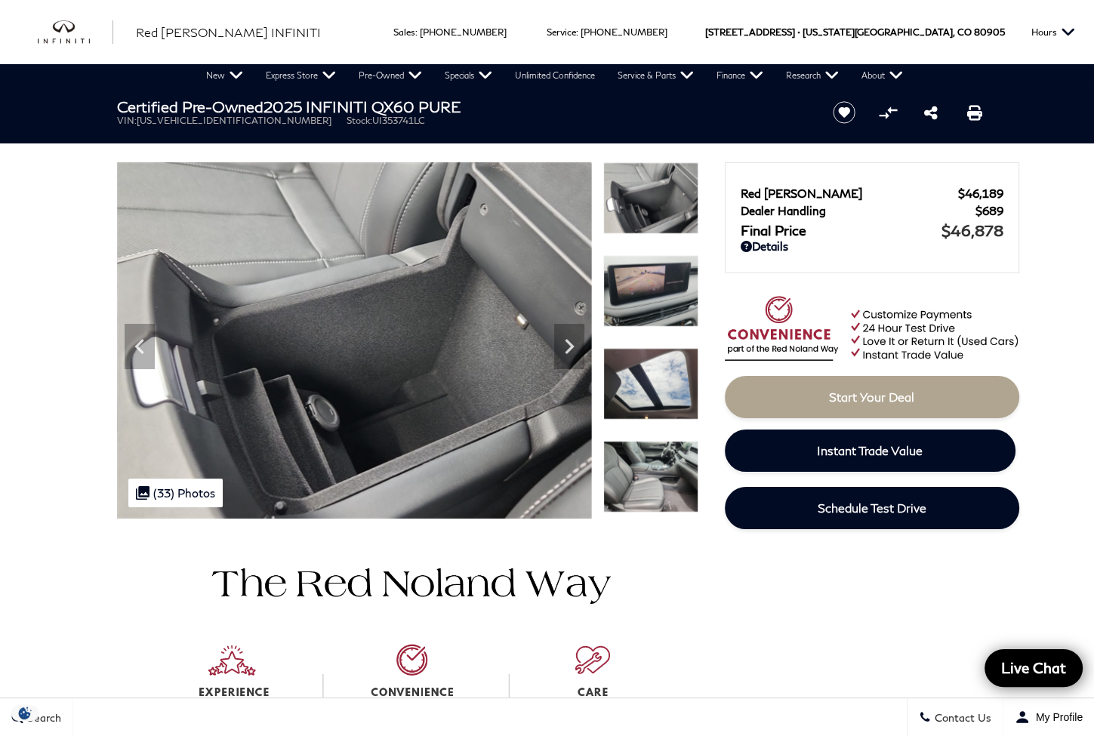
click at [636, 292] on img at bounding box center [650, 291] width 95 height 72
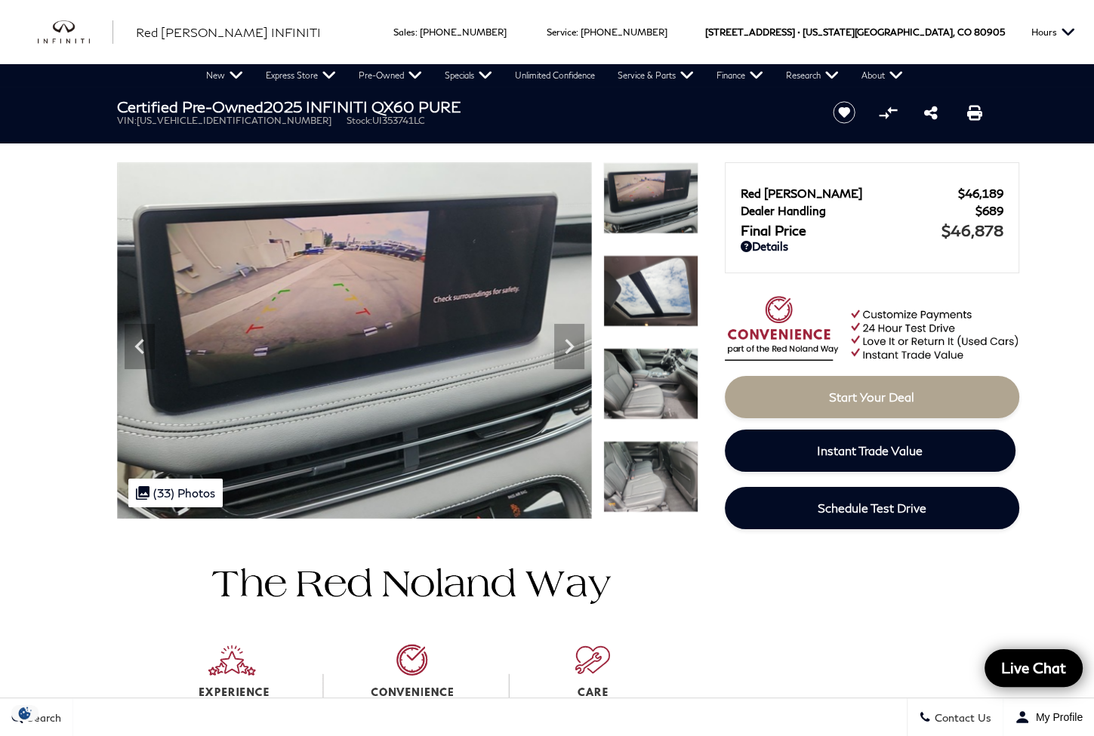
click at [636, 292] on img at bounding box center [650, 291] width 95 height 72
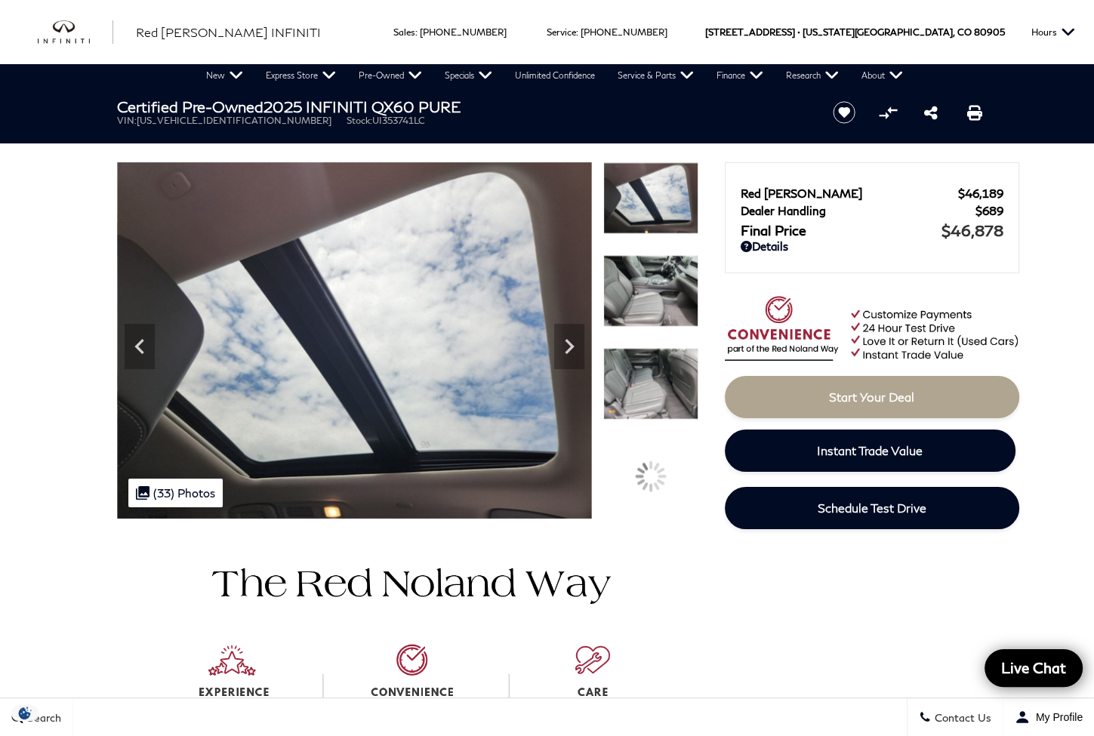
click at [636, 292] on img at bounding box center [650, 291] width 95 height 72
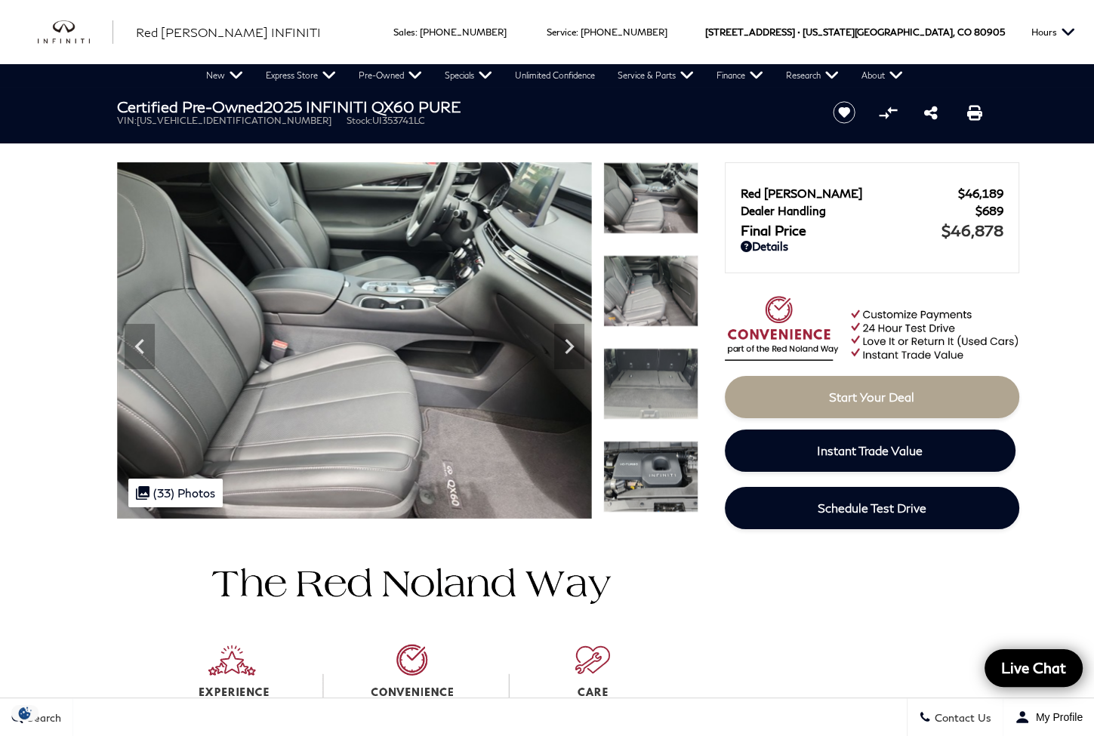
click at [636, 292] on img at bounding box center [650, 291] width 95 height 72
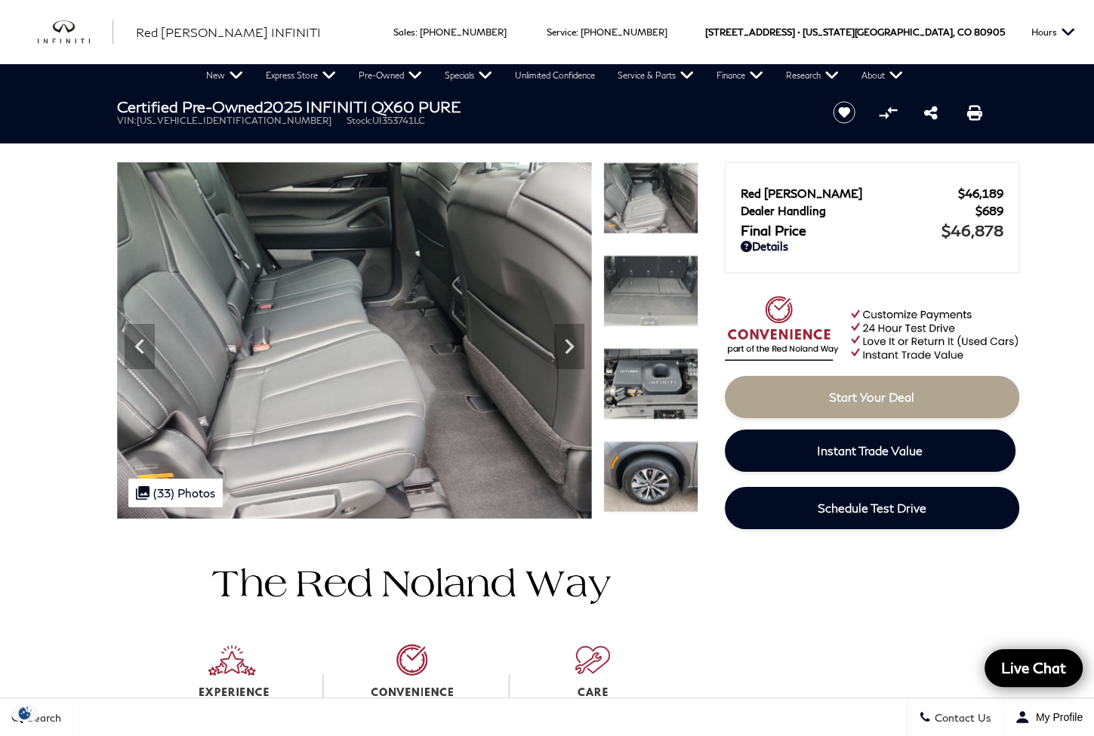
click at [636, 292] on img at bounding box center [650, 291] width 95 height 72
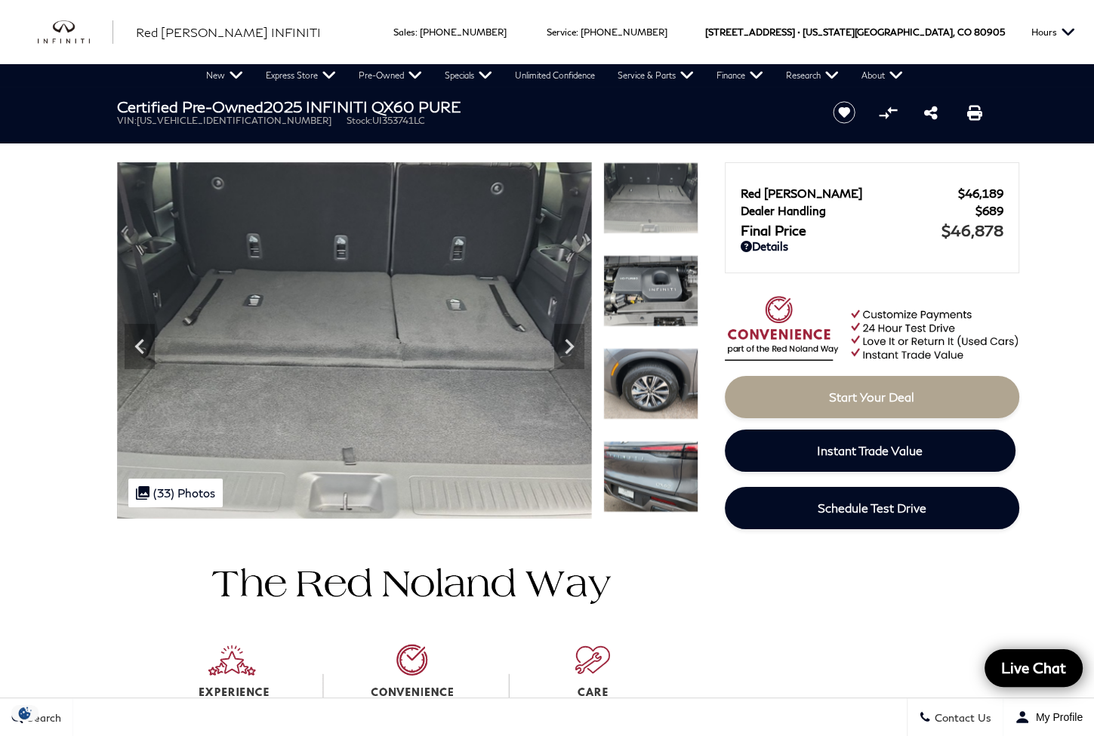
click at [636, 292] on img at bounding box center [650, 291] width 95 height 72
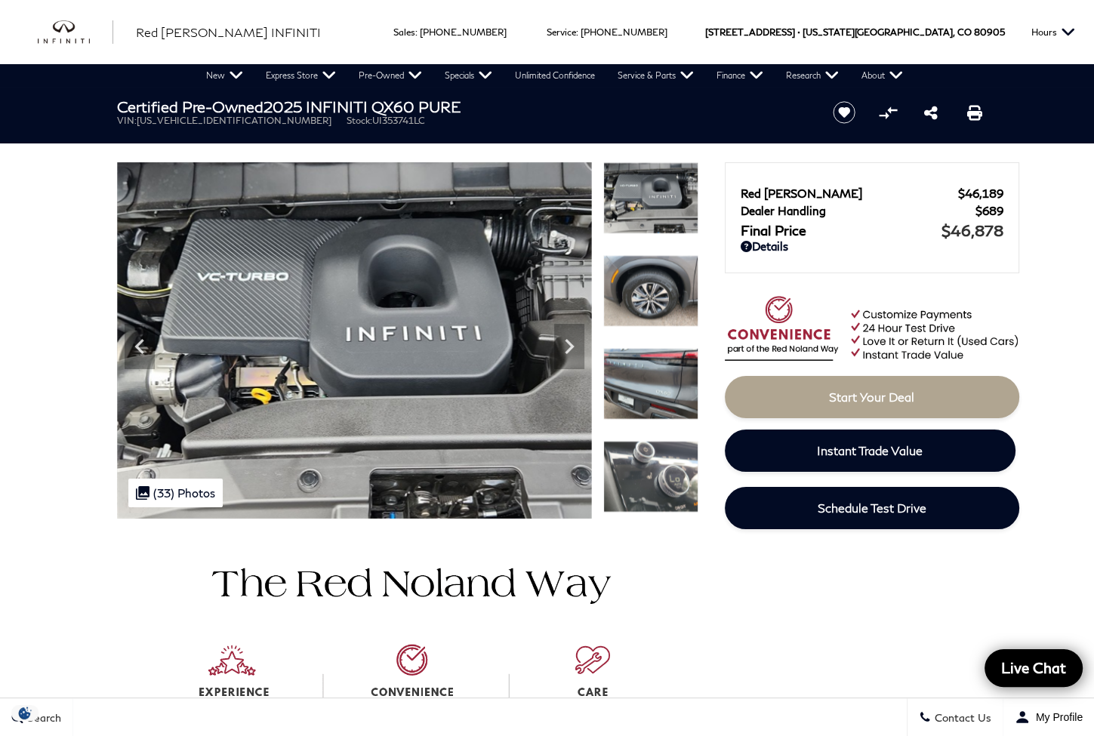
click at [636, 292] on img at bounding box center [650, 291] width 95 height 72
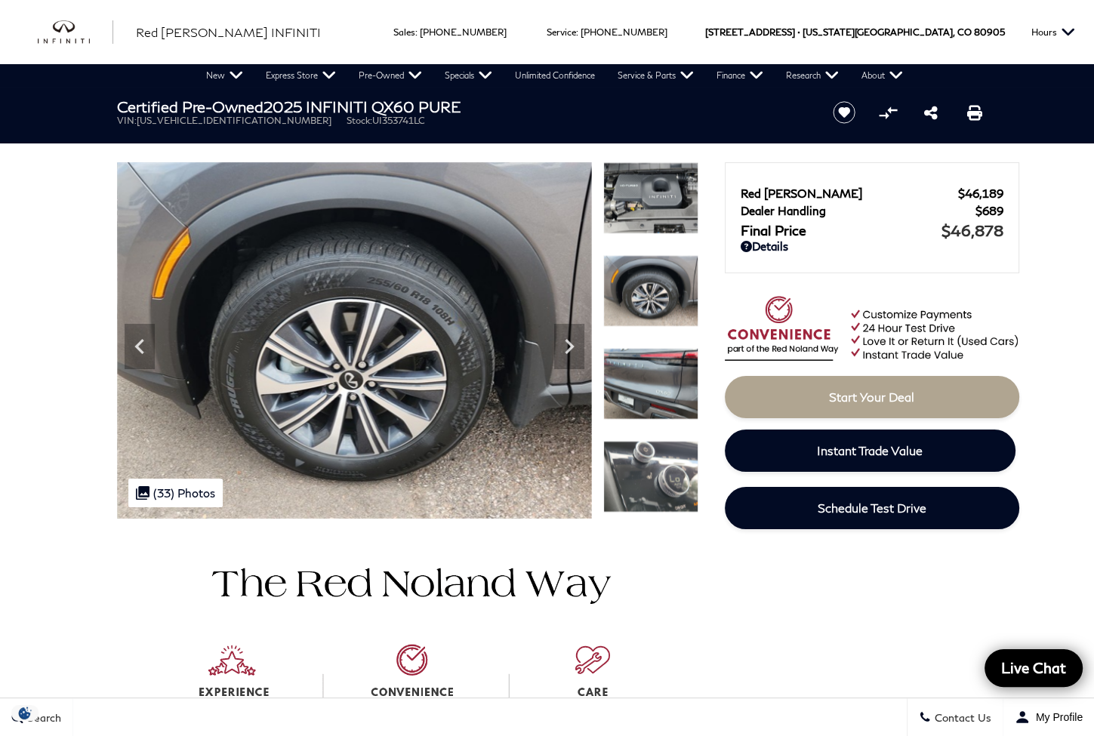
click at [639, 380] on img at bounding box center [650, 384] width 95 height 72
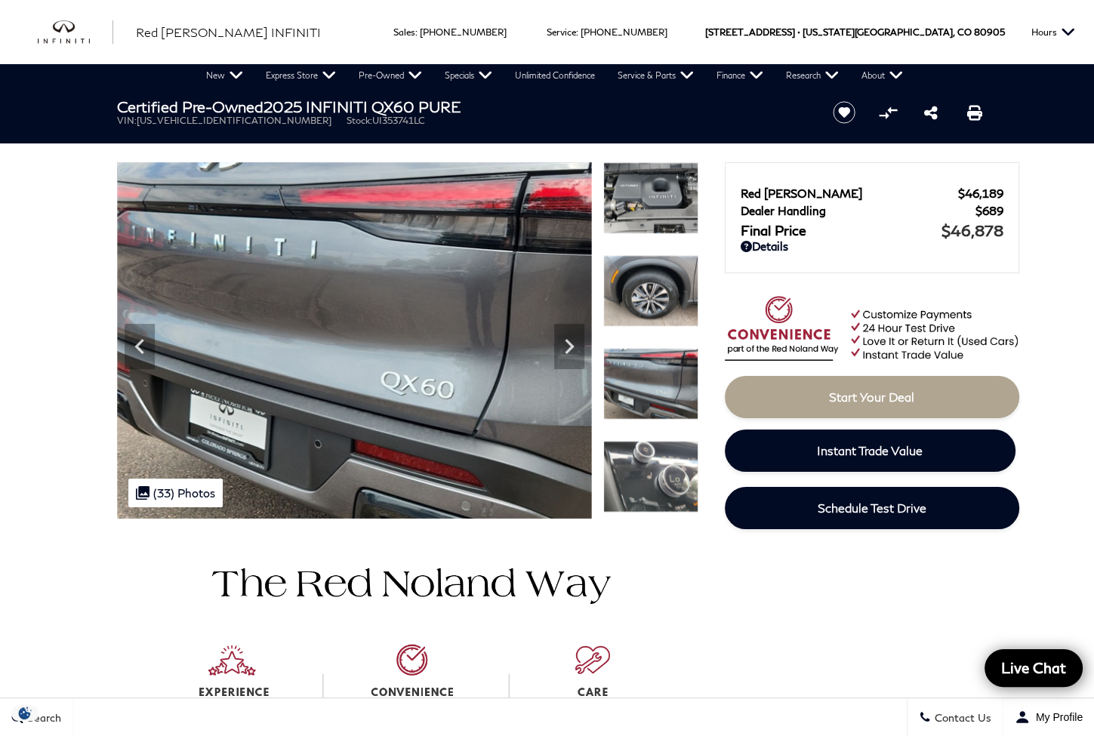
click at [645, 488] on img at bounding box center [650, 477] width 95 height 72
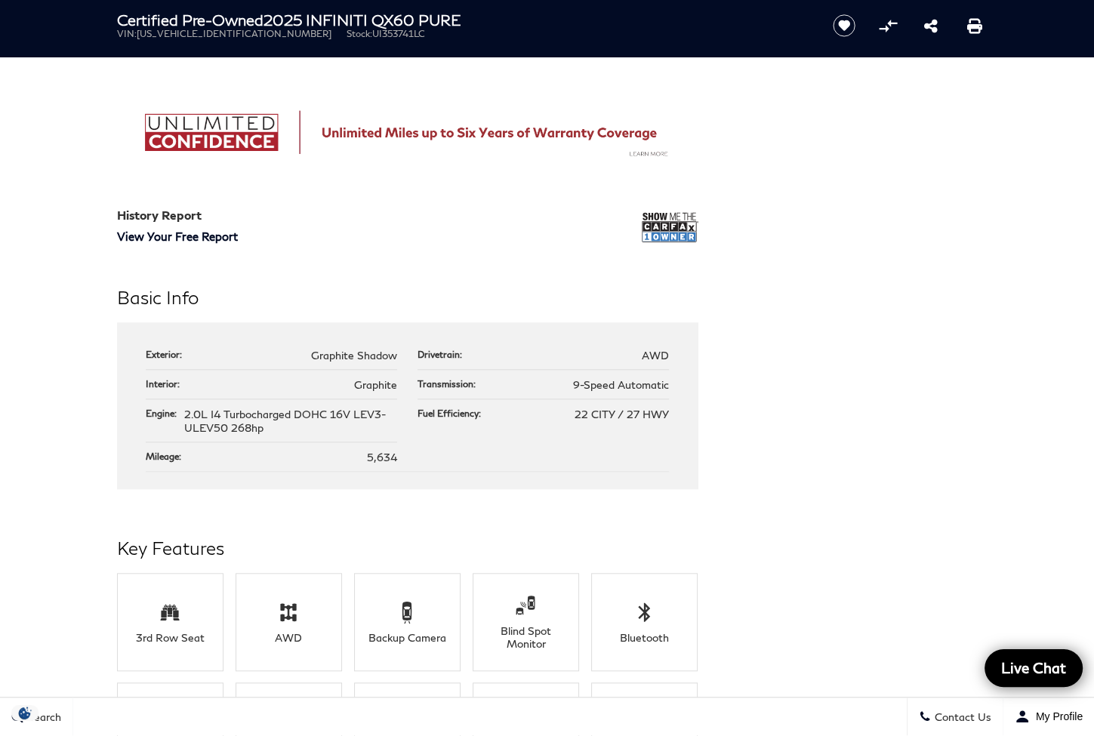
scroll to position [1132, 0]
